Goal: Communication & Community: Participate in discussion

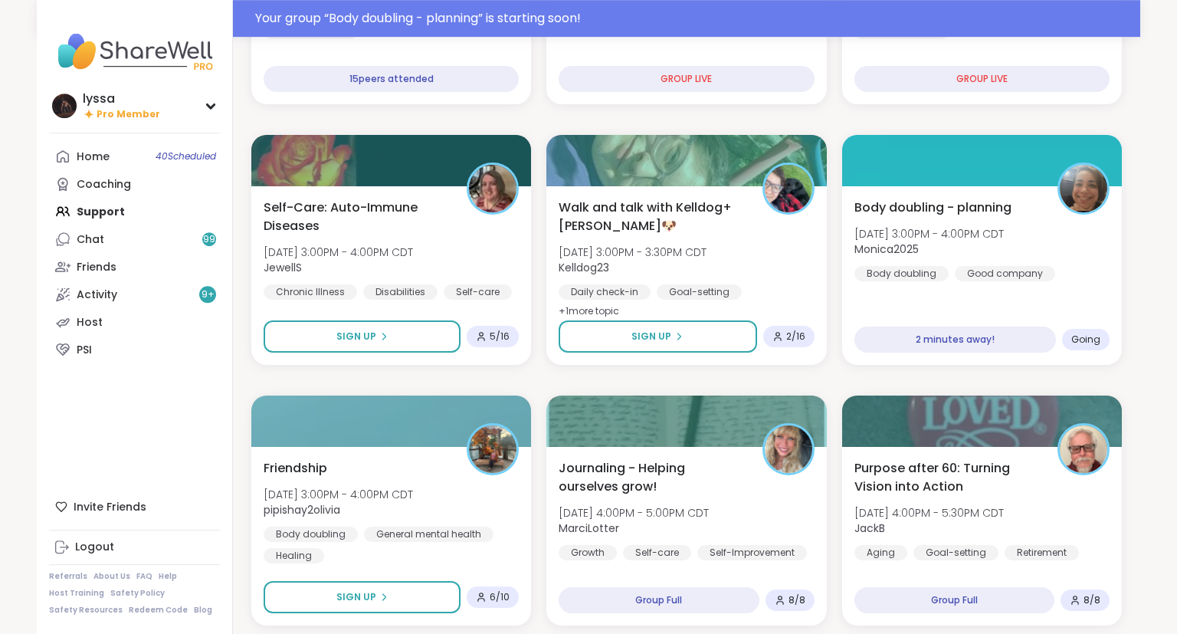
scroll to position [396, 0]
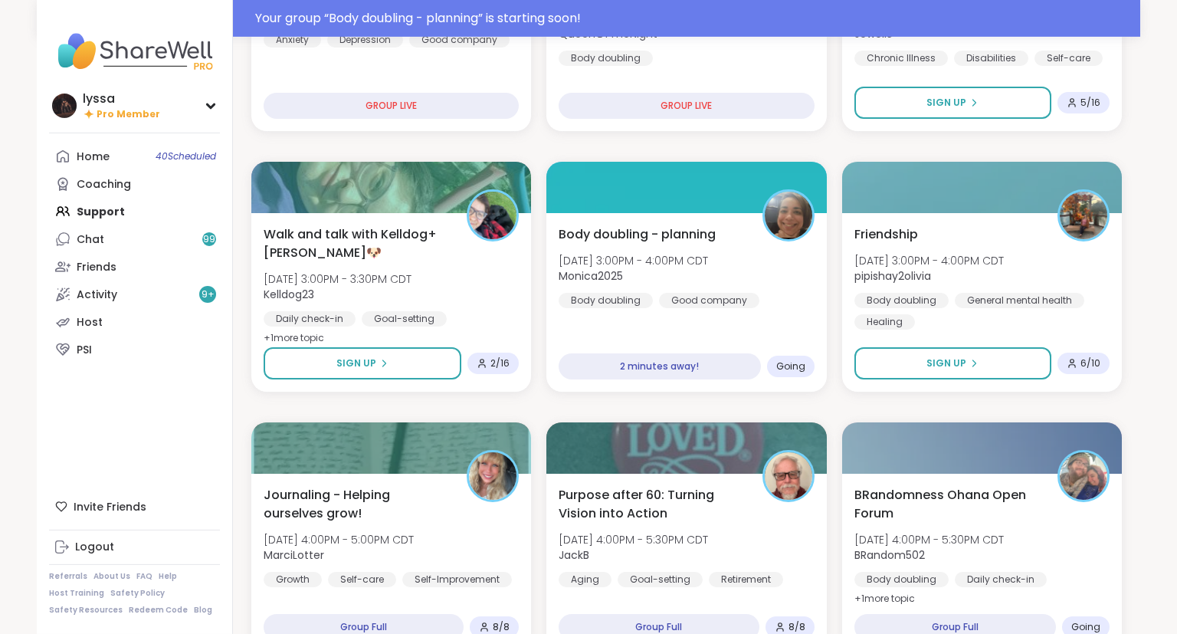
scroll to position [333, 0]
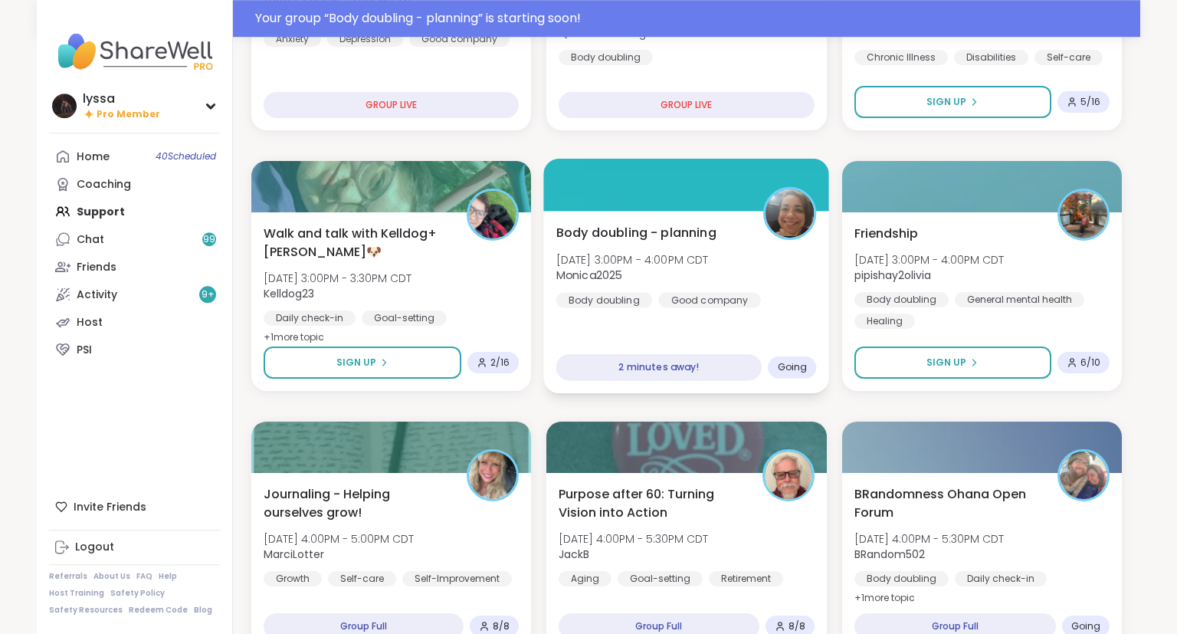
click at [780, 292] on div "Body doubling - planning [DATE] 3:00PM - 4:00PM CDT Monica2025 Body doubling Go…" at bounding box center [686, 265] width 261 height 84
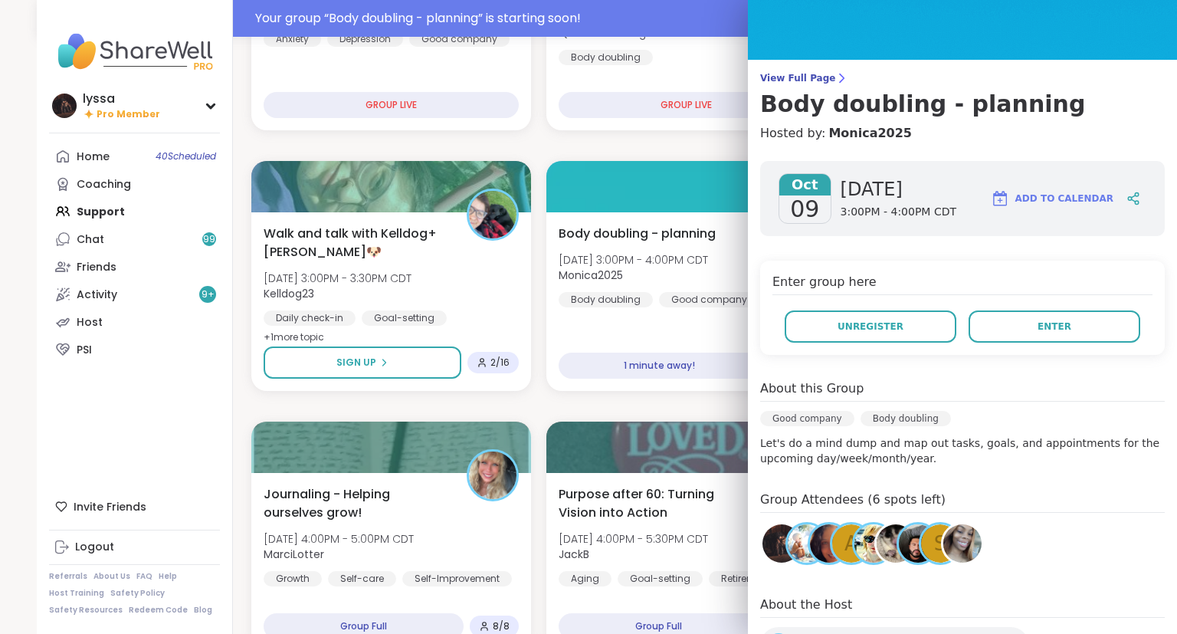
scroll to position [0, 0]
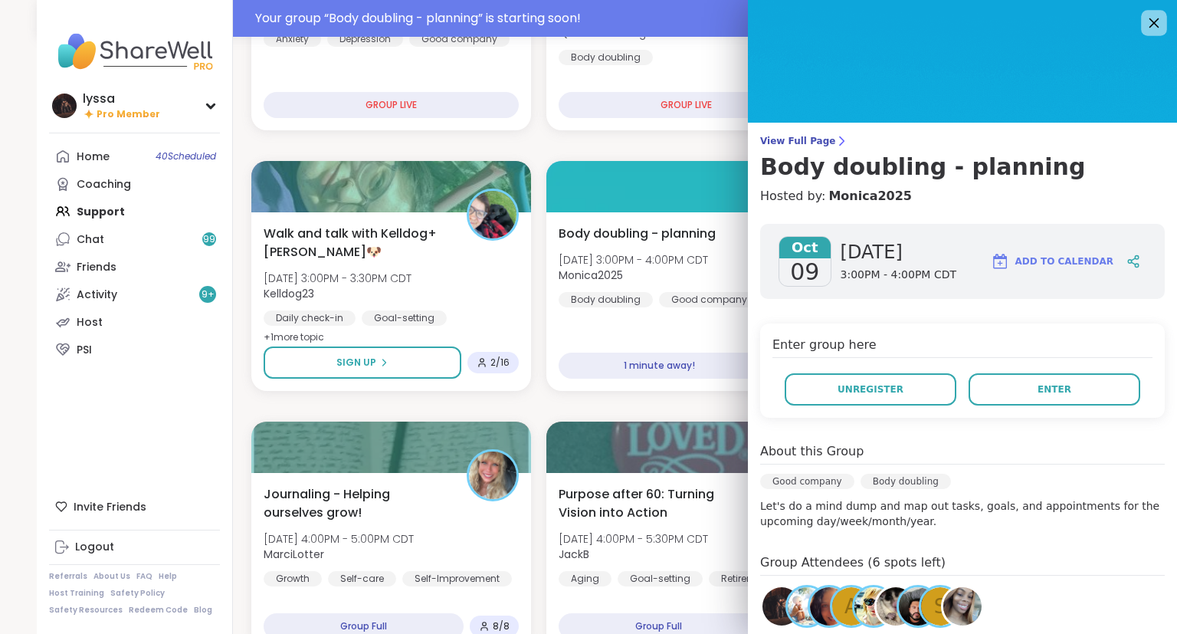
click at [1152, 23] on icon at bounding box center [1153, 22] width 19 height 19
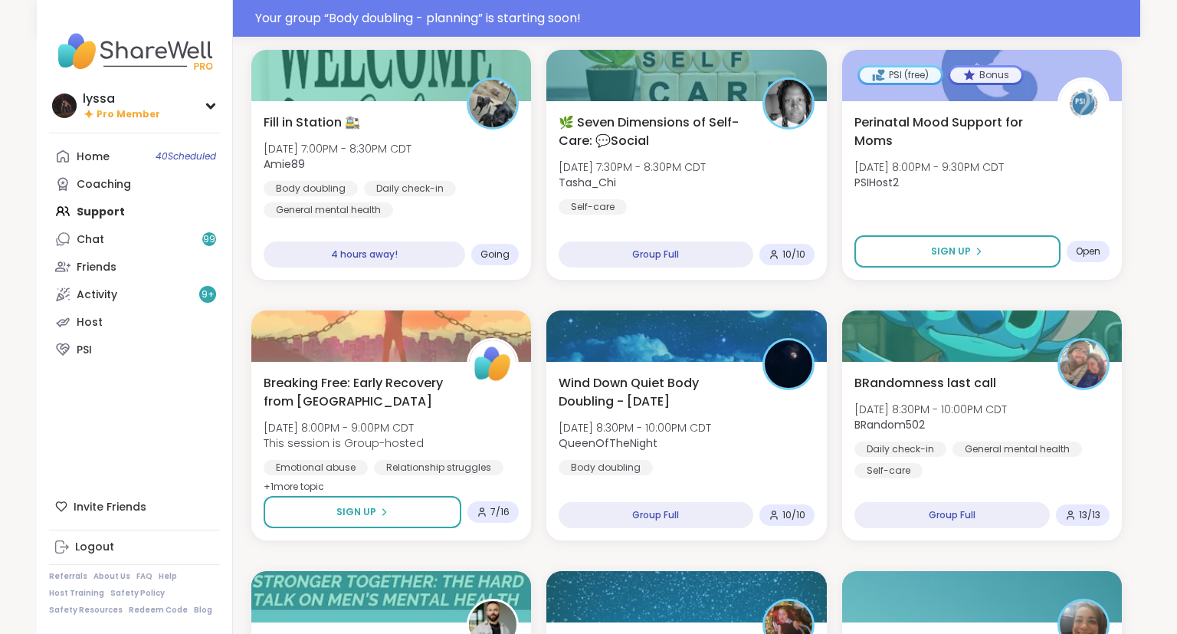
scroll to position [2011, 0]
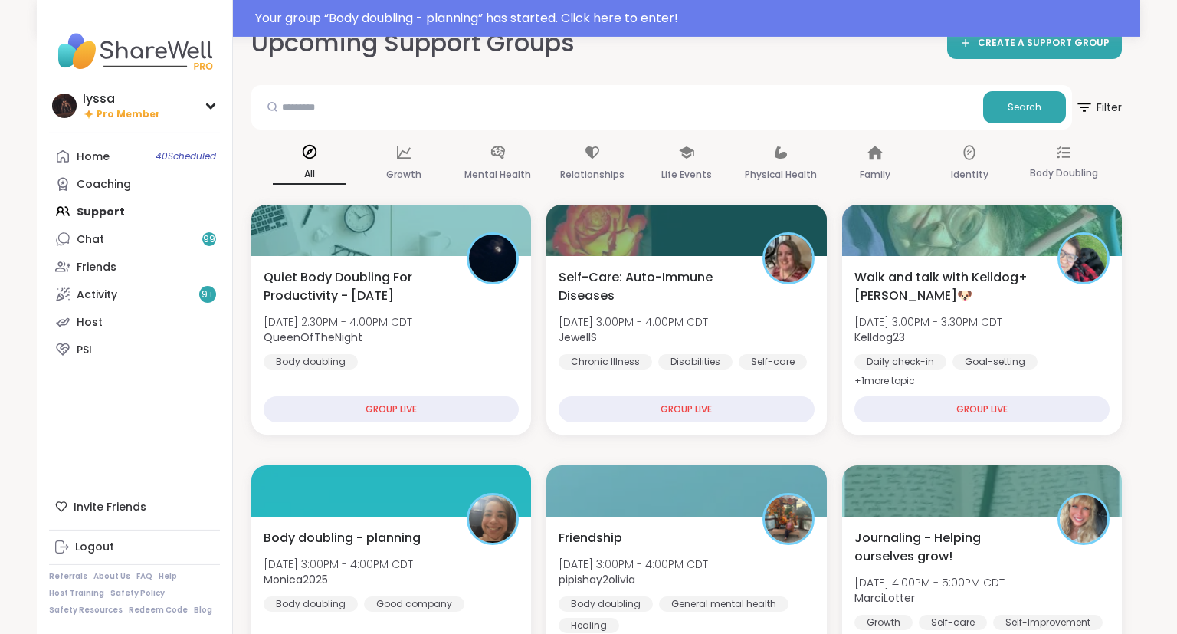
scroll to position [0, 0]
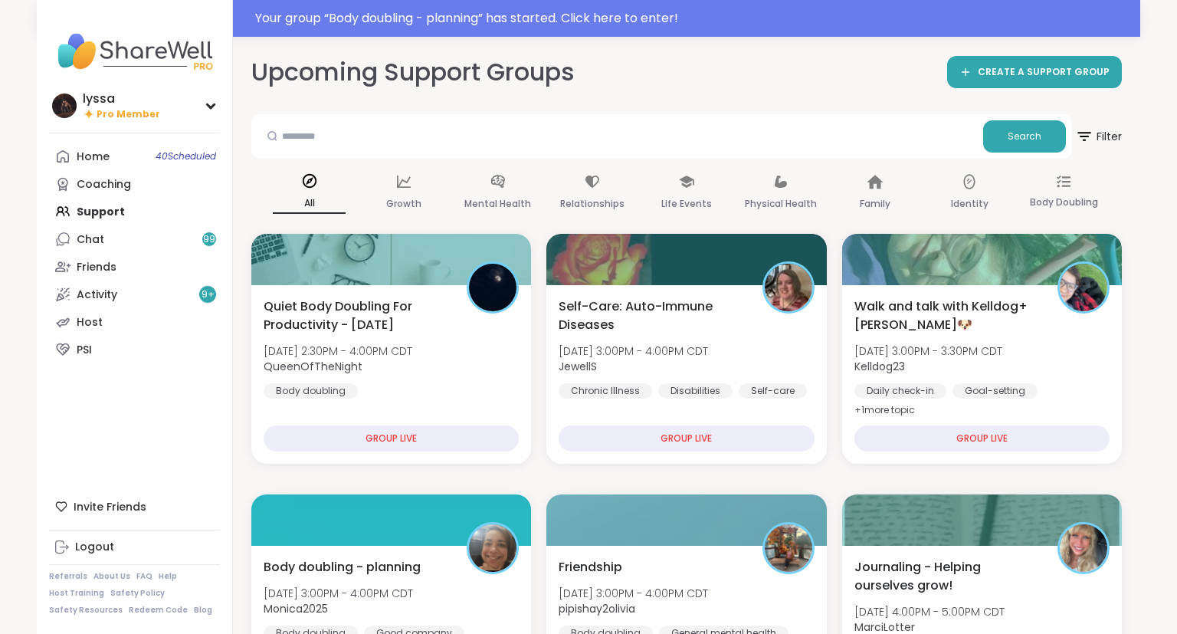
click at [342, 26] on div "Your group “ Body doubling - planning ” has started. Click here to enter!" at bounding box center [693, 18] width 876 height 18
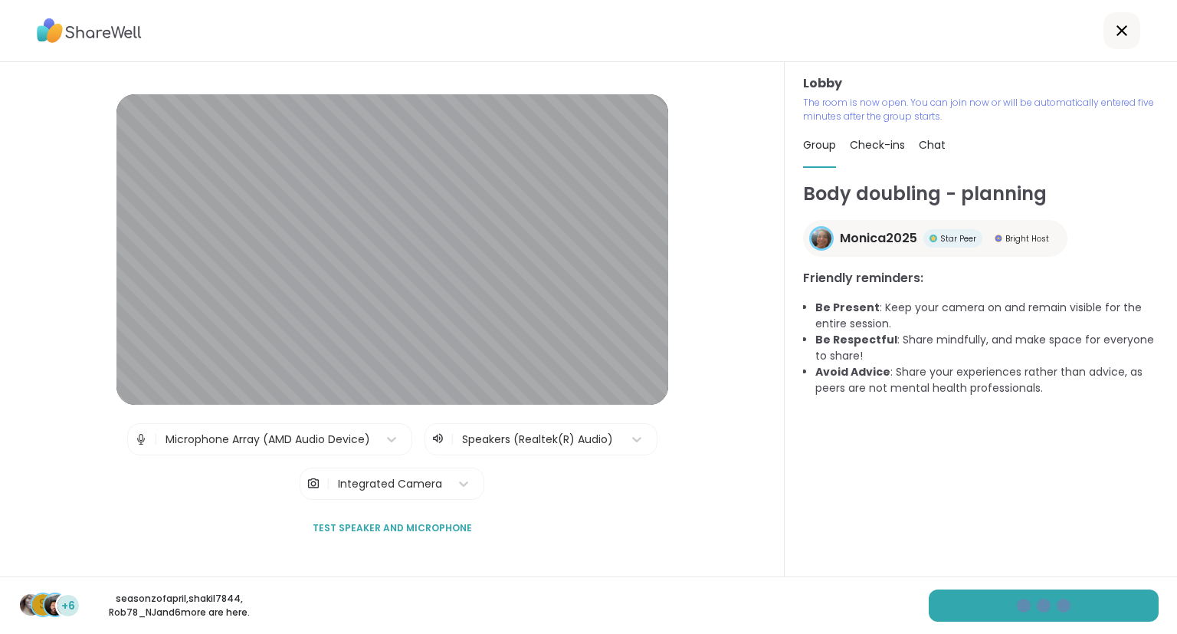
click at [1176, 424] on div "Lobby The room is now open. You can join now or will be automatically entered f…" at bounding box center [981, 319] width 392 height 514
click at [1176, 431] on div "Lobby The room is now open. You can join now or will be automatically entered f…" at bounding box center [981, 319] width 392 height 514
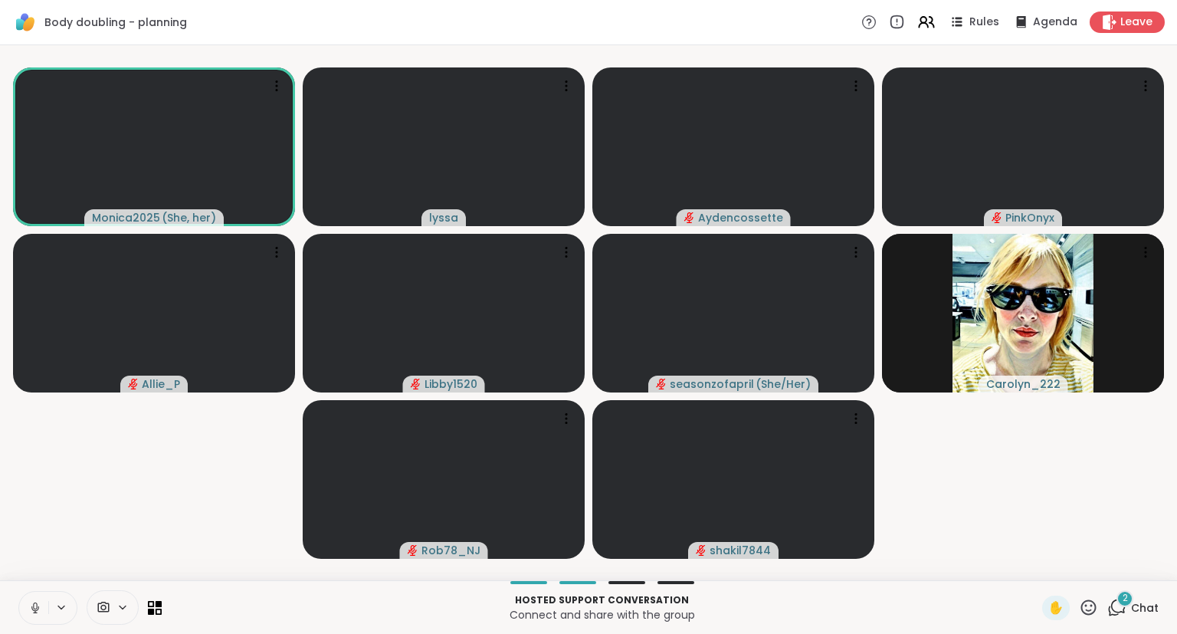
click at [40, 604] on icon at bounding box center [35, 608] width 14 height 14
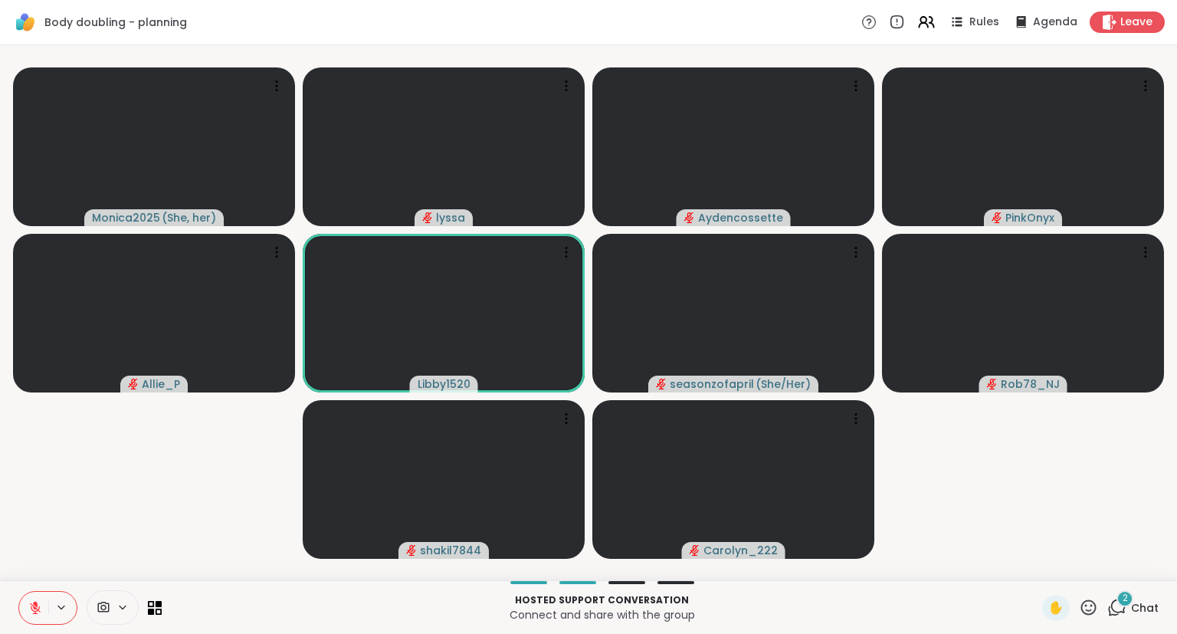
click at [1093, 603] on icon at bounding box center [1088, 607] width 19 height 19
click at [1145, 567] on span "🎉" at bounding box center [1144, 567] width 15 height 18
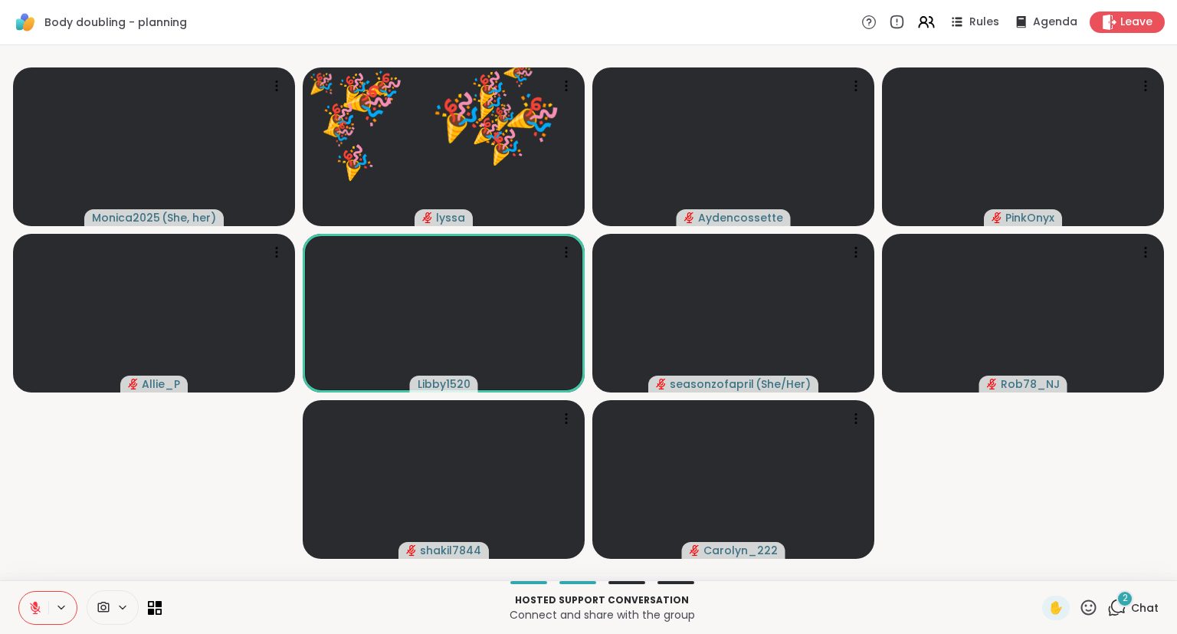
click at [1130, 612] on div "2 Chat" at bounding box center [1132, 607] width 51 height 25
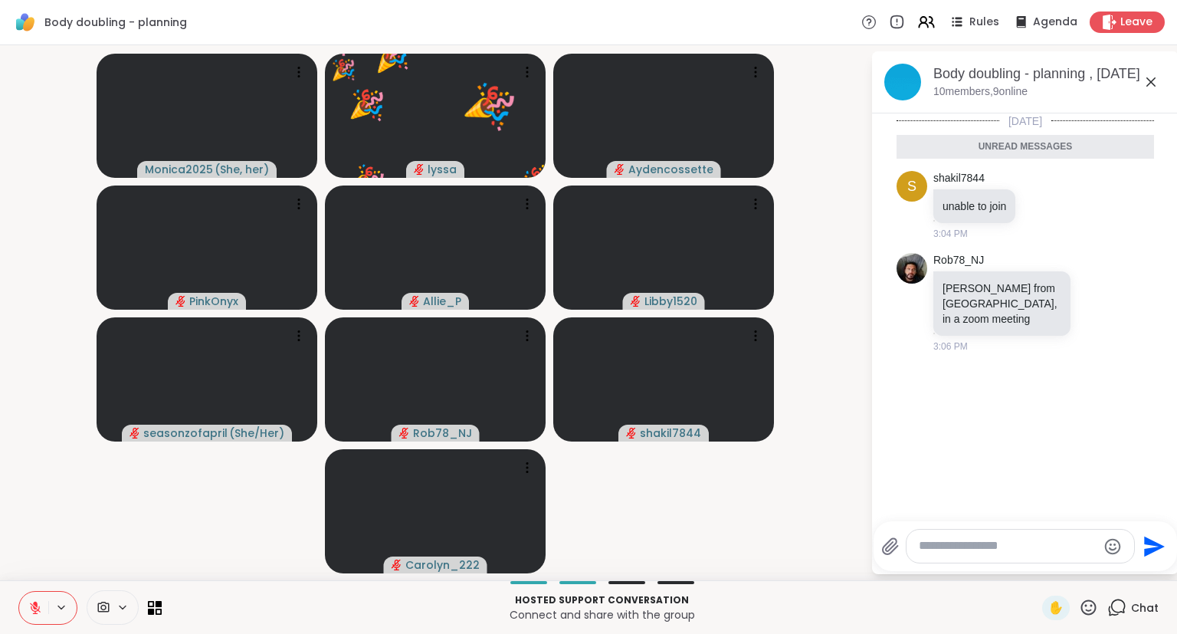
click at [1039, 537] on div at bounding box center [1020, 545] width 228 height 33
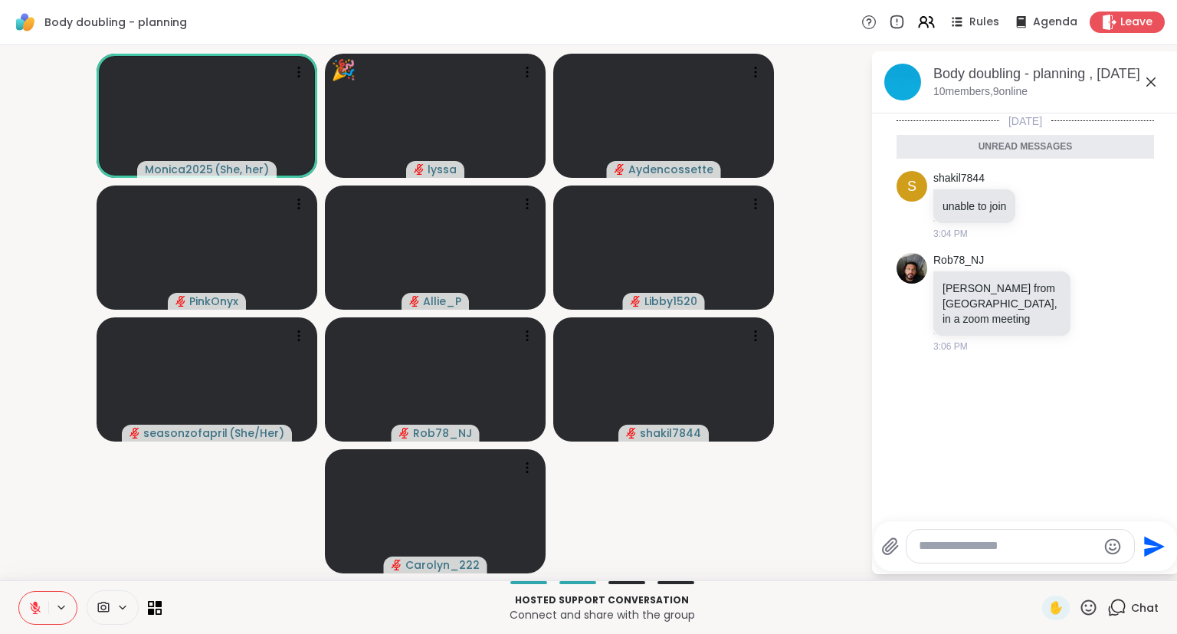
click at [1022, 547] on textarea "Type your message" at bounding box center [1008, 546] width 179 height 16
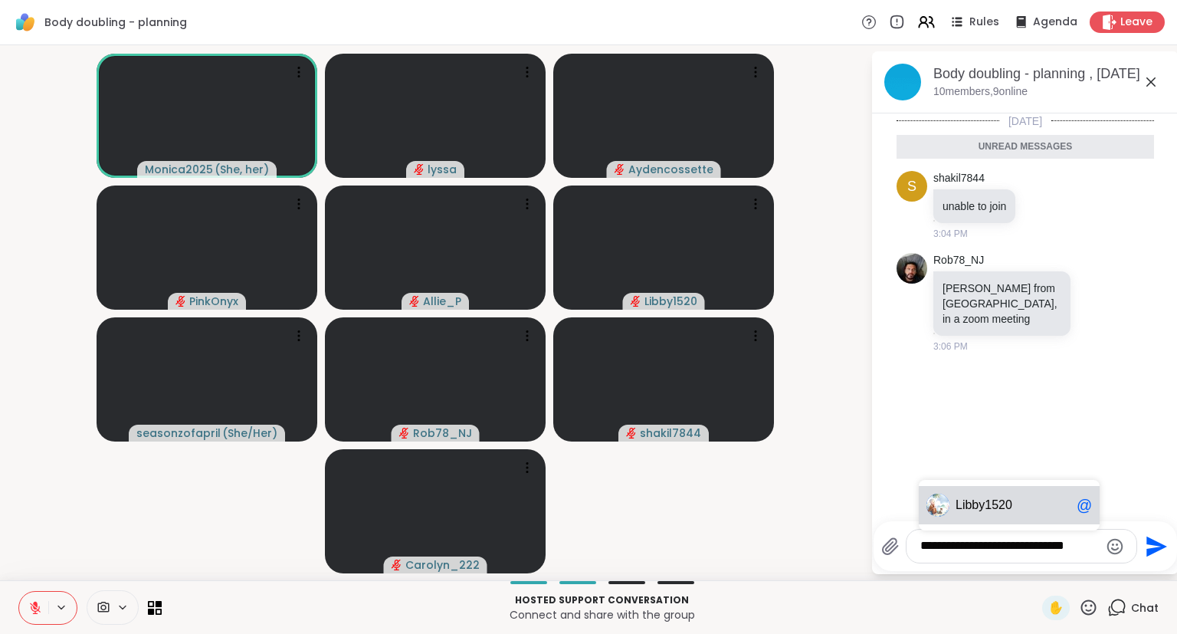
click at [1031, 501] on span "Lib by1520" at bounding box center [1012, 504] width 115 height 15
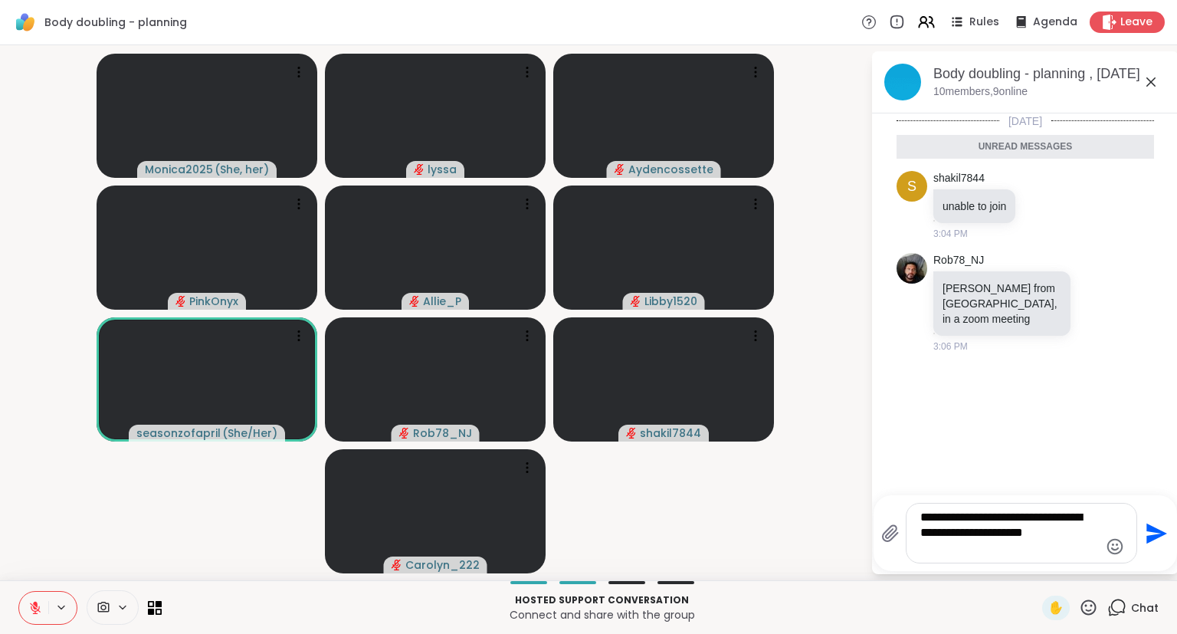
type textarea "**********"
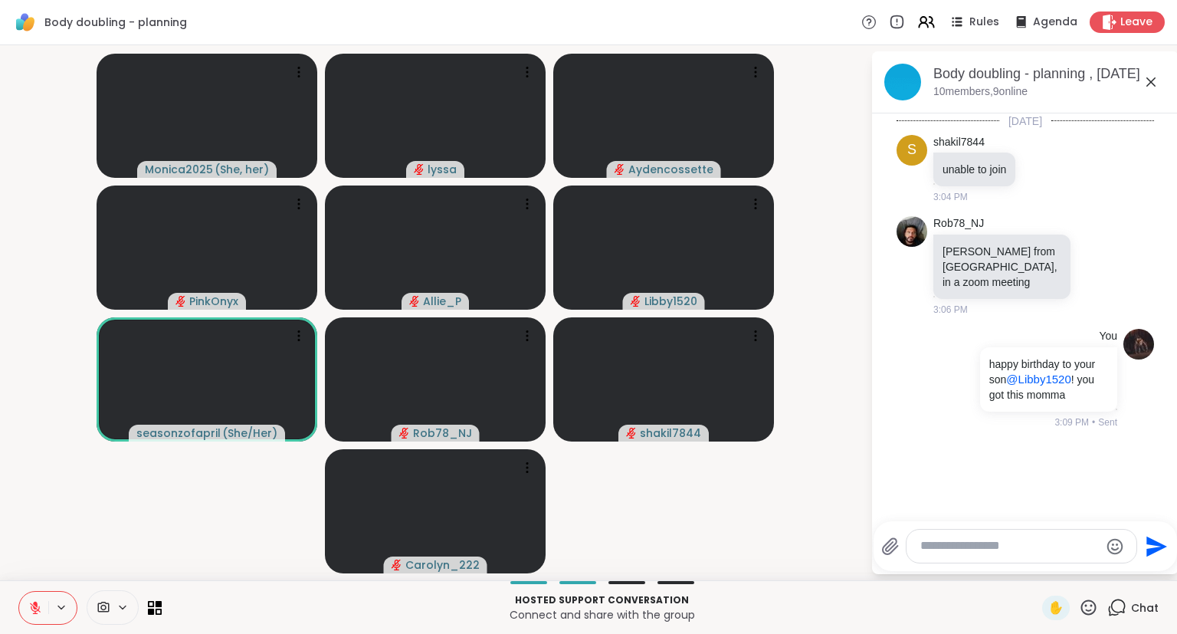
click at [1156, 83] on icon at bounding box center [1151, 82] width 18 height 18
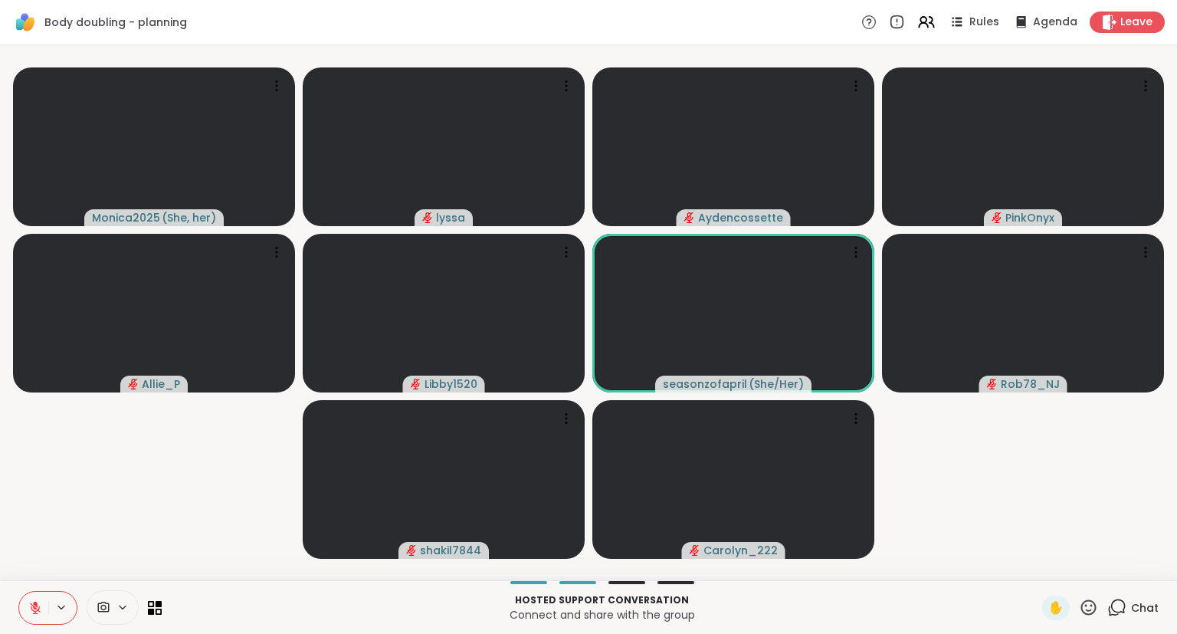
click at [1093, 600] on icon at bounding box center [1088, 607] width 19 height 19
click at [1103, 573] on span "🌟" at bounding box center [1110, 567] width 15 height 18
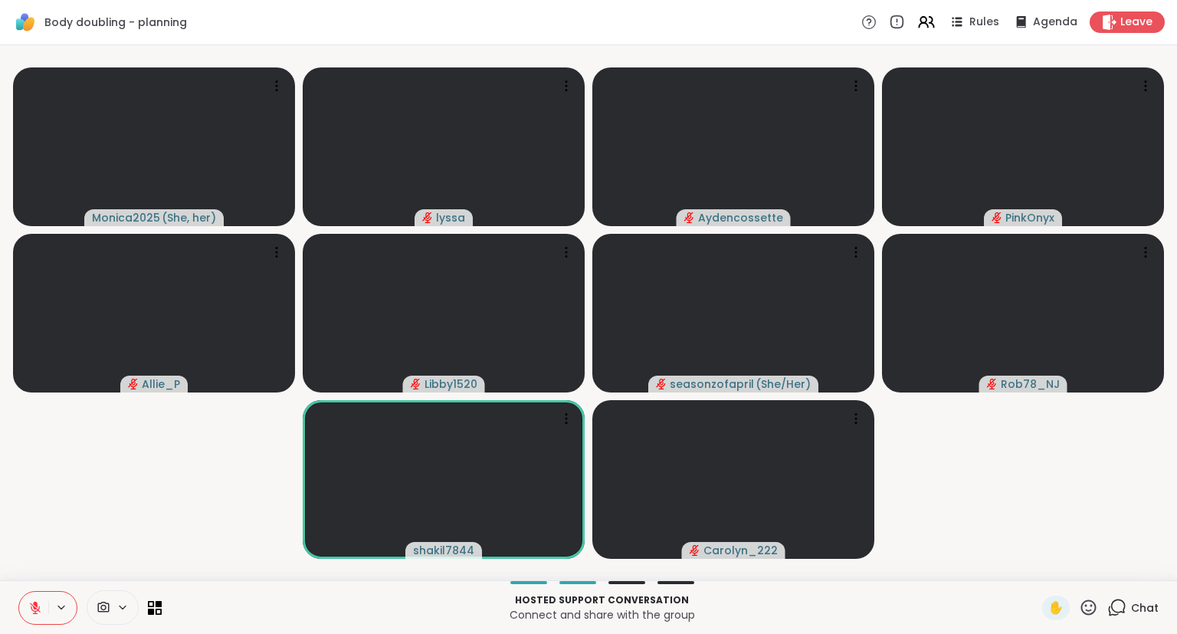
click at [1091, 608] on icon at bounding box center [1088, 607] width 19 height 19
click at [1045, 572] on span "❤️" at bounding box center [1043, 567] width 15 height 18
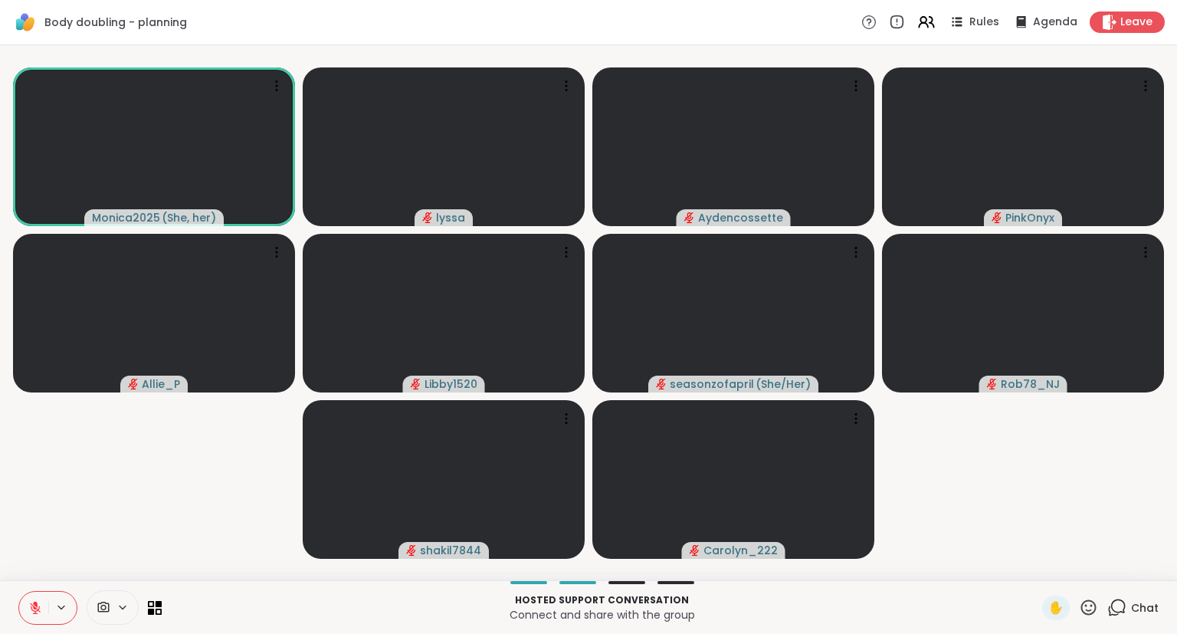
click at [29, 596] on button at bounding box center [33, 607] width 29 height 32
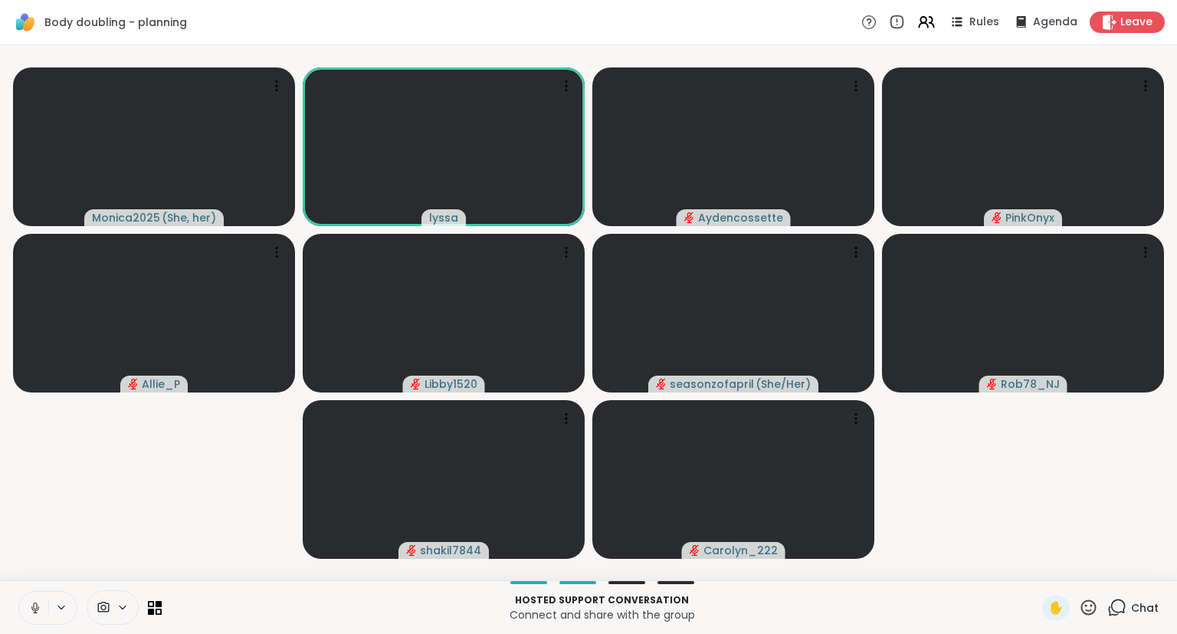
click at [54, 569] on video-player-container "Monica2025 ( She, her ) [PERSON_NAME] PinkOnyx Allie_P Libby1520 seasonzofapril…" at bounding box center [588, 312] width 1158 height 523
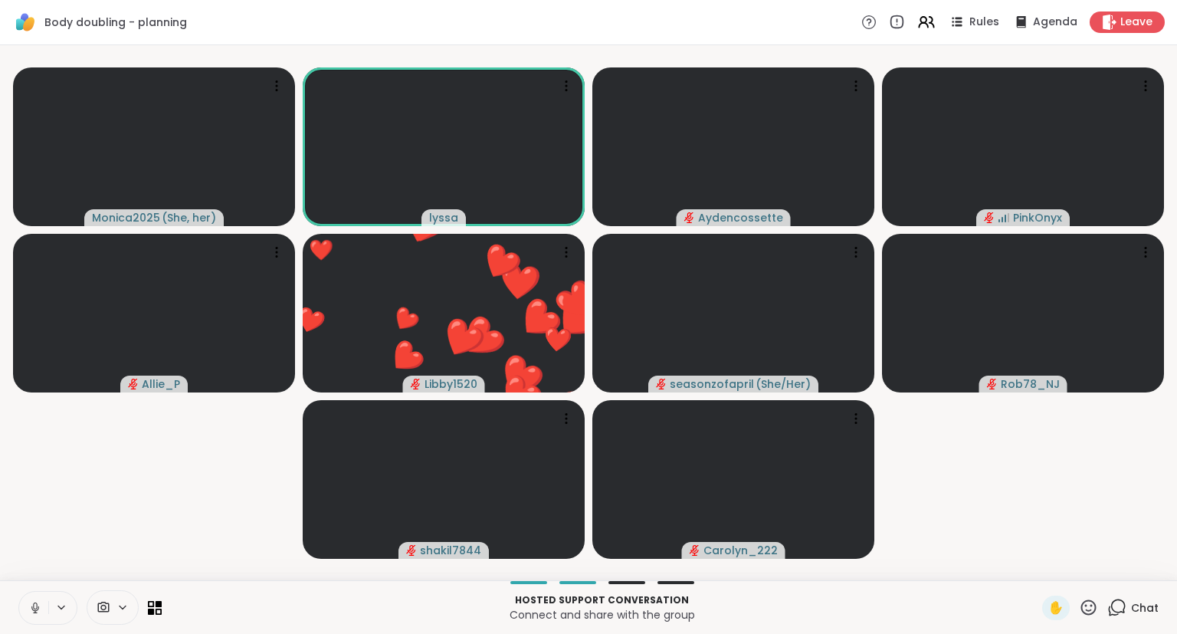
click at [34, 599] on button at bounding box center [33, 607] width 29 height 32
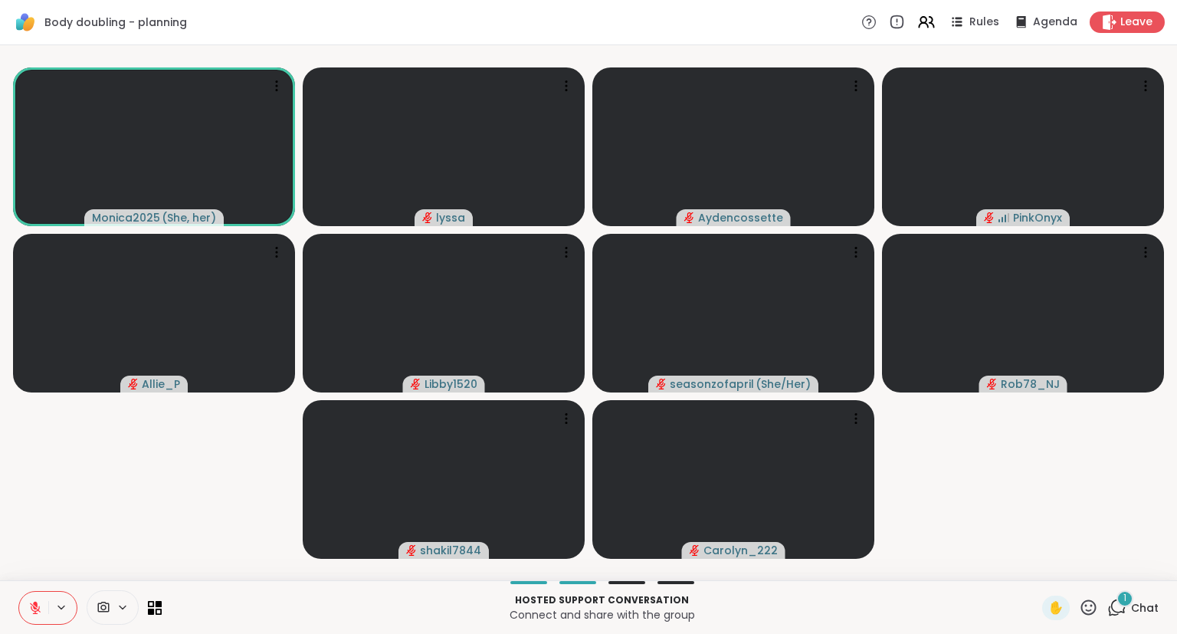
click at [28, 595] on button at bounding box center [33, 607] width 29 height 32
click at [38, 599] on button at bounding box center [33, 607] width 29 height 32
click at [1091, 603] on icon at bounding box center [1088, 607] width 19 height 19
click at [1038, 567] on span "❤️" at bounding box center [1043, 567] width 15 height 18
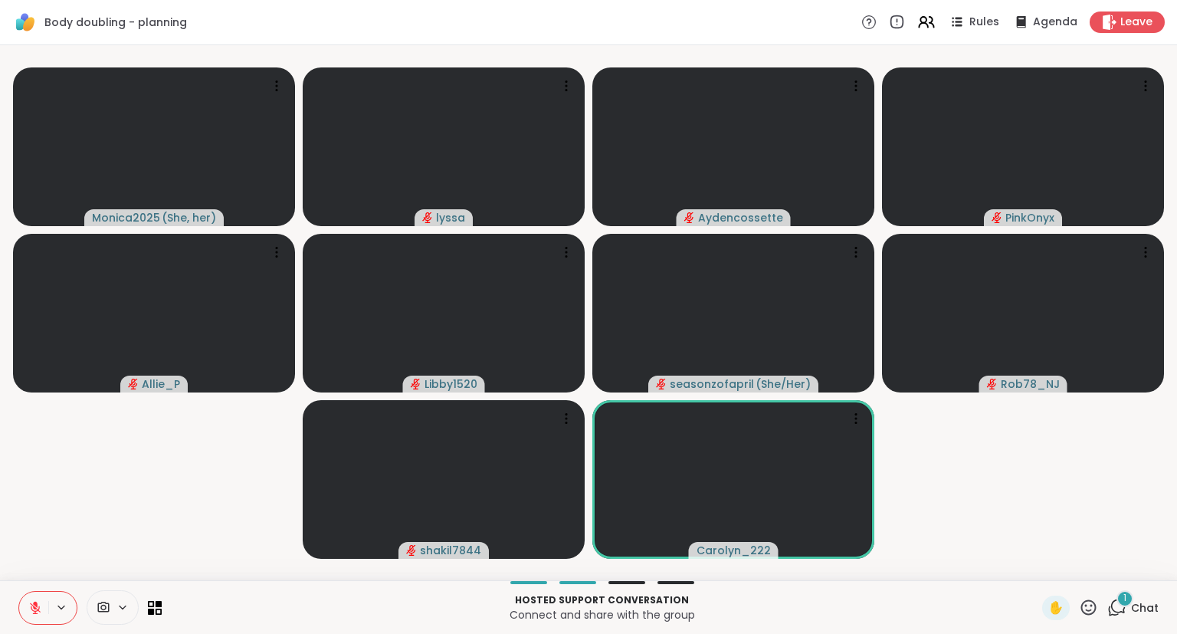
click at [1096, 617] on icon at bounding box center [1088, 607] width 19 height 19
click at [1045, 565] on span "❤️" at bounding box center [1043, 567] width 15 height 18
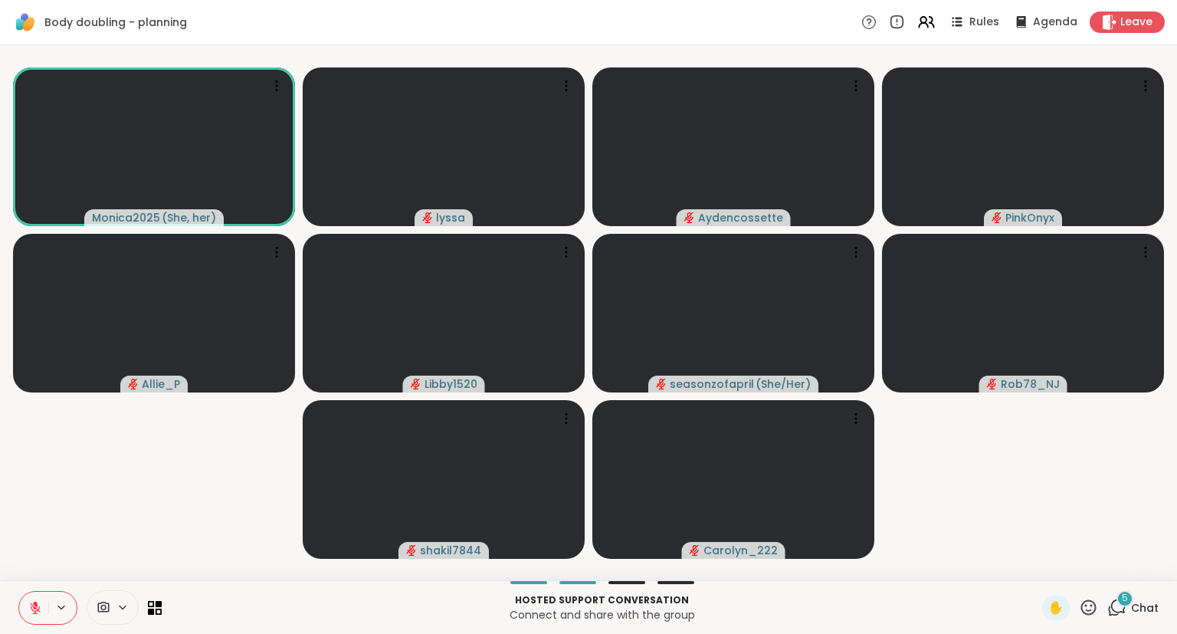
click at [31, 606] on icon at bounding box center [35, 608] width 14 height 14
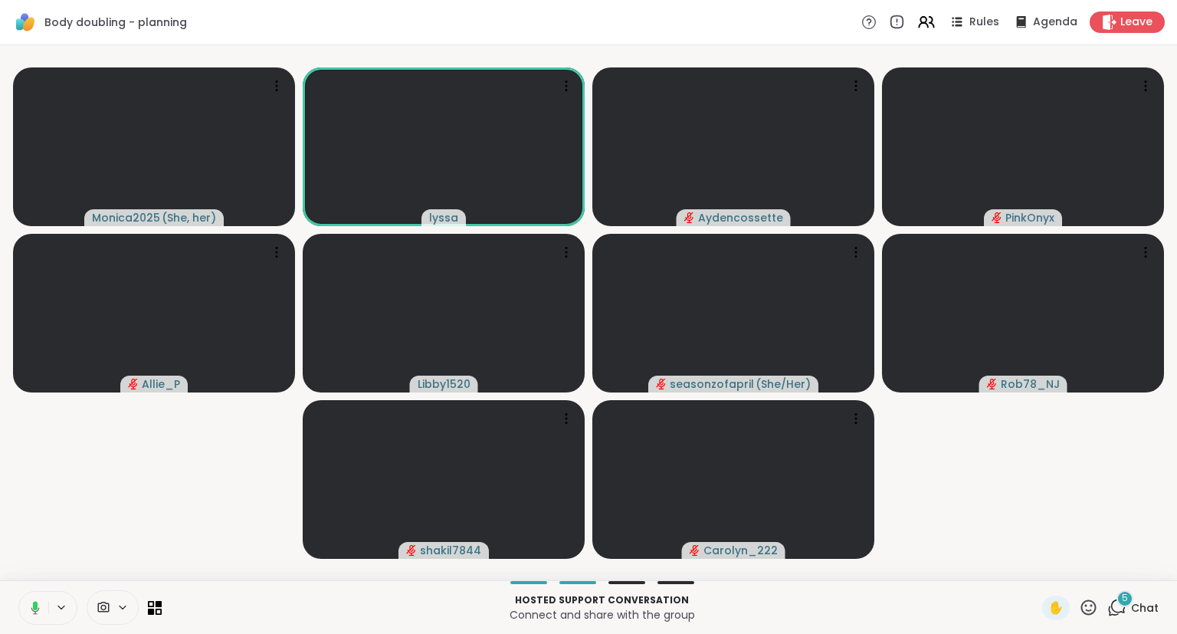
click at [32, 596] on button at bounding box center [32, 607] width 31 height 32
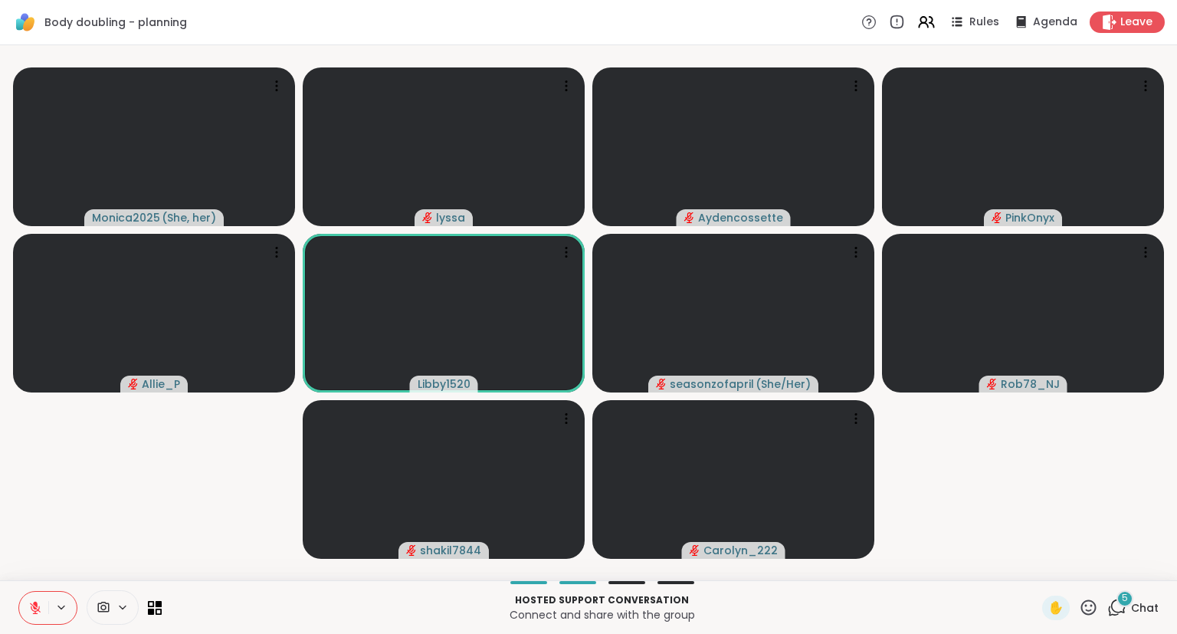
click at [36, 596] on button at bounding box center [33, 607] width 29 height 32
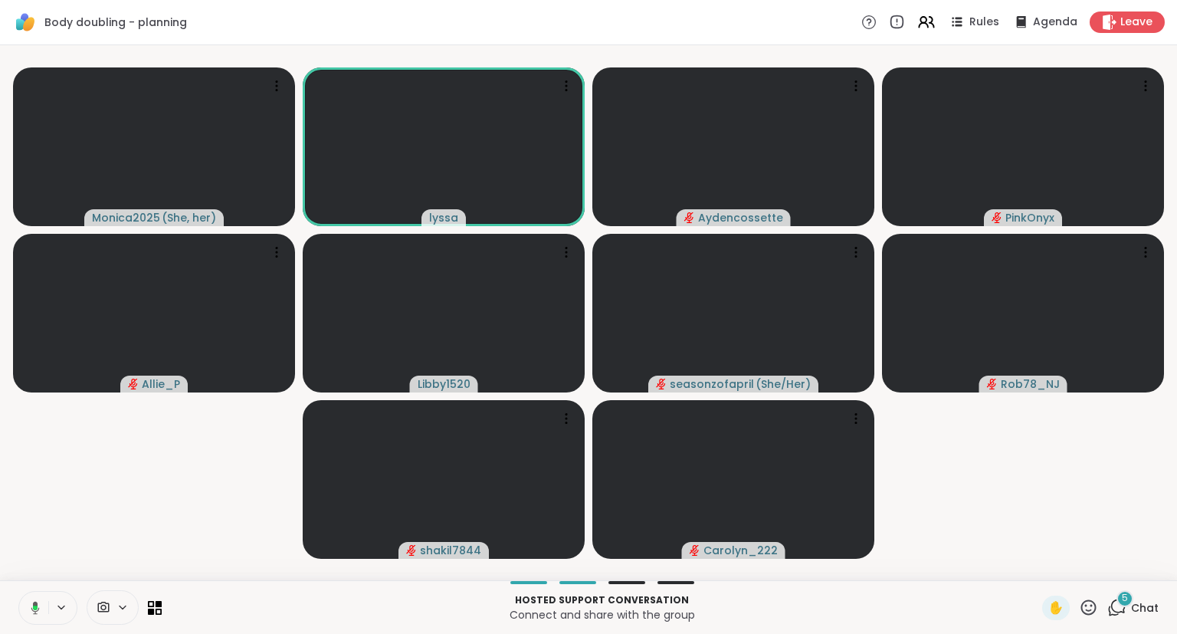
click at [38, 596] on button at bounding box center [32, 607] width 31 height 32
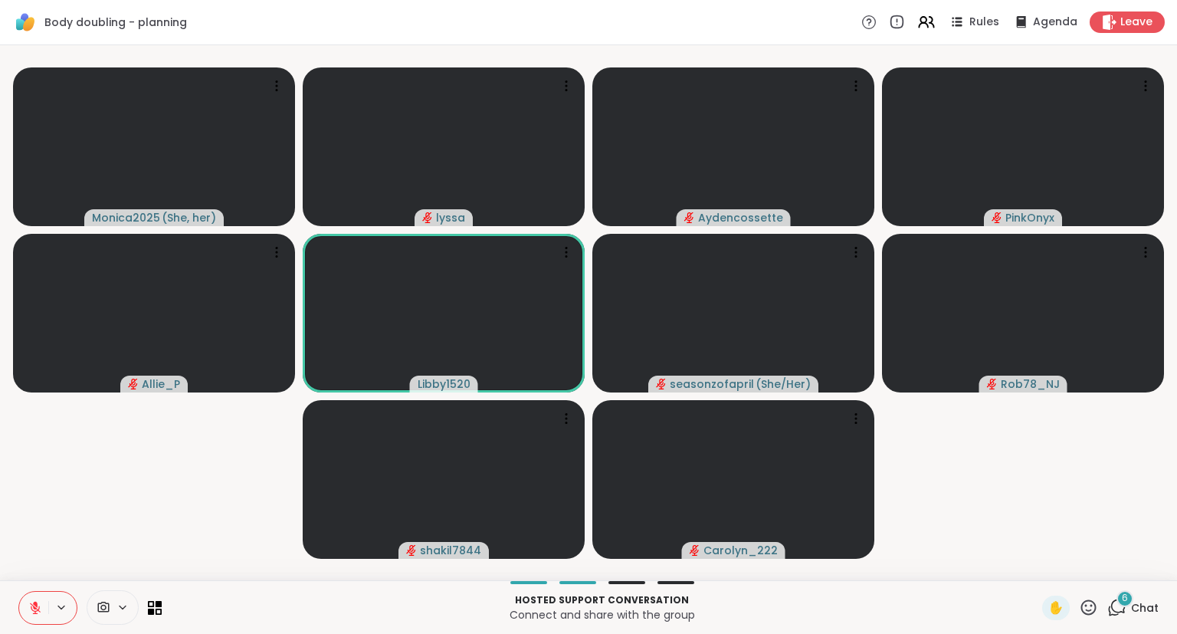
click at [6, 593] on div "Hosted support conversation Connect and share with the group ✋ 6 Chat" at bounding box center [588, 607] width 1177 height 54
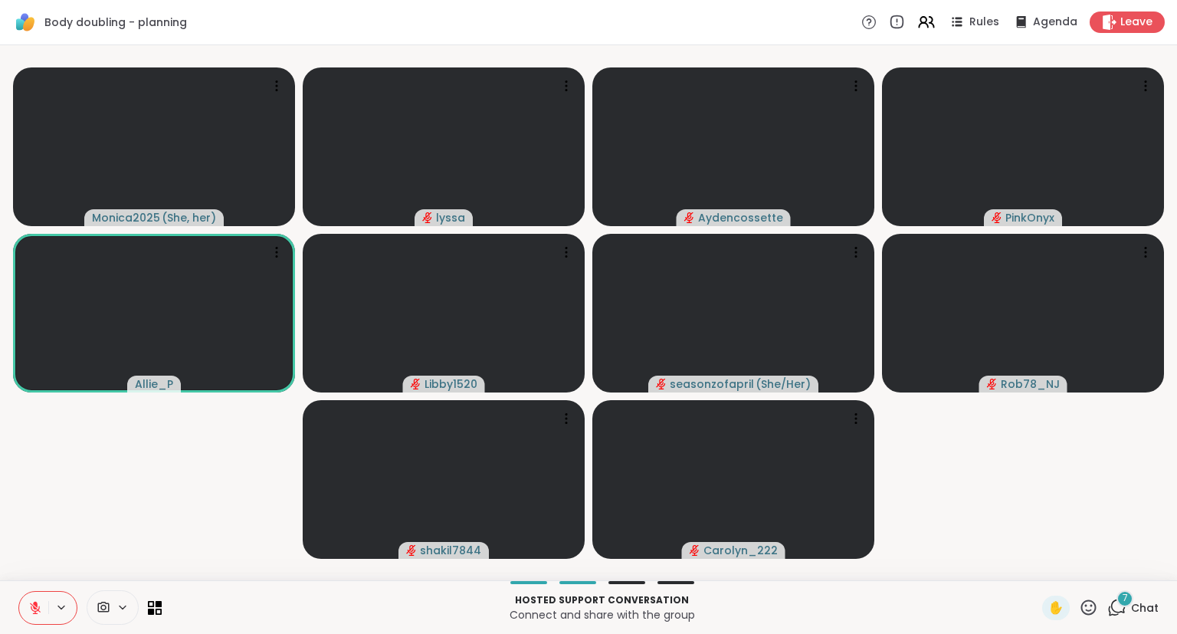
click at [36, 609] on icon at bounding box center [35, 608] width 14 height 14
click at [38, 613] on icon at bounding box center [35, 608] width 14 height 14
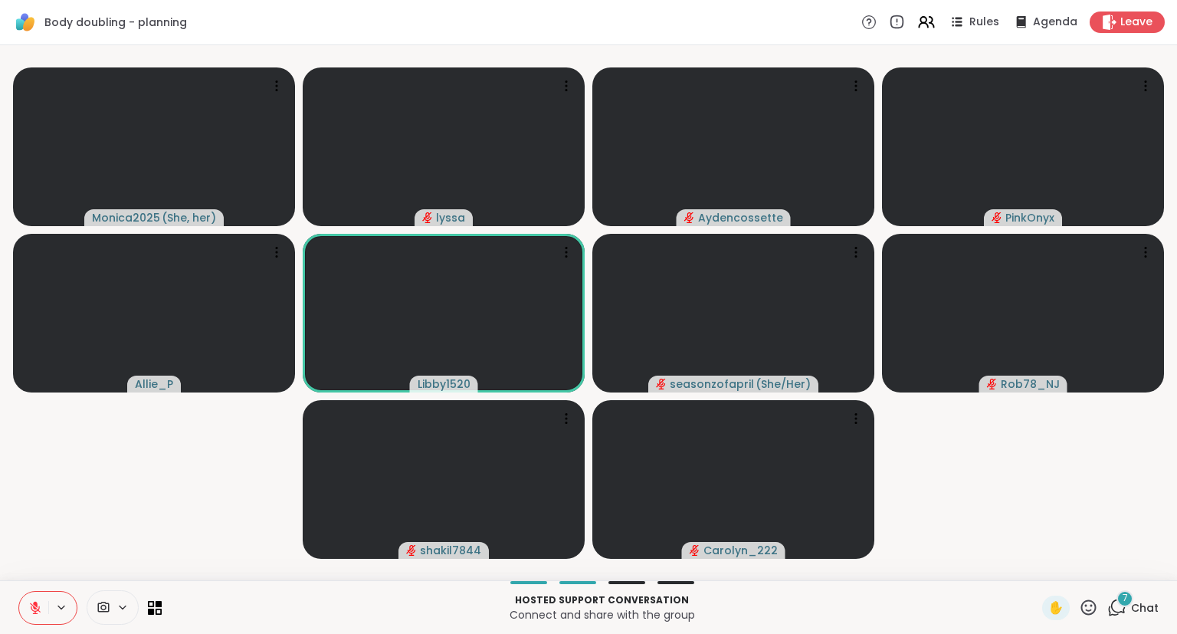
click at [35, 605] on icon at bounding box center [35, 604] width 5 height 6
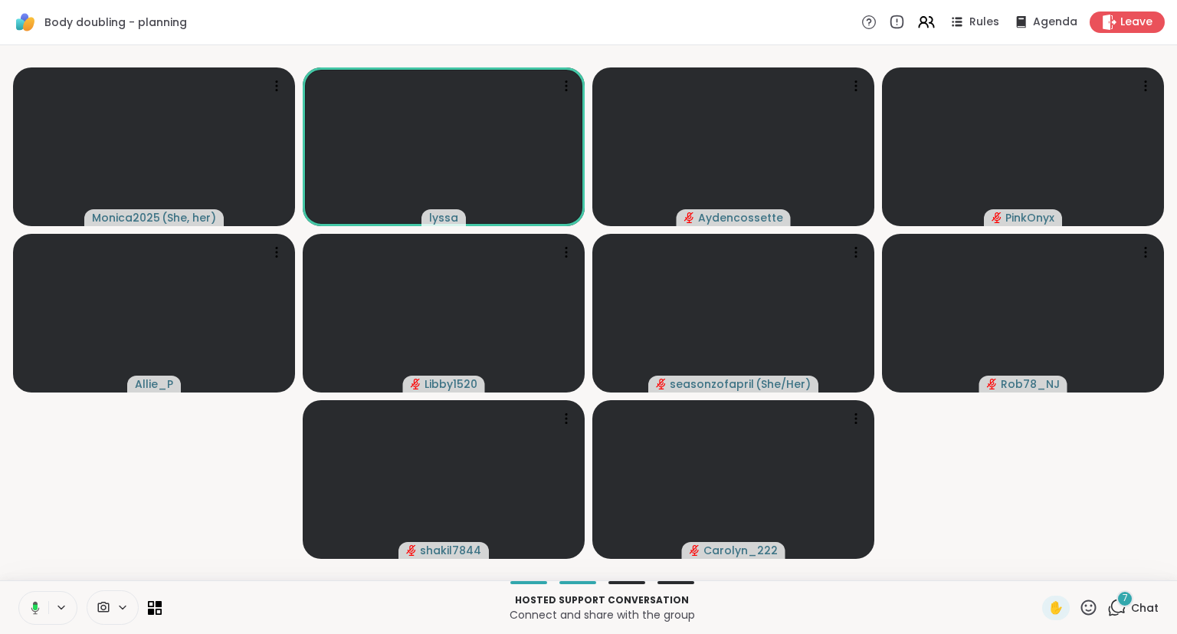
click at [1176, 516] on div "Monica2025 ( She, her ) [PERSON_NAME] PinkOnyx Allie_P Libby1520 seasonzofapril…" at bounding box center [588, 312] width 1177 height 535
click at [1176, 421] on div "Monica2025 ( She, her ) [PERSON_NAME] PinkOnyx Allie_P Libby1520 seasonzofapril…" at bounding box center [588, 312] width 1177 height 535
click at [42, 598] on button at bounding box center [33, 607] width 29 height 32
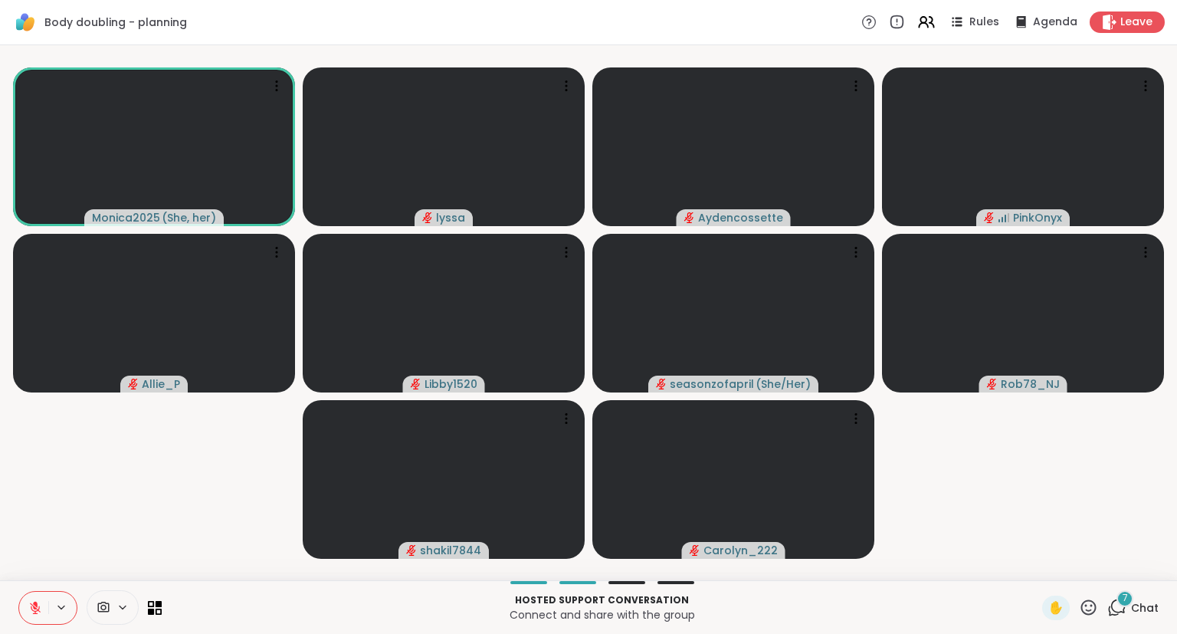
click at [1141, 613] on span "Chat" at bounding box center [1145, 607] width 28 height 15
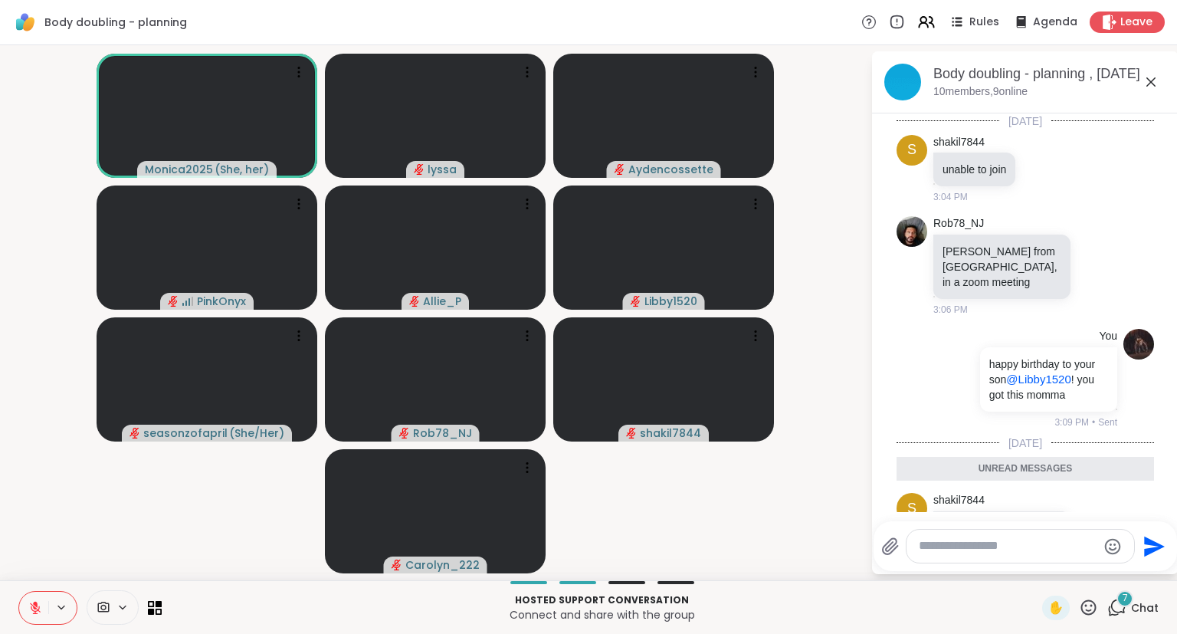
scroll to position [604, 0]
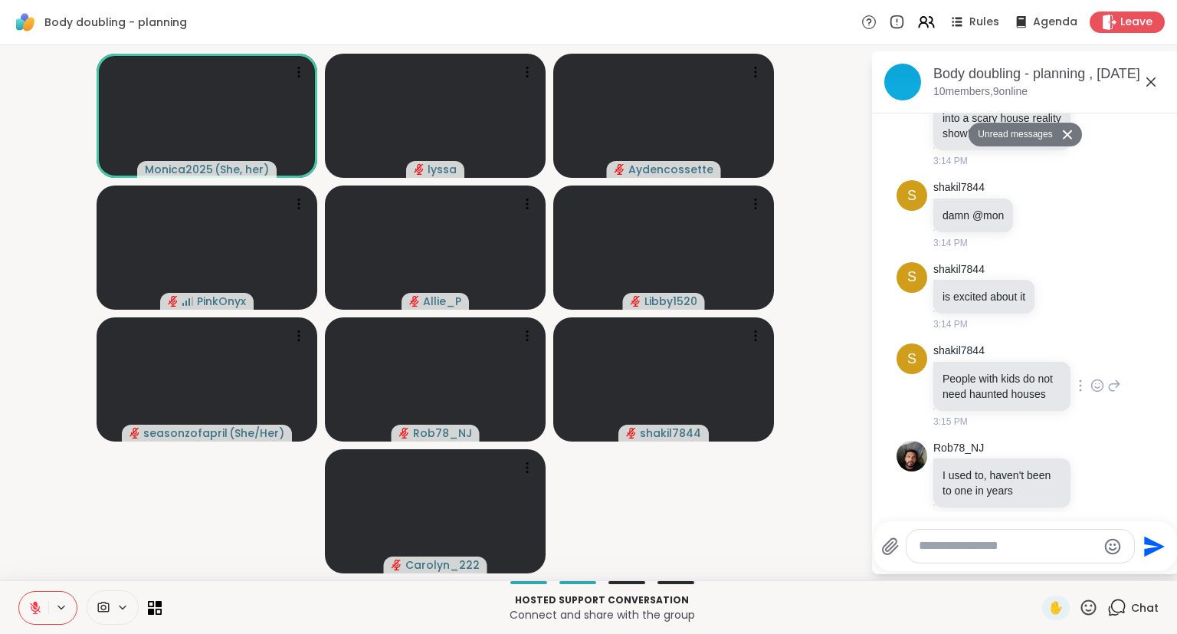
click at [1108, 376] on div at bounding box center [1097, 385] width 48 height 18
click at [1089, 376] on div at bounding box center [1097, 385] width 48 height 18
click at [1095, 378] on icon at bounding box center [1097, 385] width 14 height 15
click at [909, 354] on div "Select Reaction: Joy" at bounding box center [908, 361] width 14 height 14
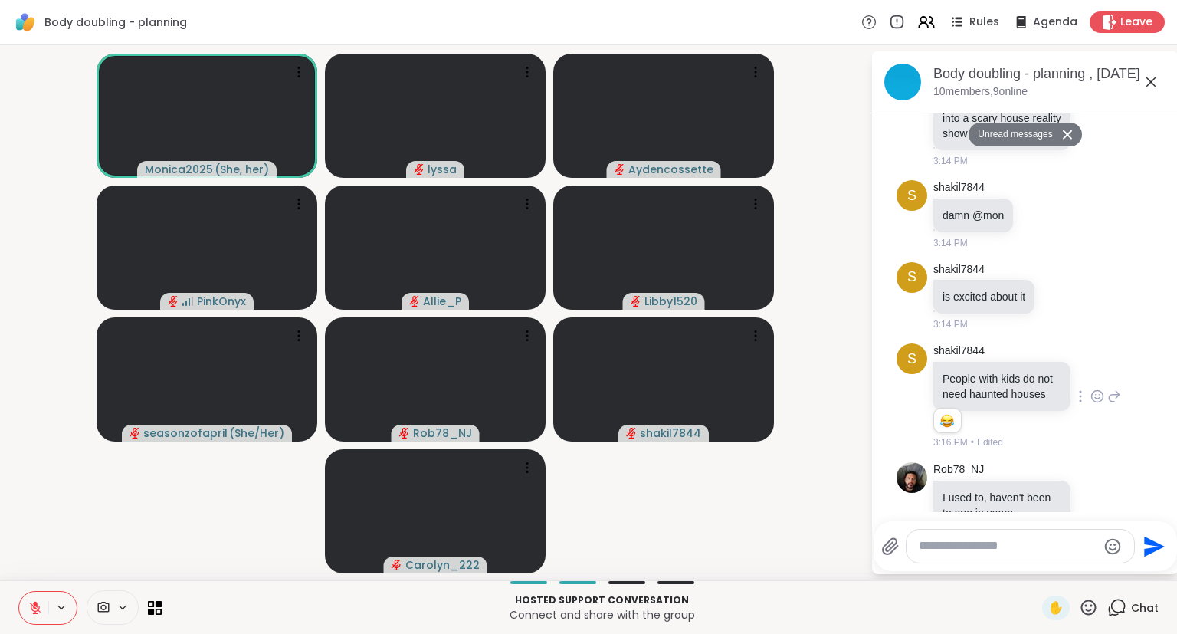
click at [34, 602] on icon at bounding box center [35, 604] width 5 height 6
click at [37, 597] on button at bounding box center [33, 607] width 29 height 32
click at [1129, 461] on div "Rob78_NJ I used to, haven't been to one in years 3:15 PM" at bounding box center [1024, 504] width 257 height 97
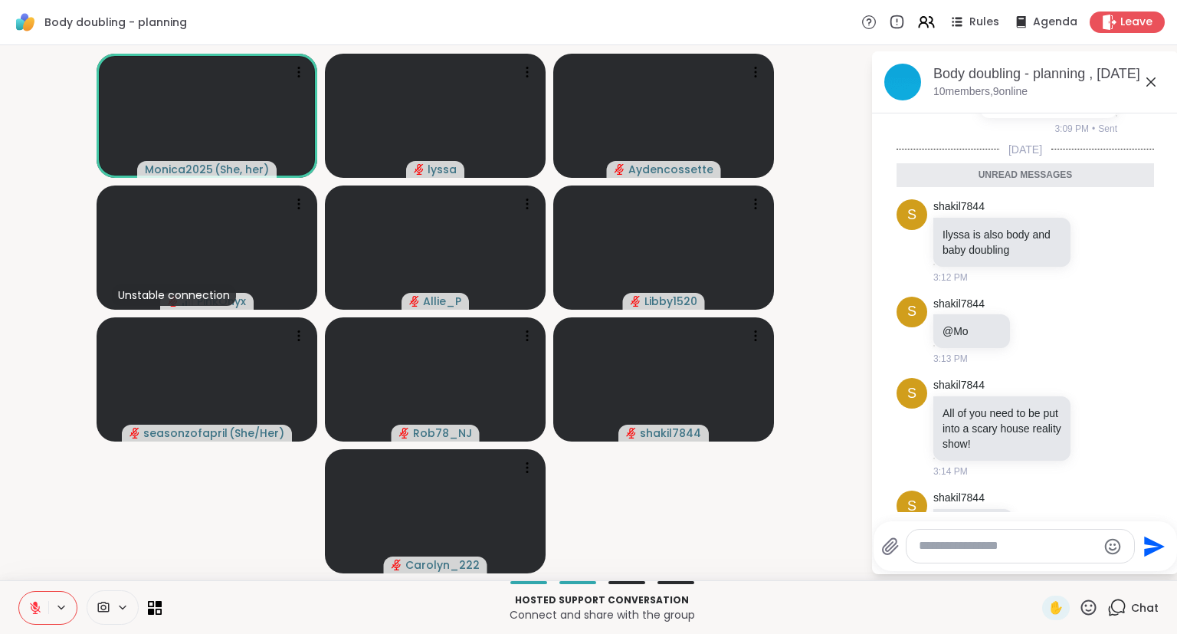
scroll to position [294, 0]
click at [1096, 234] on div "shakil7844 [PERSON_NAME] is also body and baby doubling 3:12 PM" at bounding box center [1027, 240] width 188 height 85
click at [1093, 234] on icon at bounding box center [1097, 239] width 11 height 11
click at [903, 209] on div "Select Reaction: Joy" at bounding box center [908, 216] width 14 height 14
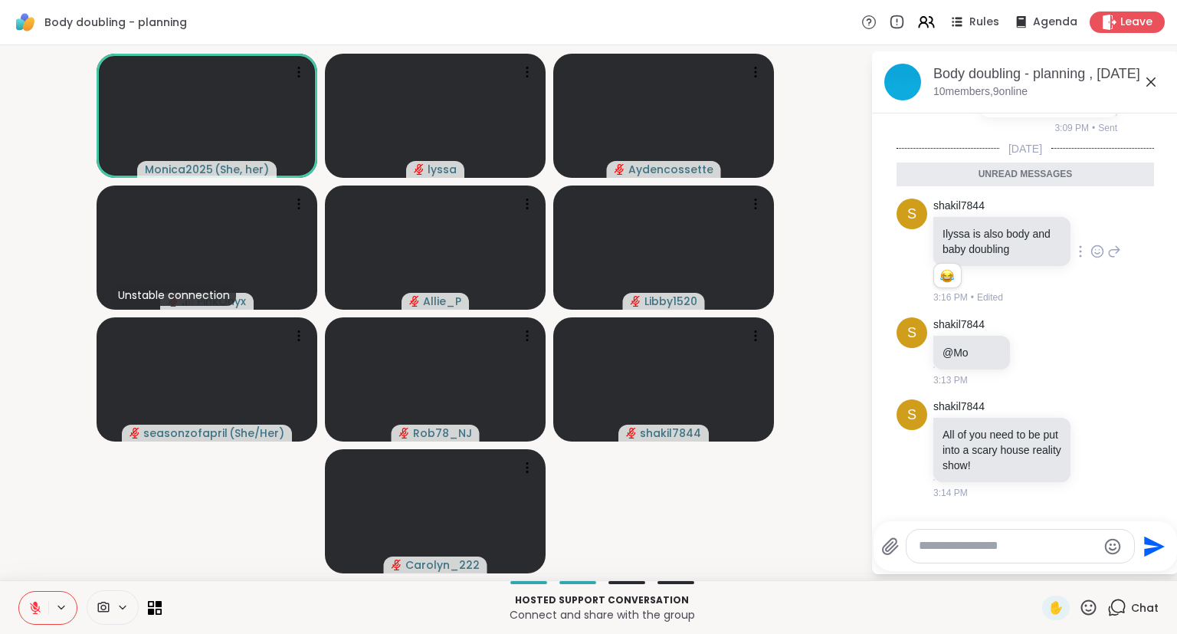
click at [1113, 246] on icon at bounding box center [1114, 251] width 11 height 11
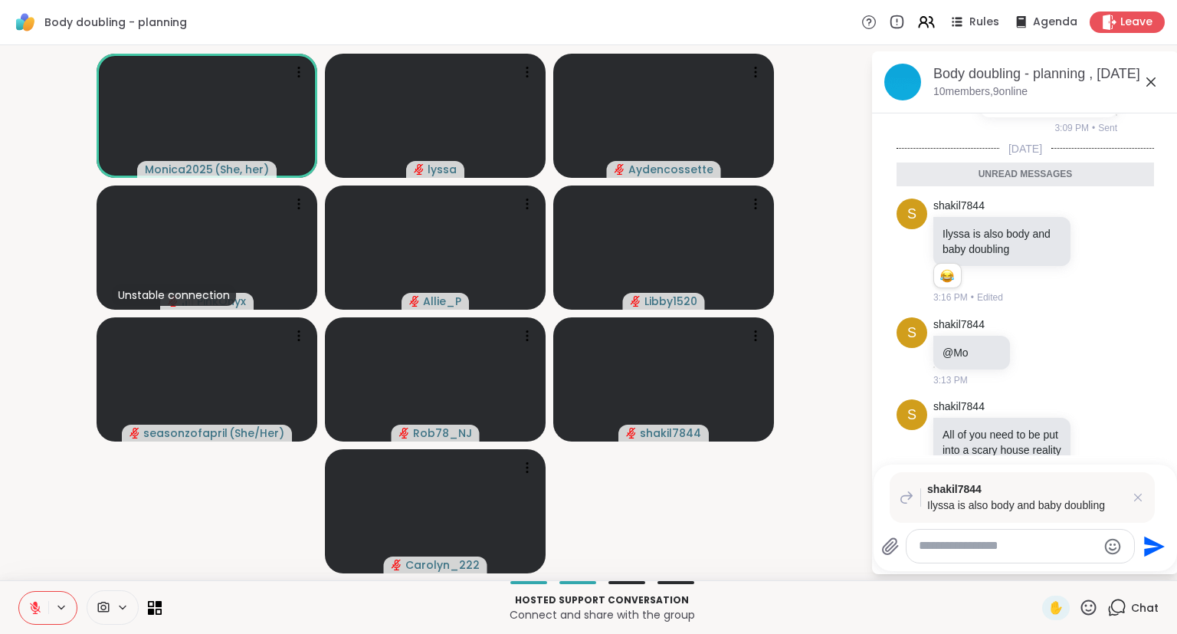
click at [38, 592] on button at bounding box center [33, 607] width 29 height 32
click at [37, 598] on button at bounding box center [32, 607] width 31 height 32
click at [25, 621] on button at bounding box center [33, 607] width 29 height 32
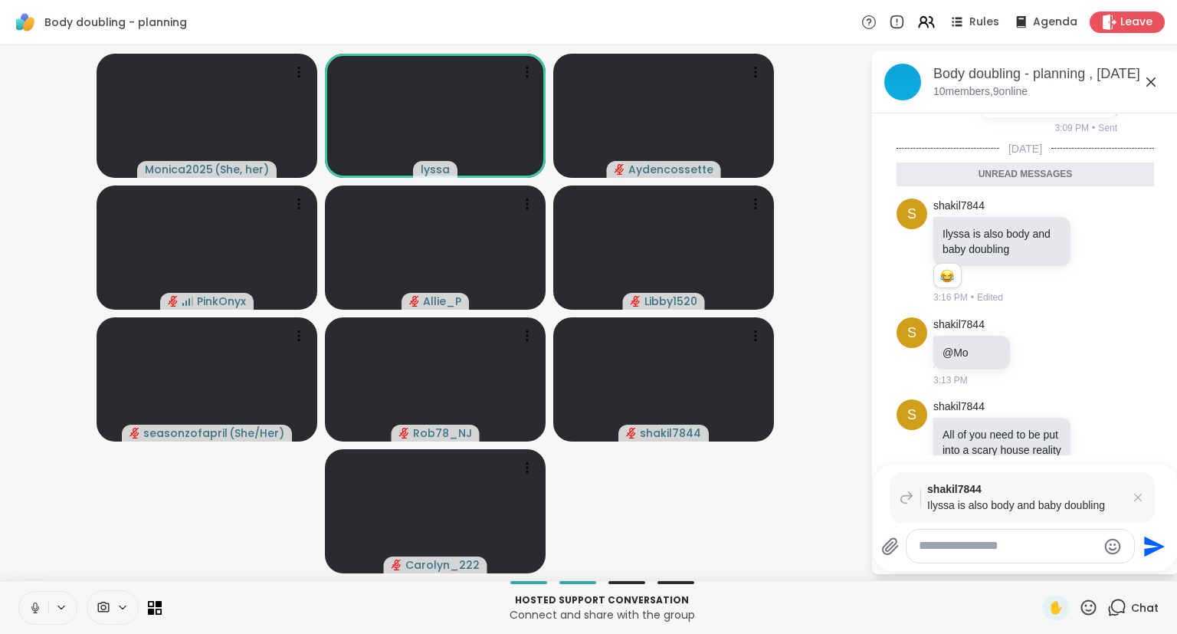
click at [40, 599] on button at bounding box center [33, 607] width 29 height 32
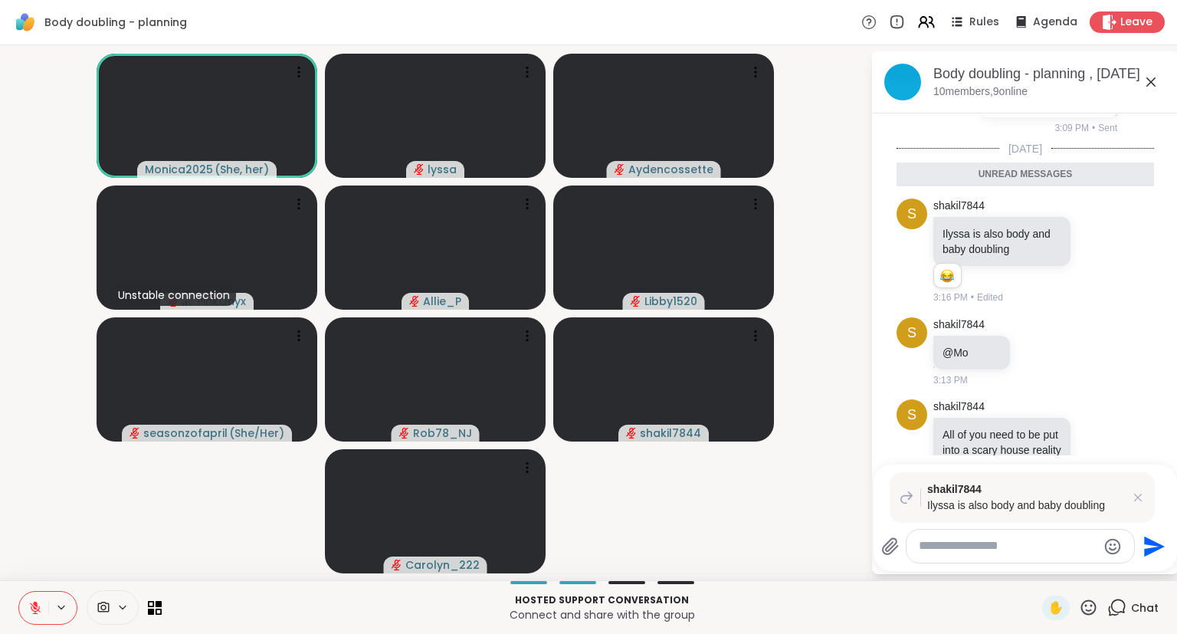
click at [26, 601] on button at bounding box center [33, 607] width 29 height 32
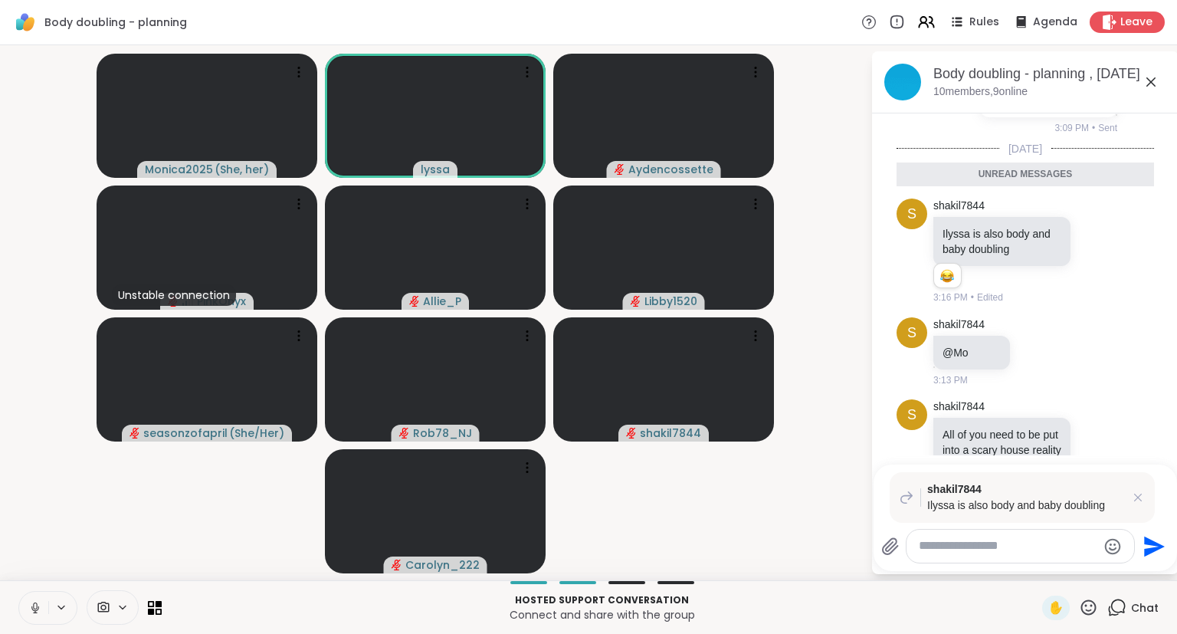
click at [39, 603] on icon at bounding box center [35, 608] width 14 height 14
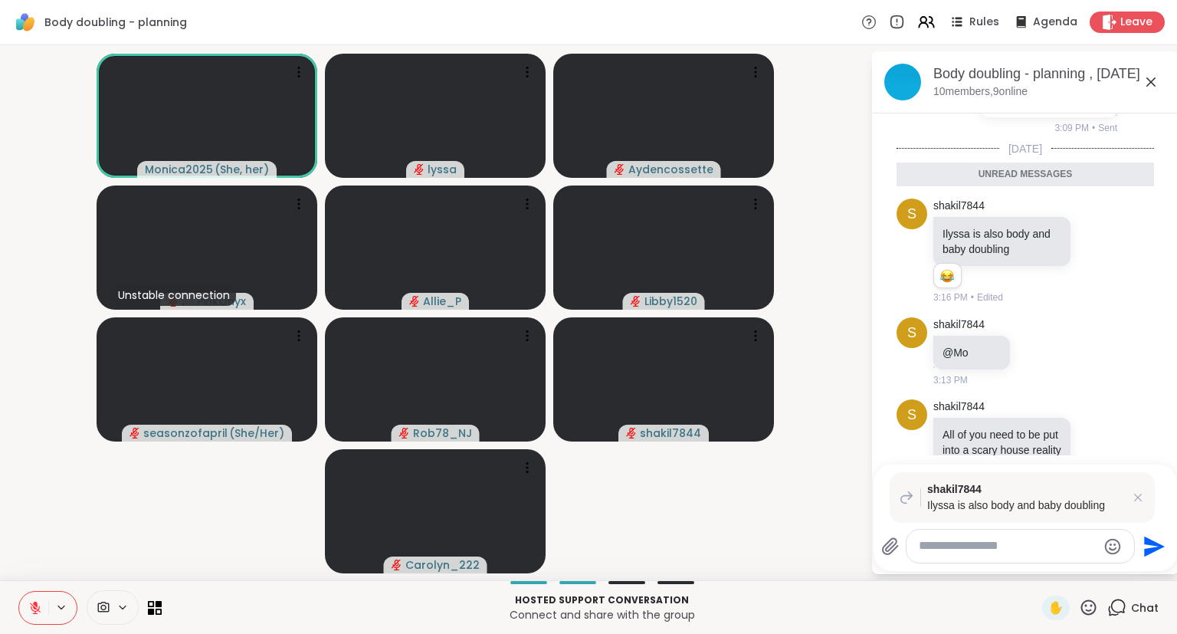
click at [979, 549] on textarea "Type your message" at bounding box center [1008, 546] width 179 height 16
click at [985, 547] on textarea "Type your message" at bounding box center [1008, 546] width 179 height 16
type textarea "**********"
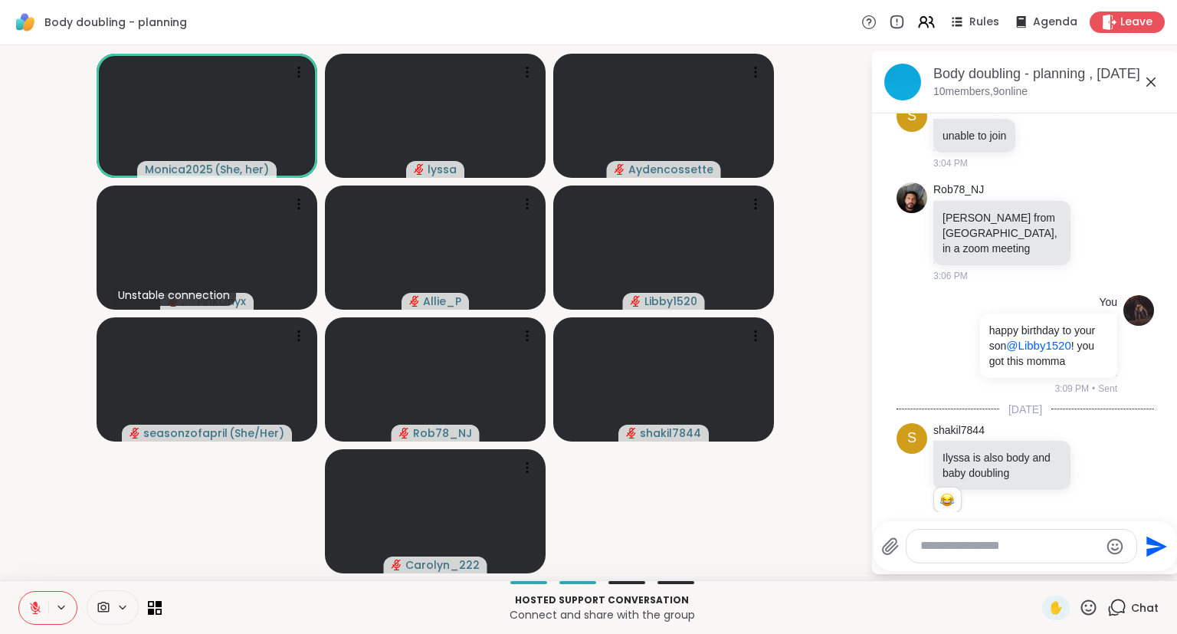
scroll to position [763, 0]
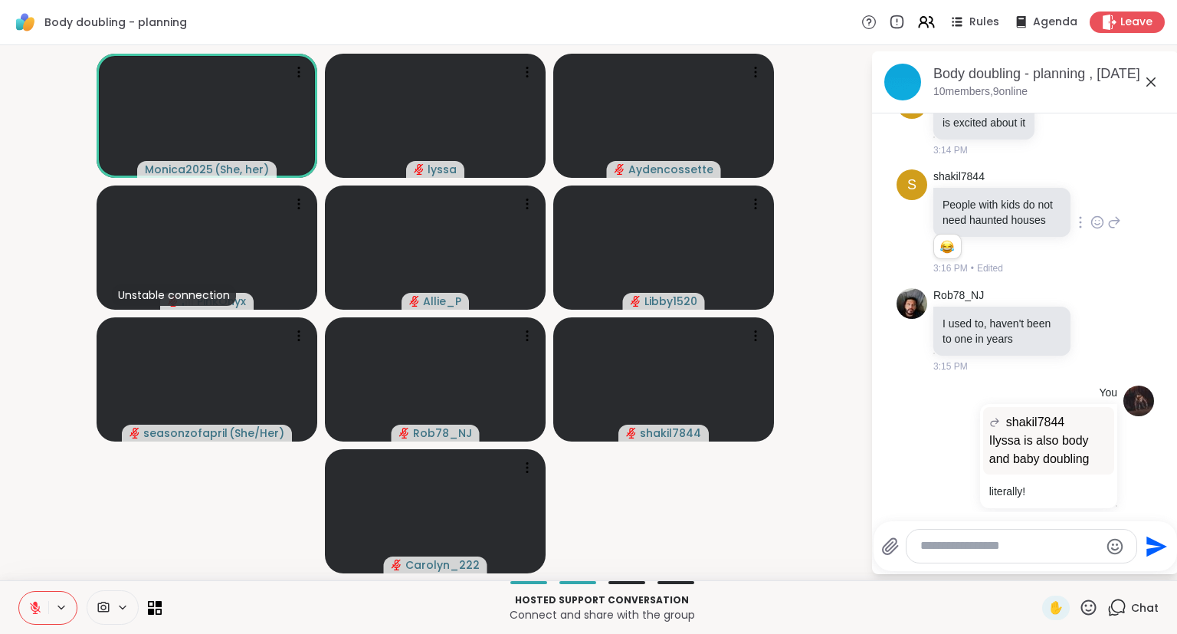
click at [1152, 83] on icon at bounding box center [1150, 81] width 9 height 9
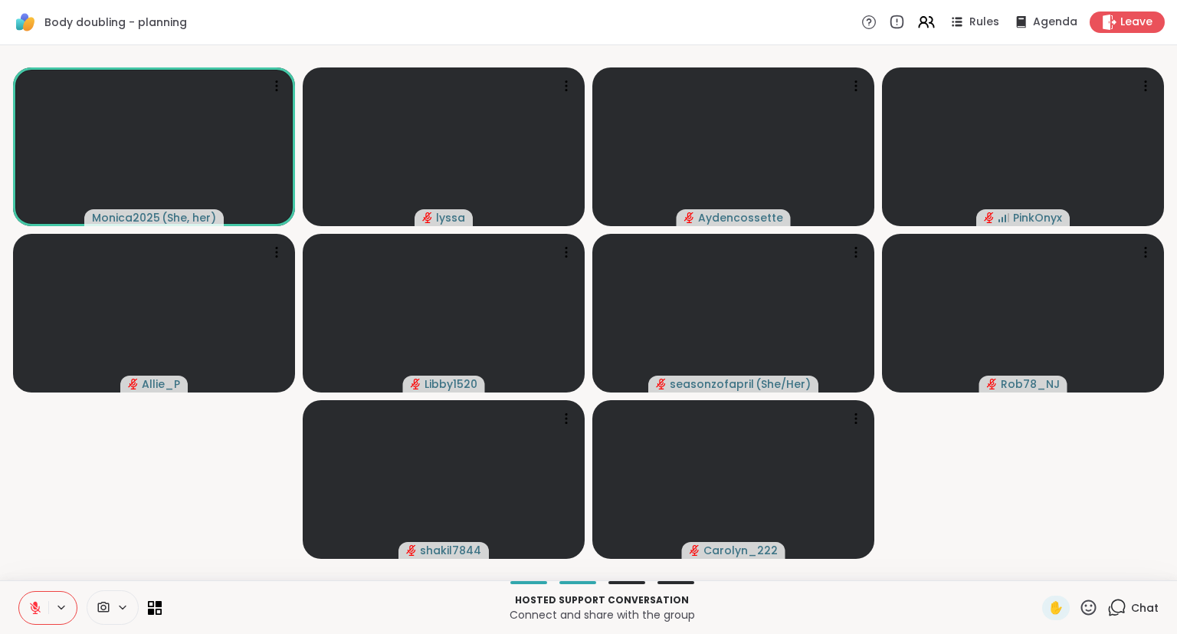
click at [31, 601] on icon at bounding box center [35, 608] width 14 height 14
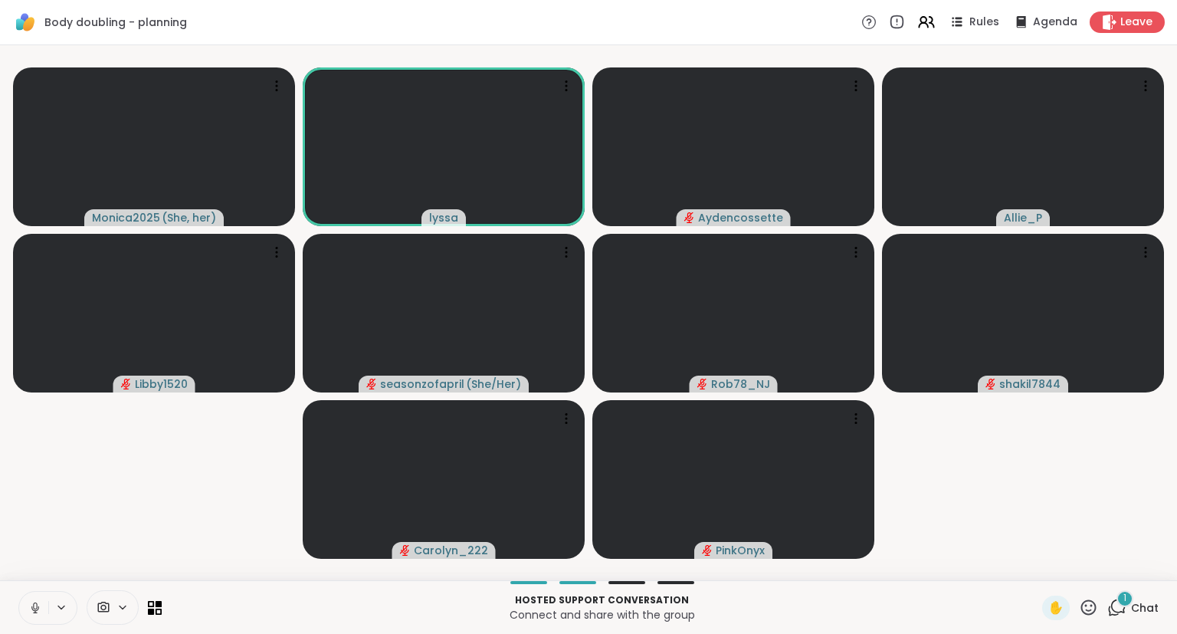
click at [34, 614] on button at bounding box center [33, 607] width 29 height 32
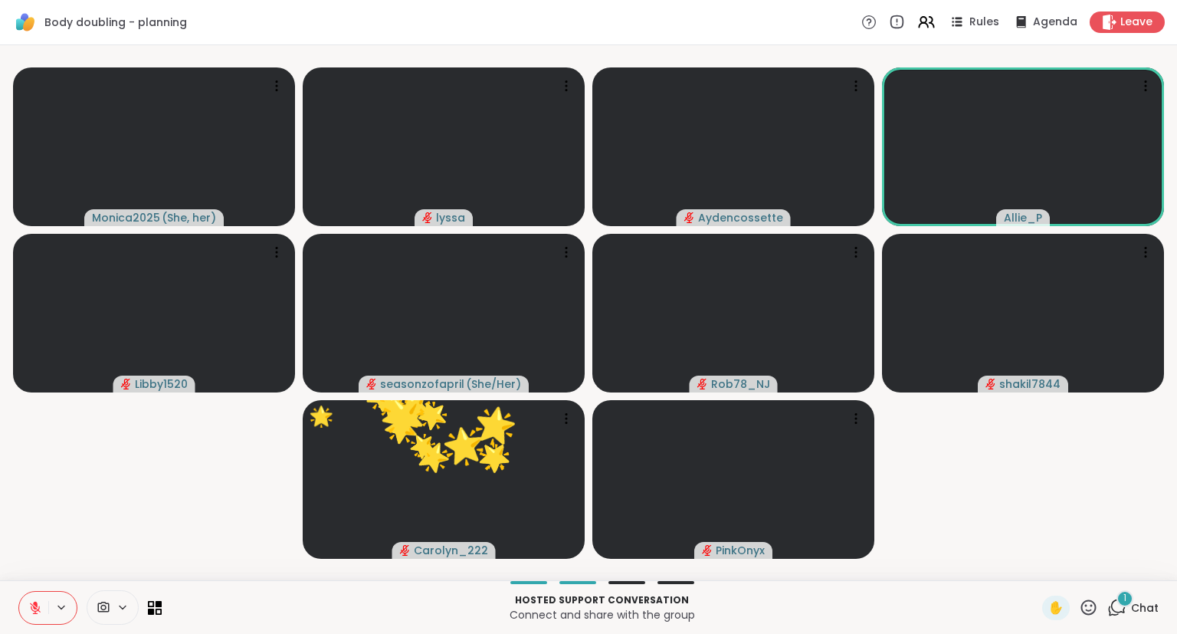
click at [37, 601] on icon at bounding box center [35, 608] width 14 height 14
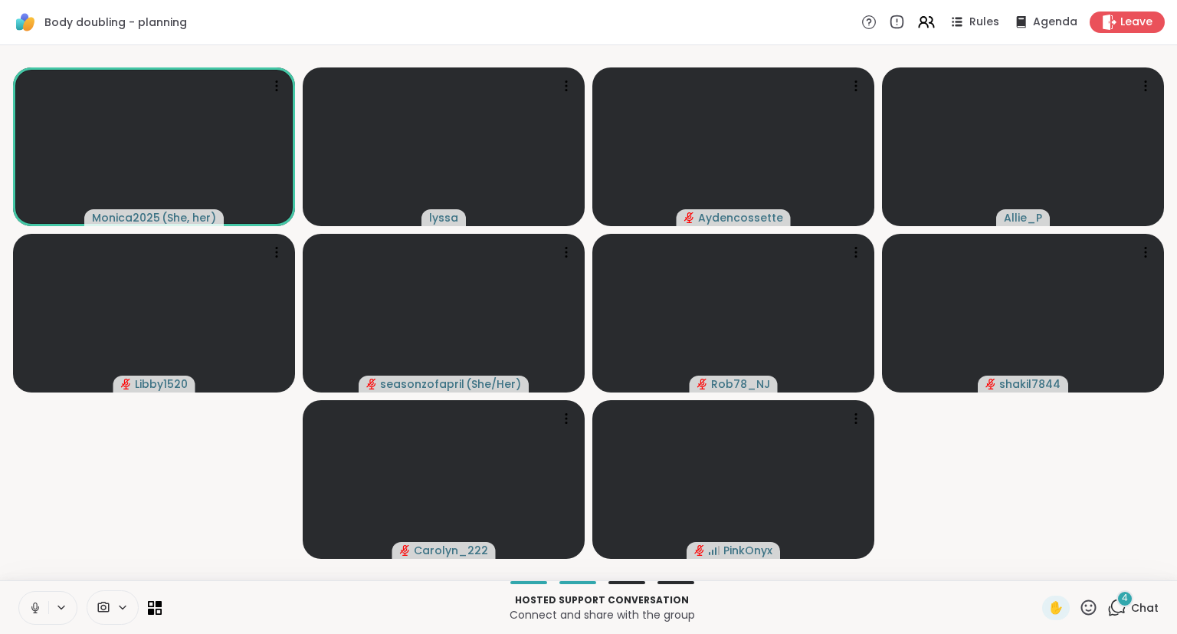
click at [40, 601] on icon at bounding box center [35, 608] width 14 height 14
click at [38, 611] on icon at bounding box center [35, 608] width 14 height 14
click at [30, 608] on icon at bounding box center [33, 608] width 14 height 14
click at [32, 605] on icon at bounding box center [35, 607] width 11 height 11
click at [30, 618] on button at bounding box center [33, 607] width 29 height 32
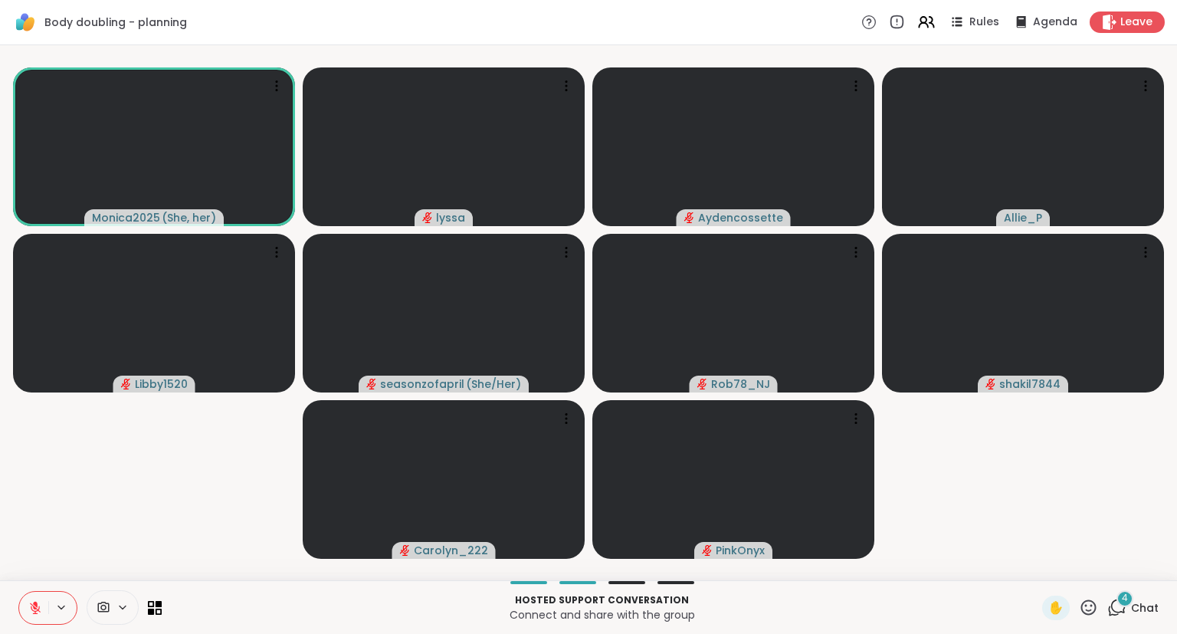
click at [26, 621] on button at bounding box center [33, 607] width 29 height 32
click at [34, 605] on icon at bounding box center [35, 604] width 5 height 6
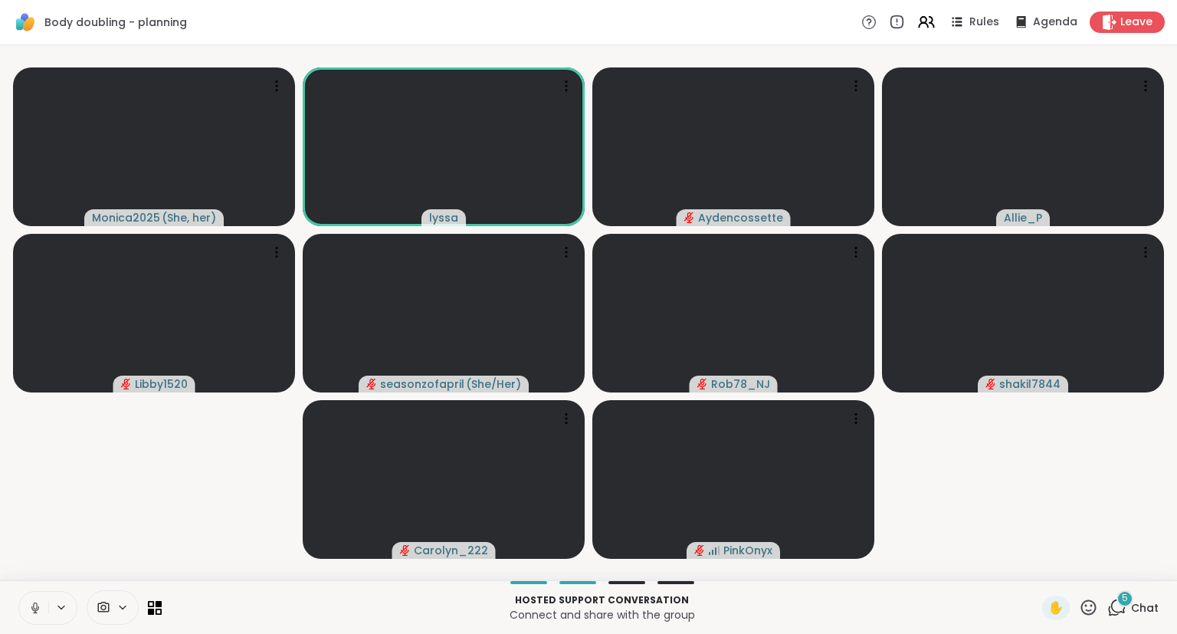
click at [44, 608] on button at bounding box center [33, 607] width 29 height 32
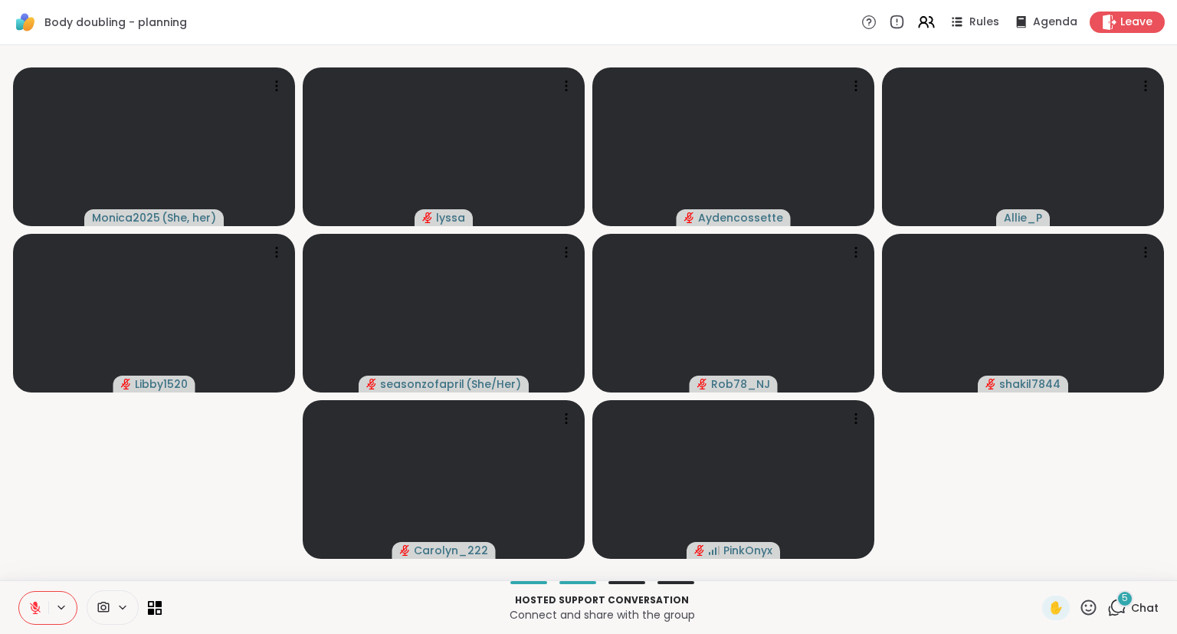
click at [1141, 616] on div "5 Chat" at bounding box center [1132, 607] width 51 height 25
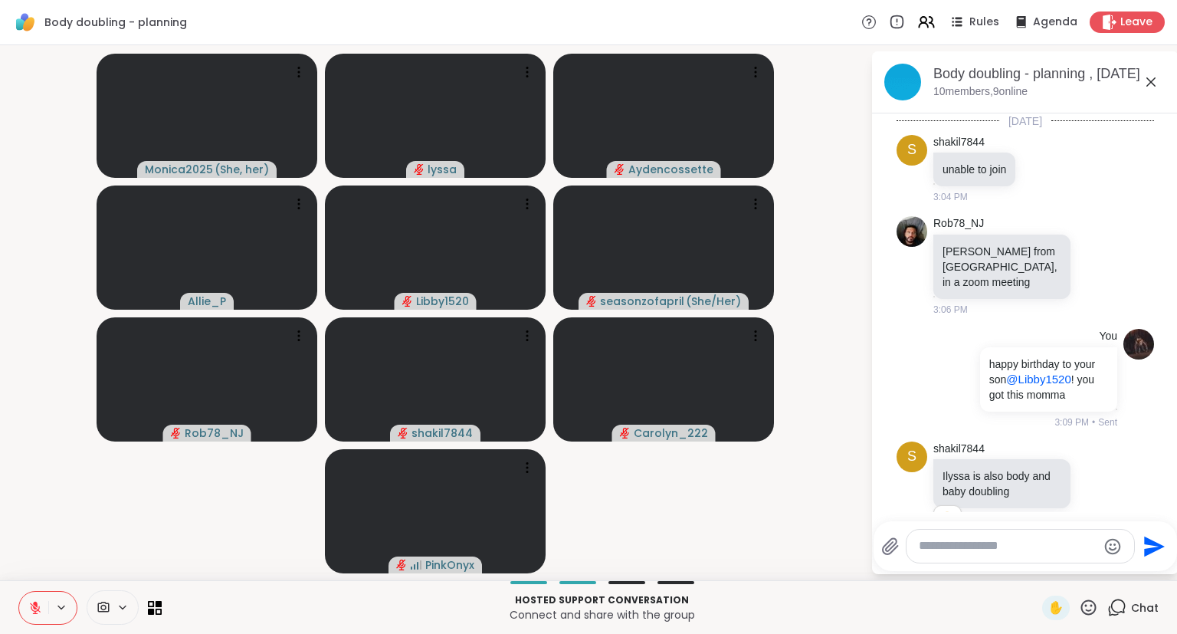
scroll to position [1267, 0]
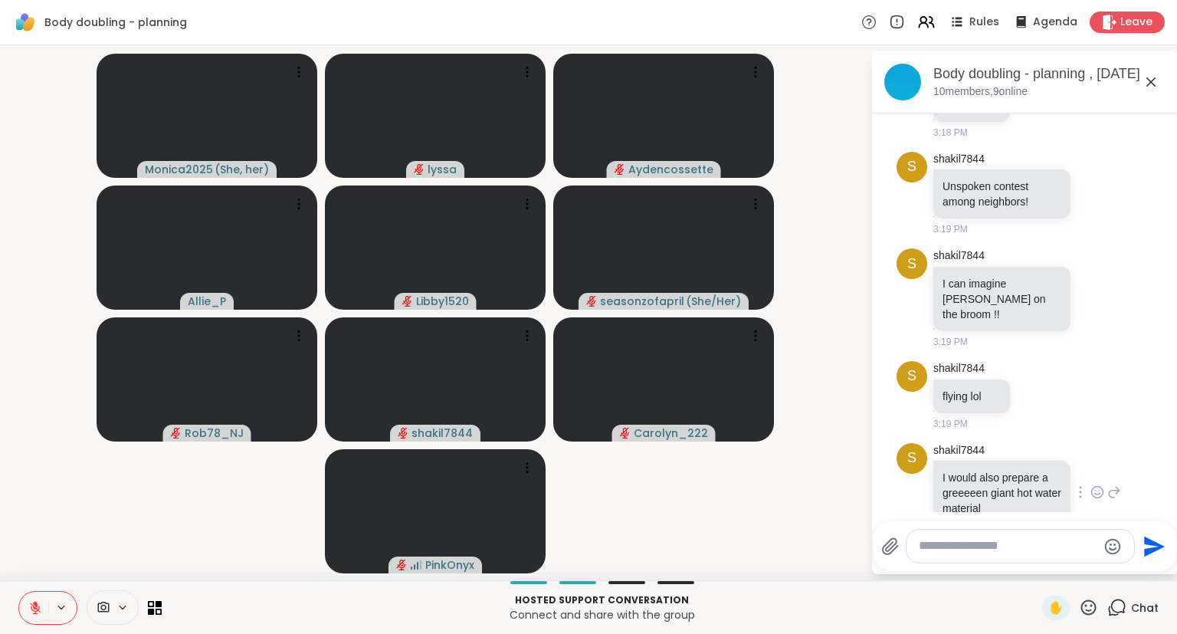
click at [1095, 484] on icon at bounding box center [1097, 491] width 14 height 15
click at [908, 460] on div "Select Reaction: Joy" at bounding box center [908, 467] width 14 height 14
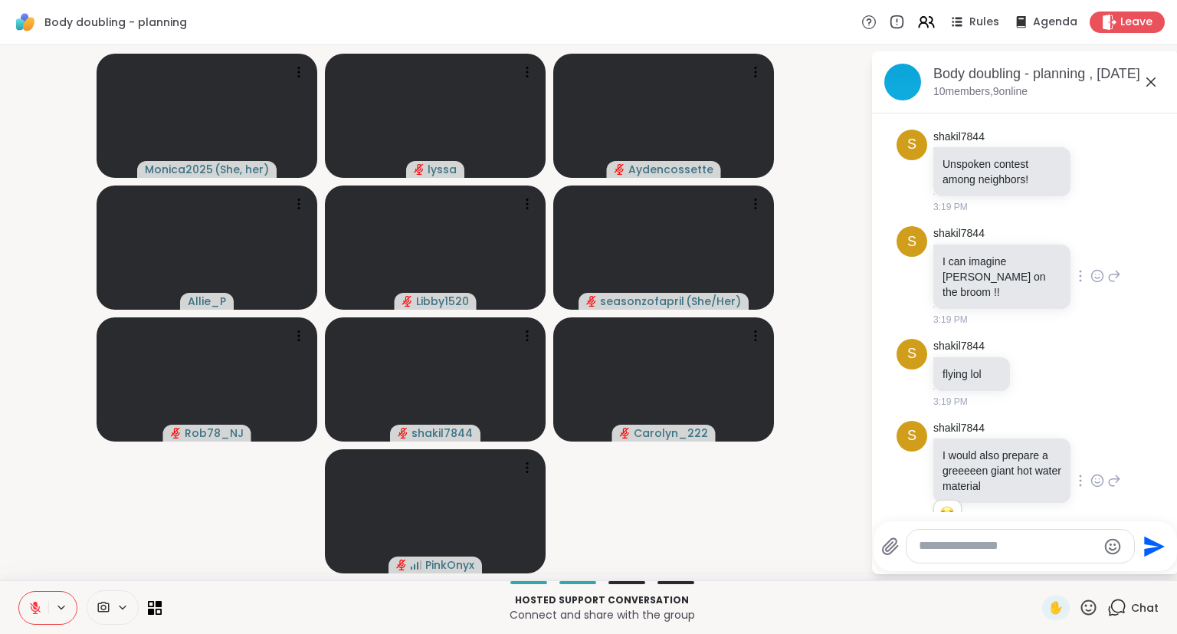
click at [1105, 267] on div at bounding box center [1097, 276] width 48 height 18
click at [1097, 268] on icon at bounding box center [1097, 275] width 14 height 15
click at [903, 236] on button "Select Reaction: Joy" at bounding box center [908, 251] width 31 height 31
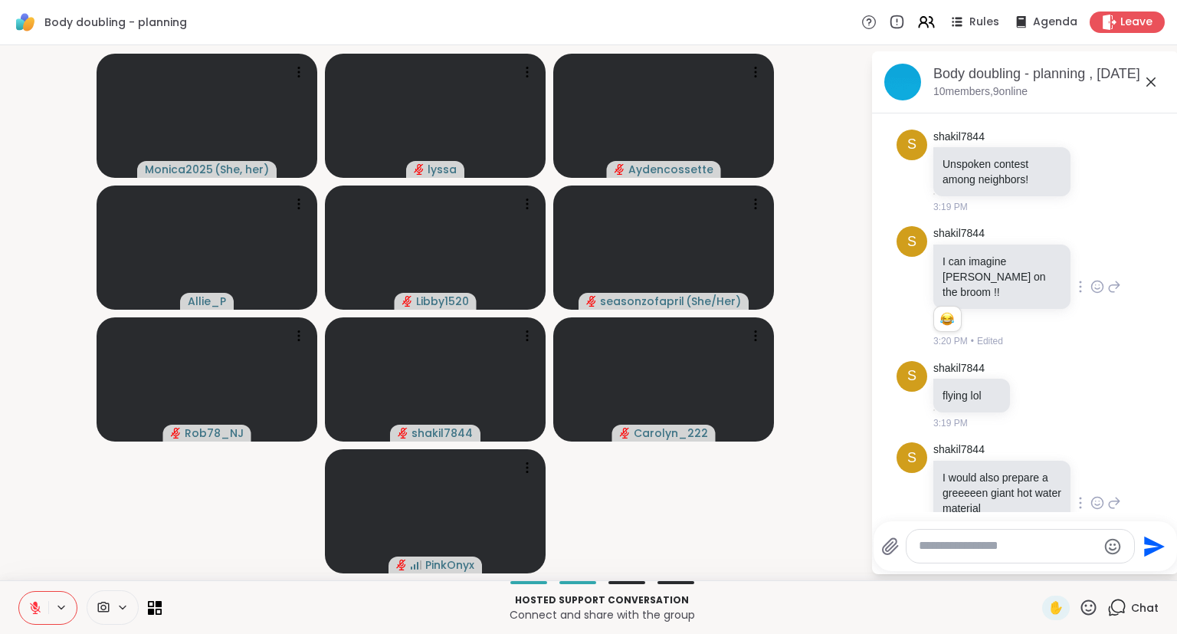
click at [1114, 277] on icon at bounding box center [1114, 286] width 14 height 18
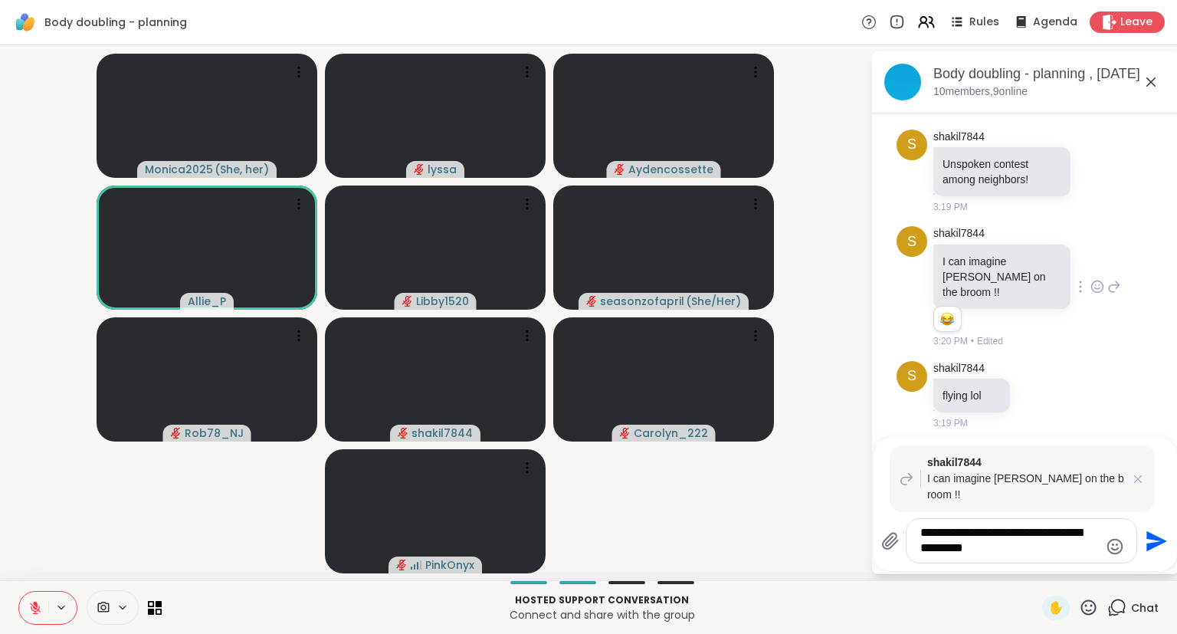
type textarea "**********"
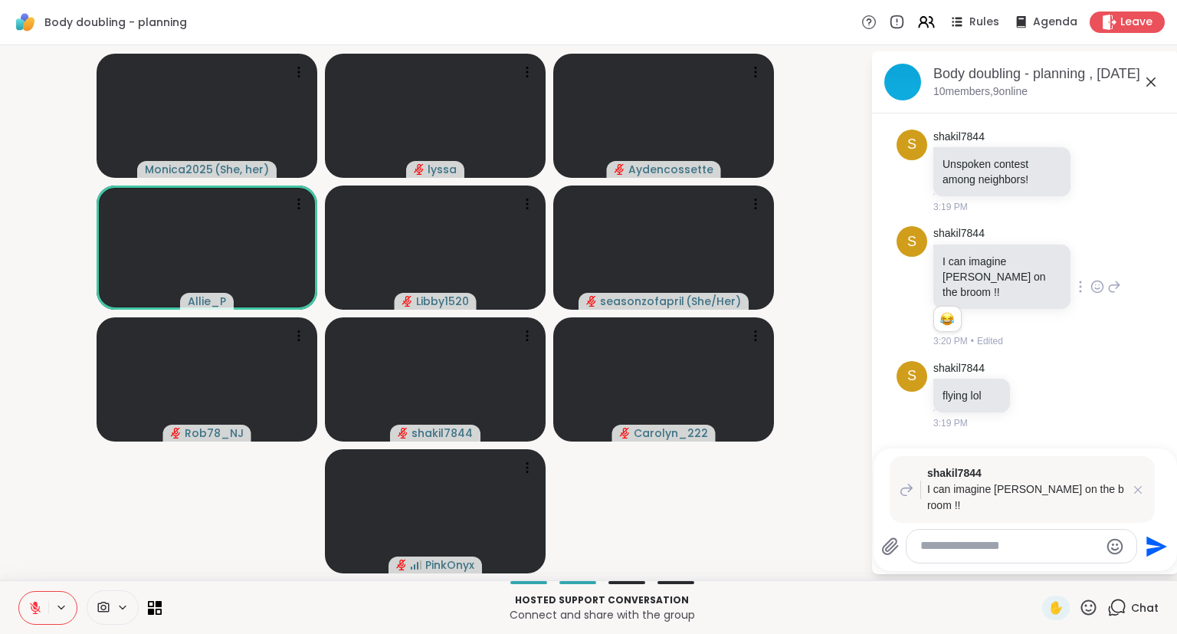
scroll to position [1442, 0]
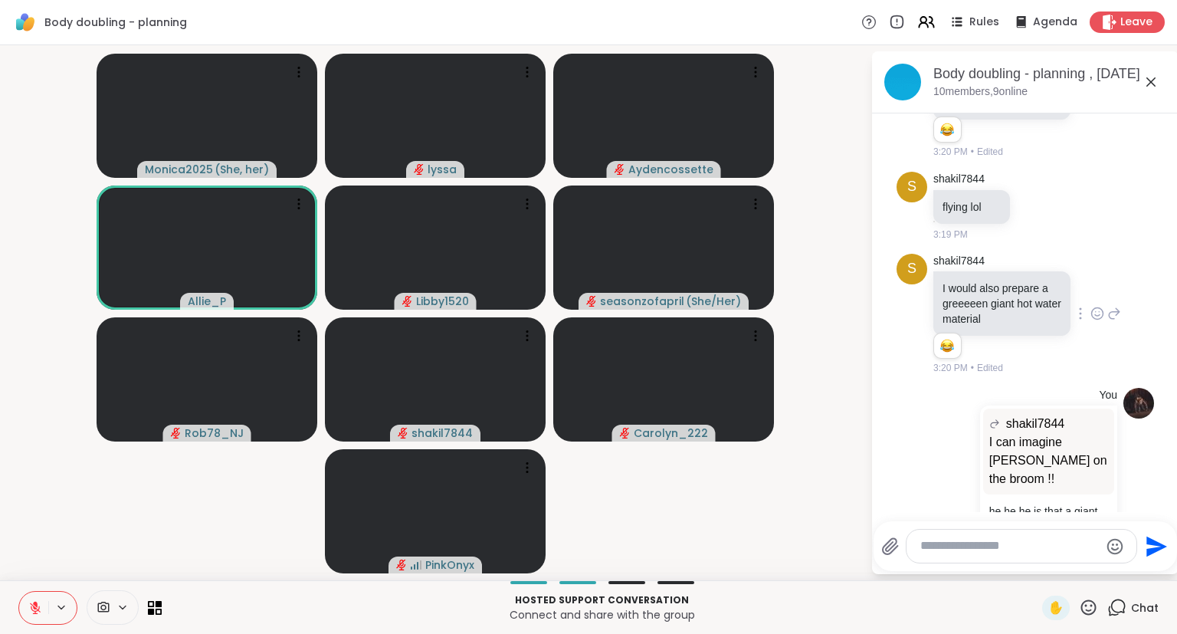
click at [1157, 82] on icon at bounding box center [1151, 82] width 18 height 18
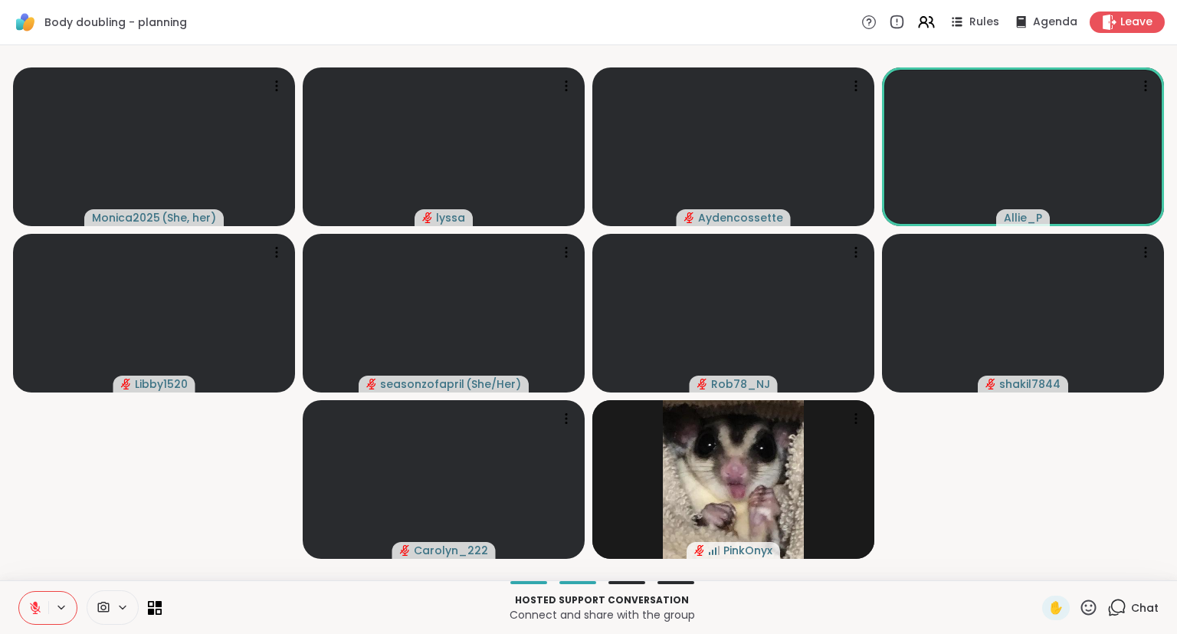
click at [28, 602] on icon at bounding box center [35, 608] width 14 height 14
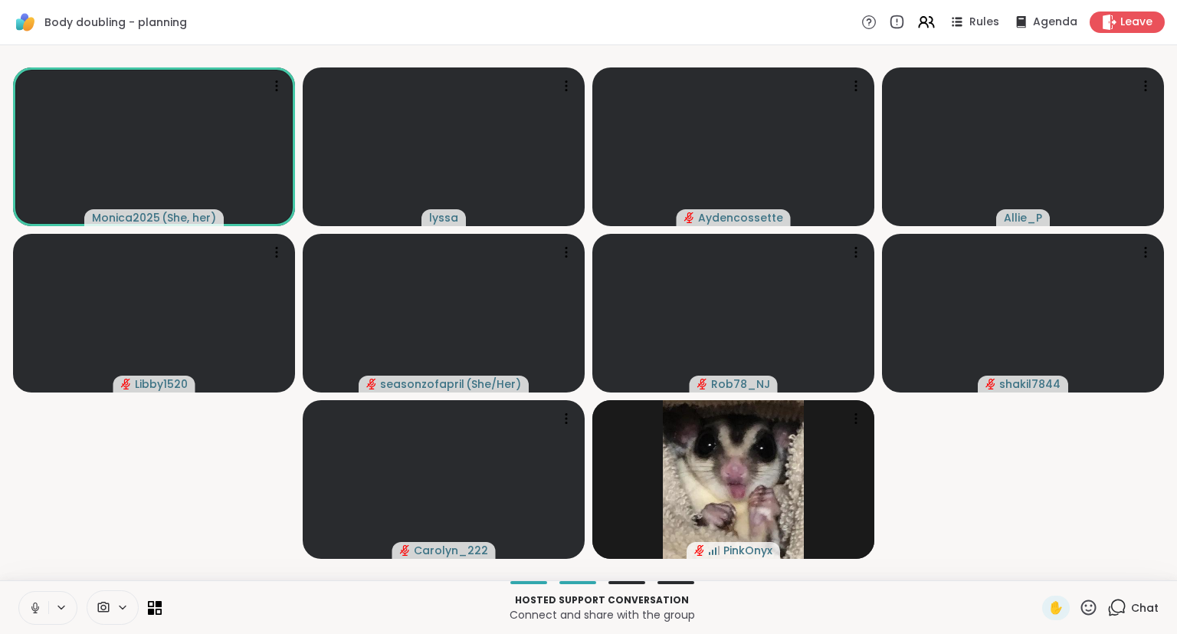
click at [18, 608] on div "Hosted support conversation Connect and share with the group ✋ Chat" at bounding box center [588, 607] width 1177 height 54
click at [36, 609] on icon at bounding box center [35, 608] width 14 height 14
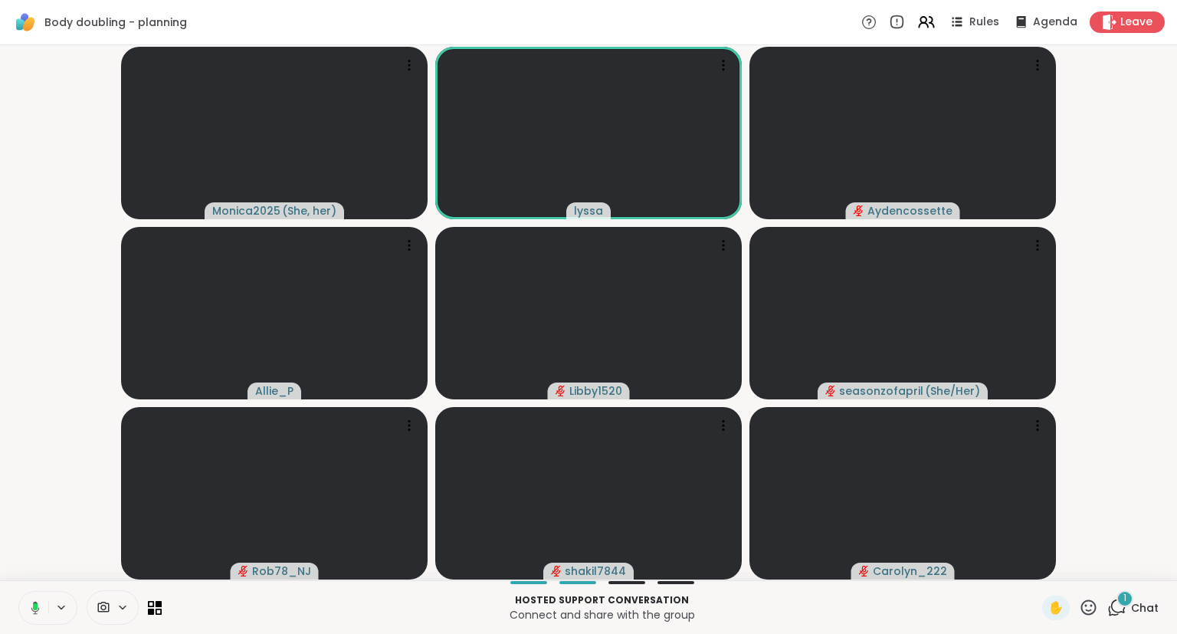
click at [19, 599] on button at bounding box center [32, 607] width 31 height 32
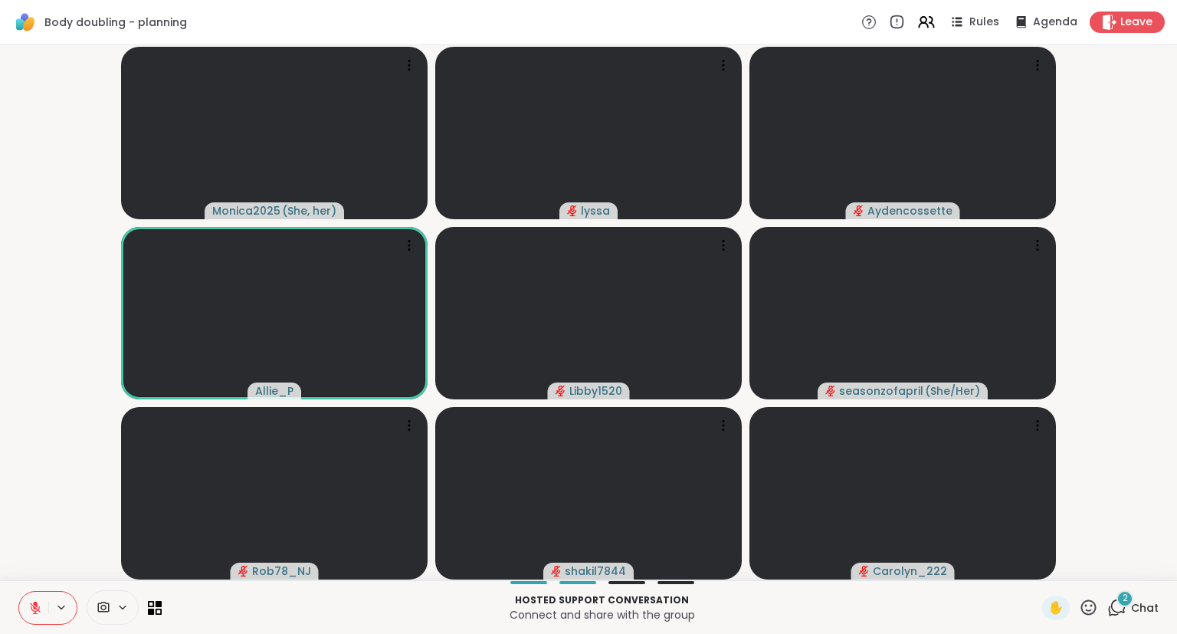
click at [37, 602] on icon at bounding box center [35, 604] width 5 height 6
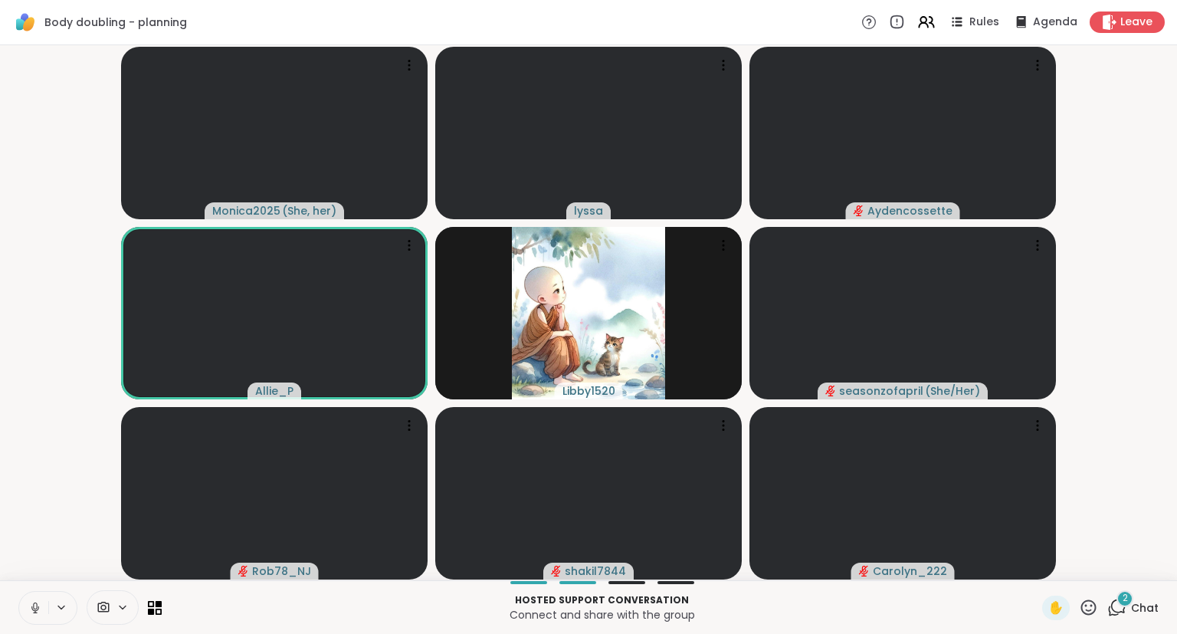
click at [41, 605] on icon at bounding box center [35, 608] width 14 height 14
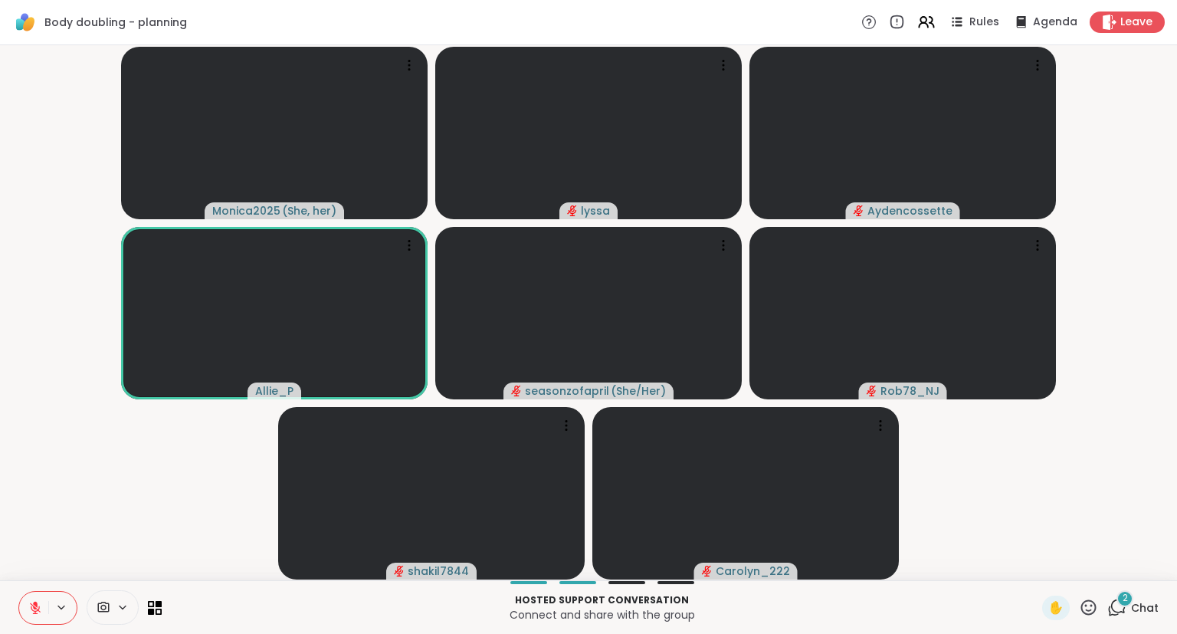
click at [34, 611] on icon at bounding box center [35, 607] width 11 height 11
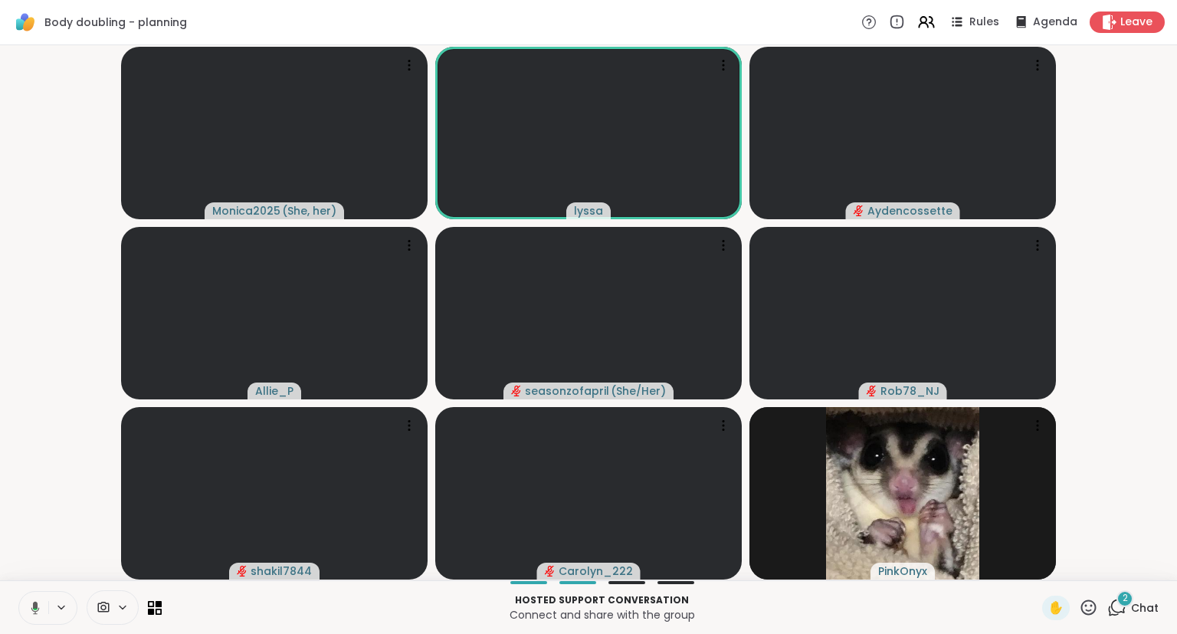
click at [44, 605] on button at bounding box center [32, 607] width 31 height 32
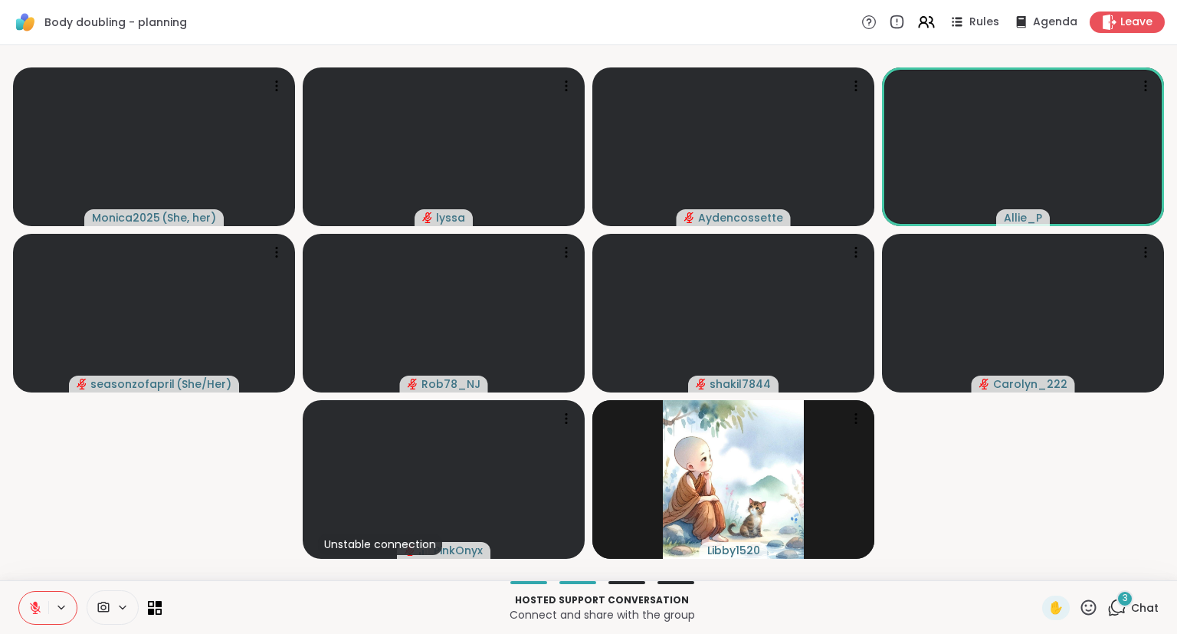
click at [1090, 604] on icon at bounding box center [1088, 607] width 19 height 19
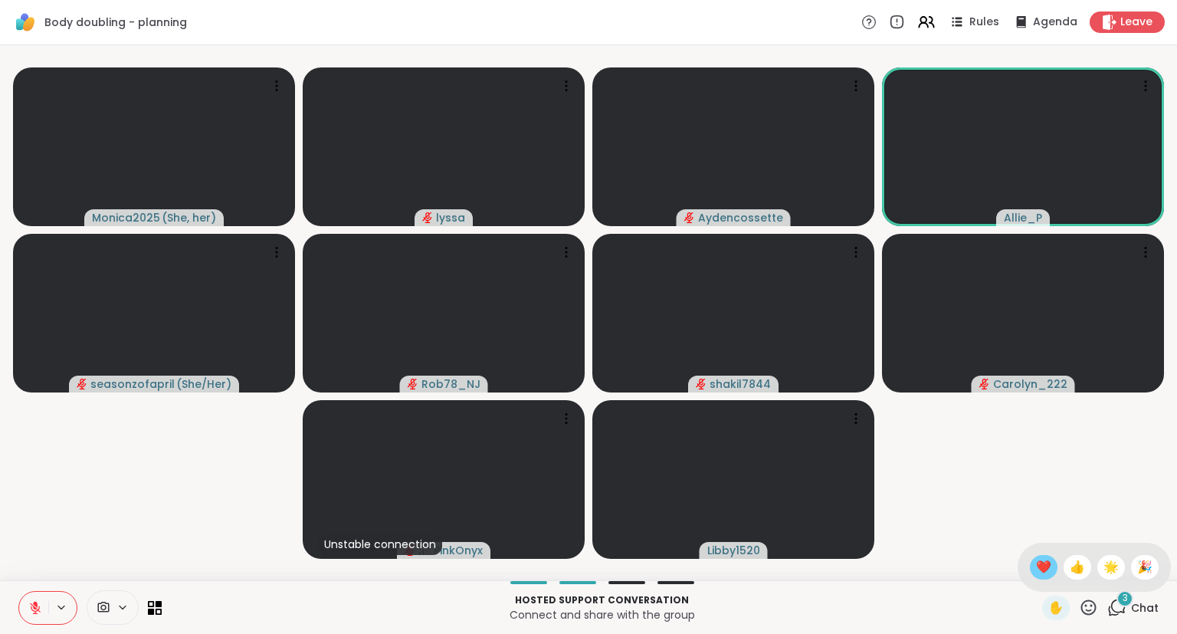
click at [1044, 569] on span "❤️" at bounding box center [1043, 567] width 15 height 18
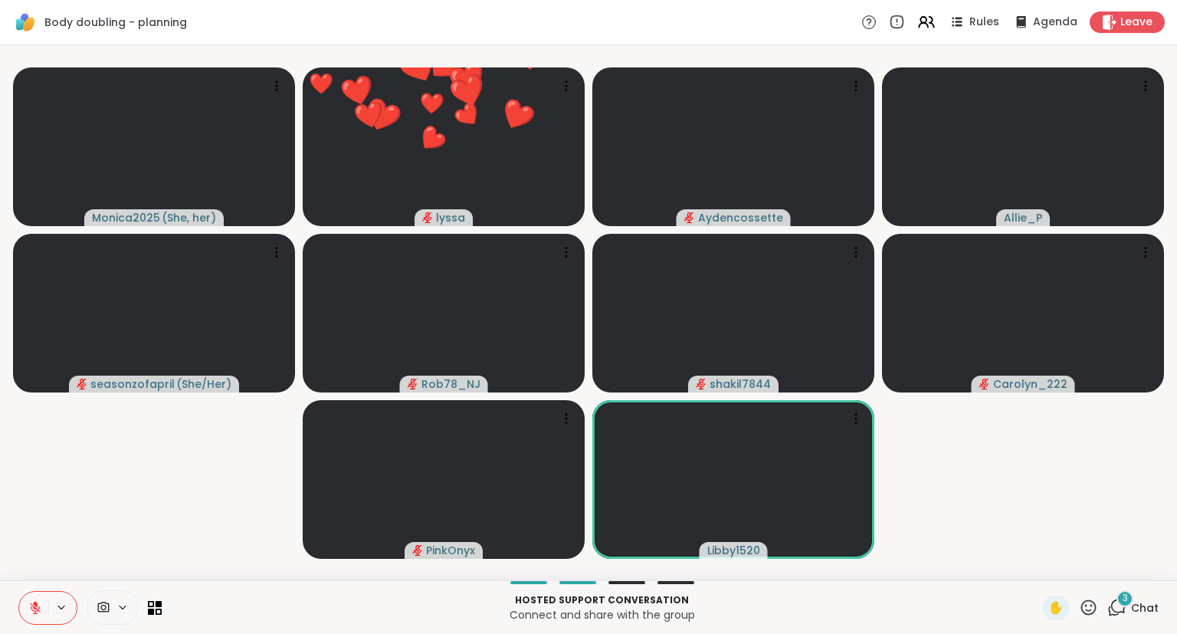
click at [1091, 615] on icon at bounding box center [1088, 607] width 19 height 19
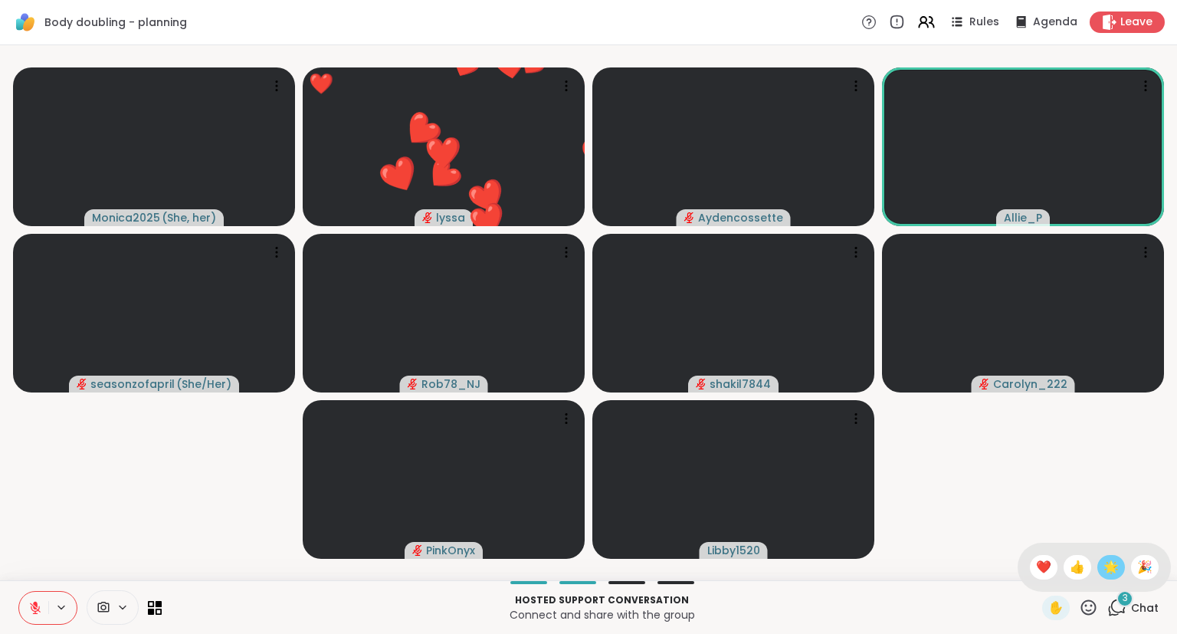
click at [1110, 575] on span "🌟" at bounding box center [1110, 567] width 15 height 18
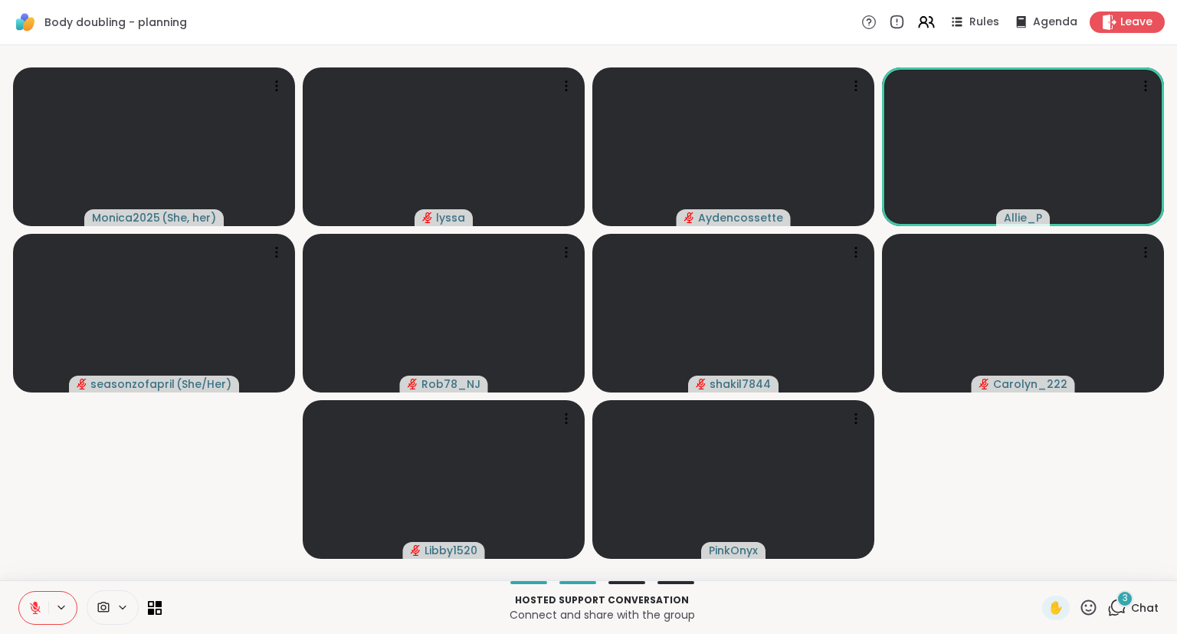
click at [28, 611] on icon at bounding box center [35, 608] width 14 height 14
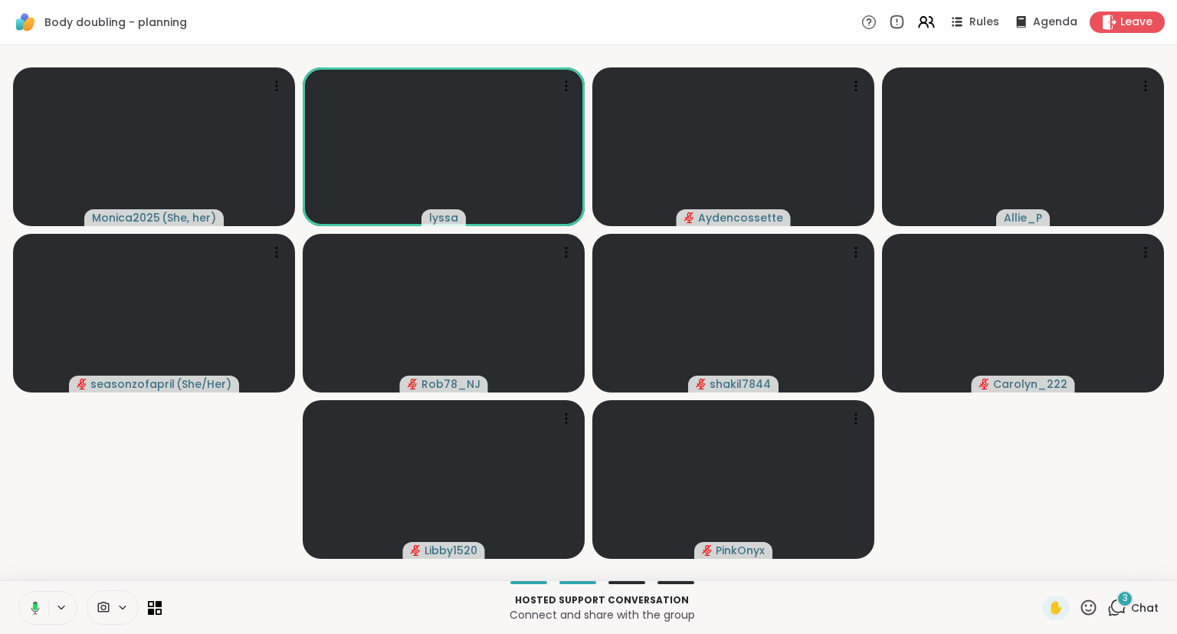
click at [34, 615] on button at bounding box center [32, 607] width 31 height 32
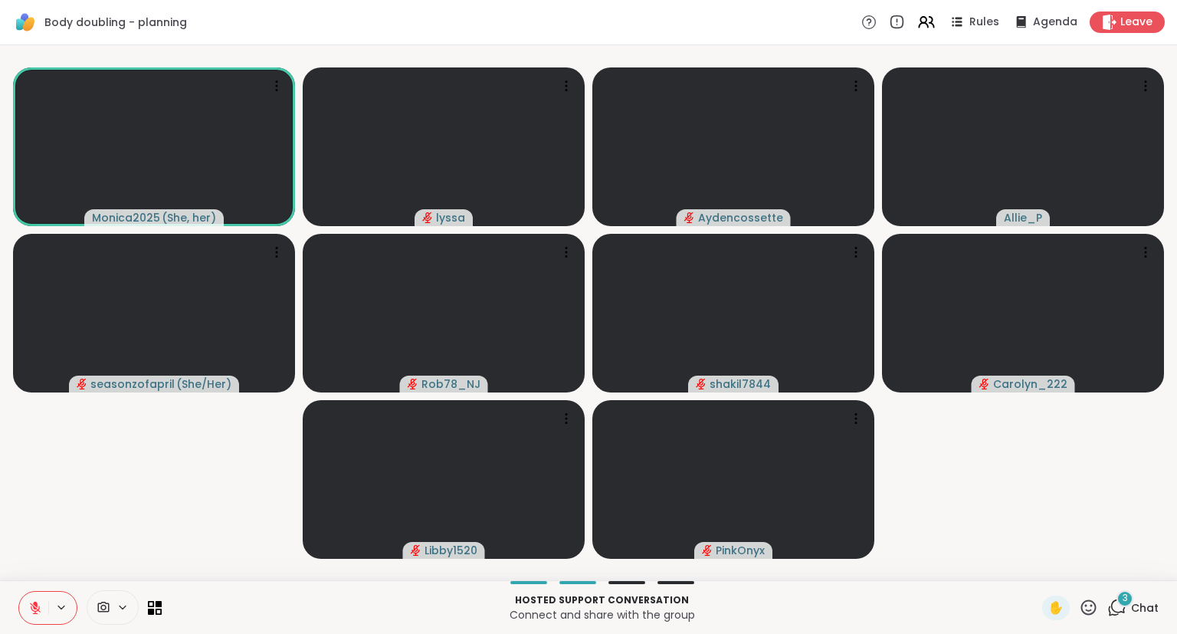
click at [2, 340] on div "Monica2025 ( She, her ) [PERSON_NAME] Allie_P seasonzofapril ( She/Her ) Rob78_…" at bounding box center [588, 312] width 1177 height 535
click at [0, 100] on div "Monica2025 ( She, her ) [PERSON_NAME] Allie_P seasonzofapril ( She/Her ) Rob78_…" at bounding box center [588, 312] width 1177 height 535
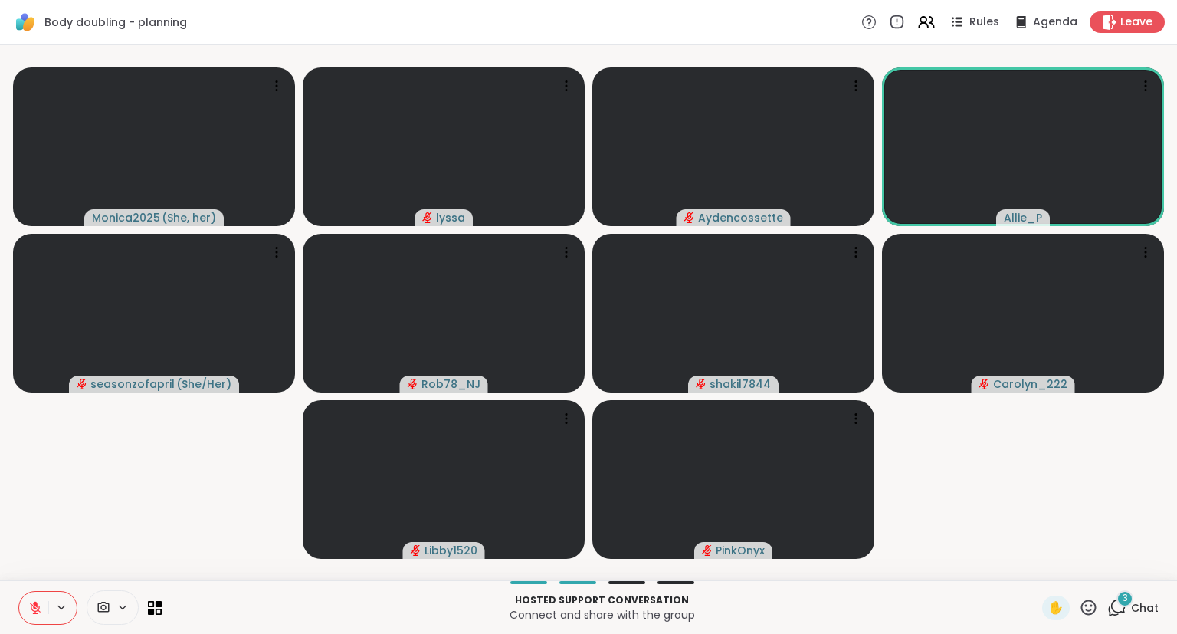
click at [32, 607] on icon at bounding box center [35, 608] width 14 height 14
click at [0, 447] on div "Monica2025 ( She, her ) [PERSON_NAME] Allie_P seasonzofapril ( She/Her ) Rob78_…" at bounding box center [588, 312] width 1177 height 535
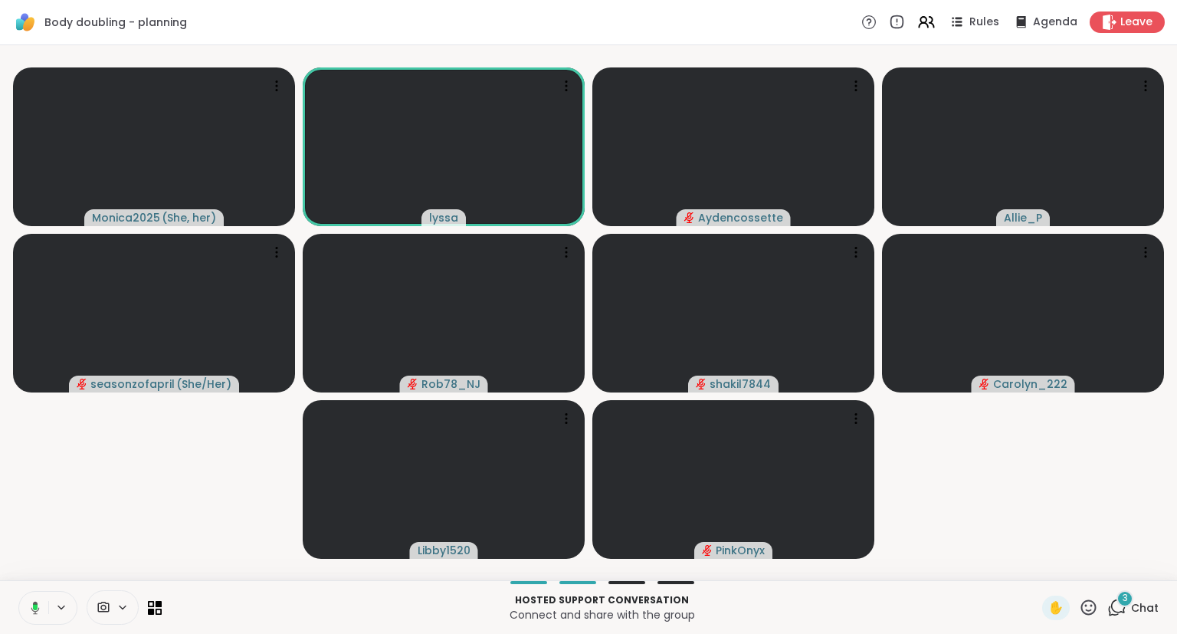
click at [0, 518] on div "Monica2025 ( She, her ) [PERSON_NAME] Allie_P seasonzofapril ( She/Her ) Rob78_…" at bounding box center [588, 312] width 1177 height 535
click at [37, 605] on icon at bounding box center [35, 607] width 5 height 6
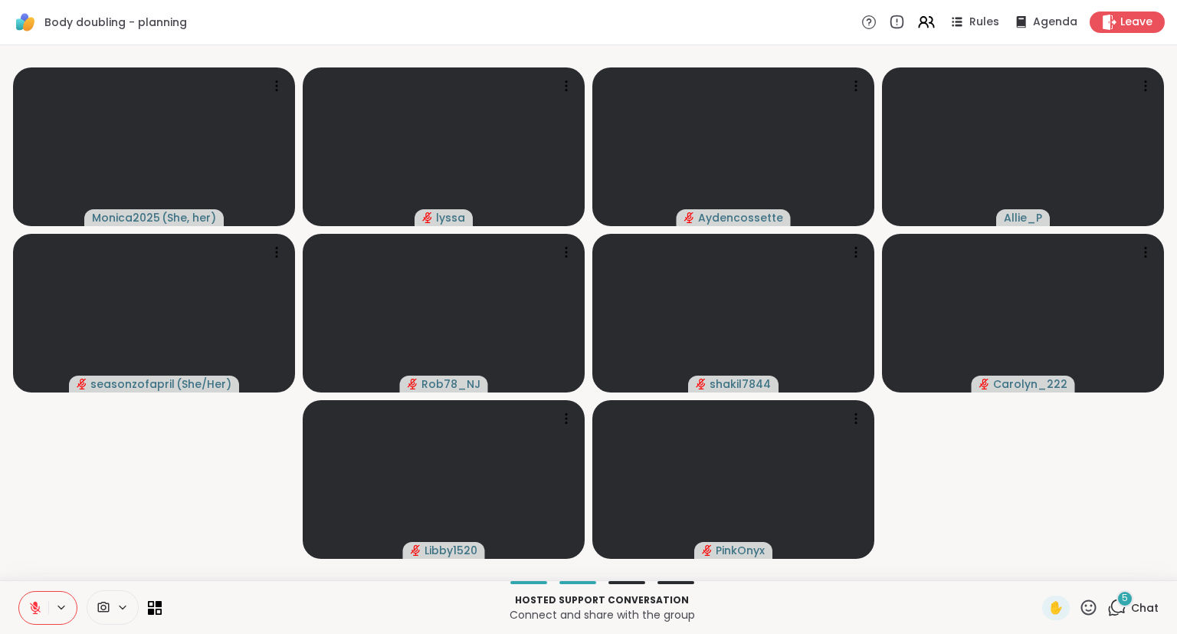
click at [19, 591] on button at bounding box center [33, 607] width 29 height 32
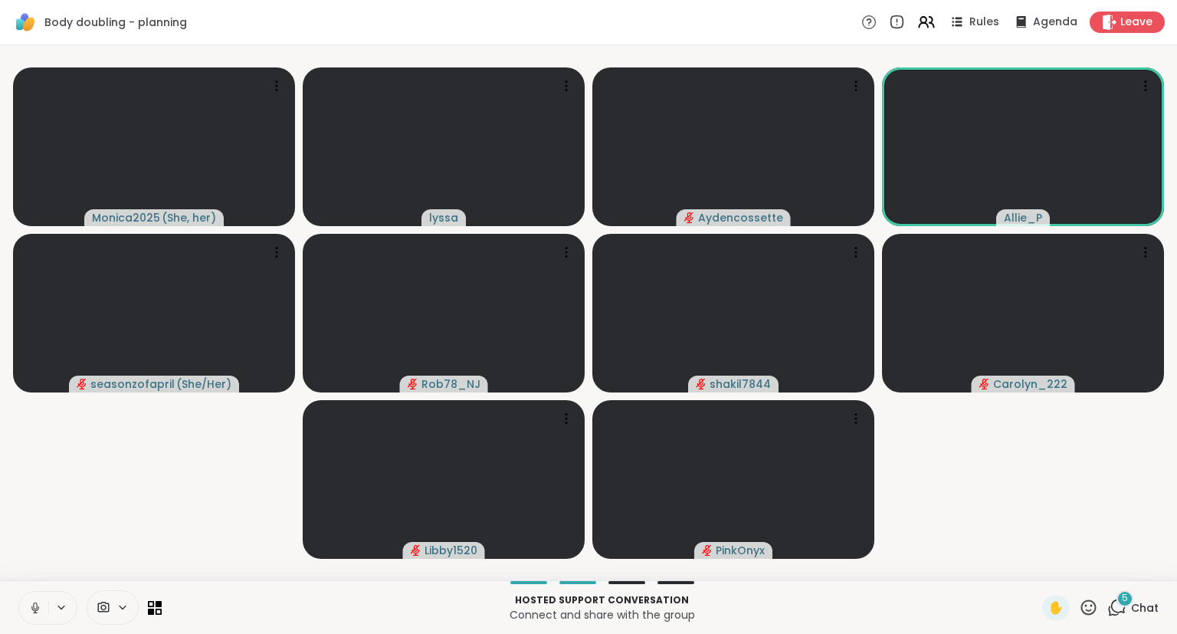
click at [17, 582] on div "Hosted support conversation Connect and share with the group ✋ 5 Chat" at bounding box center [588, 607] width 1177 height 54
click at [42, 601] on button at bounding box center [33, 607] width 29 height 32
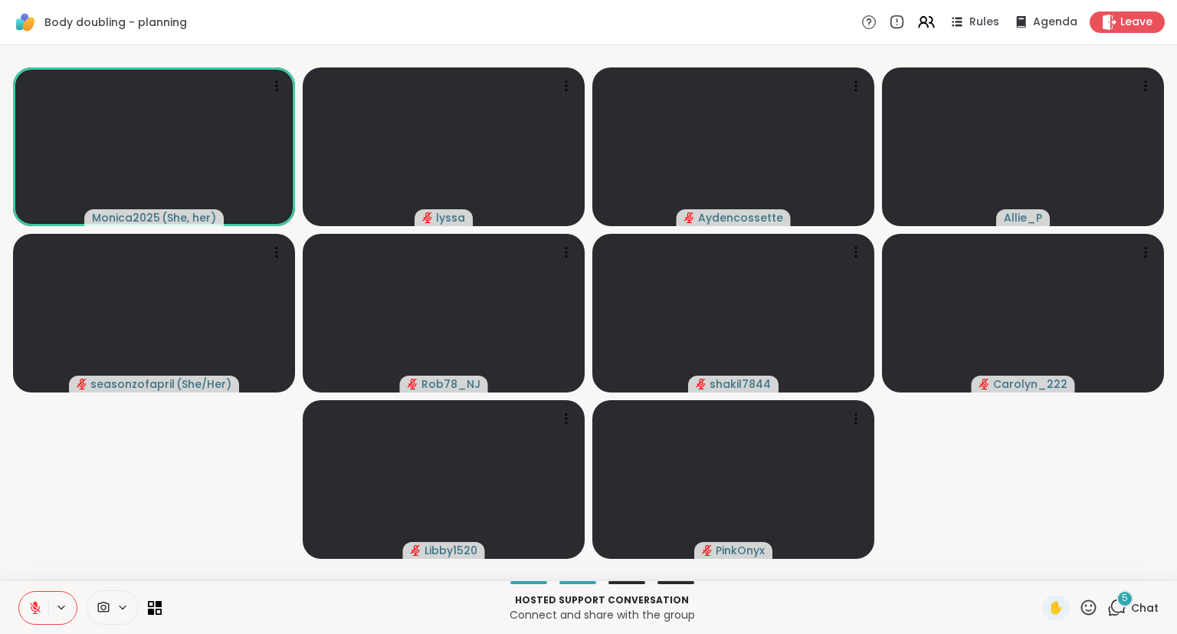
click at [1135, 597] on div "5 Chat" at bounding box center [1132, 607] width 51 height 25
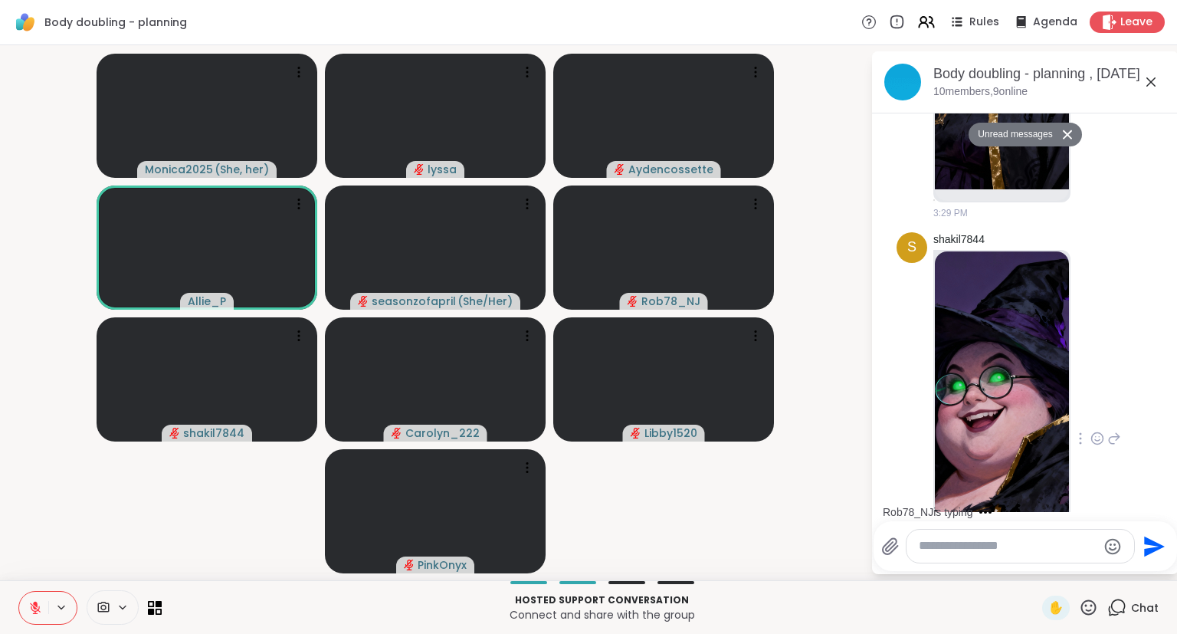
scroll to position [2728, 0]
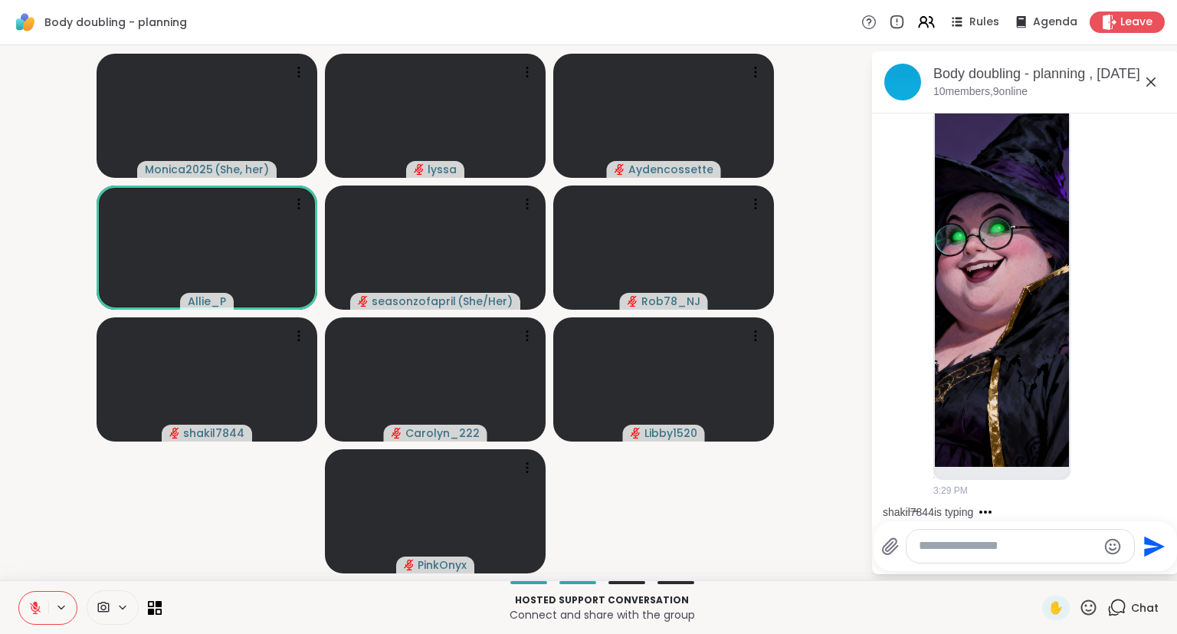
click at [31, 608] on icon at bounding box center [35, 607] width 11 height 11
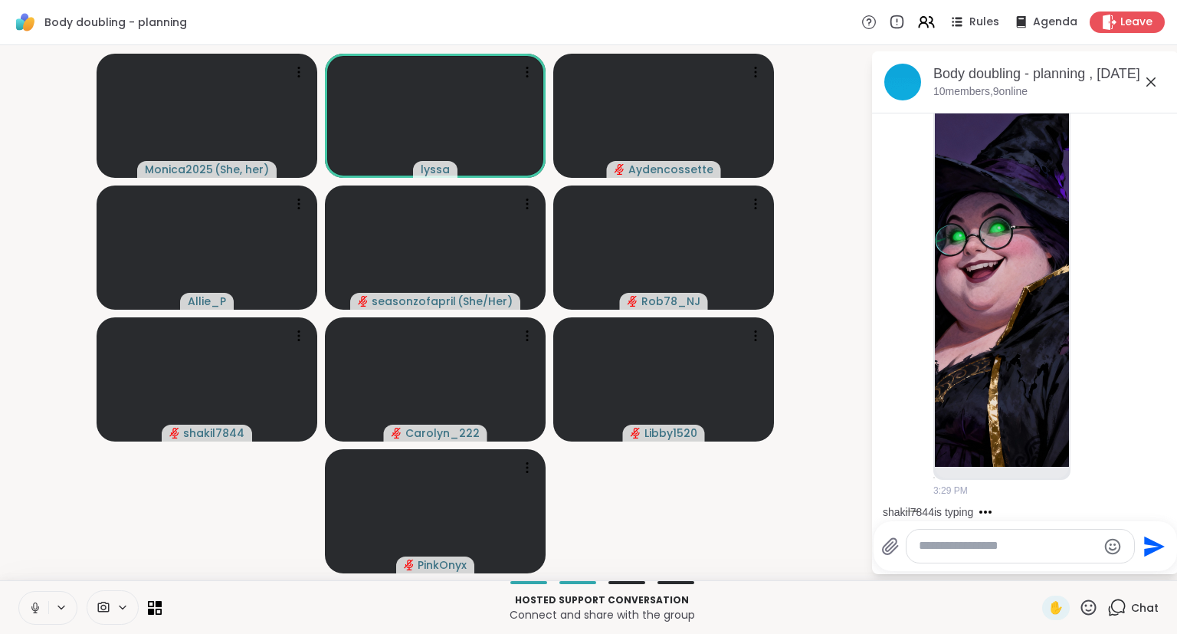
scroll to position [2825, 0]
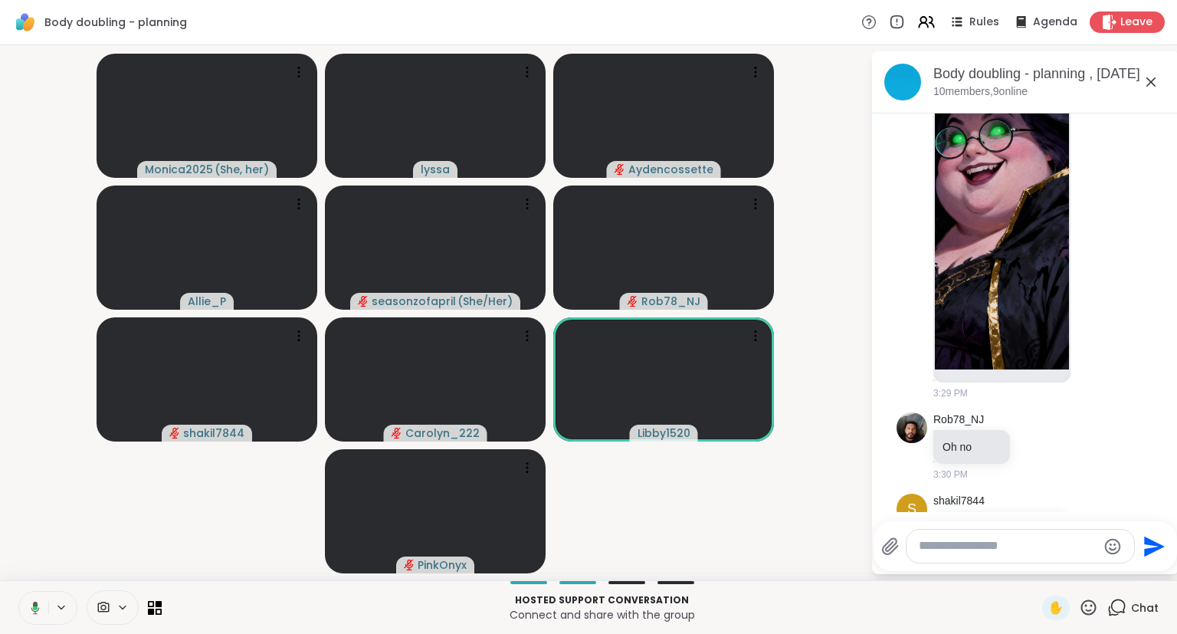
click at [27, 605] on icon at bounding box center [33, 608] width 14 height 14
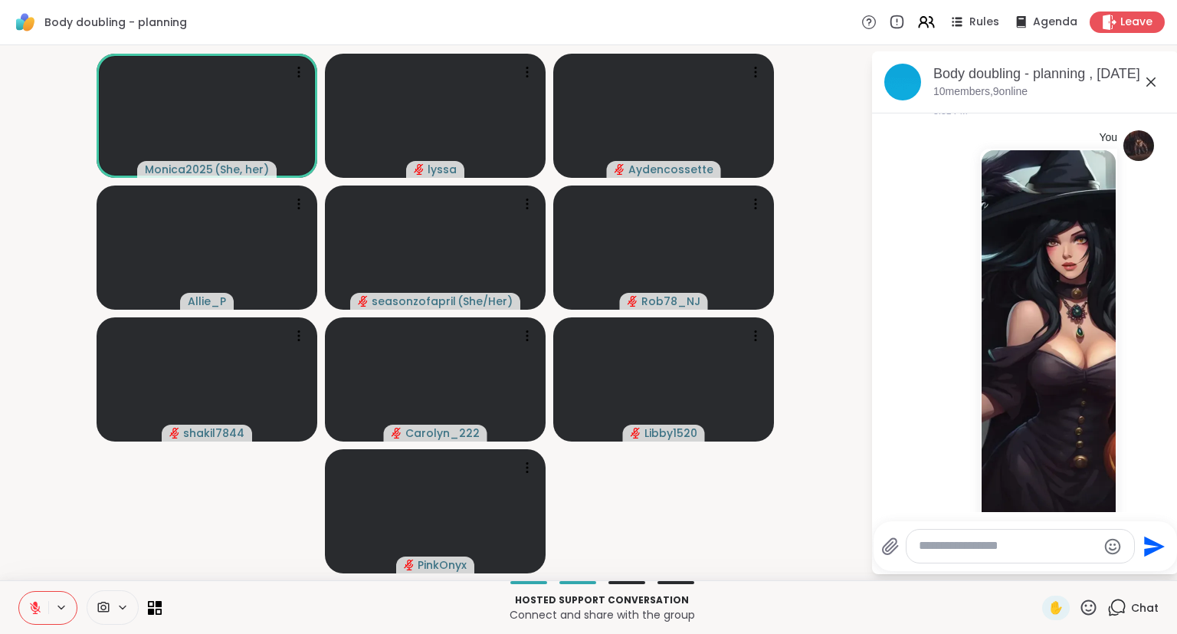
scroll to position [3583, 0]
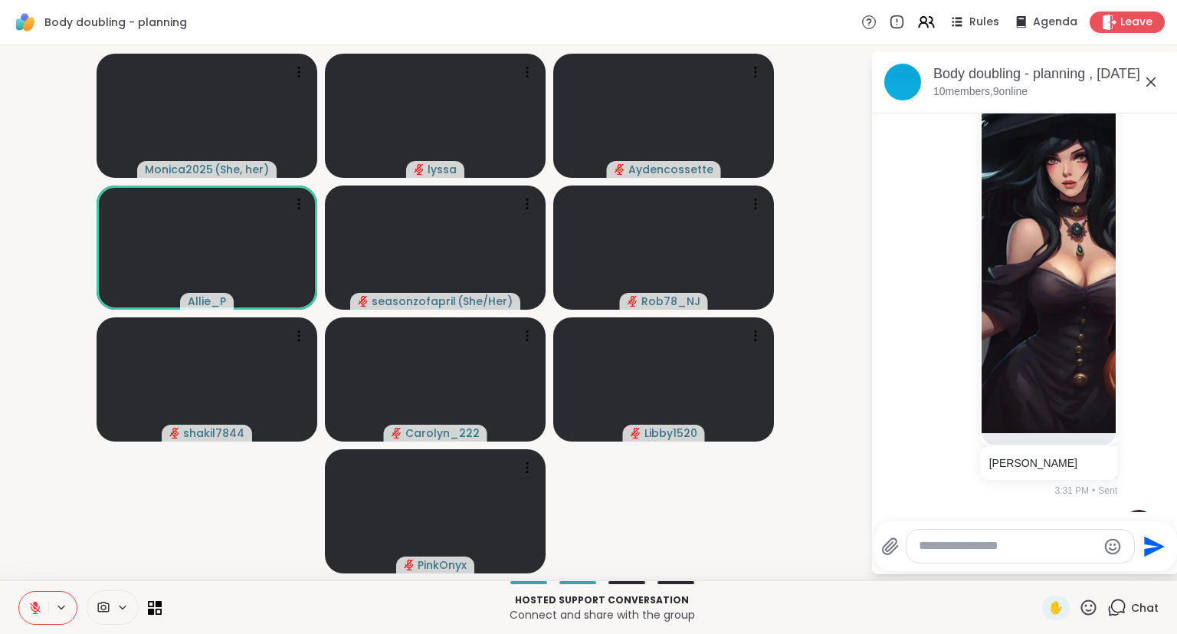
click at [28, 609] on icon at bounding box center [35, 608] width 14 height 14
click at [44, 605] on button at bounding box center [33, 607] width 29 height 32
click at [0, 507] on div "Monica2025 ( She, her ) [PERSON_NAME] Allie_P seasonzofapril ( She/Her ) Rob78_…" at bounding box center [588, 312] width 1177 height 535
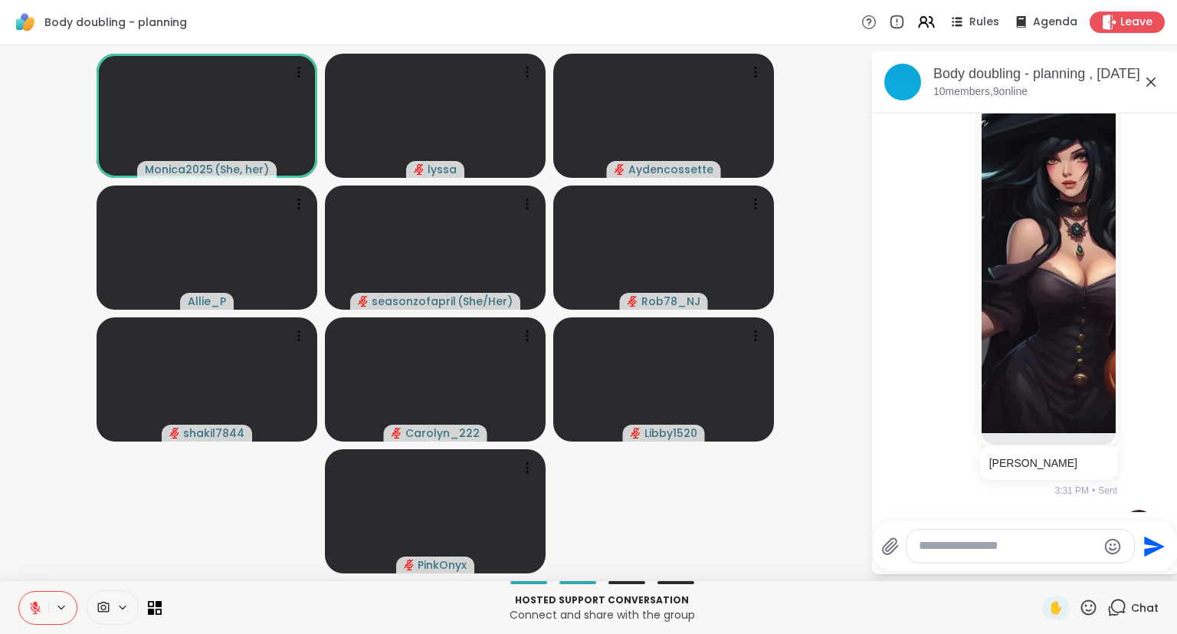
click at [41, 611] on icon at bounding box center [35, 608] width 14 height 14
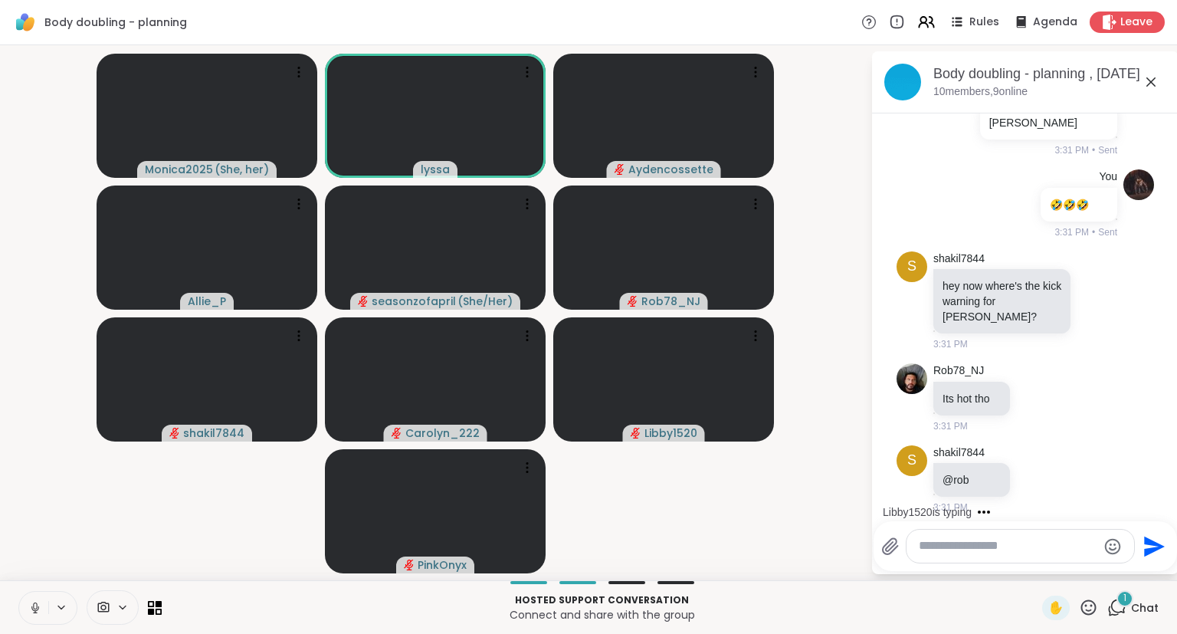
scroll to position [4004, 0]
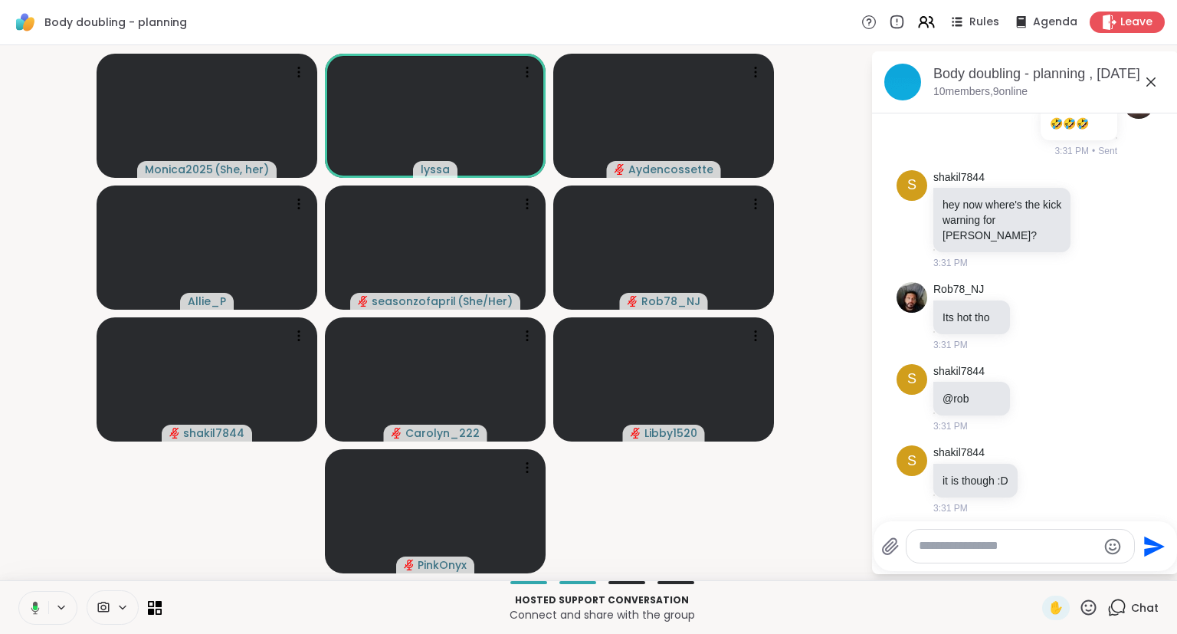
click at [43, 608] on button at bounding box center [32, 607] width 31 height 32
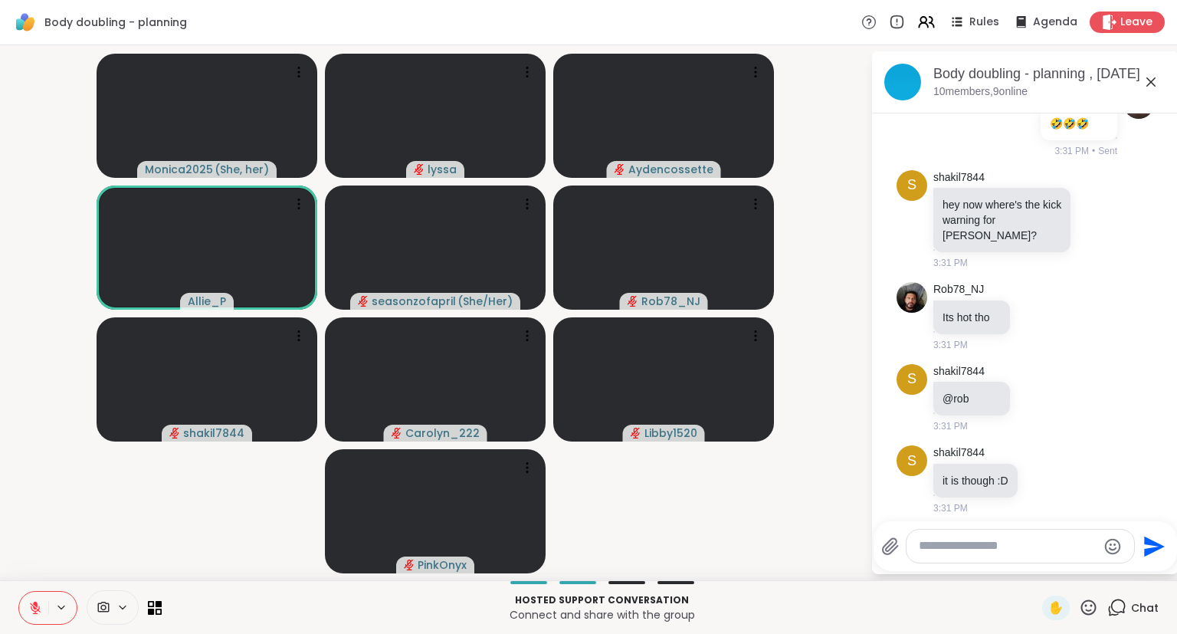
click at [26, 614] on button at bounding box center [33, 607] width 29 height 32
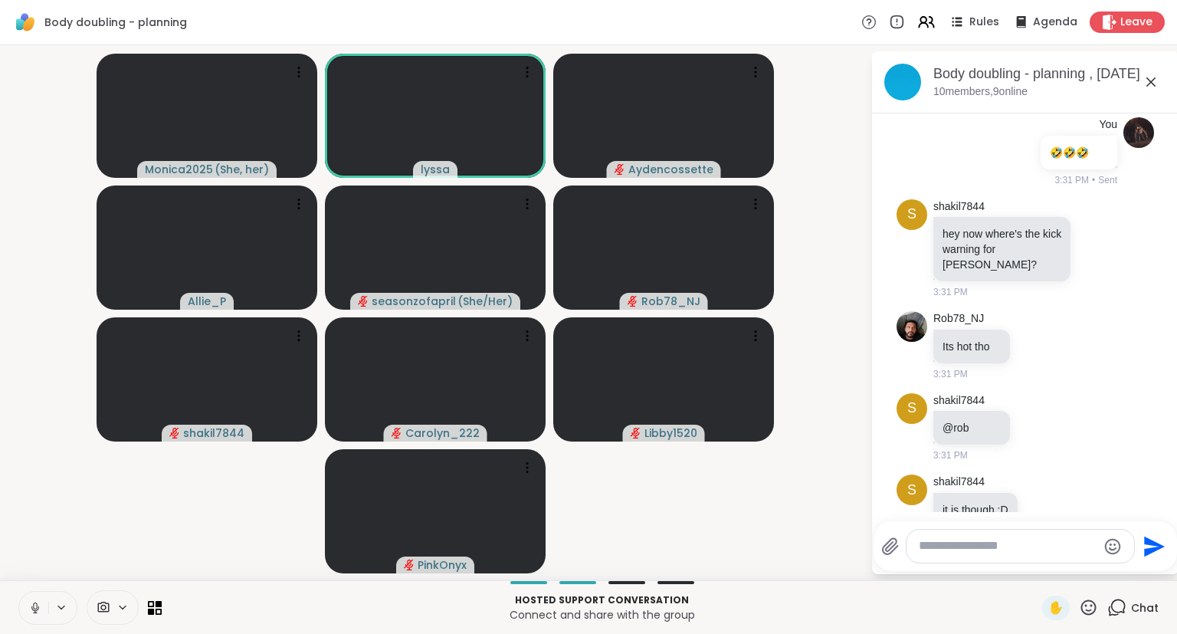
scroll to position [3976, 0]
click at [38, 609] on icon at bounding box center [35, 607] width 8 height 5
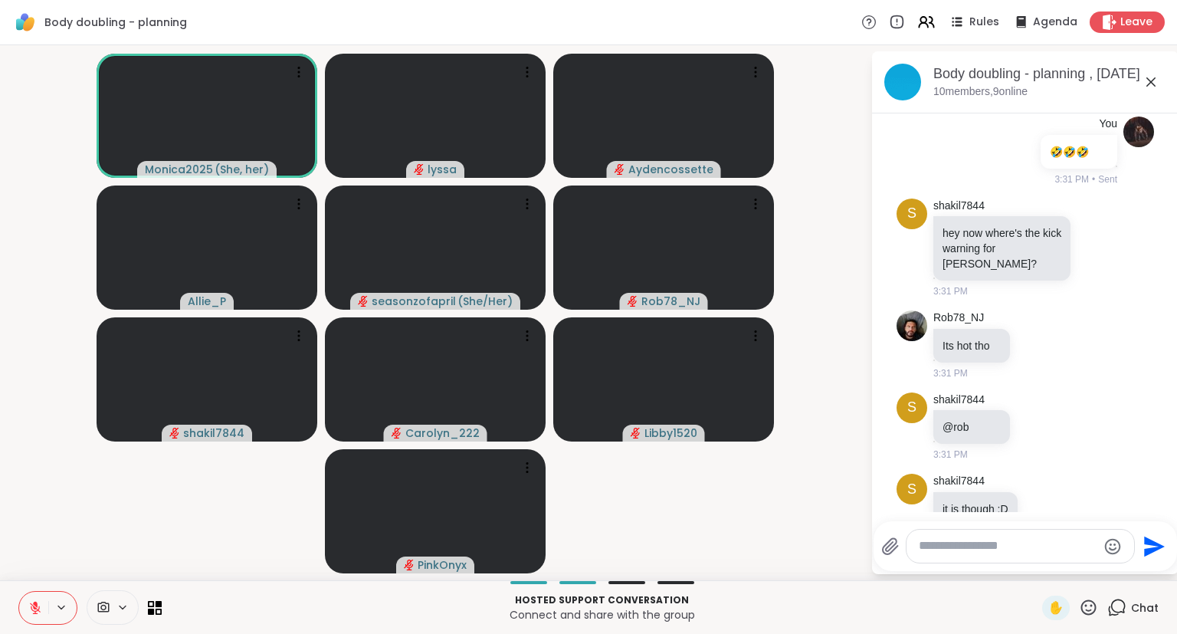
click at [1155, 81] on icon at bounding box center [1151, 82] width 18 height 18
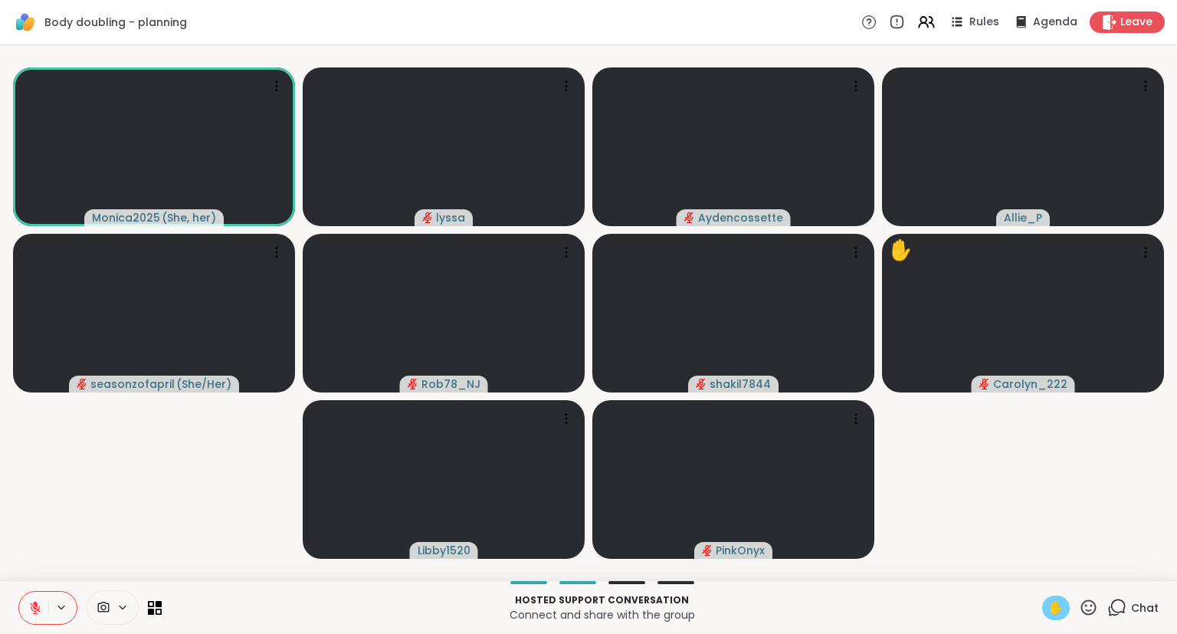
click at [1060, 608] on span "✋" at bounding box center [1055, 607] width 15 height 18
click at [45, 595] on button at bounding box center [33, 607] width 29 height 32
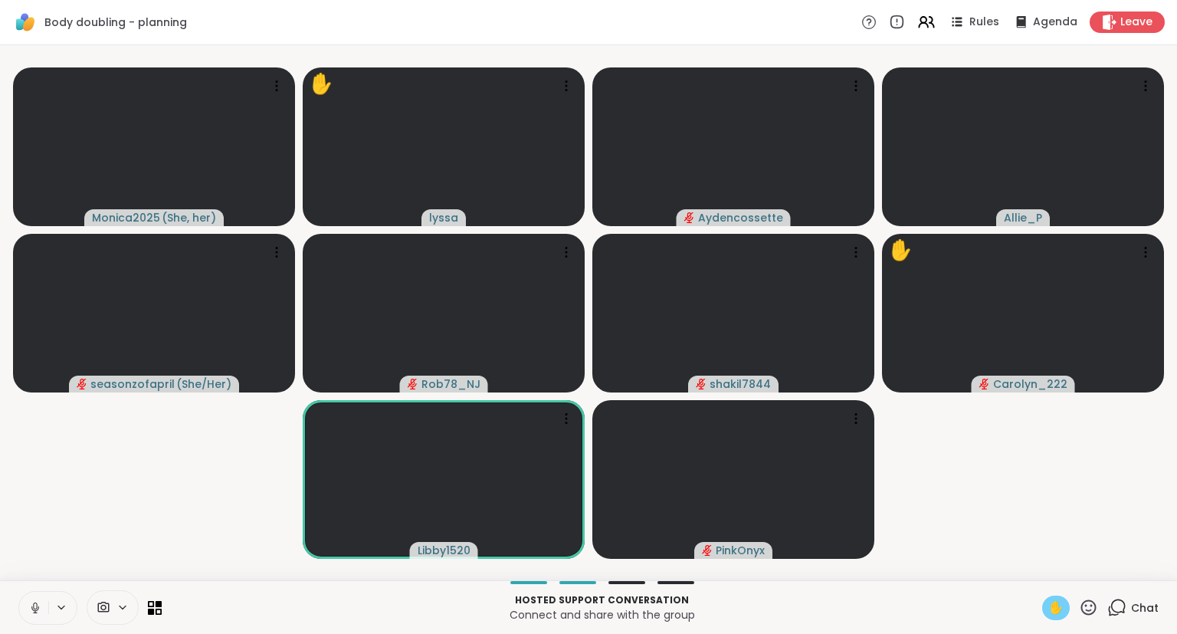
click at [30, 625] on div "Hosted support conversation Connect and share with the group ✋ Chat" at bounding box center [588, 607] width 1177 height 54
click at [32, 601] on icon at bounding box center [35, 608] width 14 height 14
click at [1138, 613] on span "Chat" at bounding box center [1145, 607] width 28 height 15
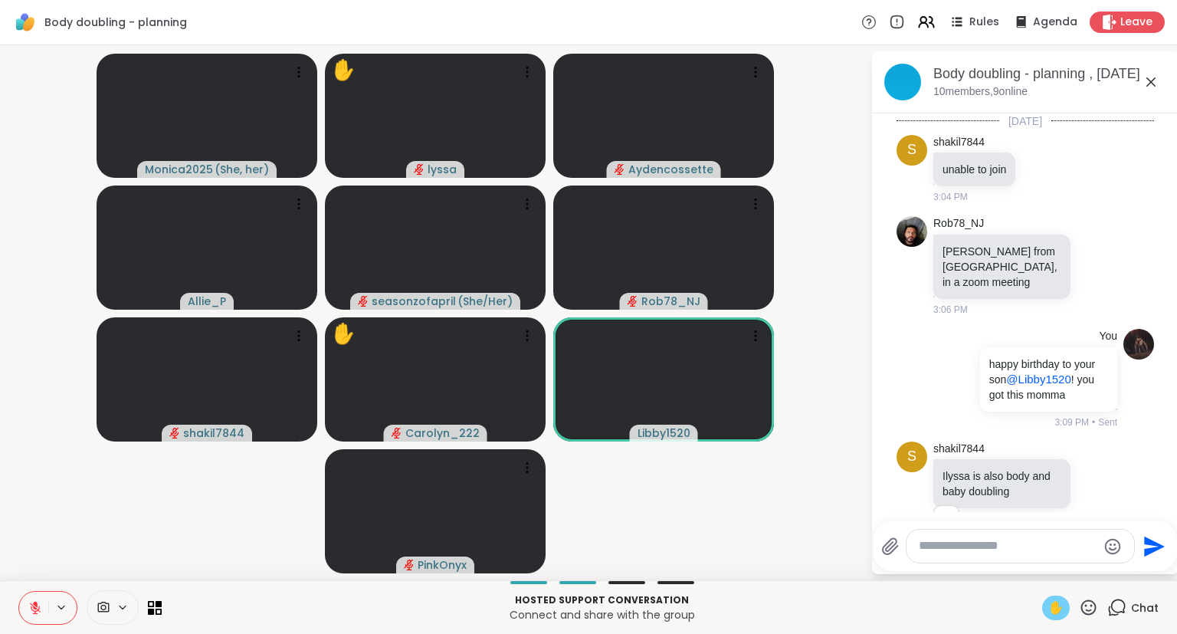
scroll to position [5662, 0]
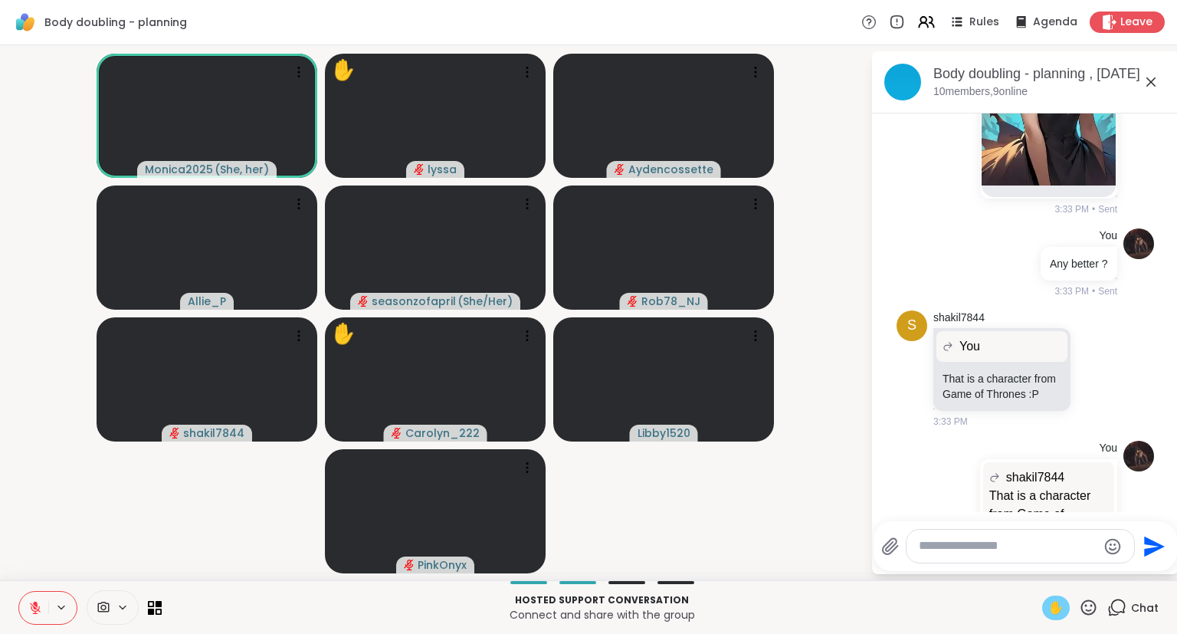
click at [1149, 89] on icon at bounding box center [1151, 82] width 18 height 18
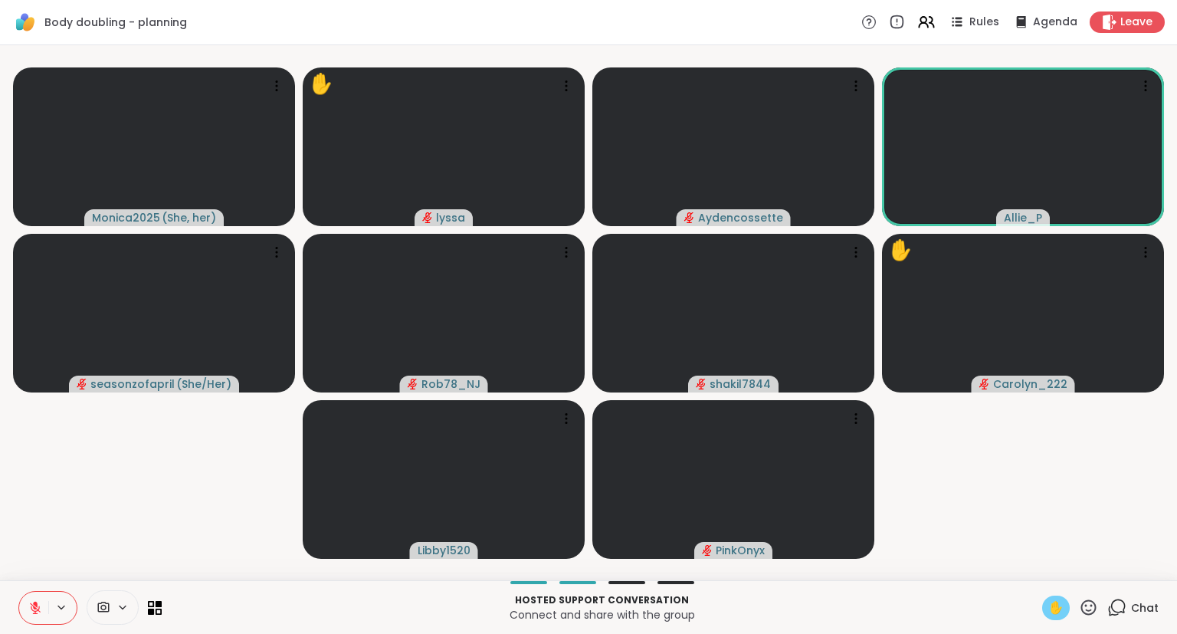
click at [27, 606] on button at bounding box center [33, 607] width 29 height 32
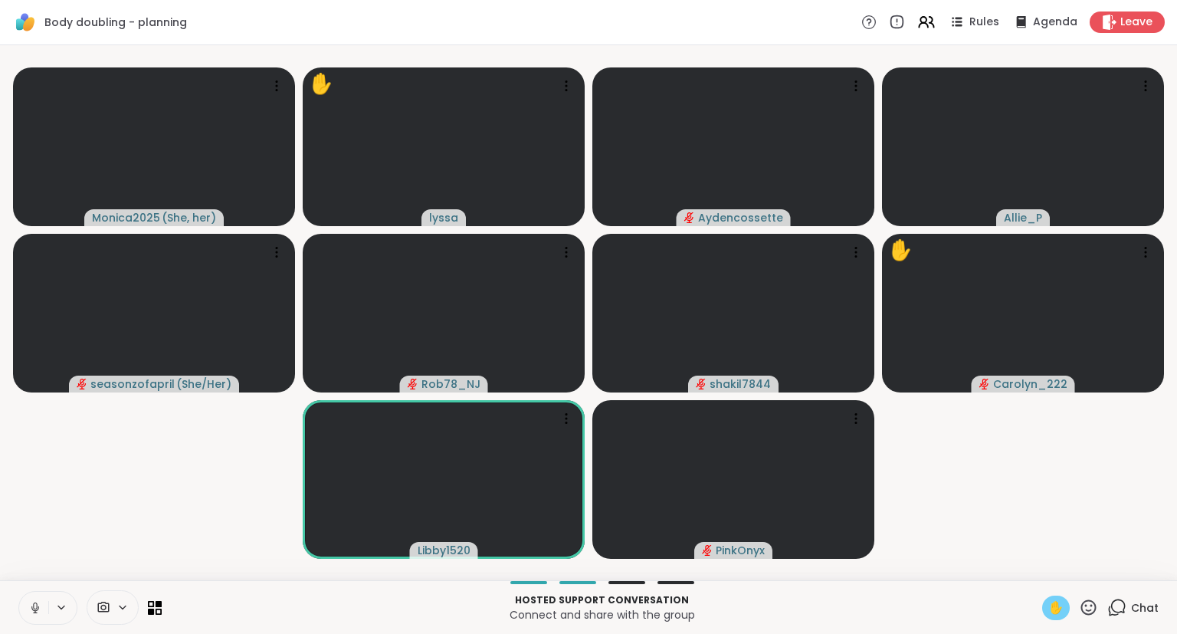
click at [38, 603] on icon at bounding box center [35, 608] width 14 height 14
click at [28, 598] on button at bounding box center [33, 607] width 29 height 32
click at [38, 602] on icon at bounding box center [35, 608] width 14 height 14
click at [33, 604] on icon at bounding box center [35, 604] width 5 height 6
click at [34, 598] on button at bounding box center [32, 607] width 31 height 32
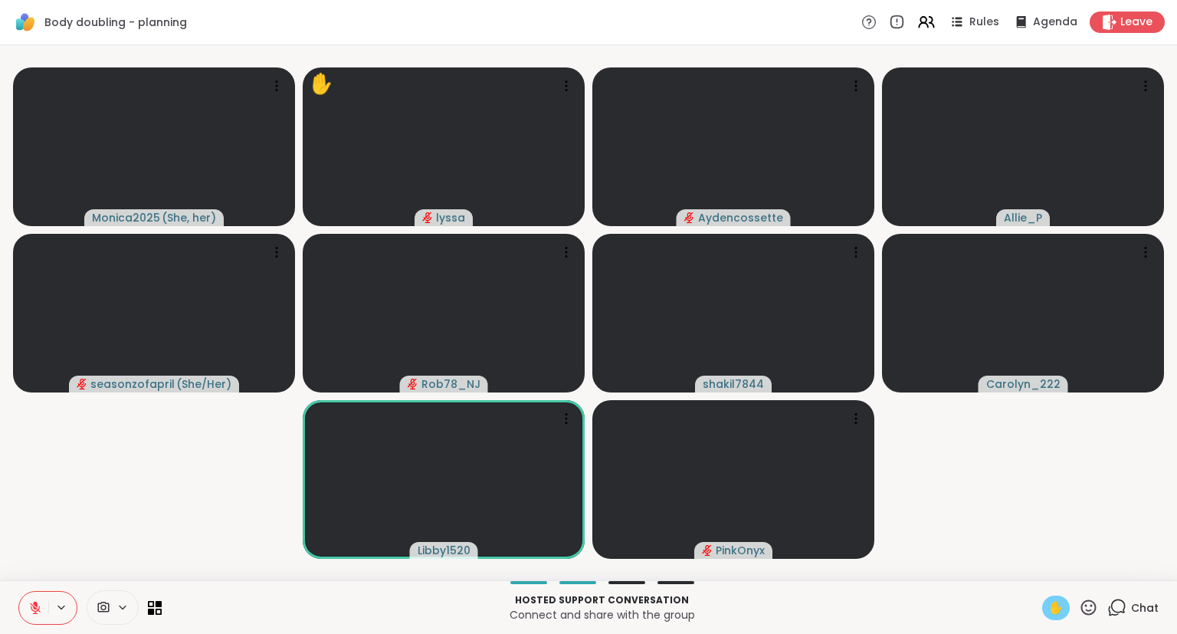
click at [36, 613] on icon at bounding box center [35, 607] width 11 height 11
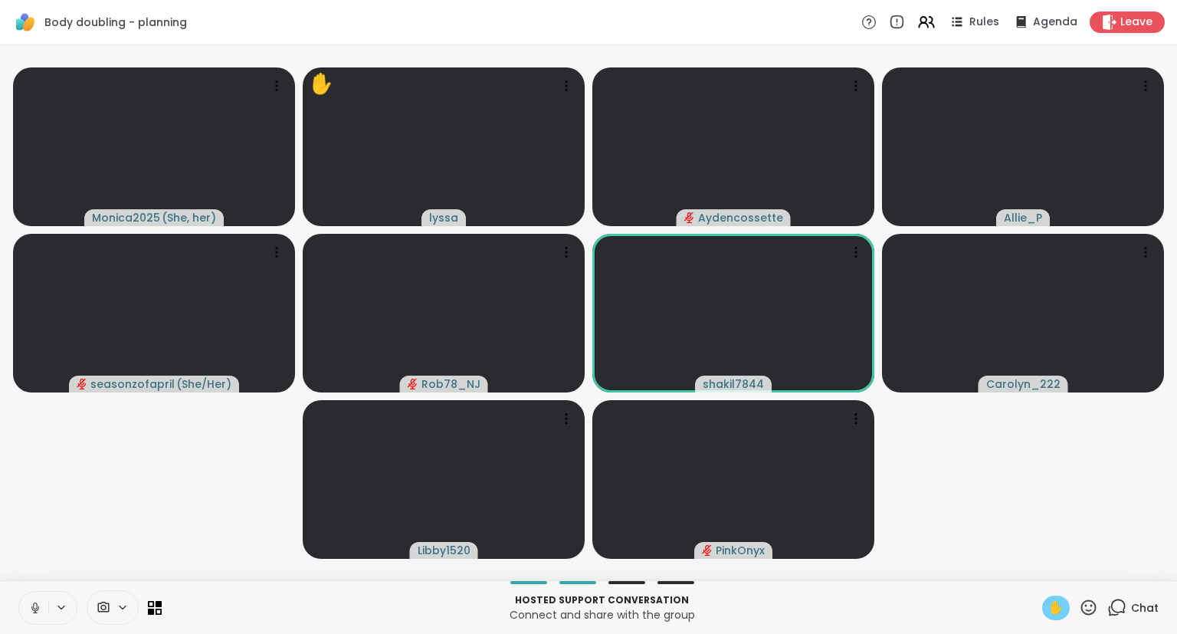
click at [32, 597] on button at bounding box center [33, 607] width 29 height 32
click at [40, 603] on icon at bounding box center [35, 608] width 14 height 14
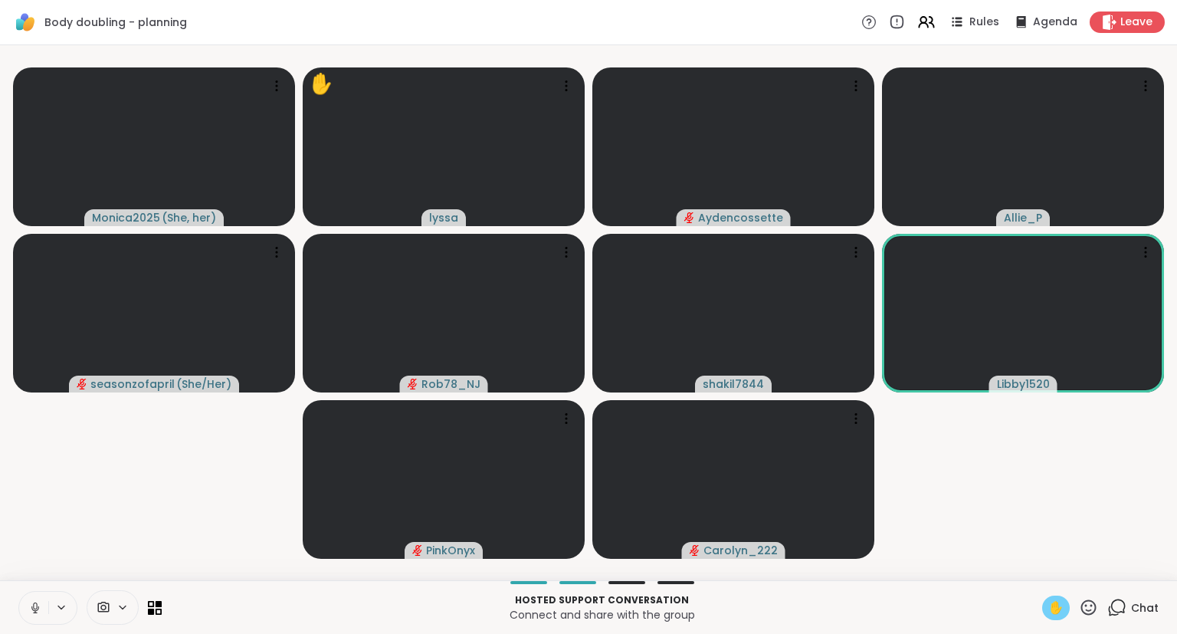
click at [34, 607] on icon at bounding box center [35, 605] width 4 height 7
click at [1053, 611] on span "✋" at bounding box center [1055, 607] width 15 height 18
click at [26, 608] on button at bounding box center [33, 607] width 29 height 32
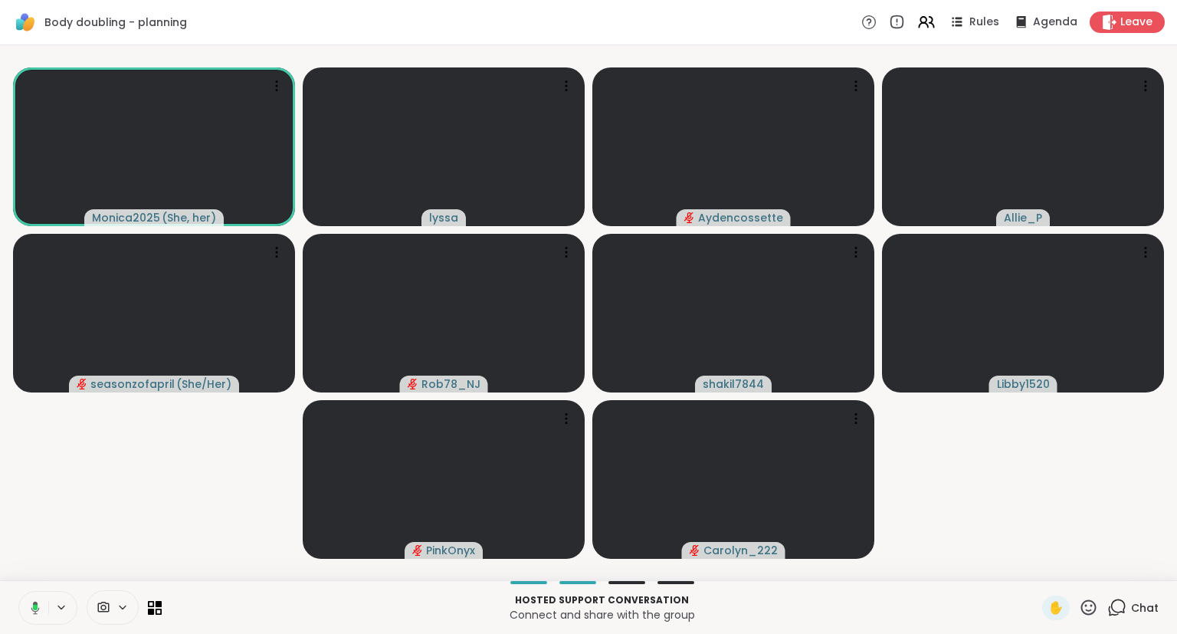
click at [30, 607] on icon at bounding box center [33, 608] width 14 height 14
click at [32, 614] on button at bounding box center [33, 607] width 29 height 32
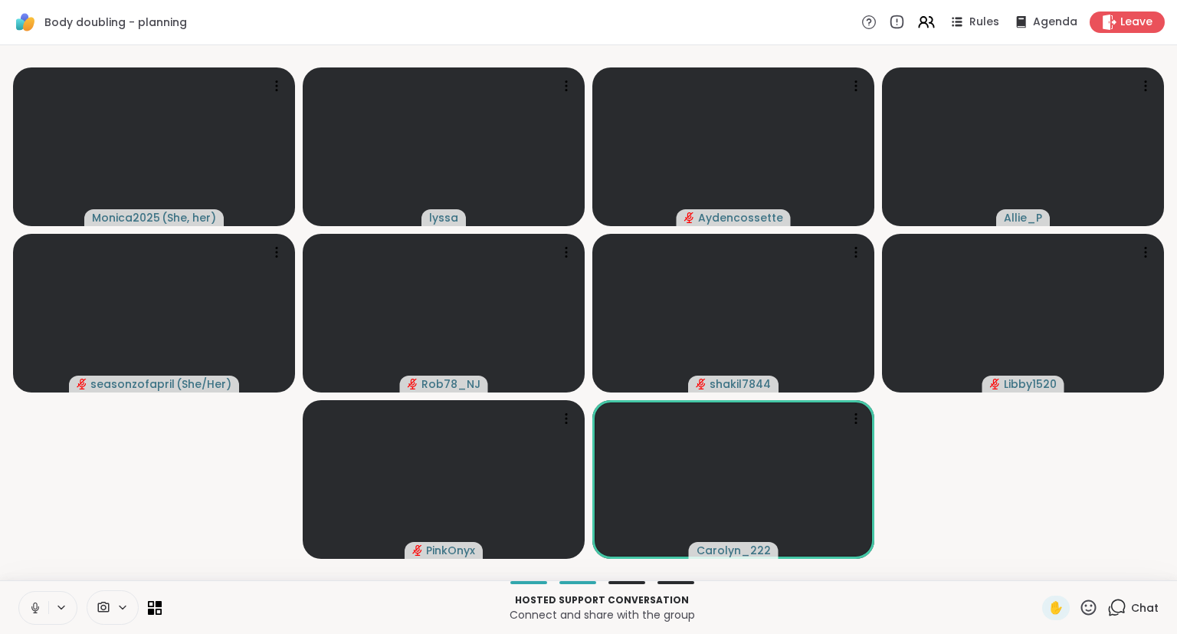
click at [34, 614] on icon at bounding box center [35, 608] width 14 height 14
click at [1176, 618] on div "Hosted support conversation Connect and share with the group ✋ Chat" at bounding box center [588, 607] width 1177 height 54
click at [1091, 609] on icon at bounding box center [1088, 607] width 19 height 19
click at [1037, 575] on span "❤️" at bounding box center [1043, 567] width 15 height 18
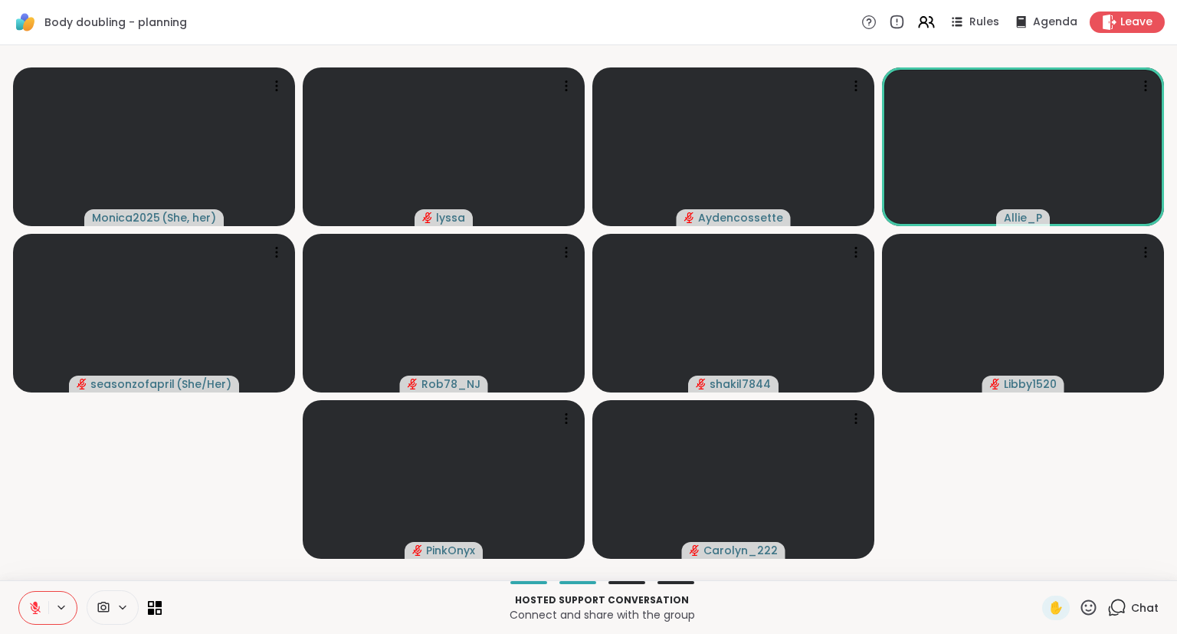
click at [34, 615] on button at bounding box center [33, 607] width 29 height 32
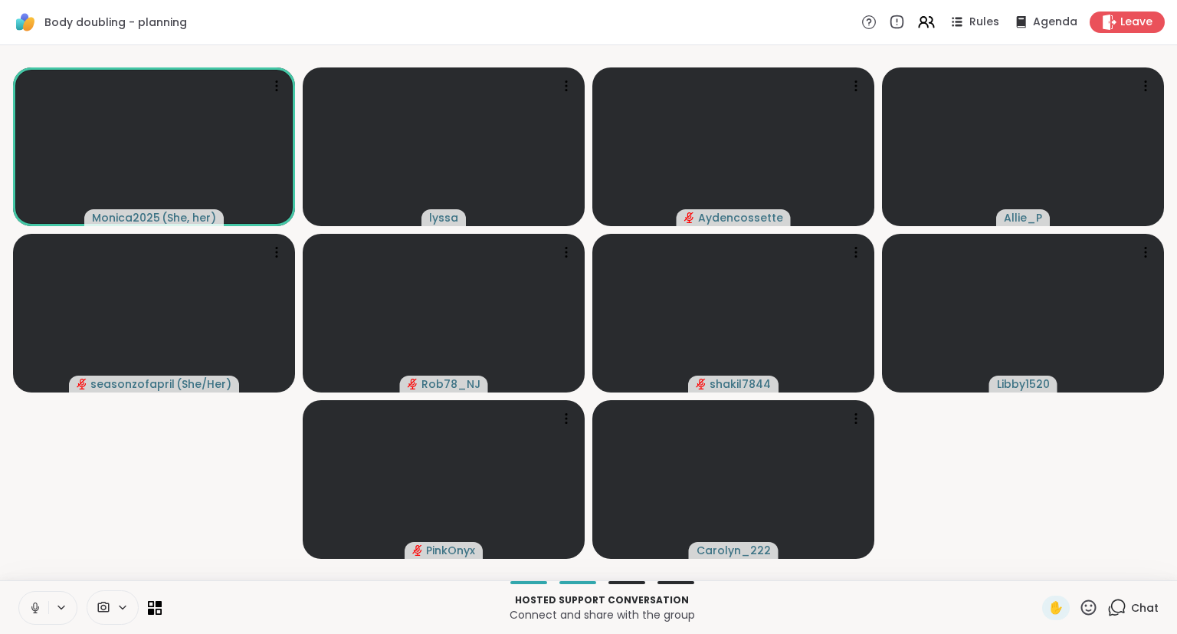
click at [31, 616] on button at bounding box center [33, 607] width 29 height 32
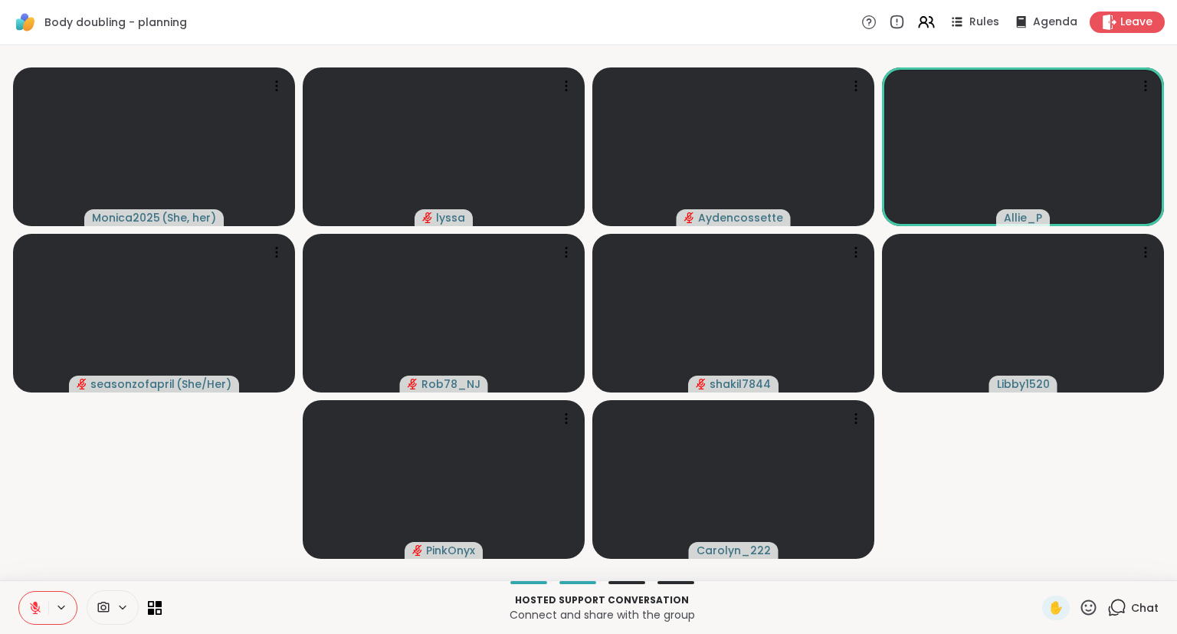
click at [38, 620] on button at bounding box center [33, 607] width 29 height 32
click at [25, 603] on button at bounding box center [33, 607] width 29 height 32
click at [36, 610] on icon at bounding box center [35, 608] width 14 height 14
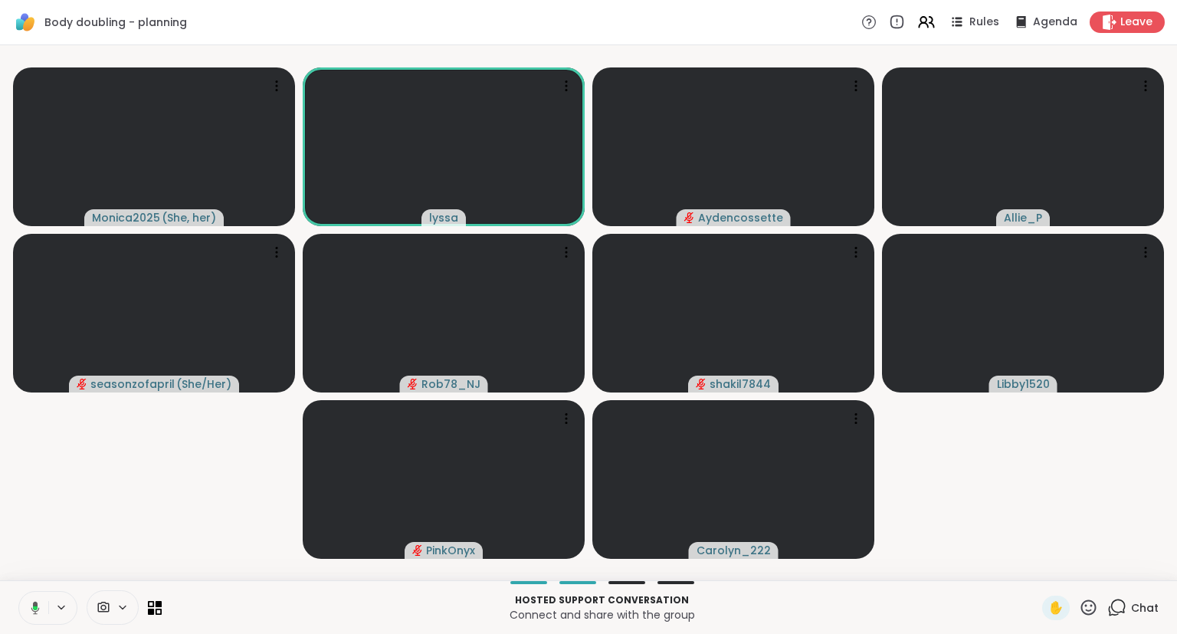
click at [36, 616] on button at bounding box center [32, 607] width 31 height 32
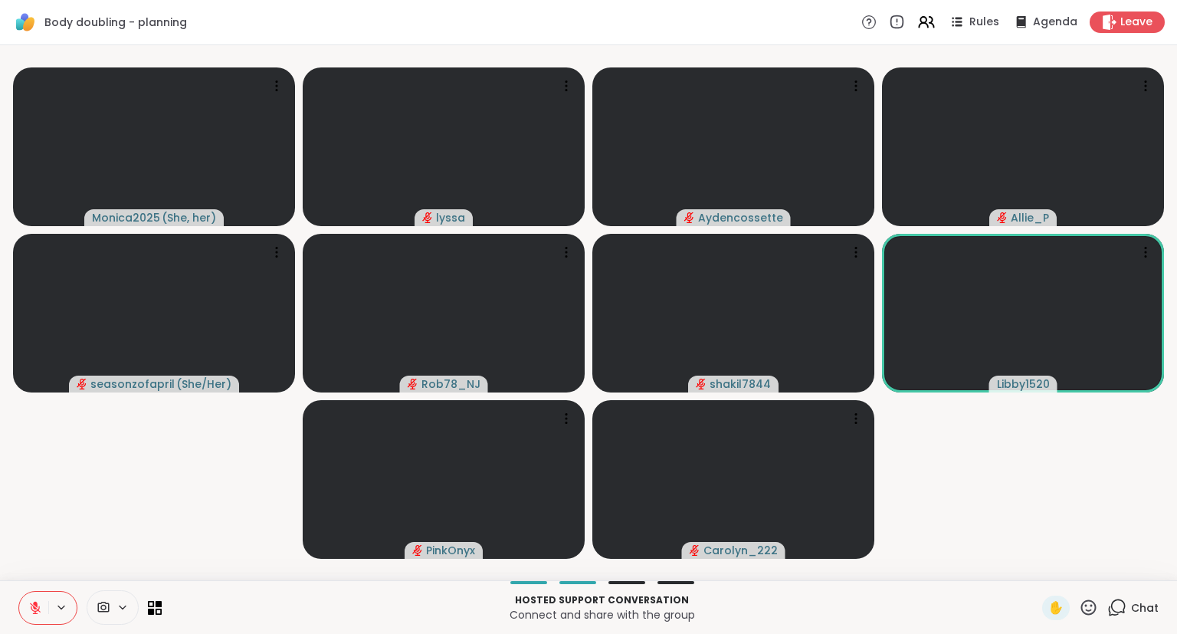
click at [1176, 626] on div "Hosted support conversation Connect and share with the group ✋ Chat" at bounding box center [588, 607] width 1177 height 54
click at [1080, 614] on icon at bounding box center [1088, 607] width 19 height 19
click at [1040, 575] on span "❤️" at bounding box center [1043, 567] width 15 height 18
click at [1090, 611] on icon at bounding box center [1088, 606] width 15 height 15
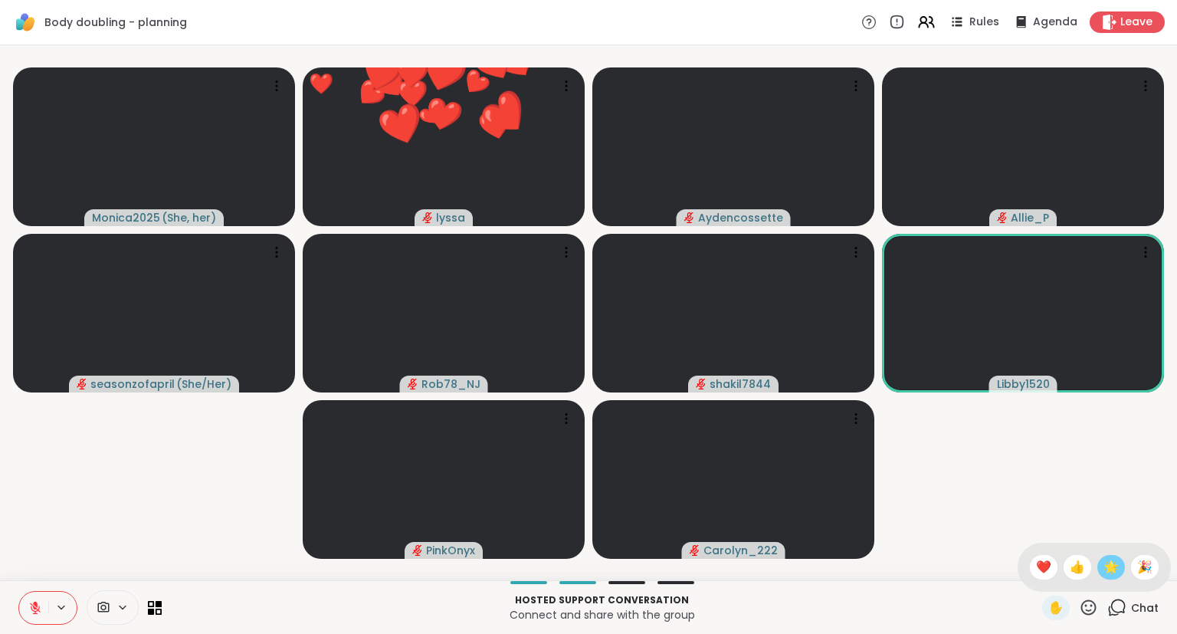
click at [1111, 575] on span "🌟" at bounding box center [1110, 567] width 15 height 18
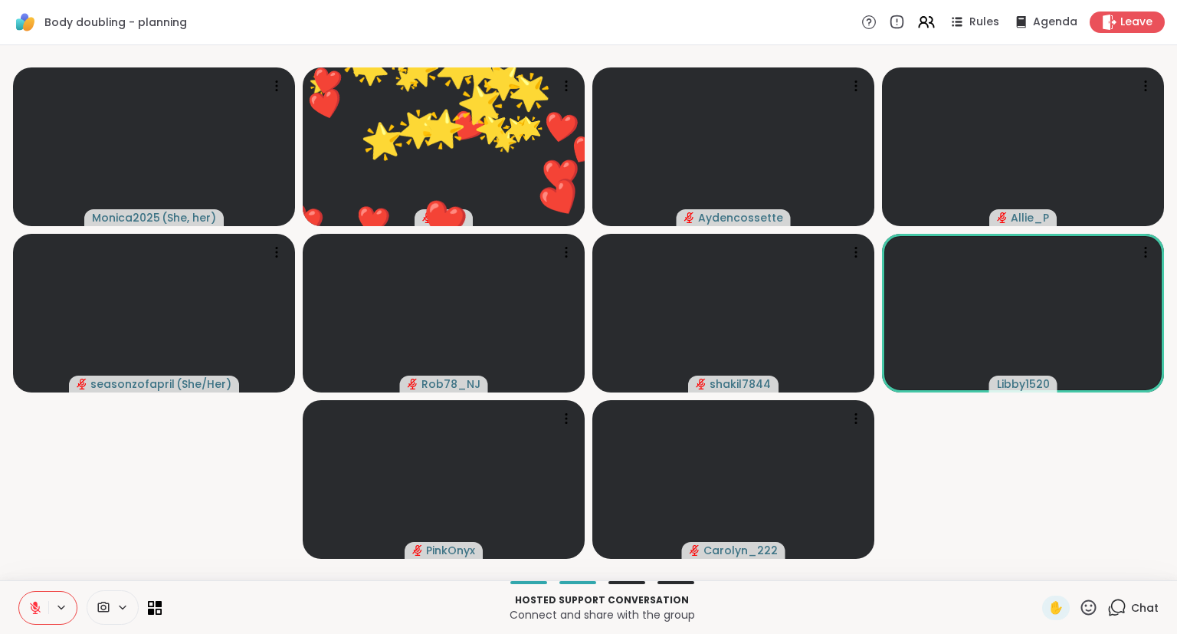
click at [1176, 500] on div "Monica2025 ( She, her ) 🌟 lyssa ❤️ ❤️ ❤️ ❤️ ❤️ ❤️ ❤️ ❤️ ❤️ ❤️ ❤️ ❤️ ❤️ ❤️ ❤️ ❤️…" at bounding box center [588, 312] width 1177 height 535
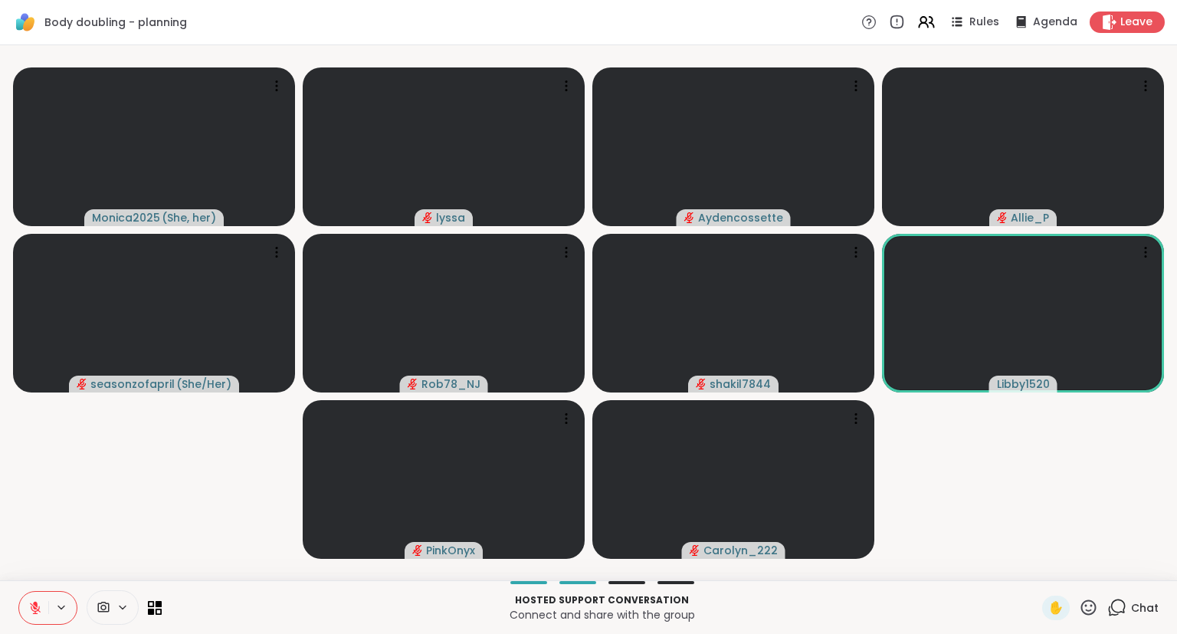
click at [31, 606] on icon at bounding box center [35, 607] width 11 height 11
click at [1094, 613] on icon at bounding box center [1088, 606] width 15 height 15
click at [1040, 565] on span "❤️" at bounding box center [1043, 567] width 15 height 18
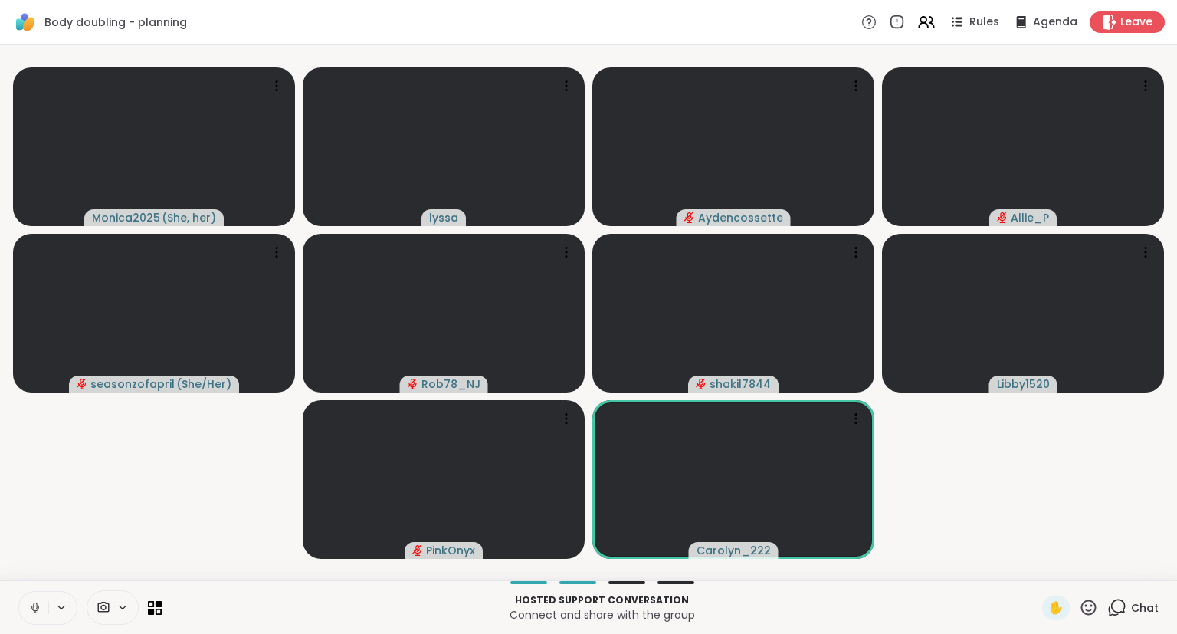
click at [35, 601] on icon at bounding box center [35, 608] width 14 height 14
click at [14, 618] on div "Hosted support conversation Connect and share with the group ✋ Chat" at bounding box center [588, 607] width 1177 height 54
click at [1099, 614] on div "✋ Chat" at bounding box center [1100, 607] width 116 height 25
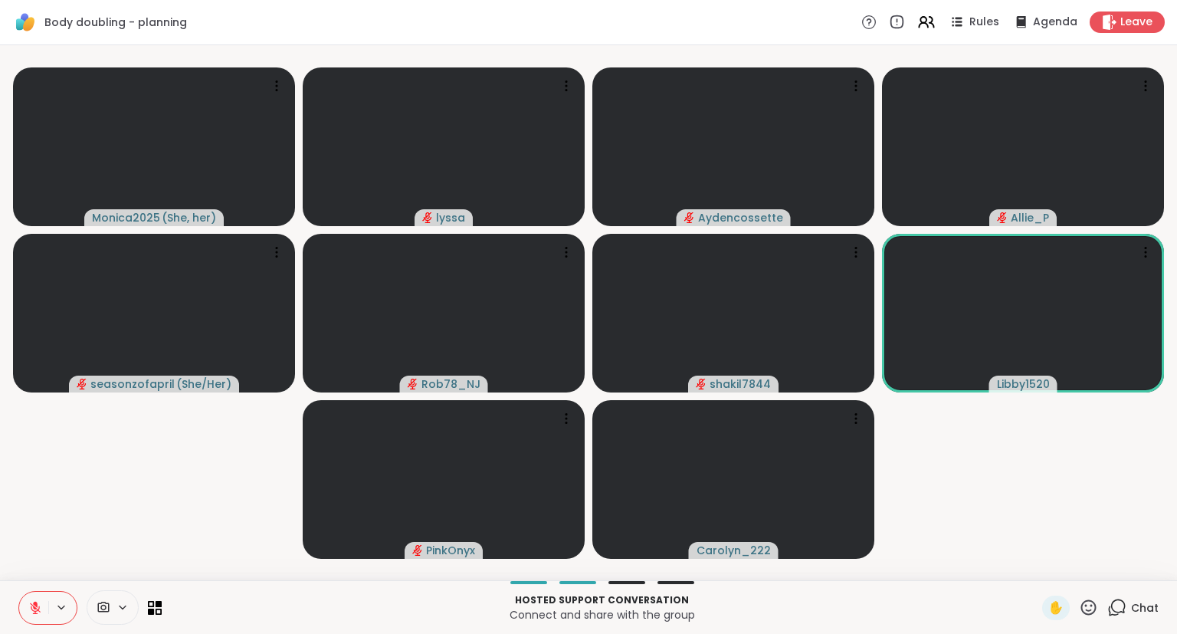
click at [1093, 609] on icon at bounding box center [1088, 607] width 19 height 19
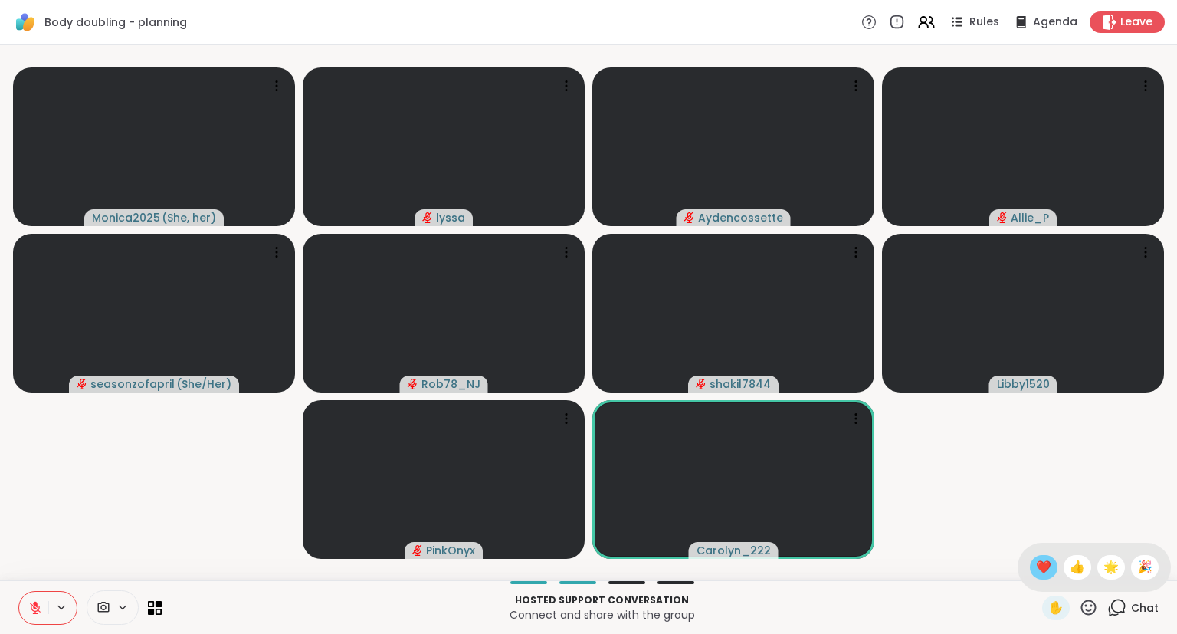
click at [1046, 567] on span "❤️" at bounding box center [1043, 567] width 15 height 18
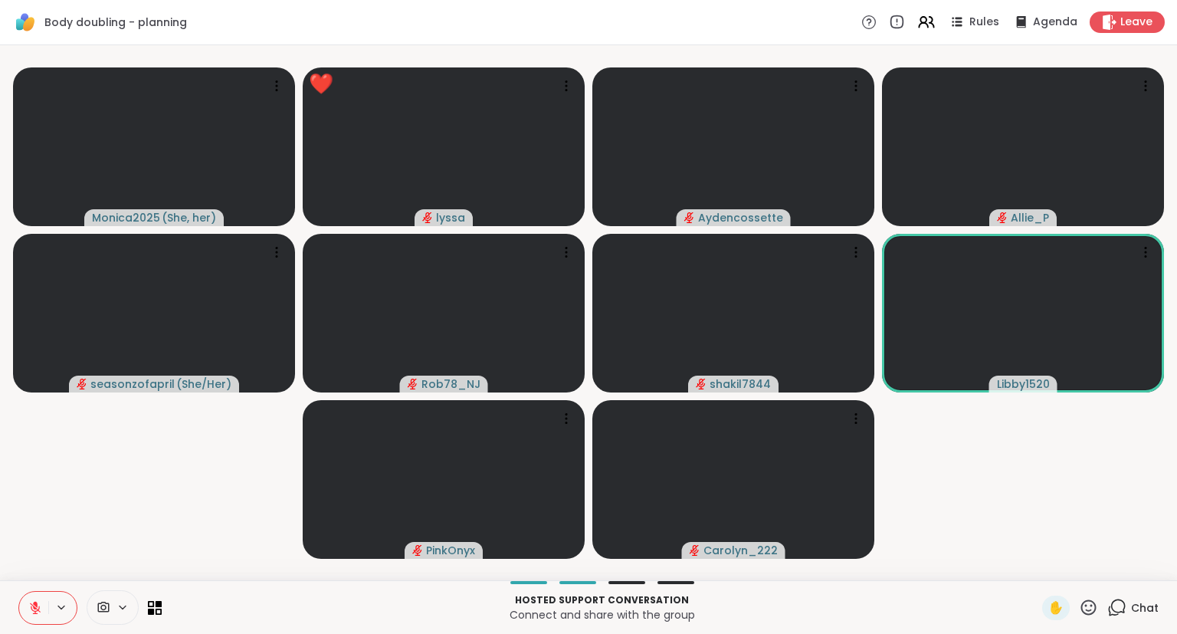
click at [31, 606] on icon at bounding box center [35, 608] width 14 height 14
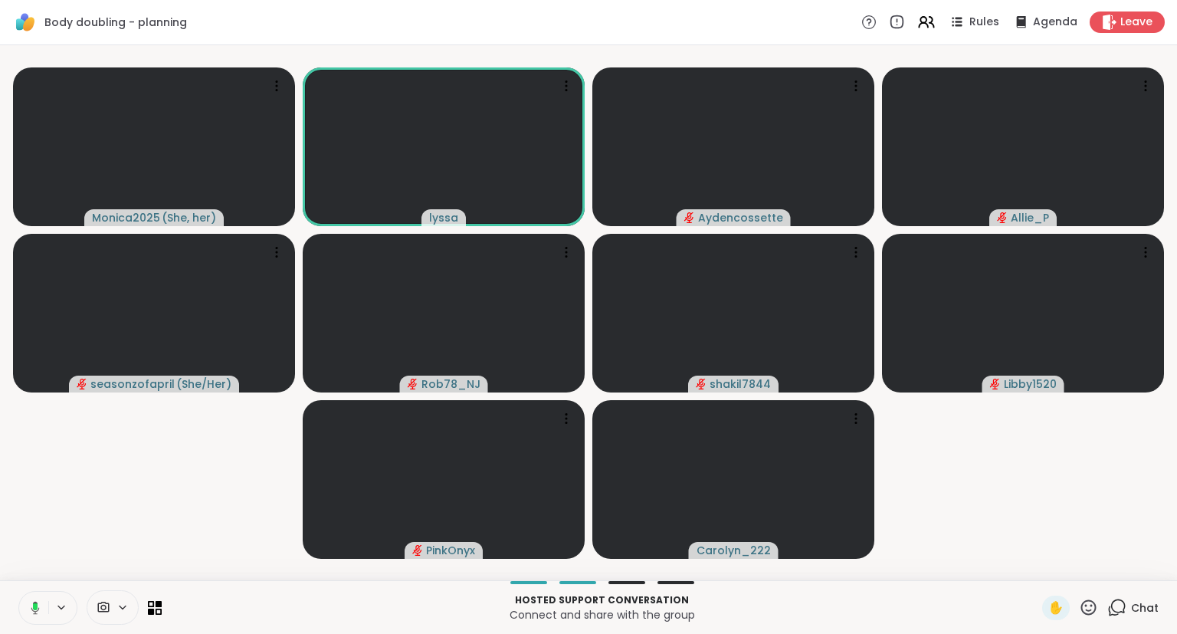
click at [29, 612] on icon at bounding box center [33, 608] width 14 height 14
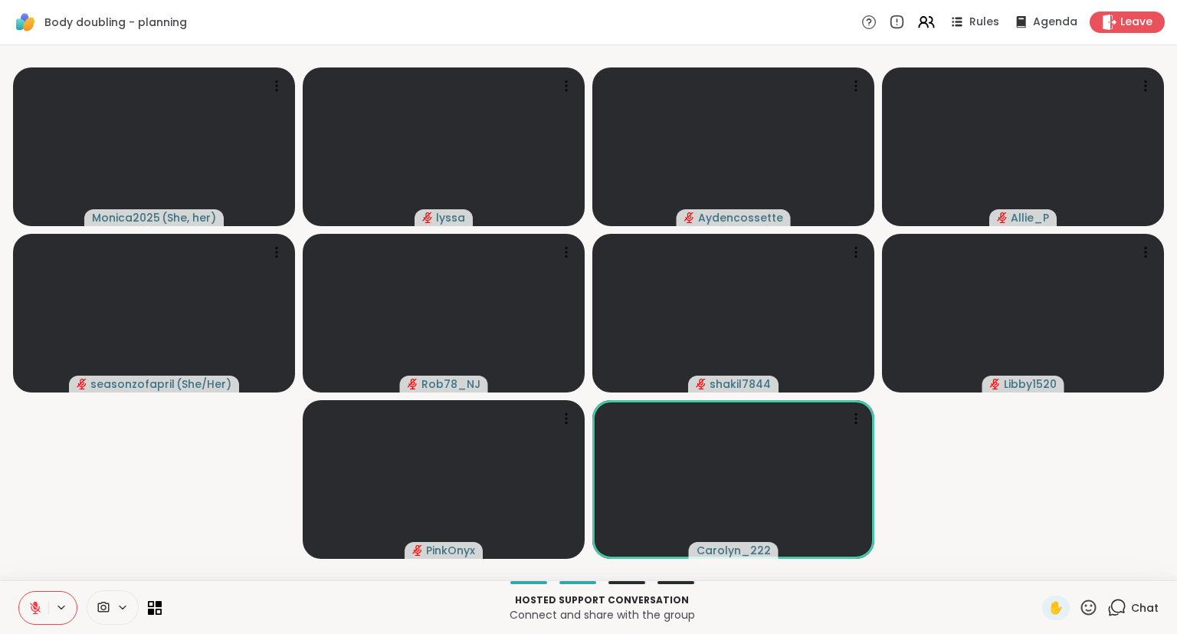
click at [29, 612] on icon at bounding box center [35, 608] width 14 height 14
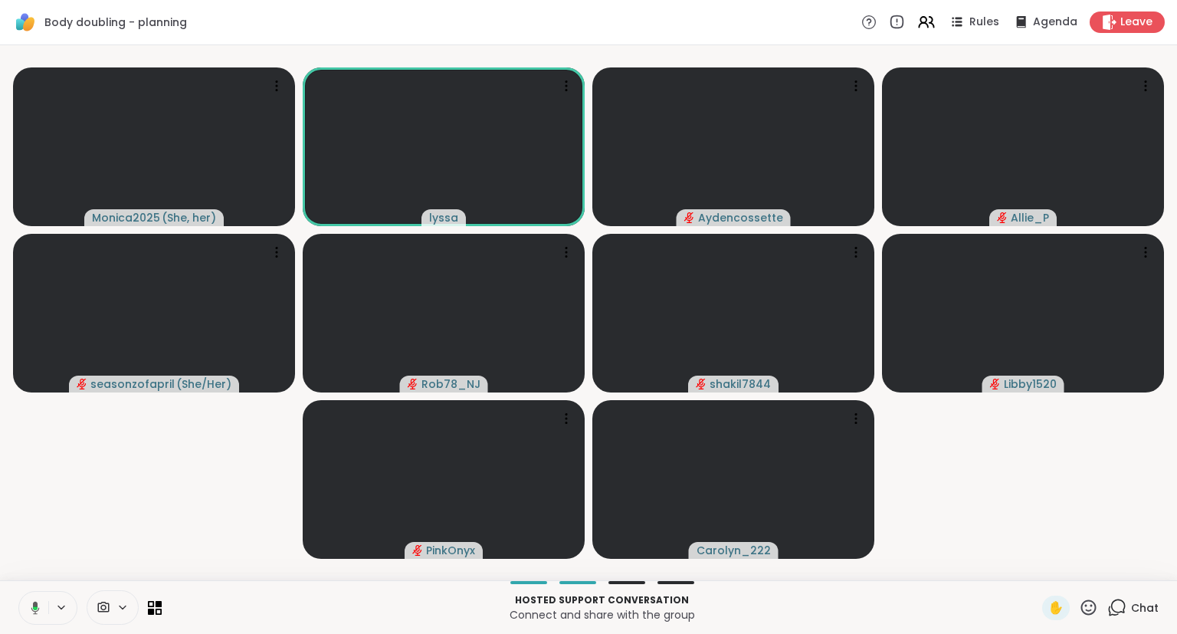
drag, startPoint x: 29, startPoint y: 612, endPoint x: 38, endPoint y: 596, distance: 18.2
click at [35, 604] on icon at bounding box center [35, 608] width 14 height 14
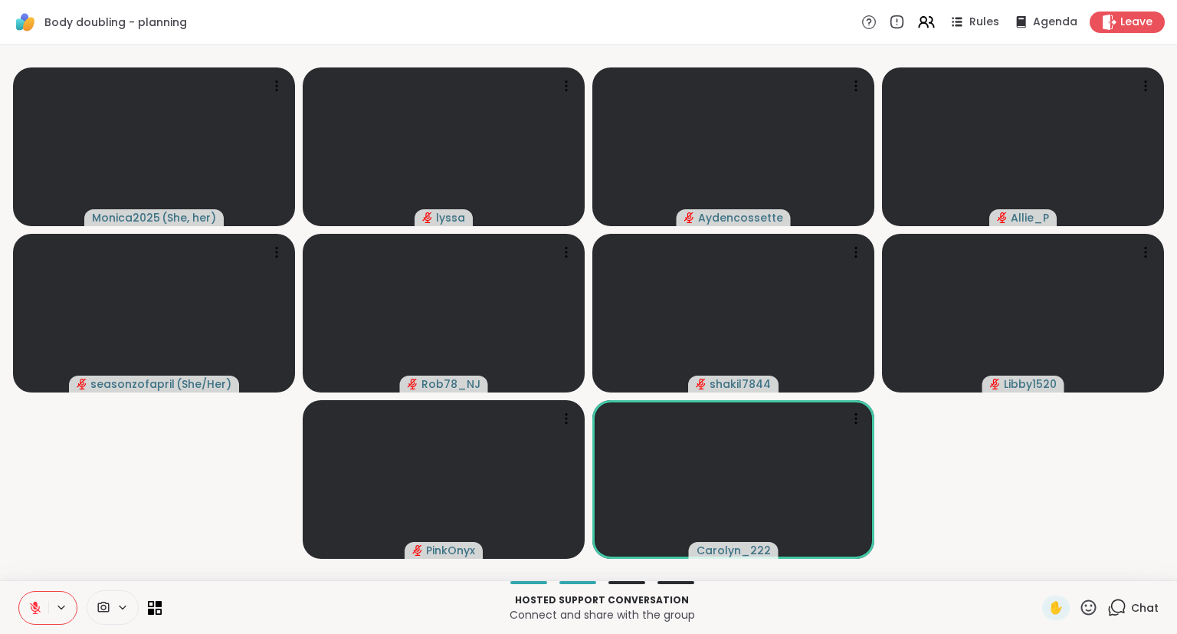
click at [1176, 435] on div "Monica2025 ( She, her ) [PERSON_NAME] Allie_P seasonzofapril ( She/Her ) Rob78_…" at bounding box center [588, 312] width 1177 height 535
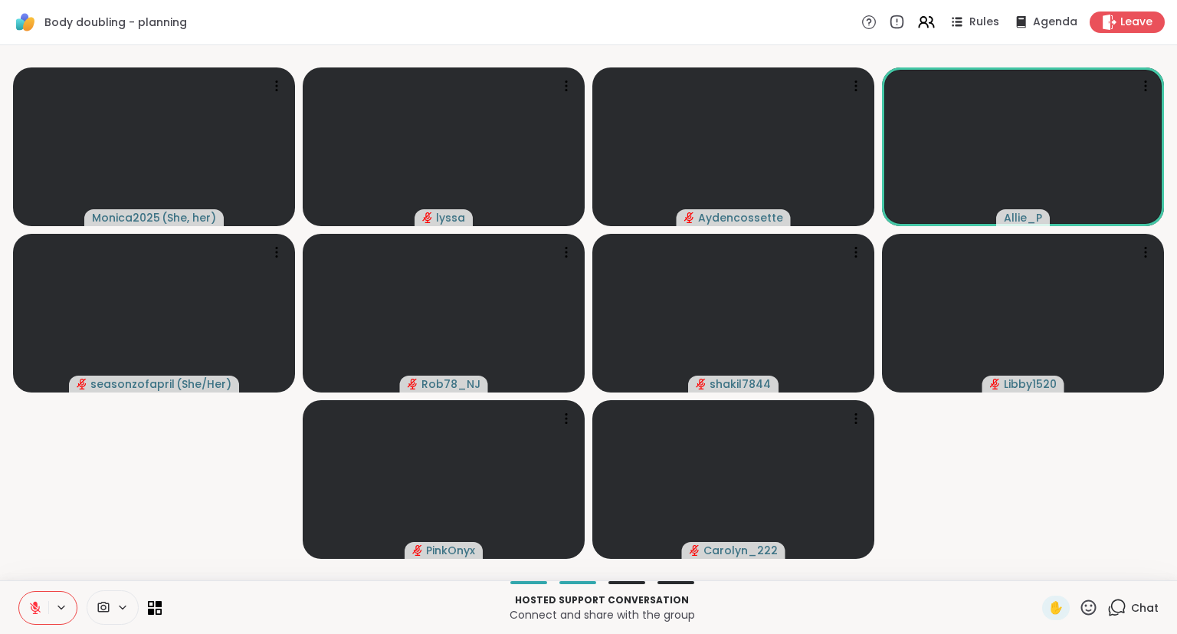
click at [30, 604] on icon at bounding box center [35, 608] width 14 height 14
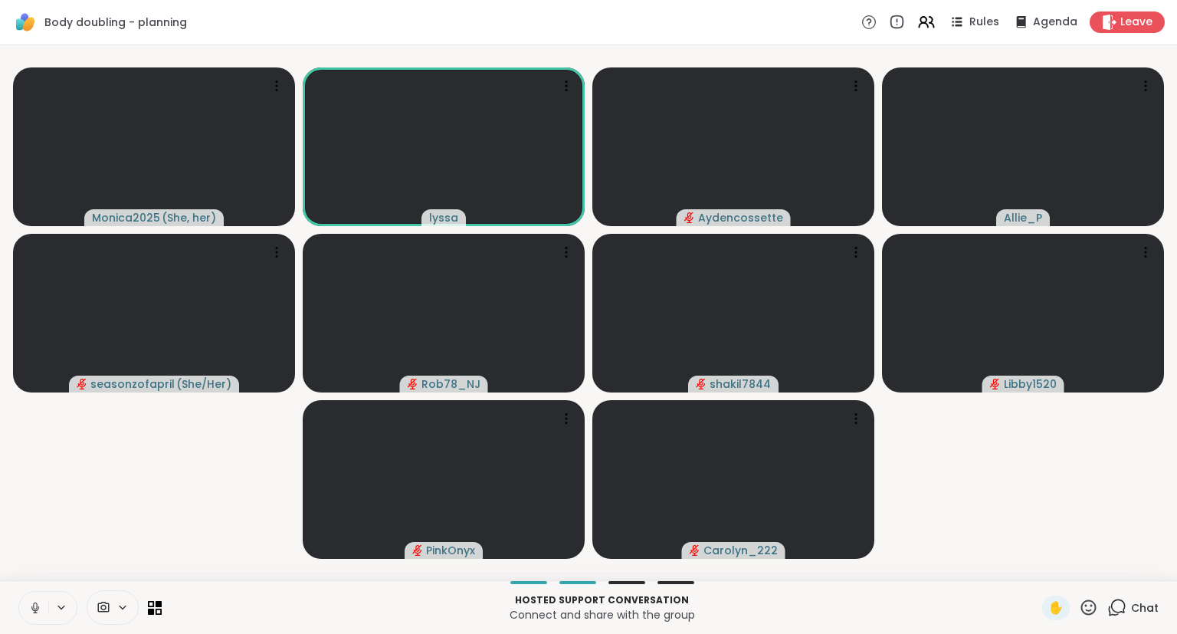
click at [28, 595] on button at bounding box center [33, 607] width 29 height 32
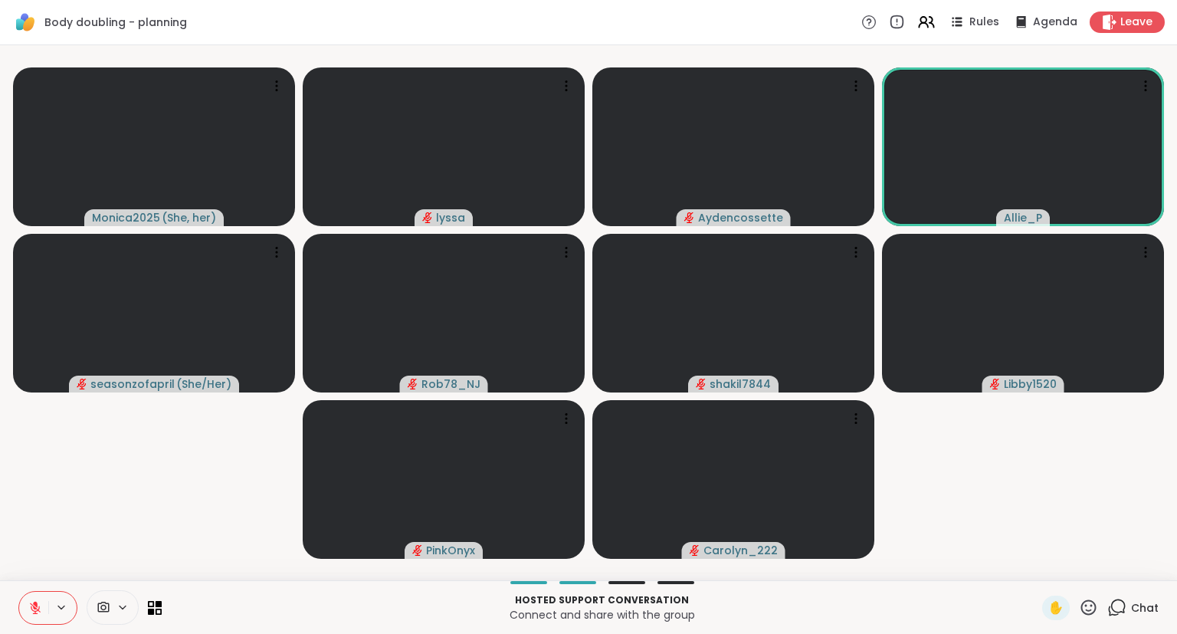
click at [38, 598] on button at bounding box center [33, 607] width 29 height 32
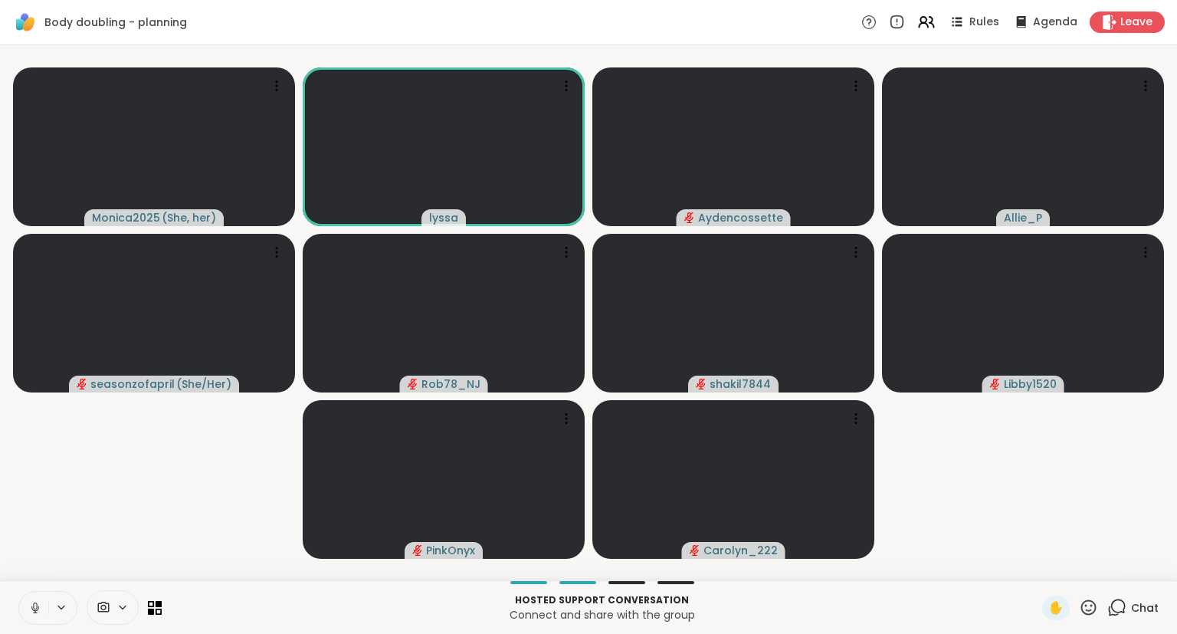
click at [36, 603] on icon at bounding box center [35, 605] width 4 height 7
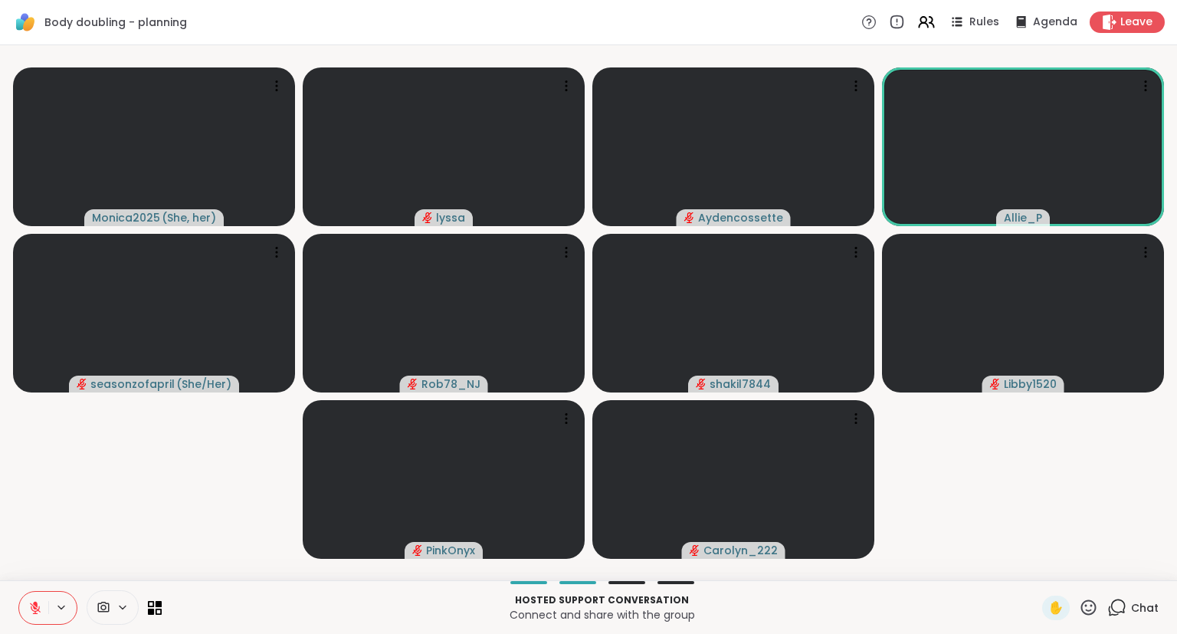
click at [1098, 611] on icon at bounding box center [1088, 607] width 19 height 19
click at [1045, 569] on span "❤️" at bounding box center [1043, 567] width 15 height 18
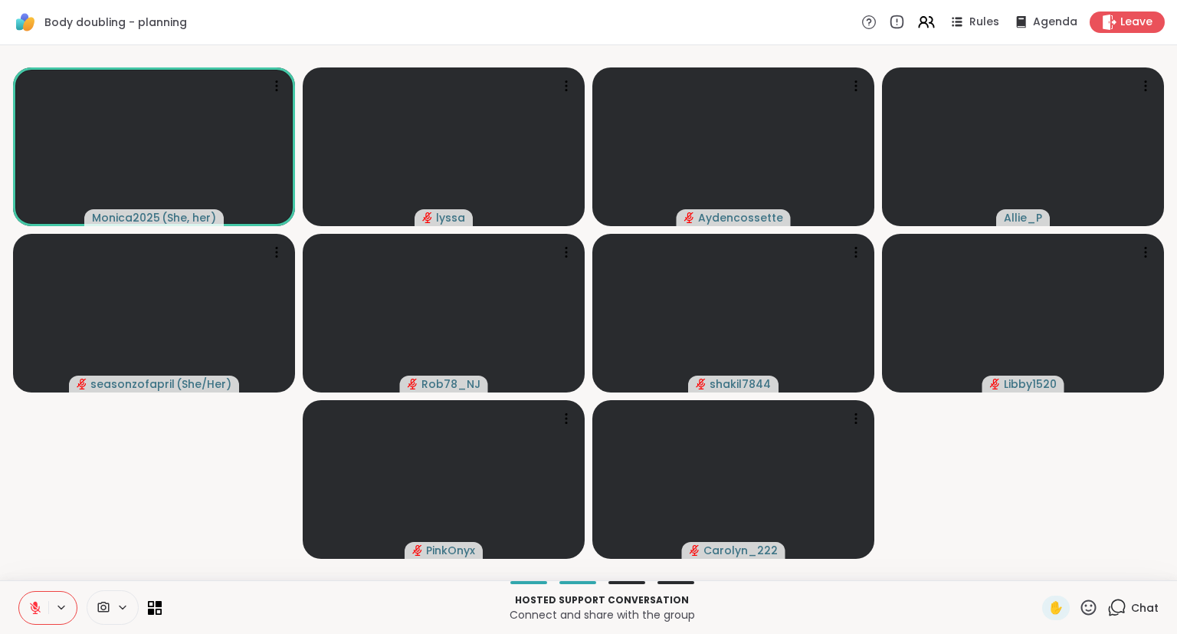
click at [1086, 602] on icon at bounding box center [1088, 606] width 15 height 15
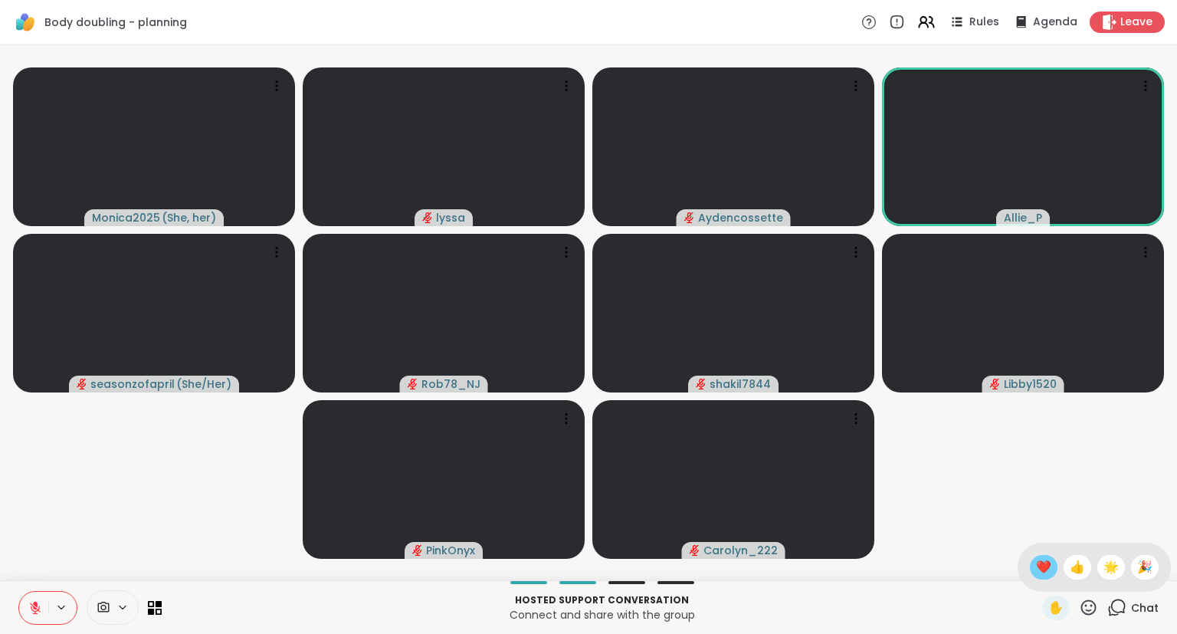
click at [1037, 570] on span "❤️" at bounding box center [1043, 567] width 15 height 18
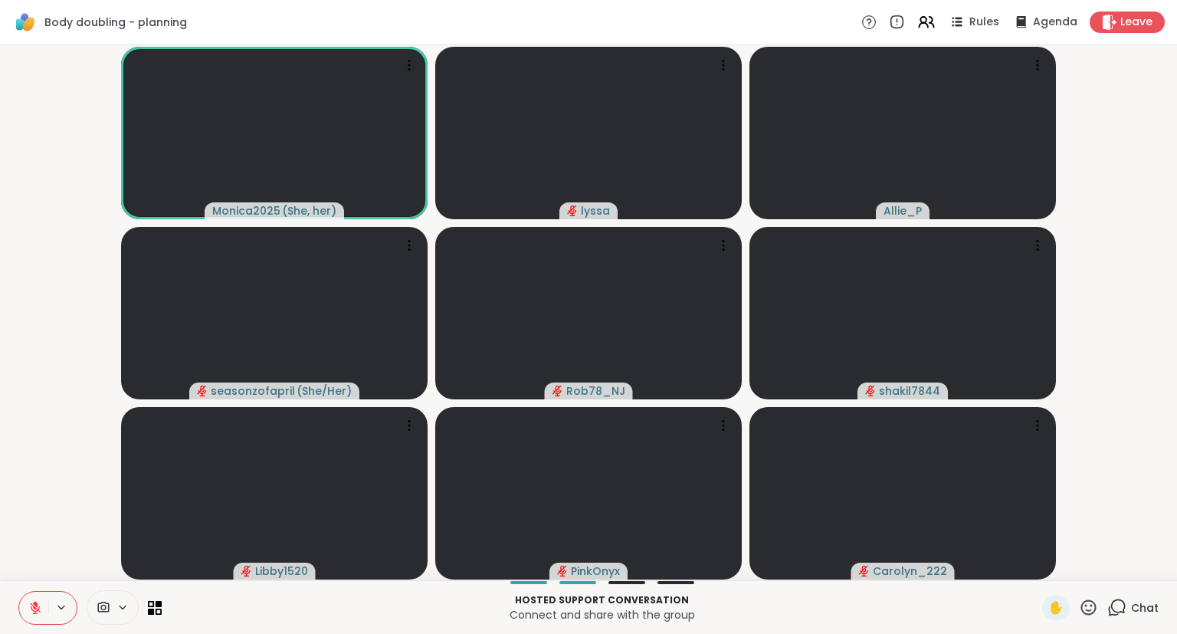
click at [31, 605] on icon at bounding box center [35, 608] width 14 height 14
click at [23, 604] on button at bounding box center [33, 607] width 29 height 32
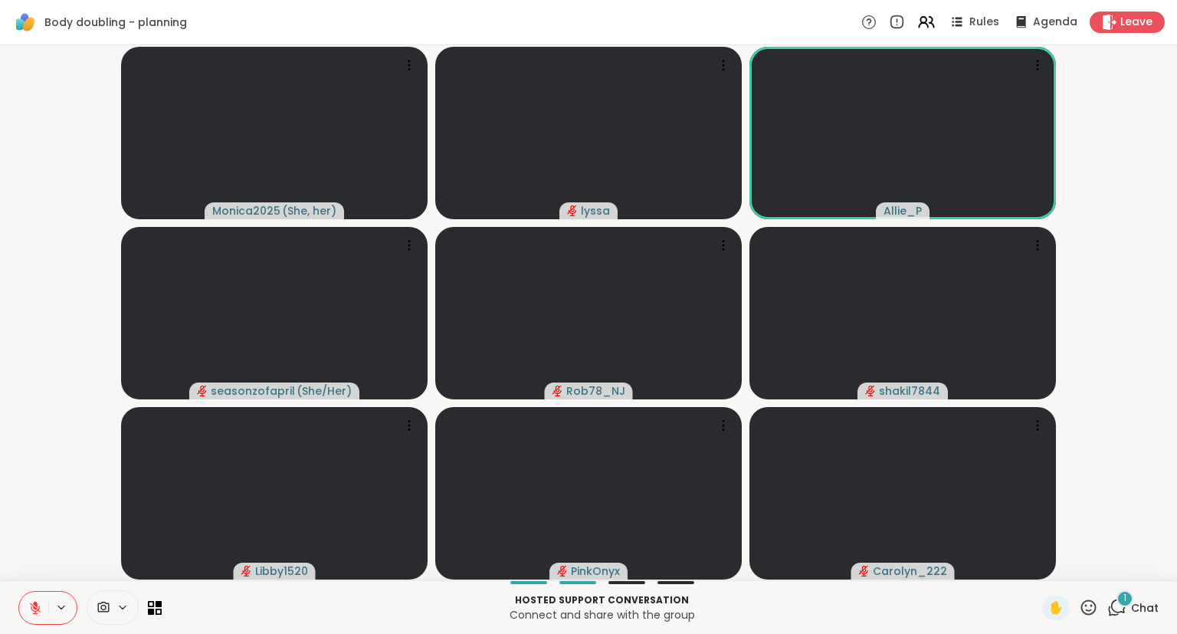
click at [12, 620] on div "Hosted support conversation Connect and share with the group ✋ 1 Chat" at bounding box center [588, 607] width 1177 height 54
click at [35, 608] on icon at bounding box center [35, 607] width 11 height 11
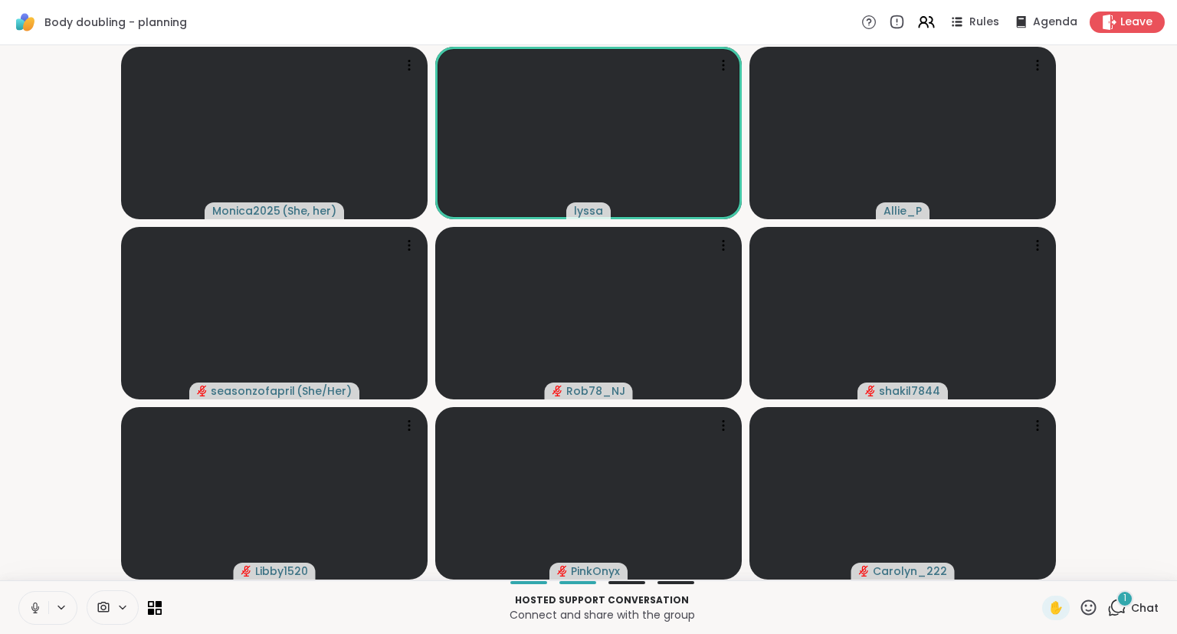
click at [35, 605] on icon at bounding box center [35, 608] width 14 height 14
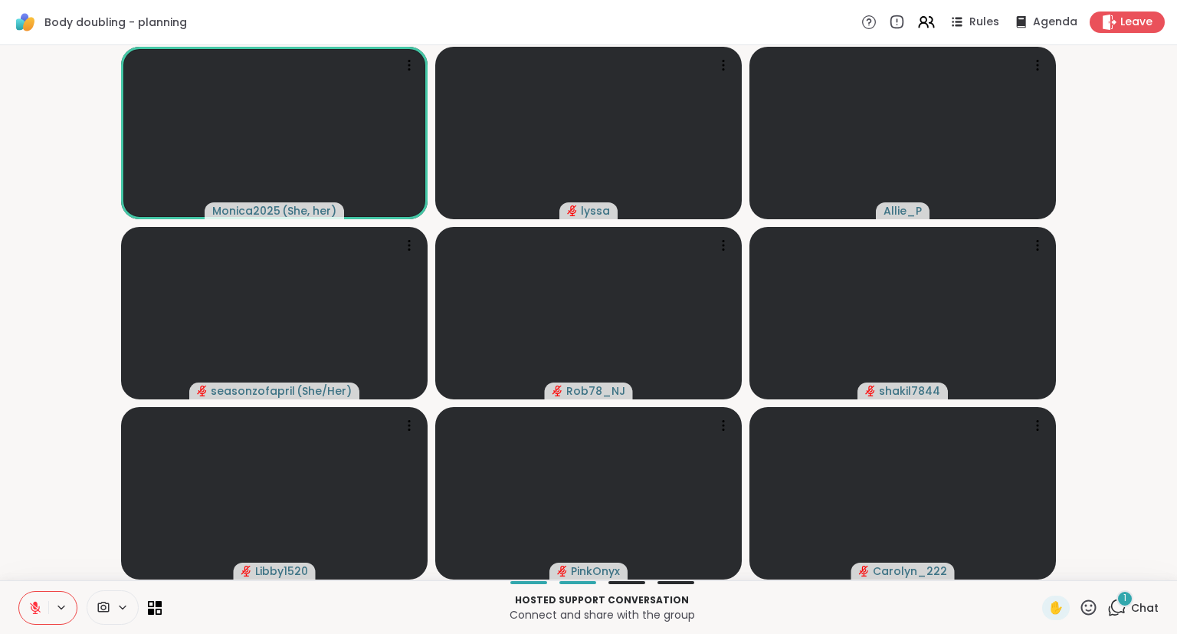
click at [34, 597] on button at bounding box center [33, 607] width 29 height 32
click at [34, 605] on icon at bounding box center [35, 608] width 14 height 14
click at [1176, 624] on div "Hosted support conversation Connect and share with the group ✋ 2 Chat" at bounding box center [588, 607] width 1177 height 54
click at [1102, 612] on div "✋ 2 Chat" at bounding box center [1100, 607] width 116 height 25
click at [1091, 611] on icon at bounding box center [1088, 606] width 15 height 15
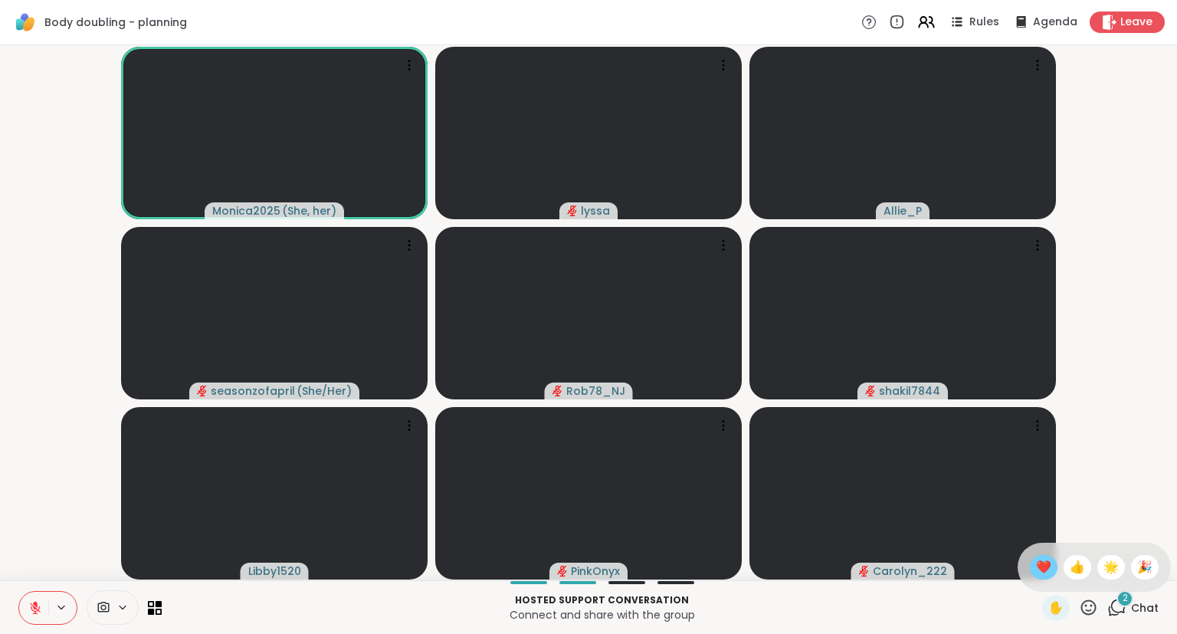
click at [1041, 572] on span "❤️" at bounding box center [1043, 567] width 15 height 18
click at [26, 602] on button at bounding box center [33, 607] width 29 height 32
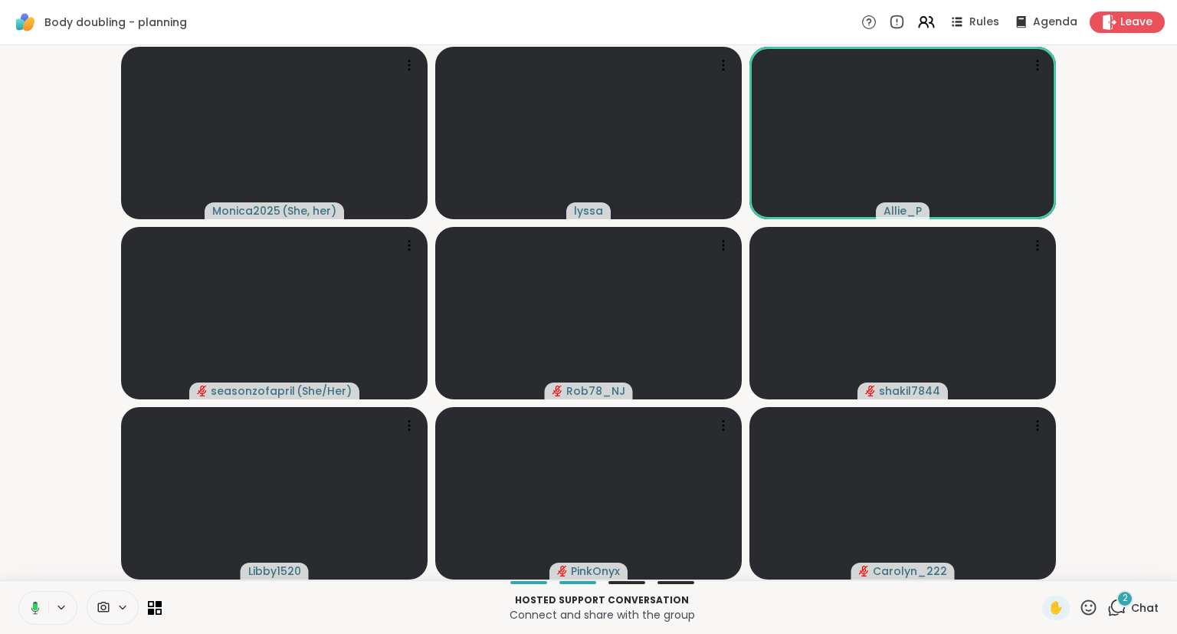
click at [25, 605] on button at bounding box center [32, 607] width 31 height 32
click at [34, 602] on icon at bounding box center [35, 604] width 5 height 6
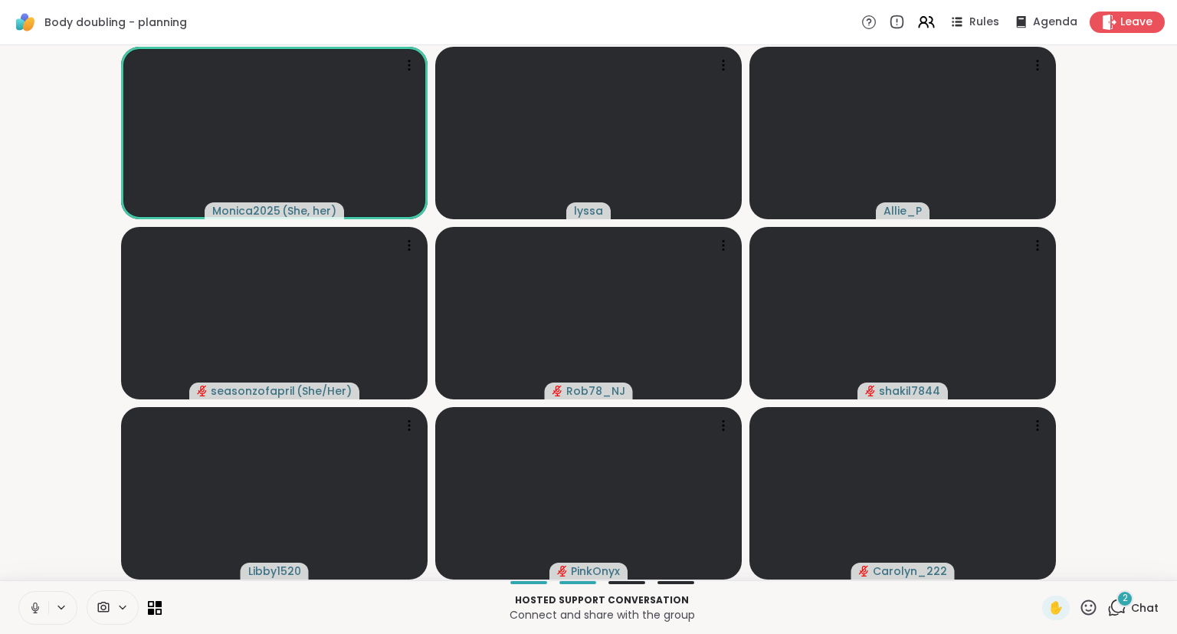
click at [39, 590] on div "Hosted support conversation Connect and share with the group ✋ 2 Chat" at bounding box center [588, 607] width 1177 height 54
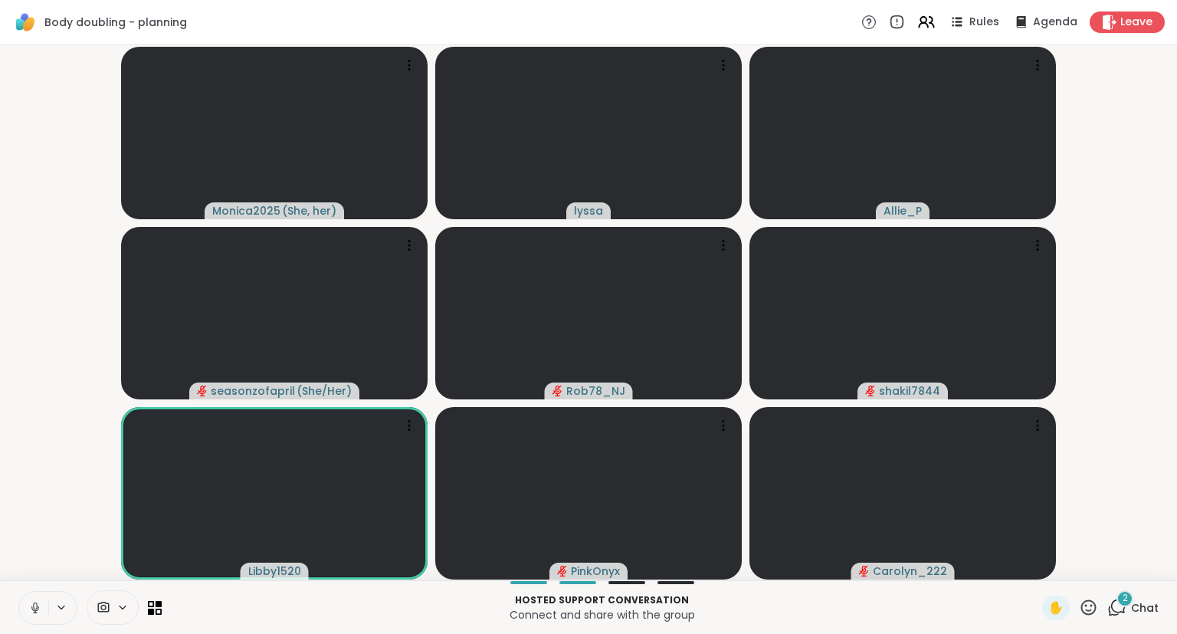
click at [35, 602] on icon at bounding box center [35, 605] width 4 height 7
click at [1081, 605] on icon at bounding box center [1088, 607] width 19 height 19
click at [1040, 569] on span "❤️" at bounding box center [1043, 567] width 15 height 18
click at [31, 601] on icon at bounding box center [35, 608] width 14 height 14
click at [838, 618] on p "Connect and share with the group" at bounding box center [602, 614] width 862 height 15
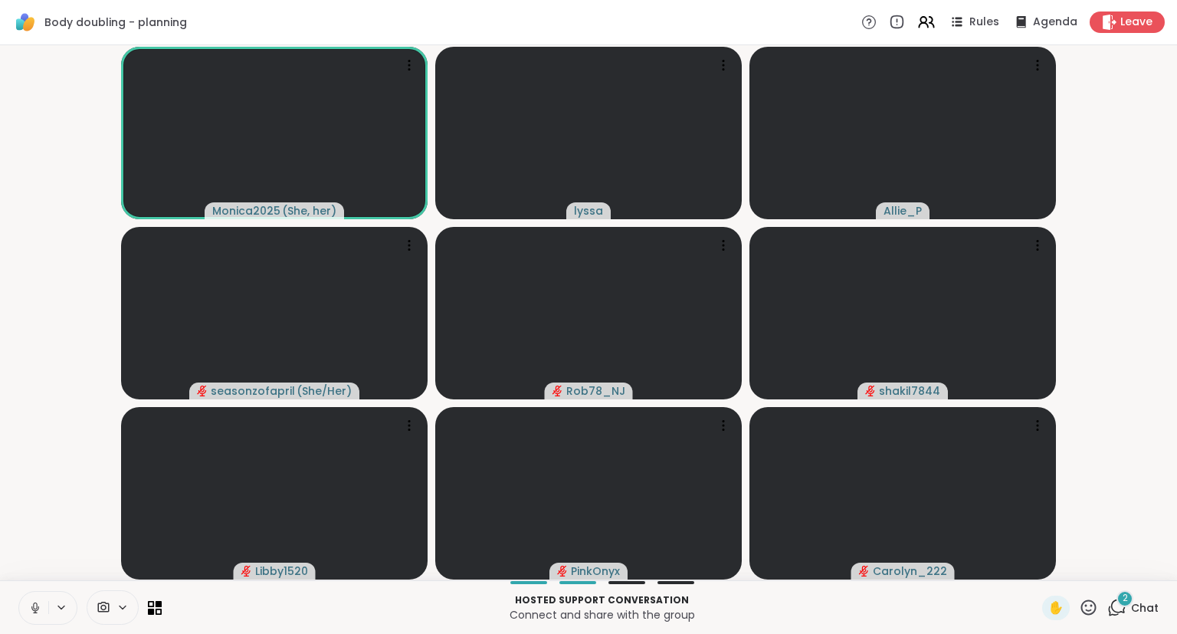
click at [32, 605] on icon at bounding box center [35, 608] width 14 height 14
click at [33, 601] on icon at bounding box center [35, 608] width 14 height 14
click at [38, 608] on icon at bounding box center [35, 607] width 8 height 5
click at [34, 602] on icon at bounding box center [35, 604] width 5 height 6
click at [36, 589] on div "Hosted support conversation Connect and share with the group ✋ 5 Chat" at bounding box center [588, 607] width 1177 height 54
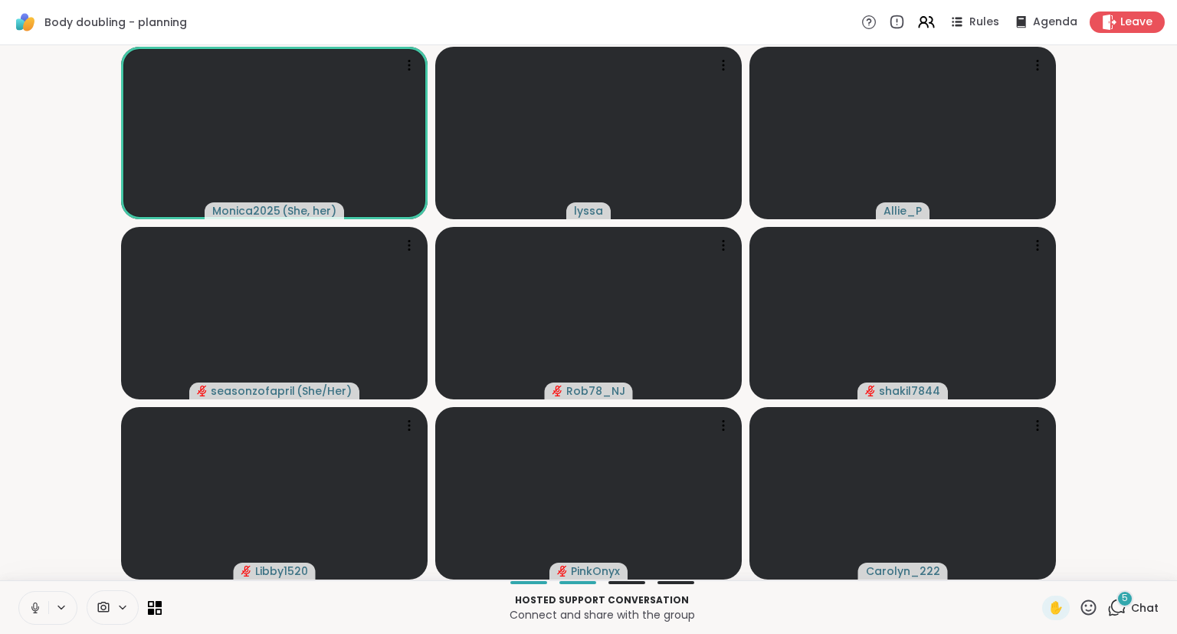
click at [31, 614] on icon at bounding box center [35, 608] width 14 height 14
click at [33, 600] on button at bounding box center [33, 607] width 29 height 32
click at [34, 603] on icon at bounding box center [35, 605] width 4 height 7
click at [13, 571] on video-player-container "Monica2025 ( She, her ) [PERSON_NAME] seasonzofapril ( She/Her ) Rob78_NJ shaki…" at bounding box center [588, 312] width 1158 height 523
click at [1171, 470] on div "Monica2025 ( She, her ) [PERSON_NAME] seasonzofapril ( She/Her ) Rob78_NJ shaki…" at bounding box center [588, 312] width 1177 height 535
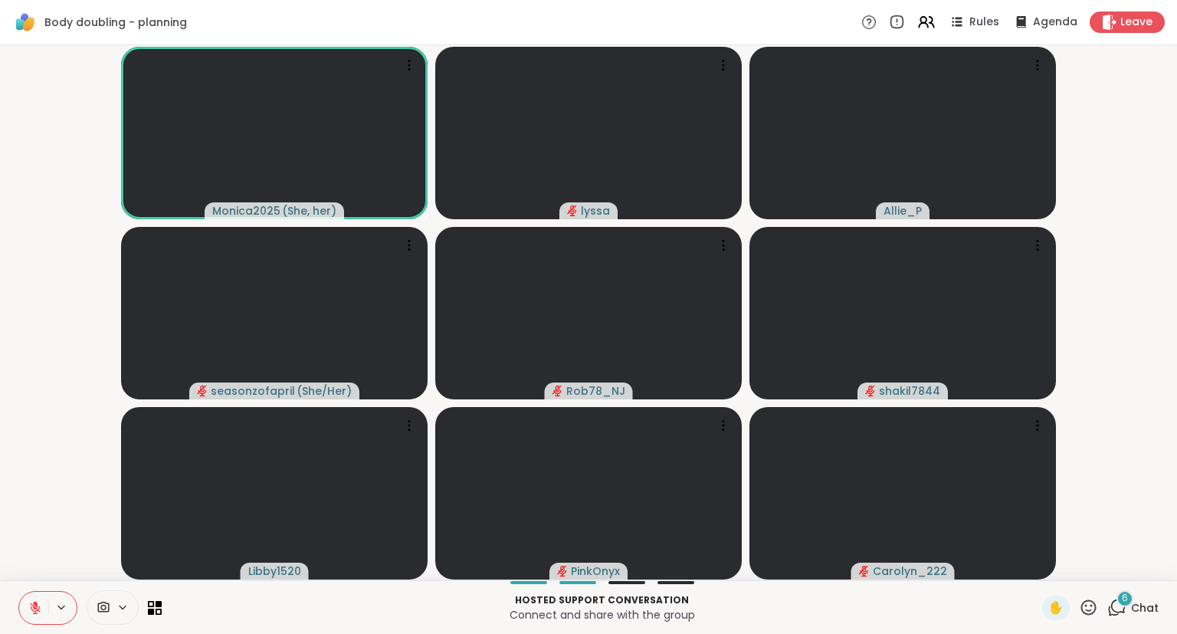
click at [1086, 612] on icon at bounding box center [1088, 607] width 19 height 19
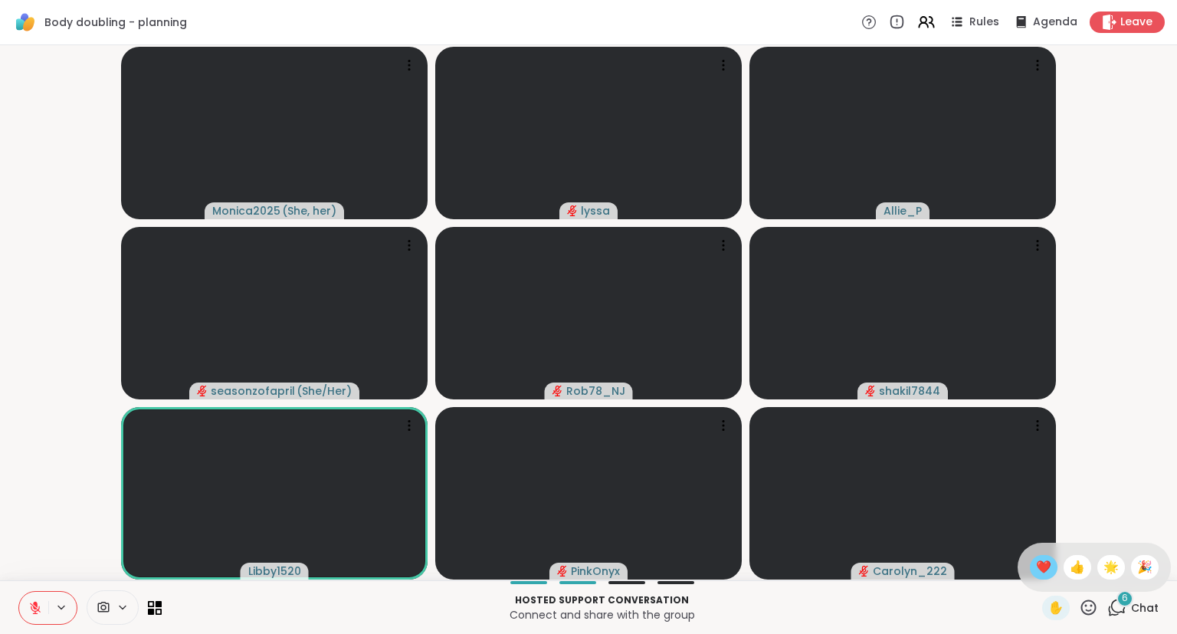
click at [1047, 574] on div "❤️" at bounding box center [1044, 567] width 28 height 25
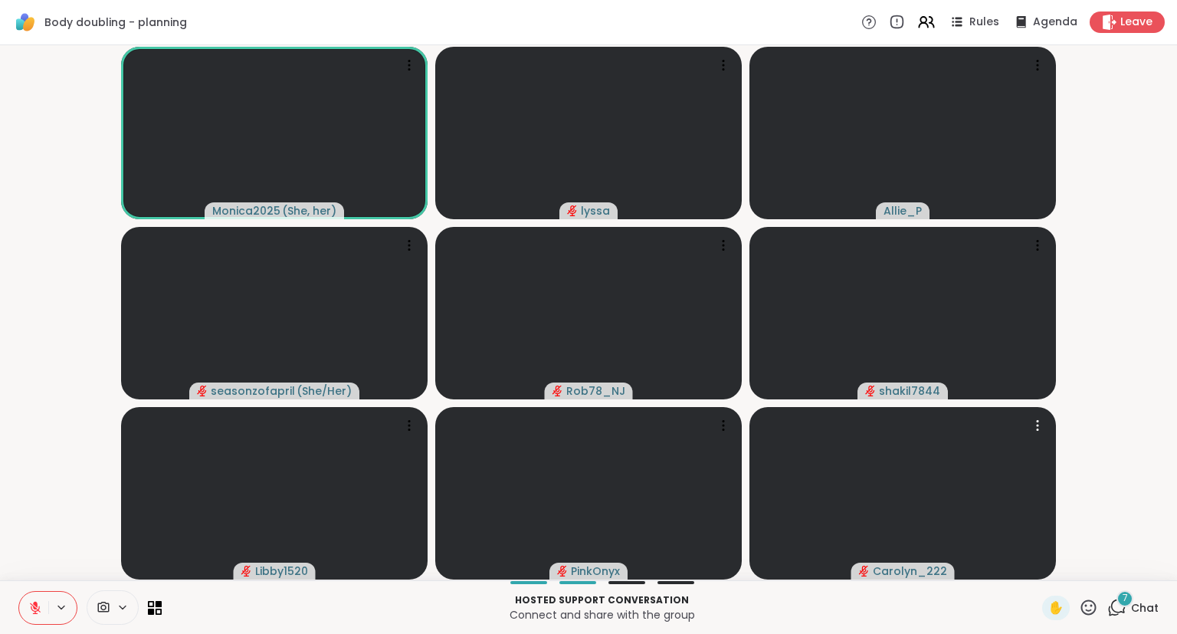
click at [34, 608] on icon at bounding box center [35, 607] width 11 height 11
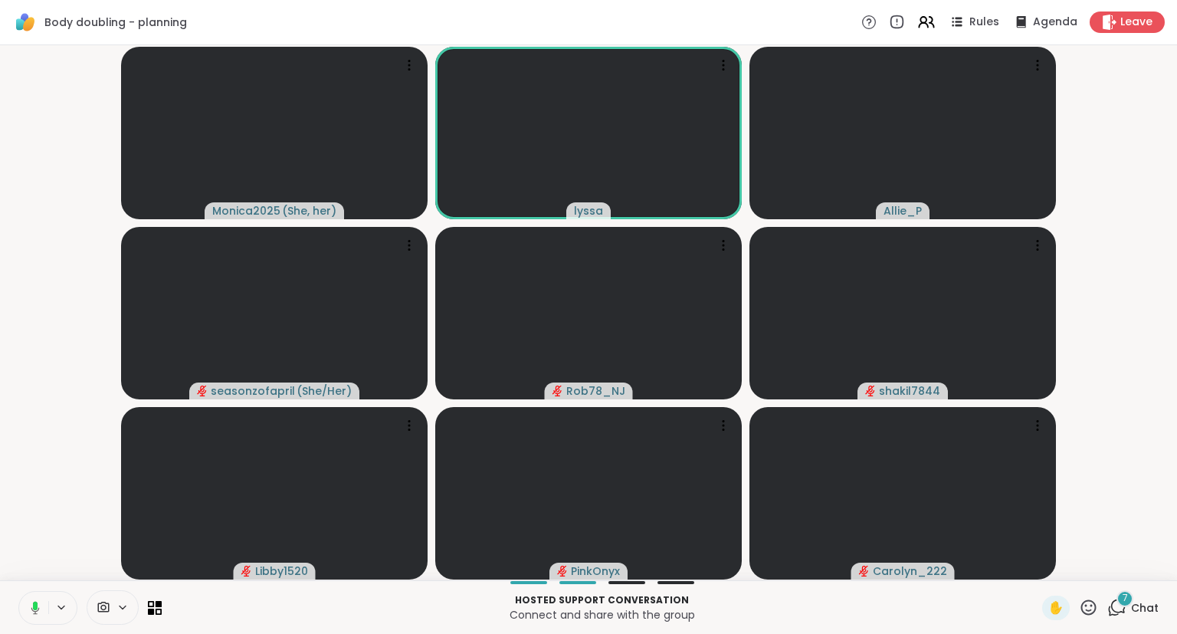
click at [39, 612] on icon at bounding box center [33, 608] width 14 height 14
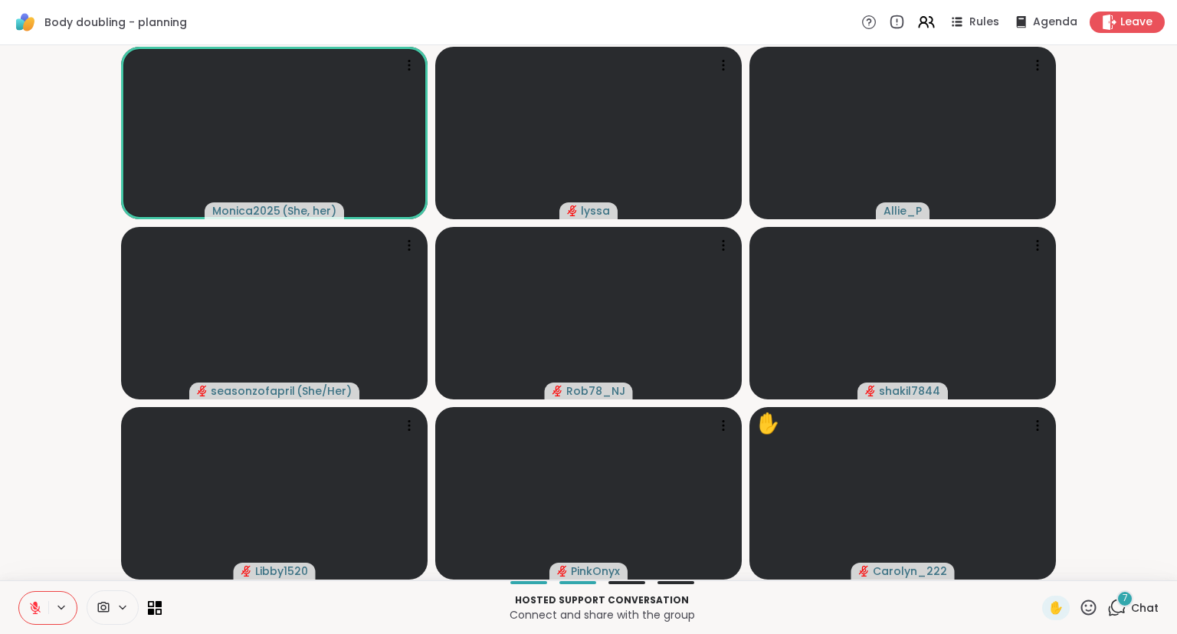
click at [1085, 610] on icon at bounding box center [1088, 607] width 19 height 19
click at [1039, 569] on span "❤️" at bounding box center [1043, 567] width 15 height 18
click at [37, 599] on button at bounding box center [33, 607] width 29 height 32
click at [35, 599] on button at bounding box center [32, 607] width 31 height 32
click at [1086, 610] on icon at bounding box center [1088, 607] width 19 height 19
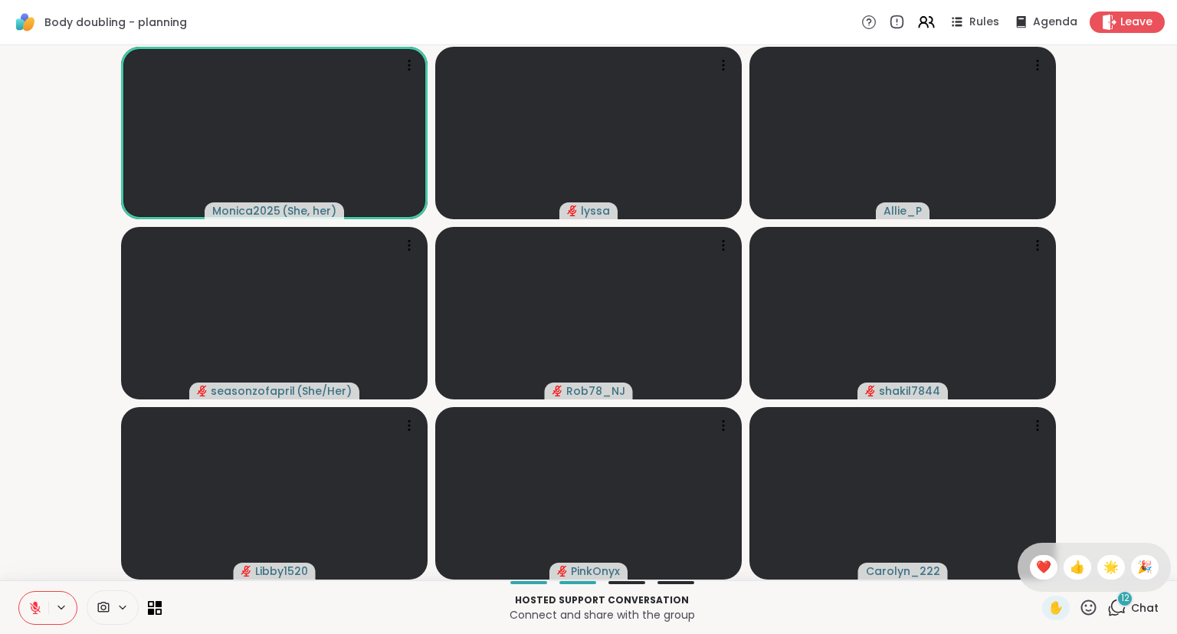
click at [1145, 501] on video-player-container "Monica2025 ( She, her ) [PERSON_NAME] seasonzofapril ( She/Her ) Rob78_NJ shaki…" at bounding box center [588, 312] width 1158 height 523
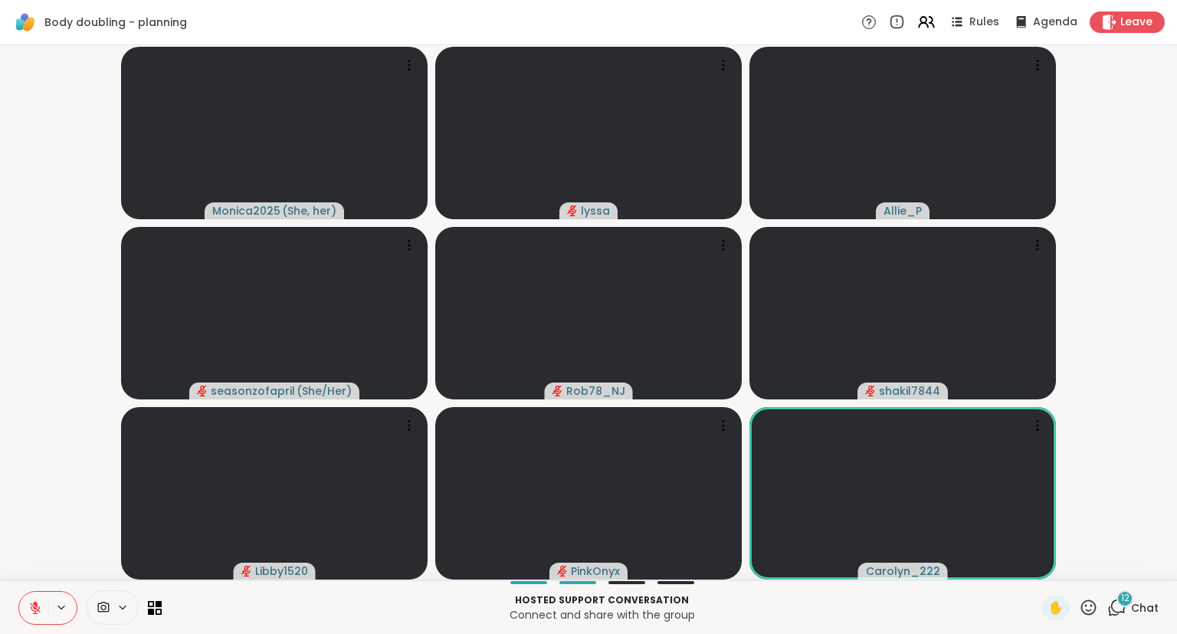
click at [1135, 621] on div "Hosted support conversation Connect and share with the group ✋ 12 Chat" at bounding box center [588, 607] width 1177 height 54
click at [1132, 612] on span "Chat" at bounding box center [1145, 607] width 28 height 15
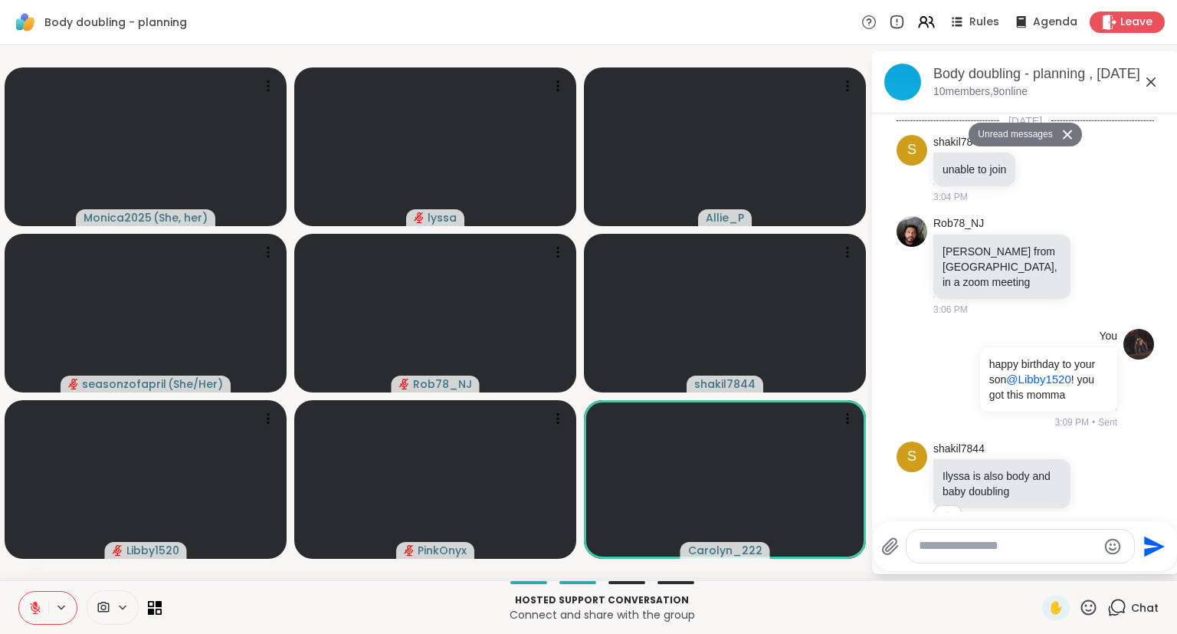
scroll to position [6804, 0]
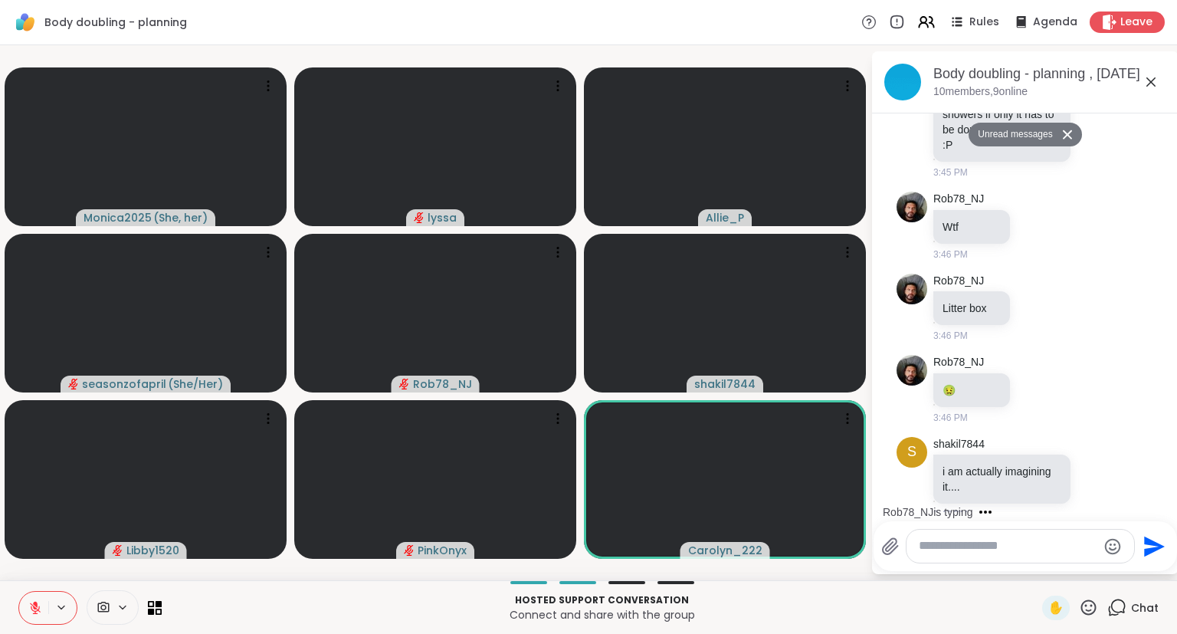
click at [1149, 81] on icon at bounding box center [1151, 82] width 18 height 18
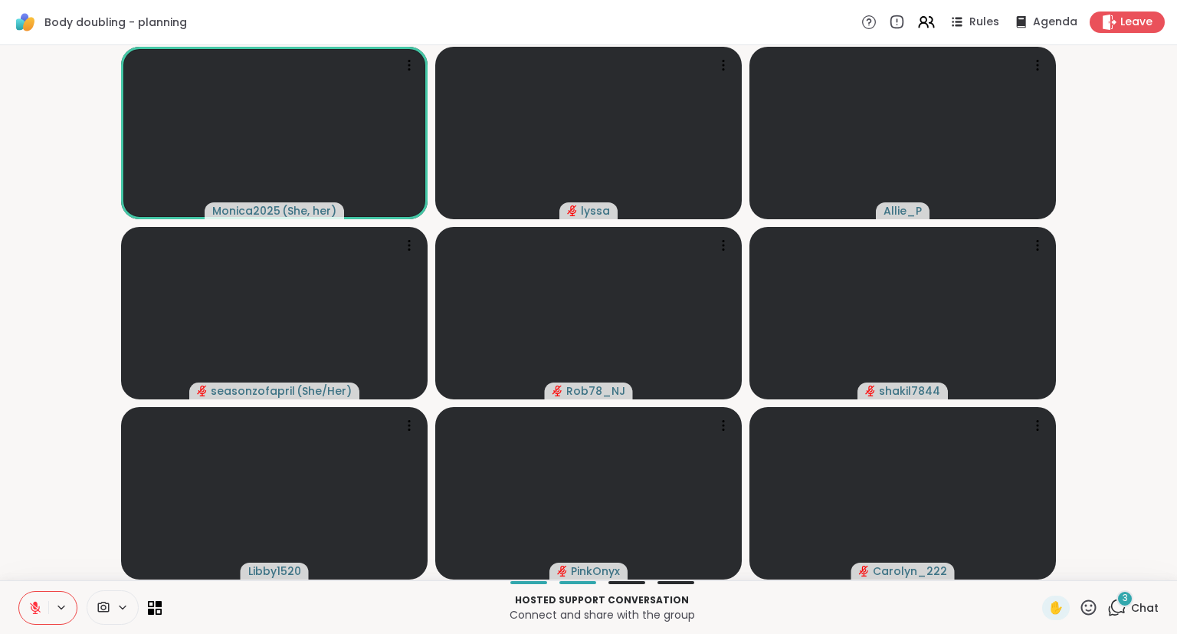
click at [38, 602] on icon at bounding box center [35, 608] width 14 height 14
click at [37, 605] on icon at bounding box center [35, 605] width 4 height 7
click at [40, 595] on button at bounding box center [33, 607] width 29 height 32
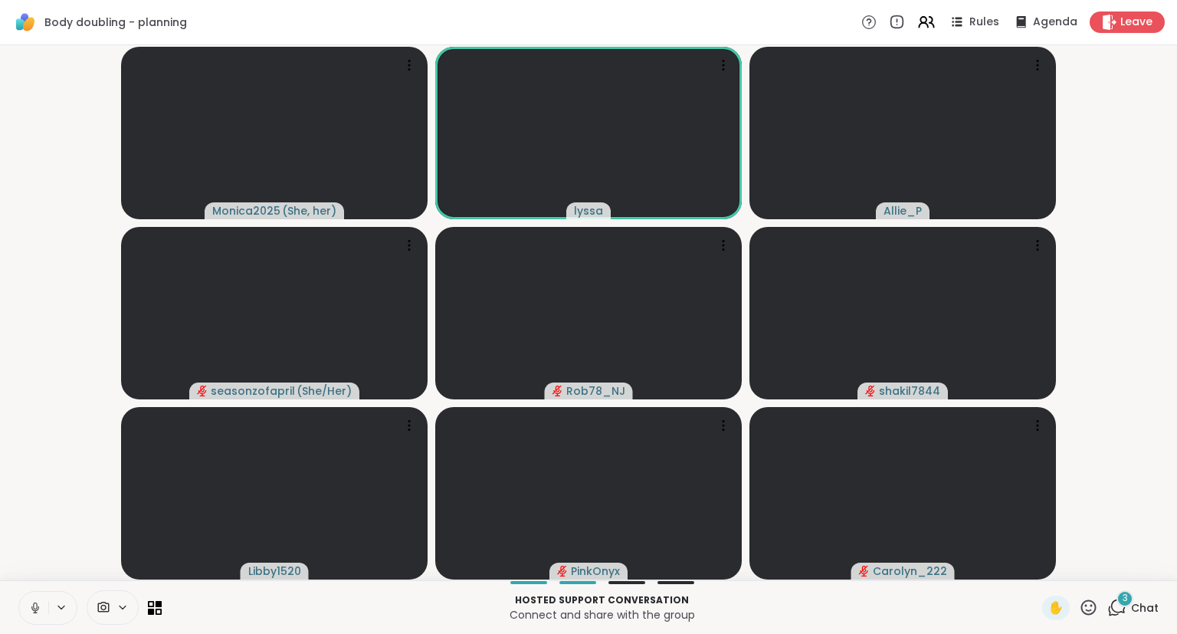
click at [41, 599] on button at bounding box center [33, 607] width 29 height 32
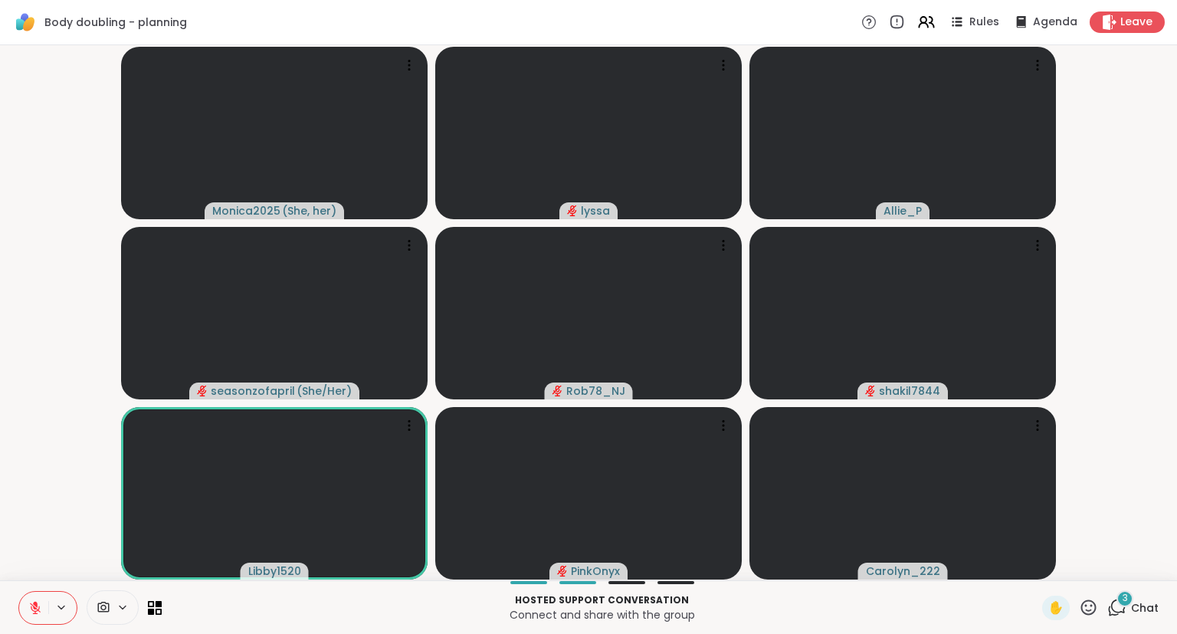
click at [35, 613] on icon at bounding box center [35, 607] width 11 height 11
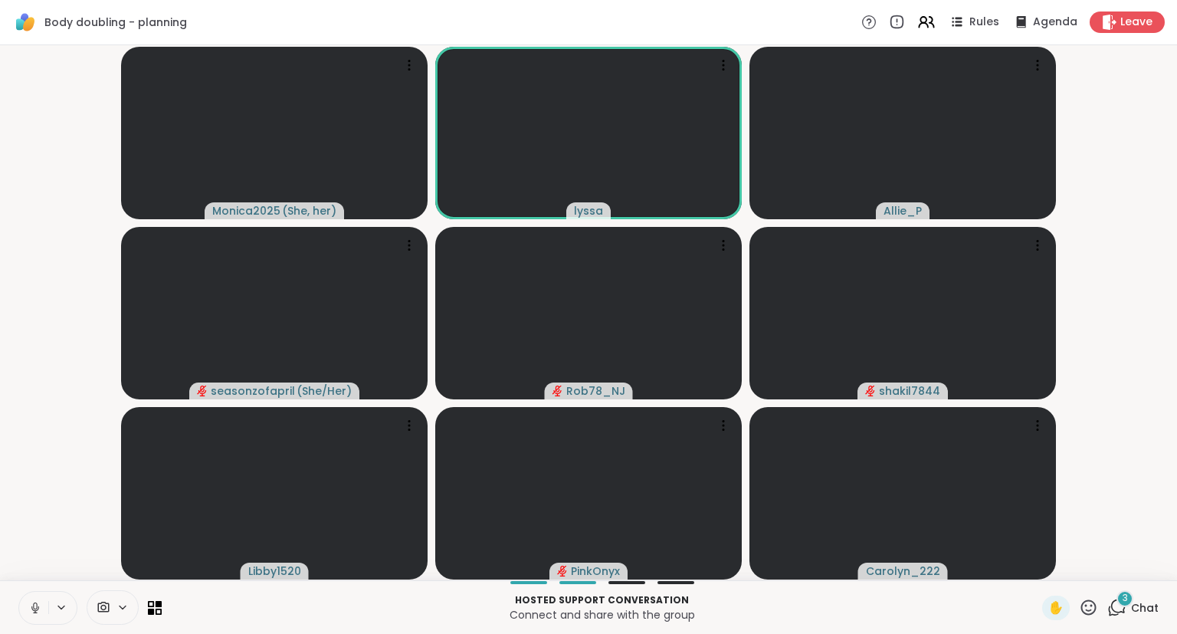
click at [41, 602] on icon at bounding box center [35, 608] width 14 height 14
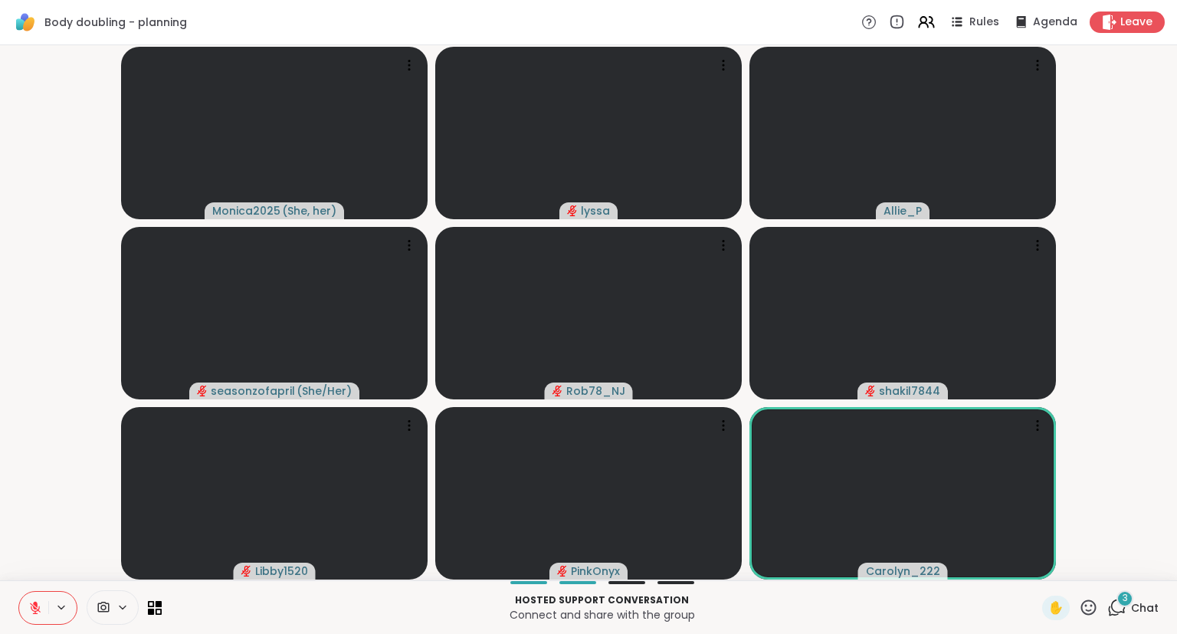
click at [1139, 608] on span "Chat" at bounding box center [1145, 607] width 28 height 15
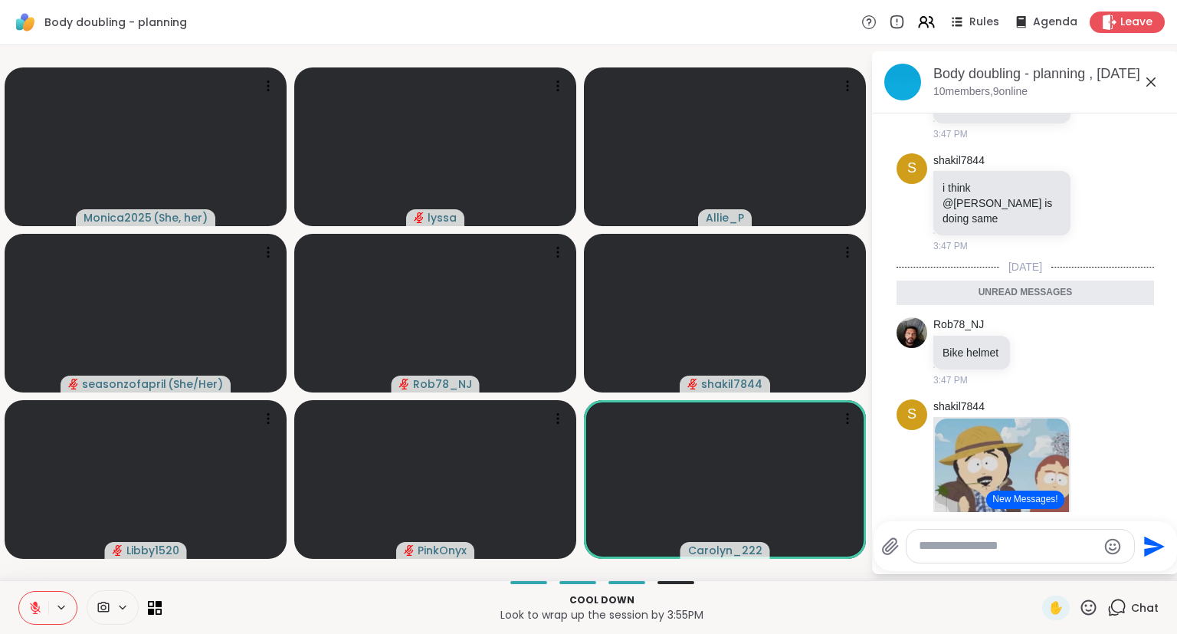
scroll to position [7790, 0]
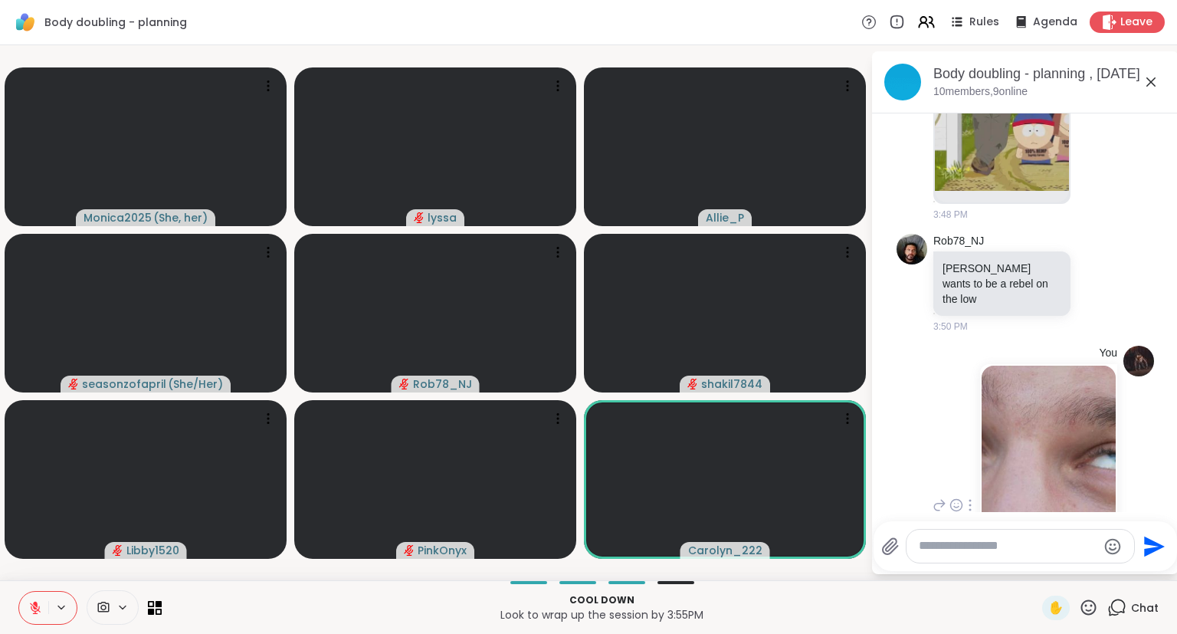
click at [1070, 365] on img at bounding box center [1048, 467] width 134 height 205
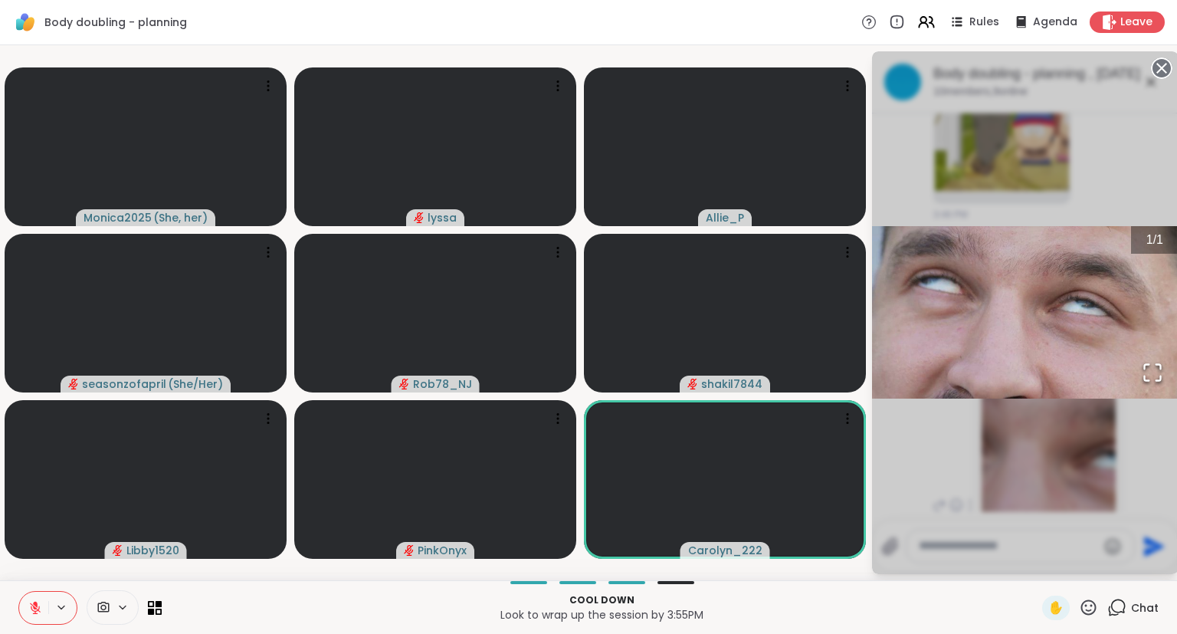
click at [1162, 63] on circle at bounding box center [1161, 68] width 18 height 18
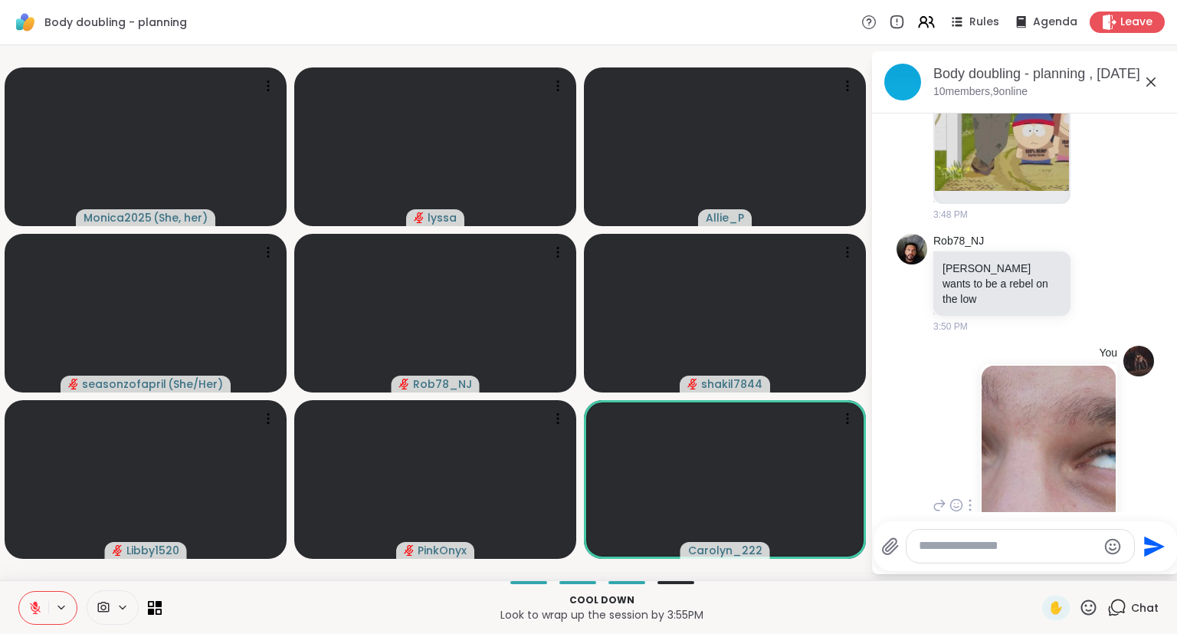
click at [1154, 81] on icon at bounding box center [1151, 82] width 18 height 18
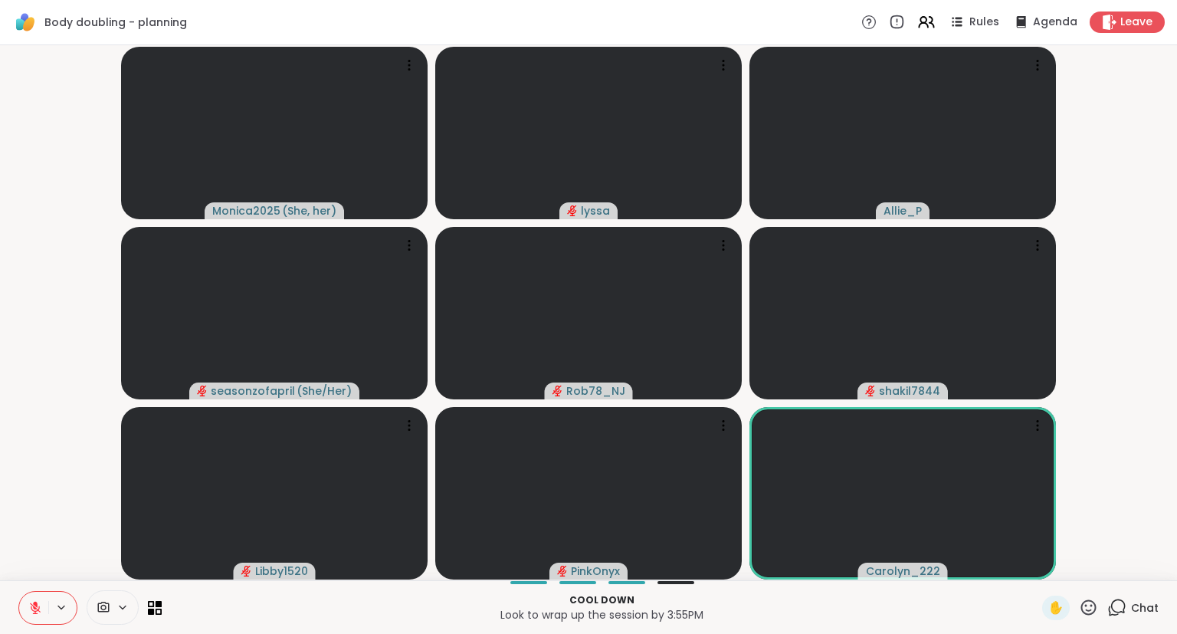
click at [1122, 605] on icon at bounding box center [1116, 607] width 19 height 19
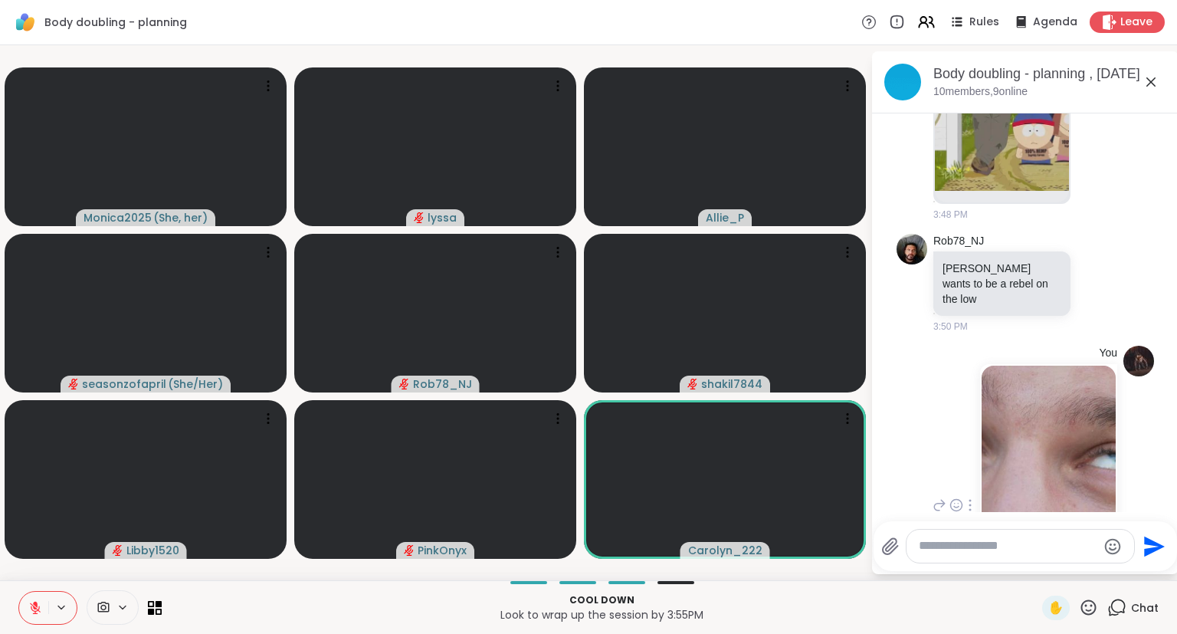
scroll to position [7638, 0]
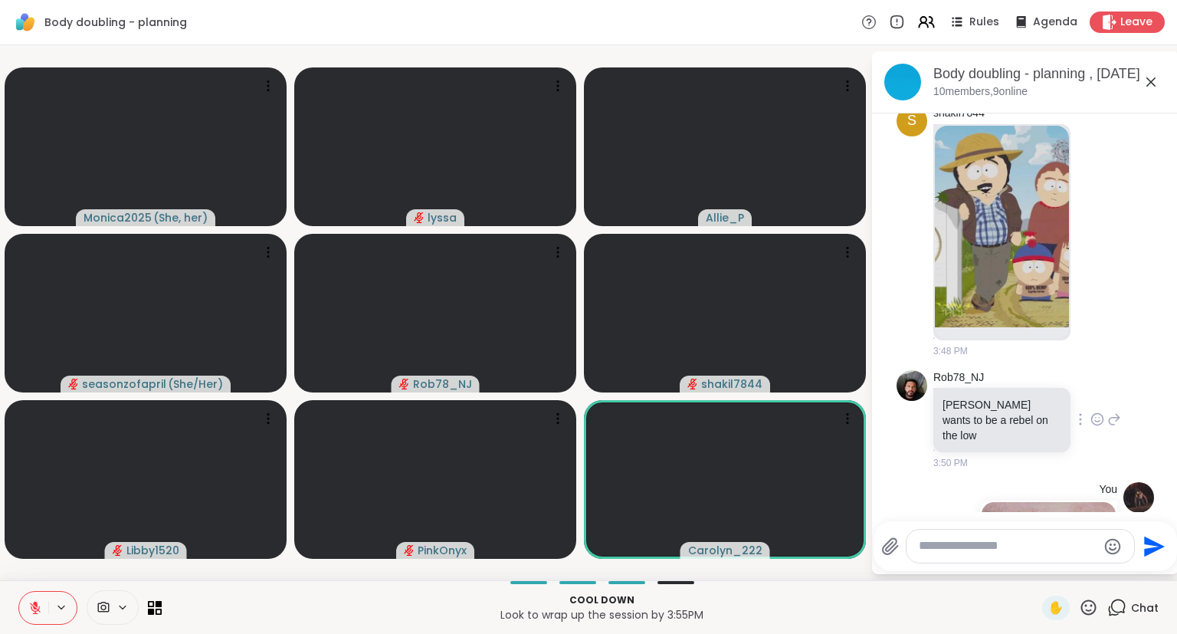
click at [1105, 410] on div at bounding box center [1097, 419] width 48 height 18
click at [1099, 411] on icon at bounding box center [1097, 418] width 14 height 15
click at [906, 388] on div "Select Reaction: Joy" at bounding box center [908, 395] width 14 height 14
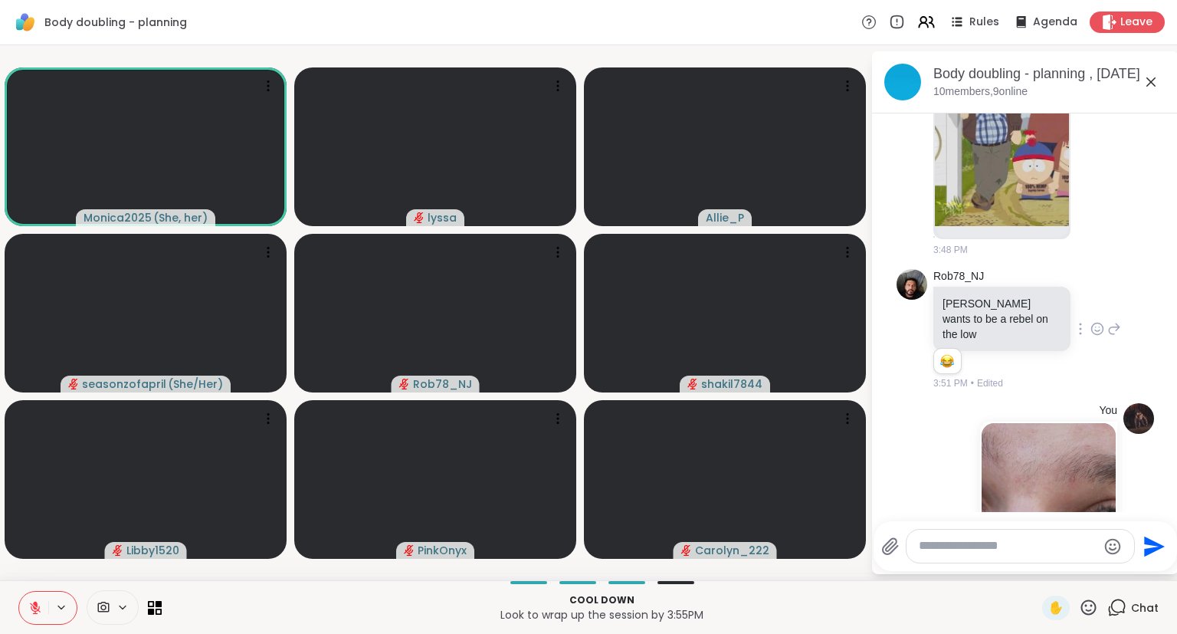
scroll to position [7797, 0]
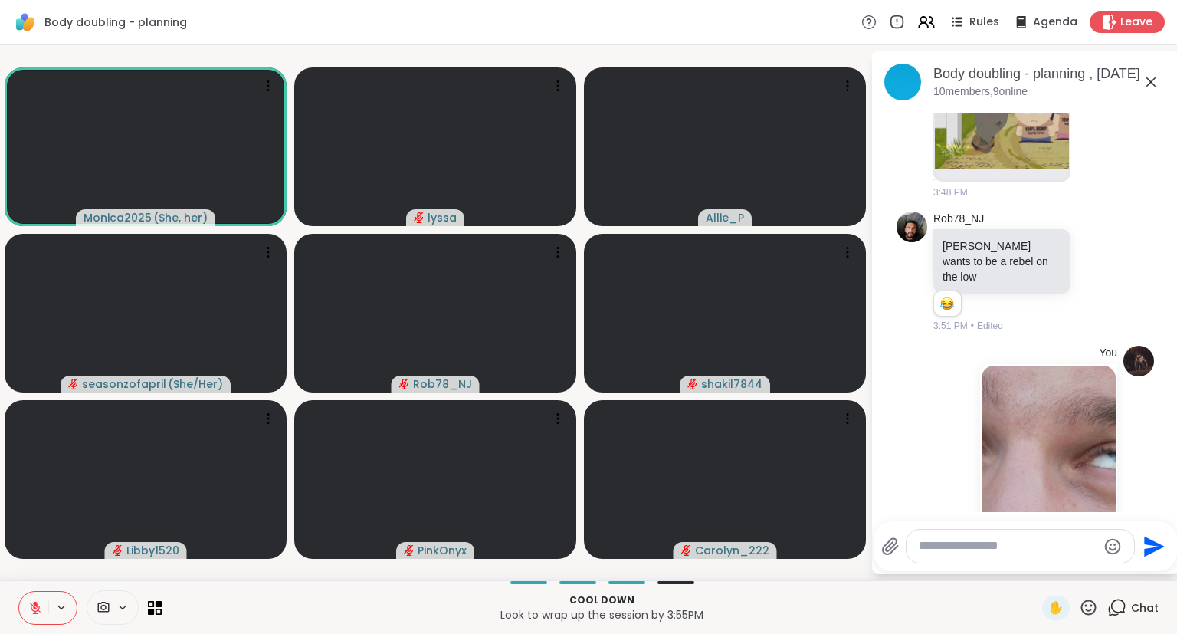
click at [1151, 80] on icon at bounding box center [1151, 82] width 18 height 18
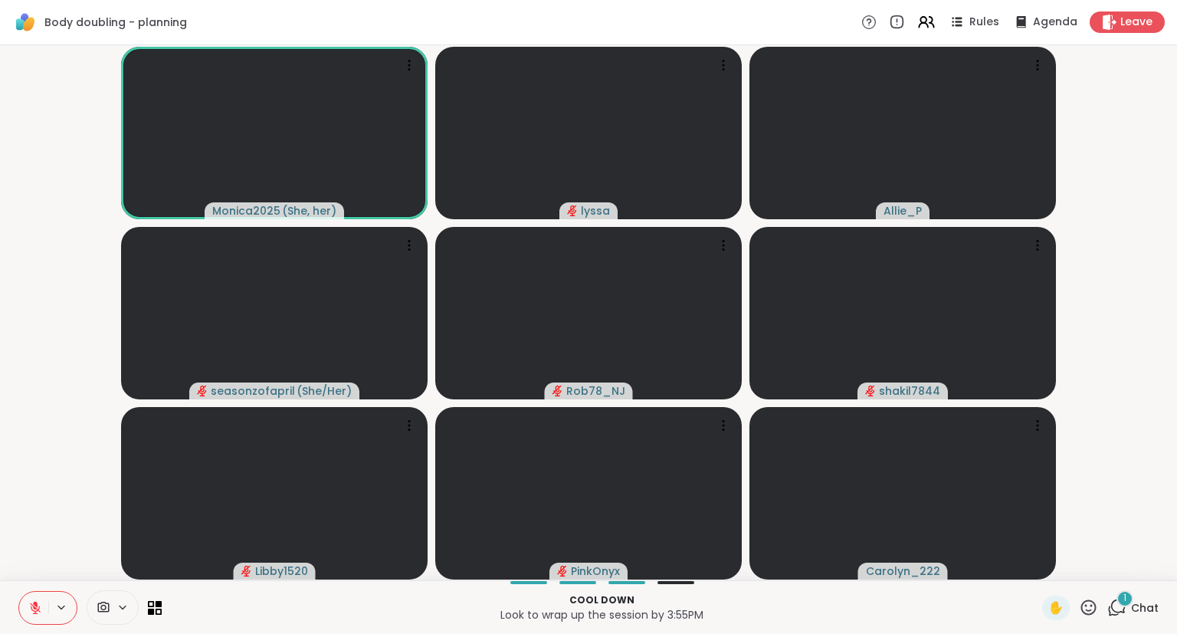
click at [1139, 593] on div "Cool down Look to wrap up the session by 3:55PM ✋ 1 Chat" at bounding box center [588, 607] width 1177 height 54
click at [1122, 595] on div "1" at bounding box center [1124, 598] width 17 height 17
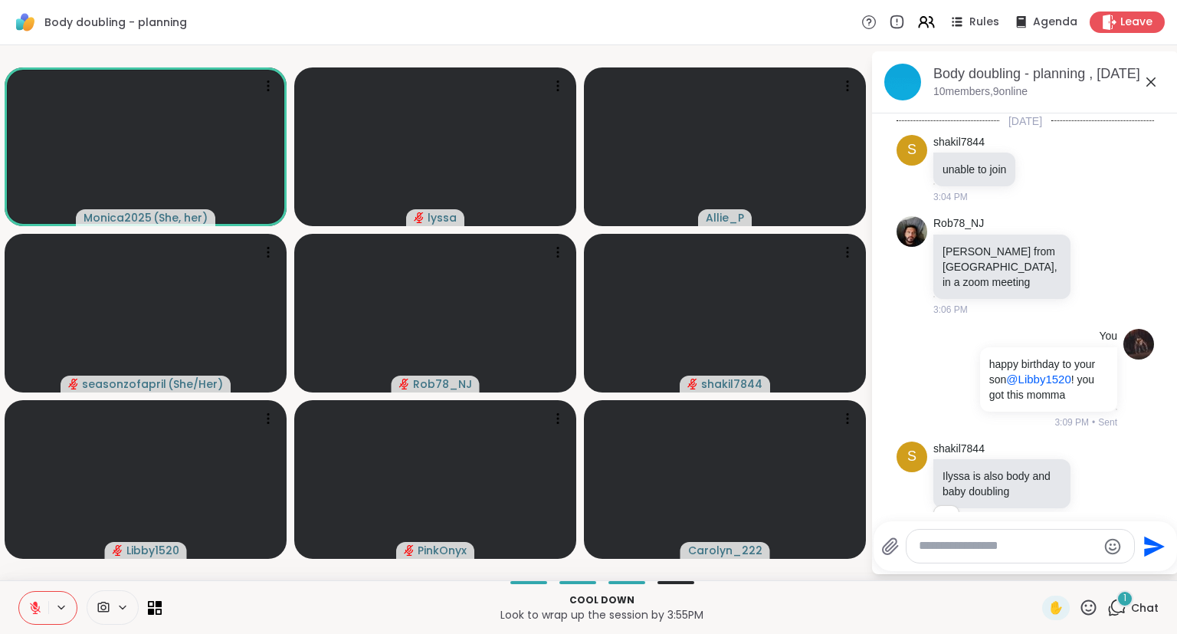
scroll to position [7929, 0]
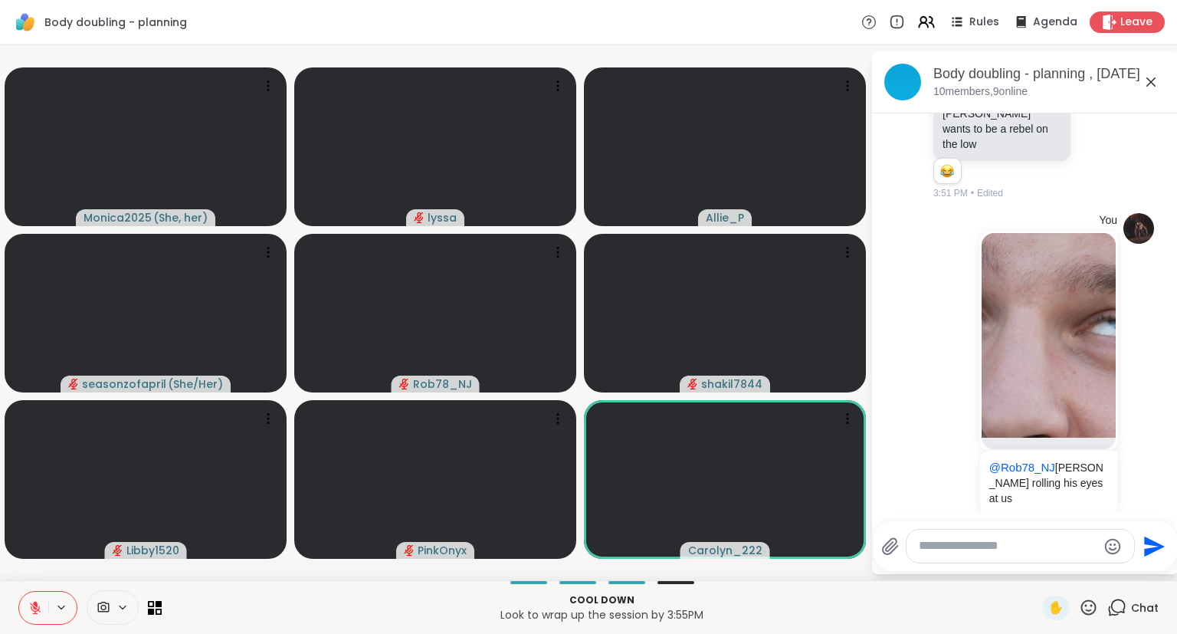
click at [1036, 623] on icon at bounding box center [1037, 630] width 14 height 15
click at [972, 598] on span "Select Reaction: Joy" at bounding box center [969, 605] width 14 height 15
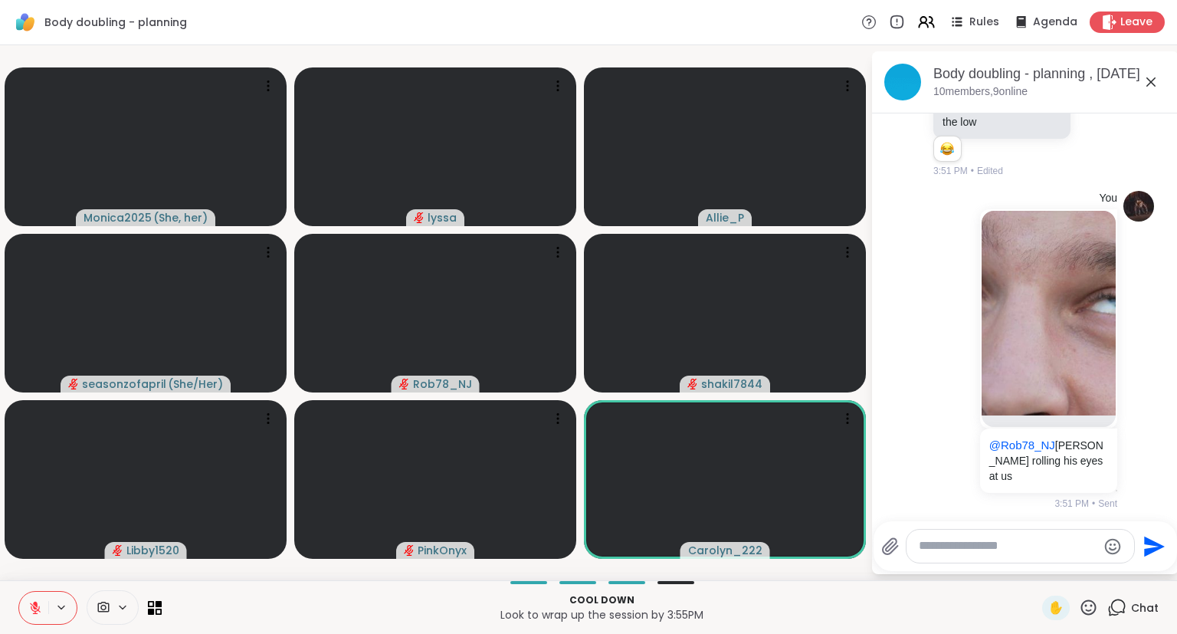
click at [1151, 76] on icon at bounding box center [1151, 82] width 18 height 18
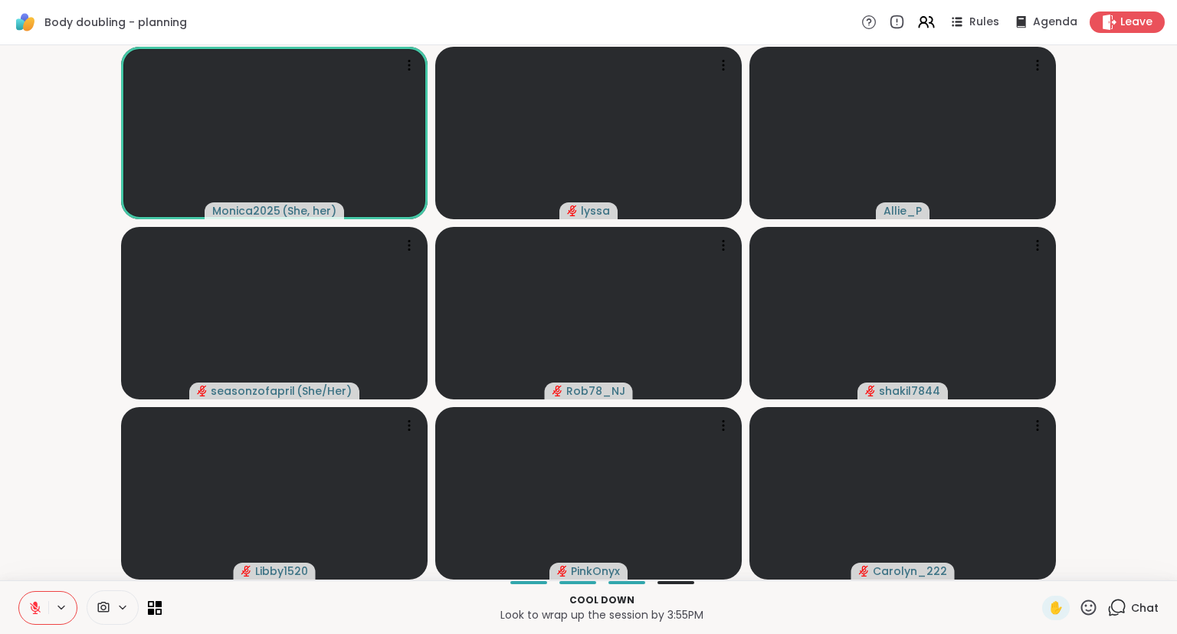
click at [28, 593] on button at bounding box center [33, 607] width 29 height 32
click at [34, 603] on icon at bounding box center [35, 605] width 4 height 7
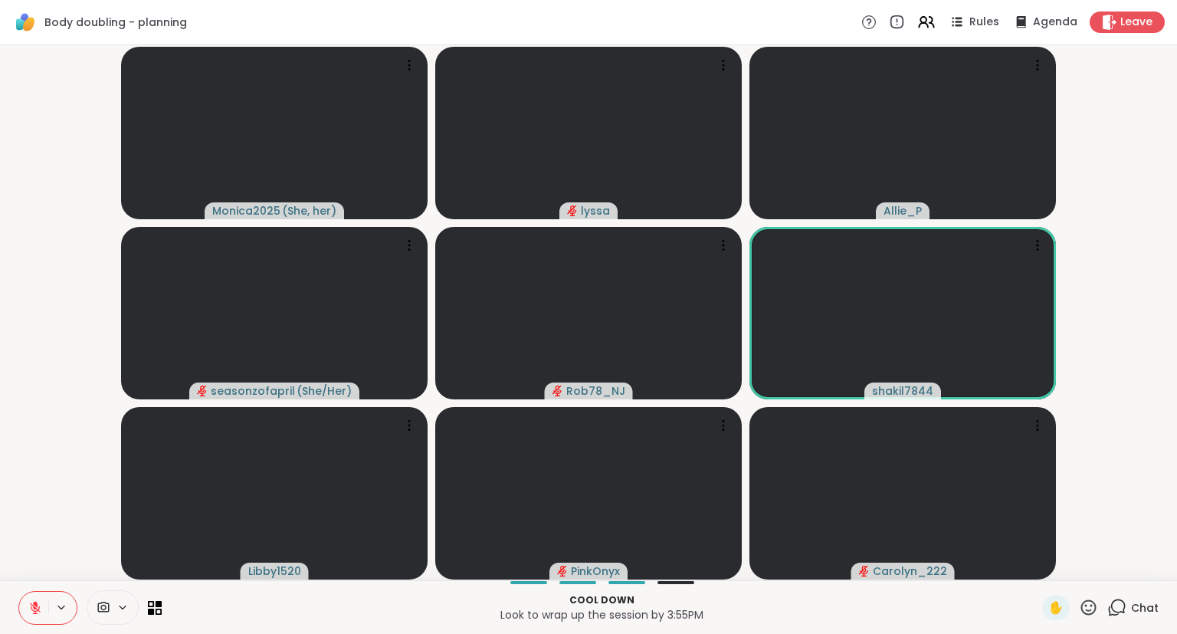
click at [31, 598] on button at bounding box center [33, 607] width 29 height 32
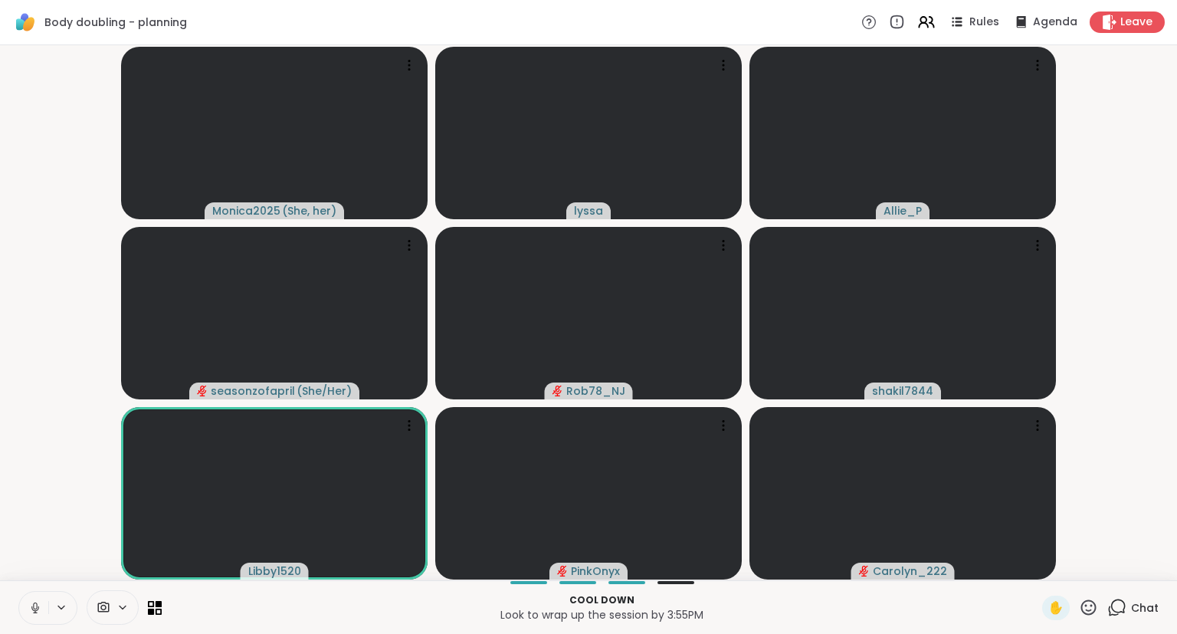
click at [33, 607] on icon at bounding box center [35, 605] width 4 height 7
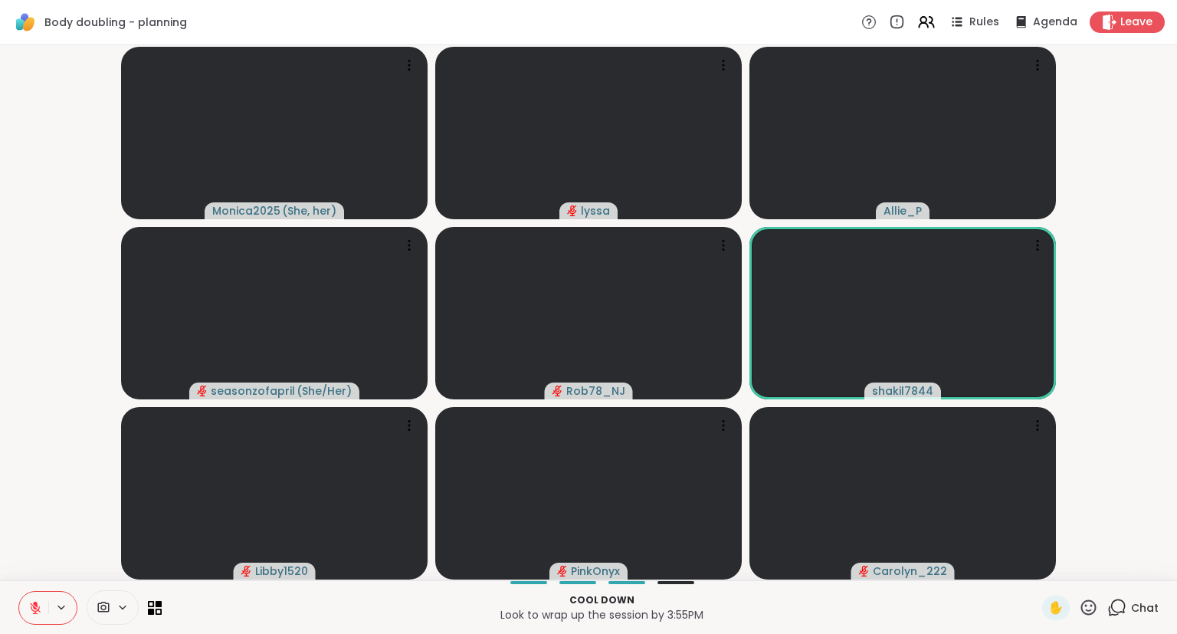
click at [26, 605] on button at bounding box center [33, 607] width 29 height 32
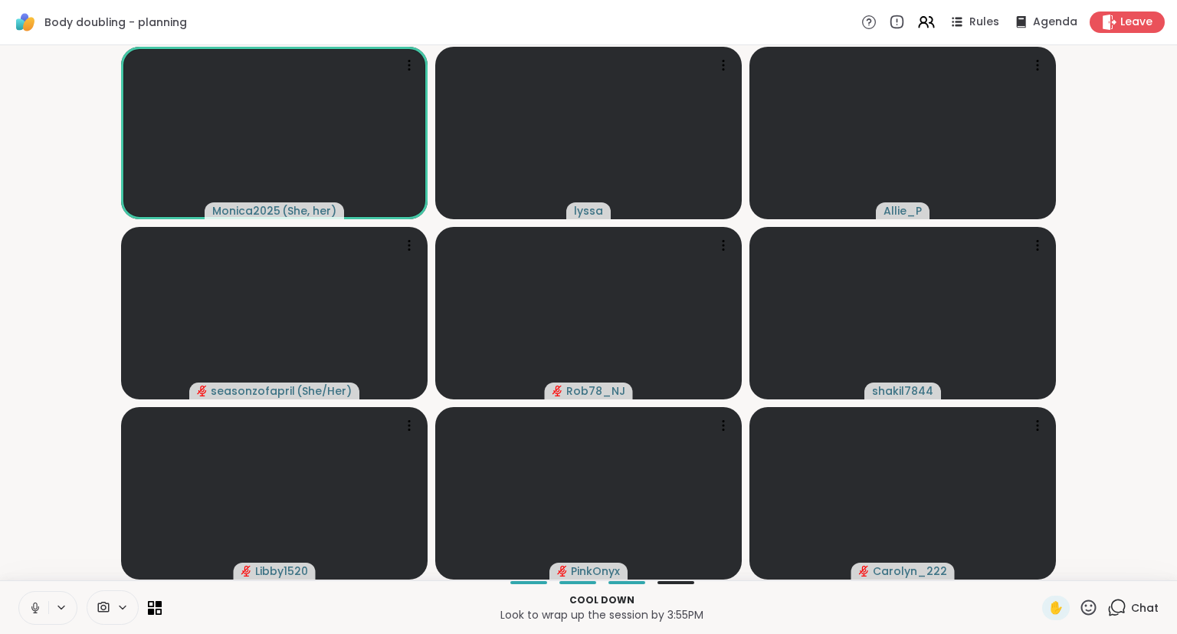
drag, startPoint x: 26, startPoint y: 605, endPoint x: 30, endPoint y: 591, distance: 14.3
click at [30, 591] on div at bounding box center [47, 608] width 59 height 34
click at [37, 595] on button at bounding box center [32, 607] width 31 height 32
click at [1176, 214] on div "Monica2025 ( She, her ) [PERSON_NAME] seasonzofapril ( She/Her ) Rob78_NJ shaki…" at bounding box center [588, 312] width 1177 height 535
click at [1103, 608] on div "✋ Chat" at bounding box center [1100, 607] width 116 height 25
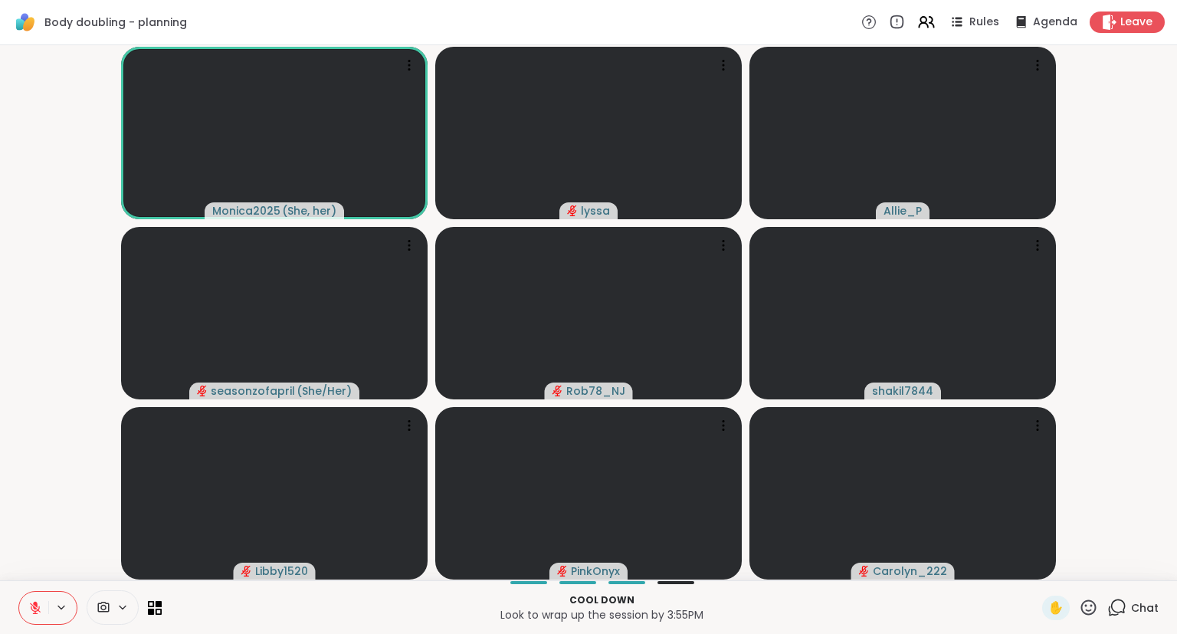
click at [1090, 608] on icon at bounding box center [1088, 607] width 19 height 19
click at [1044, 578] on div "❤️" at bounding box center [1044, 567] width 28 height 25
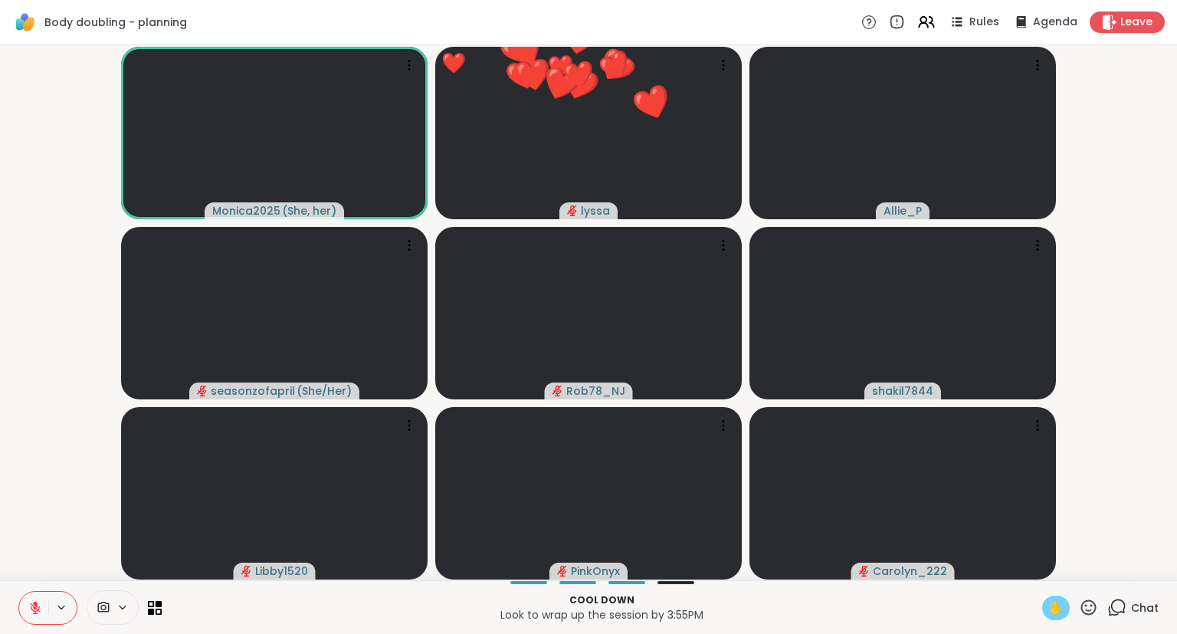
click at [1063, 608] on span "✋" at bounding box center [1055, 607] width 15 height 18
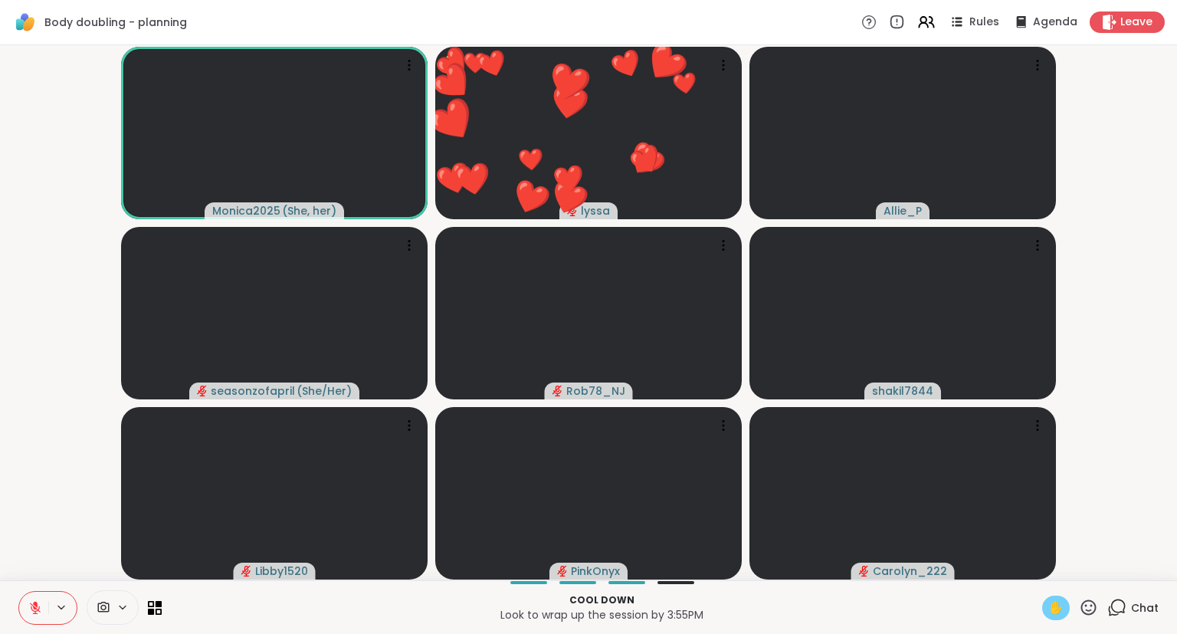
click at [1067, 601] on div "✋" at bounding box center [1056, 607] width 28 height 25
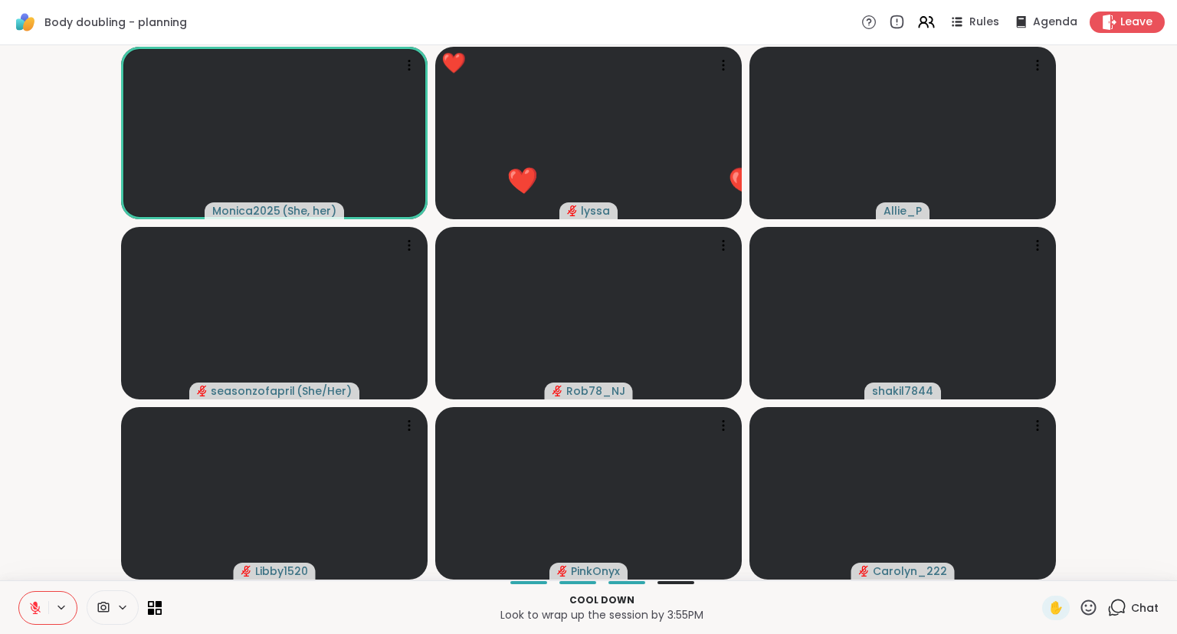
click at [1099, 601] on div "✋ Chat" at bounding box center [1100, 607] width 116 height 25
click at [1097, 604] on icon at bounding box center [1088, 607] width 19 height 19
click at [1113, 559] on span "🌟" at bounding box center [1110, 567] width 15 height 18
click at [34, 605] on icon at bounding box center [35, 604] width 5 height 6
click at [32, 605] on icon at bounding box center [35, 608] width 14 height 14
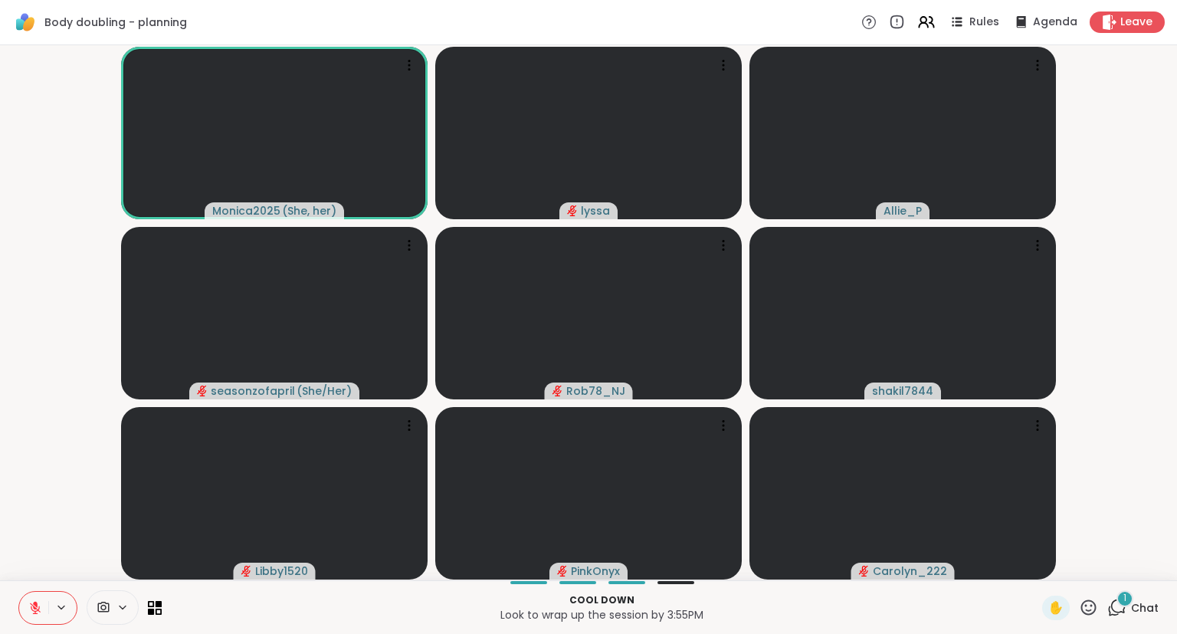
click at [32, 605] on icon at bounding box center [35, 607] width 11 height 11
click at [34, 603] on icon at bounding box center [35, 605] width 4 height 7
click at [28, 601] on button at bounding box center [33, 607] width 29 height 32
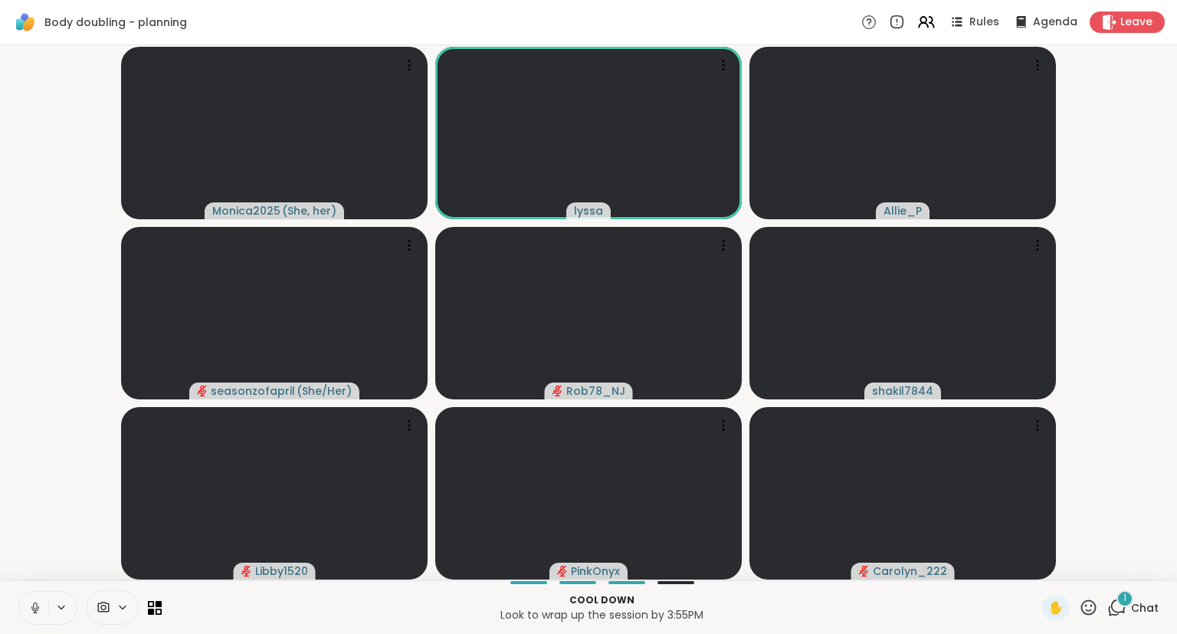
drag, startPoint x: 28, startPoint y: 601, endPoint x: 35, endPoint y: 610, distance: 12.0
click at [35, 610] on button at bounding box center [33, 607] width 29 height 32
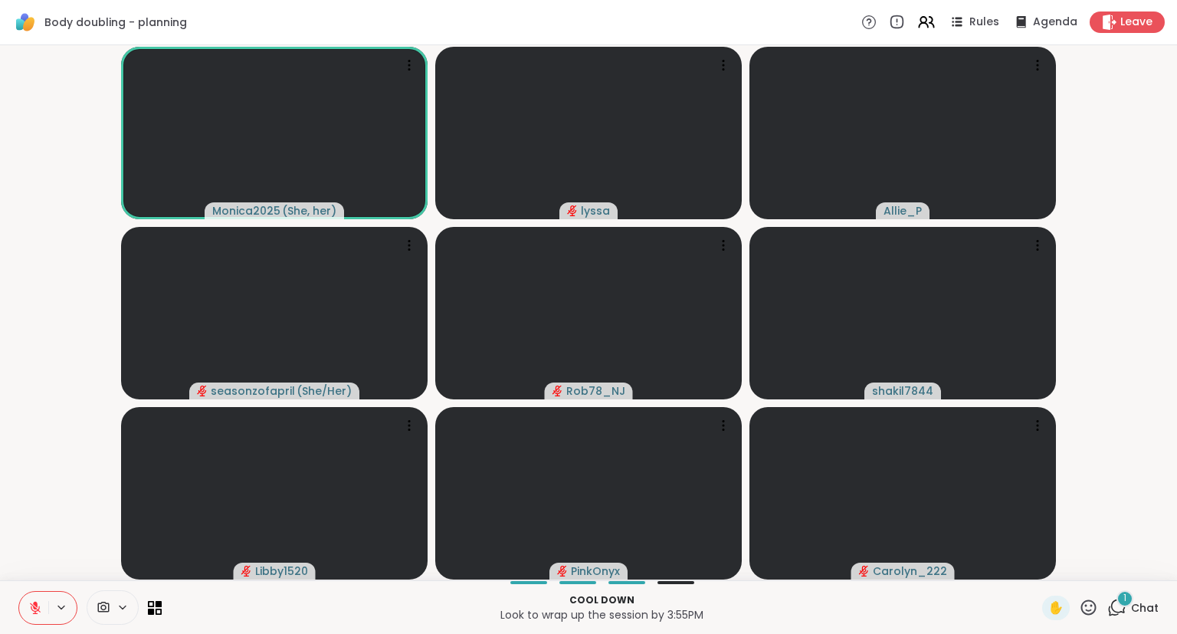
click at [41, 601] on icon at bounding box center [35, 608] width 14 height 14
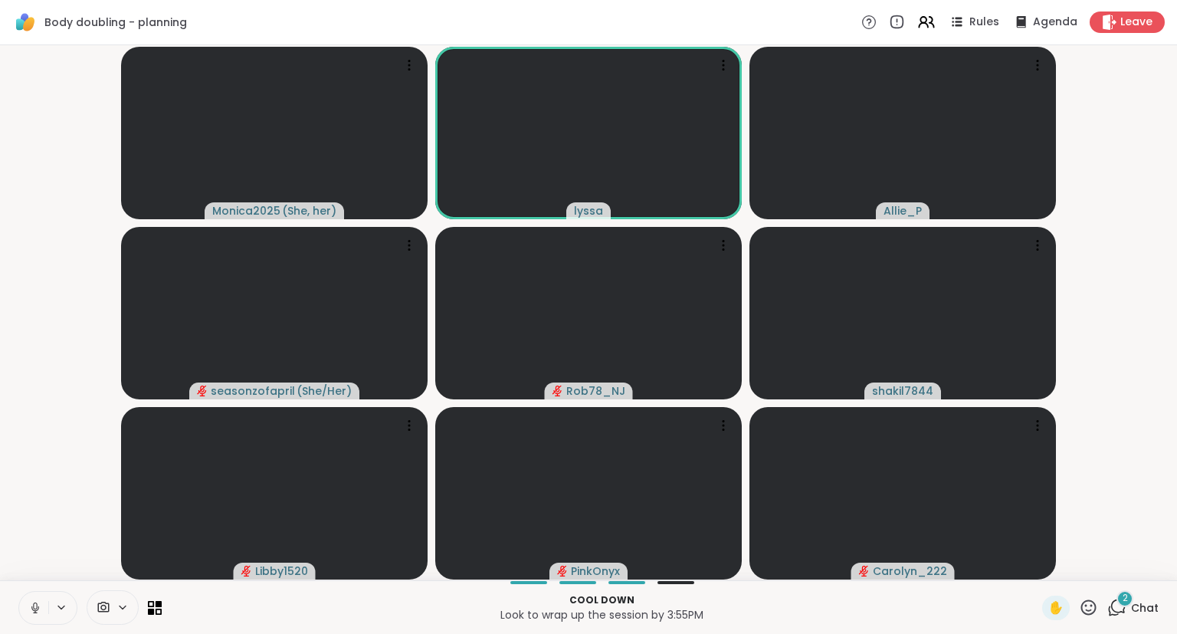
click at [41, 609] on icon at bounding box center [35, 608] width 14 height 14
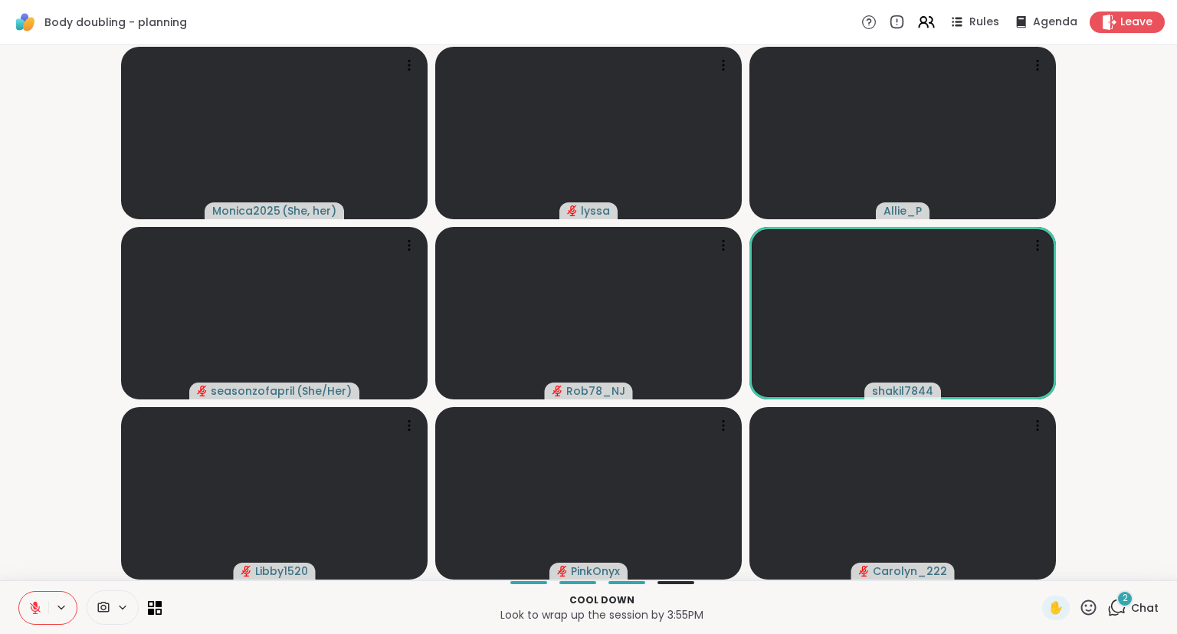
click at [39, 601] on icon at bounding box center [35, 608] width 14 height 14
click at [38, 617] on button at bounding box center [33, 607] width 29 height 32
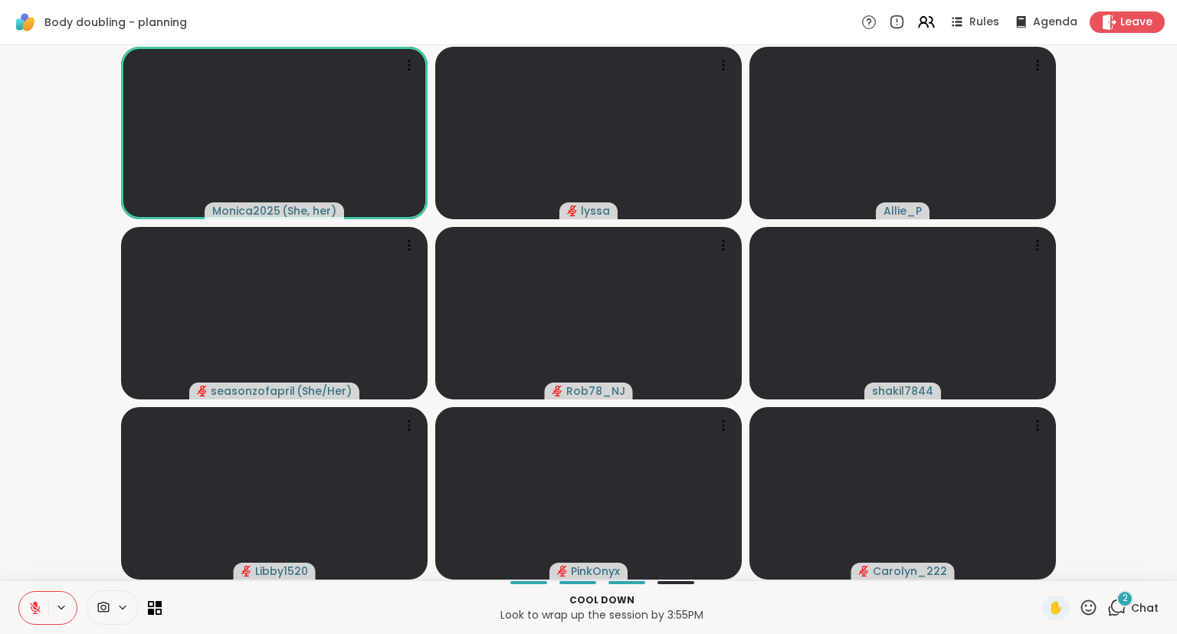
click at [38, 595] on button at bounding box center [33, 607] width 29 height 32
click at [39, 599] on button at bounding box center [33, 607] width 29 height 32
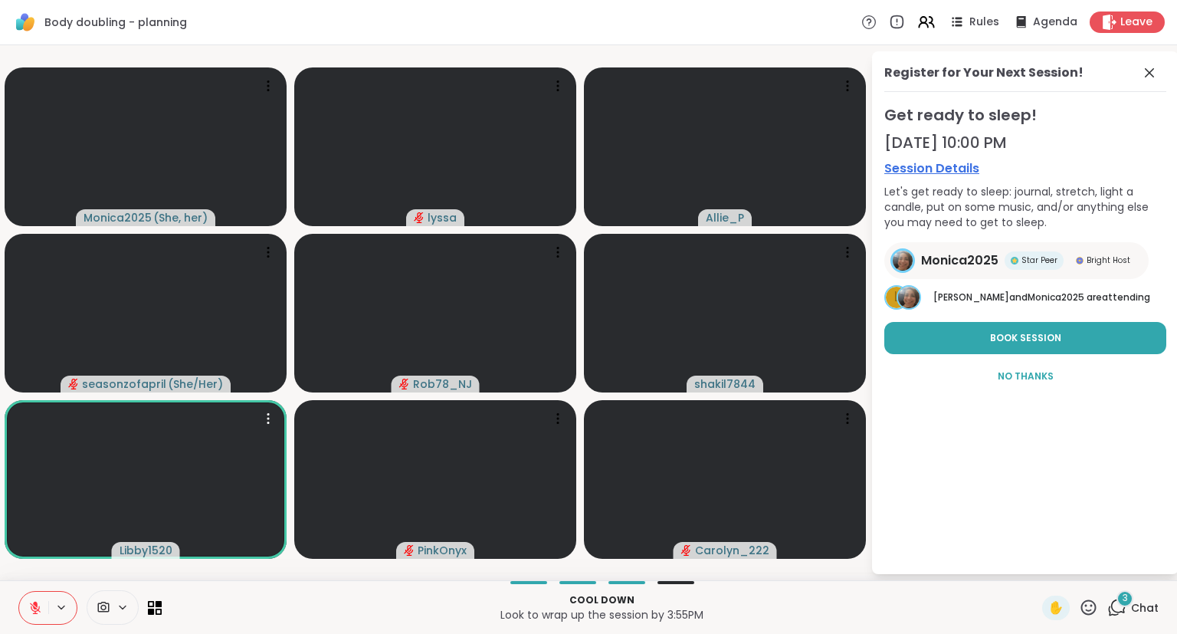
click at [1176, 169] on div "Register for Your Next Session! Get ready to sleep! [DATE] 10:00 PM Session Det…" at bounding box center [1025, 312] width 306 height 523
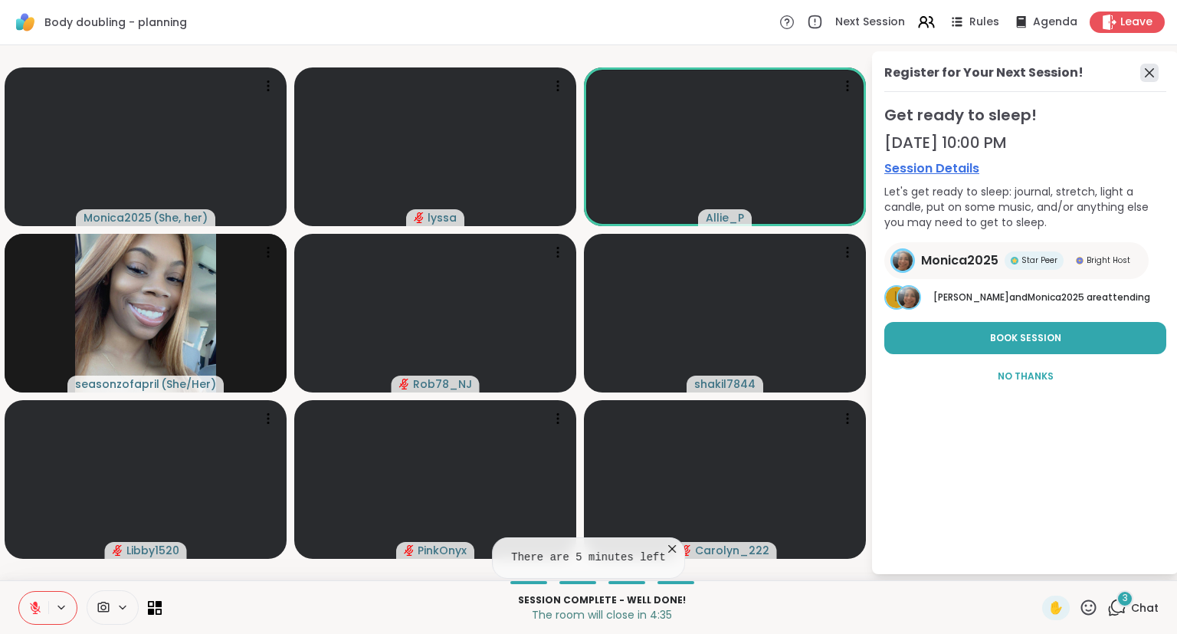
click at [1149, 71] on icon at bounding box center [1149, 72] width 9 height 9
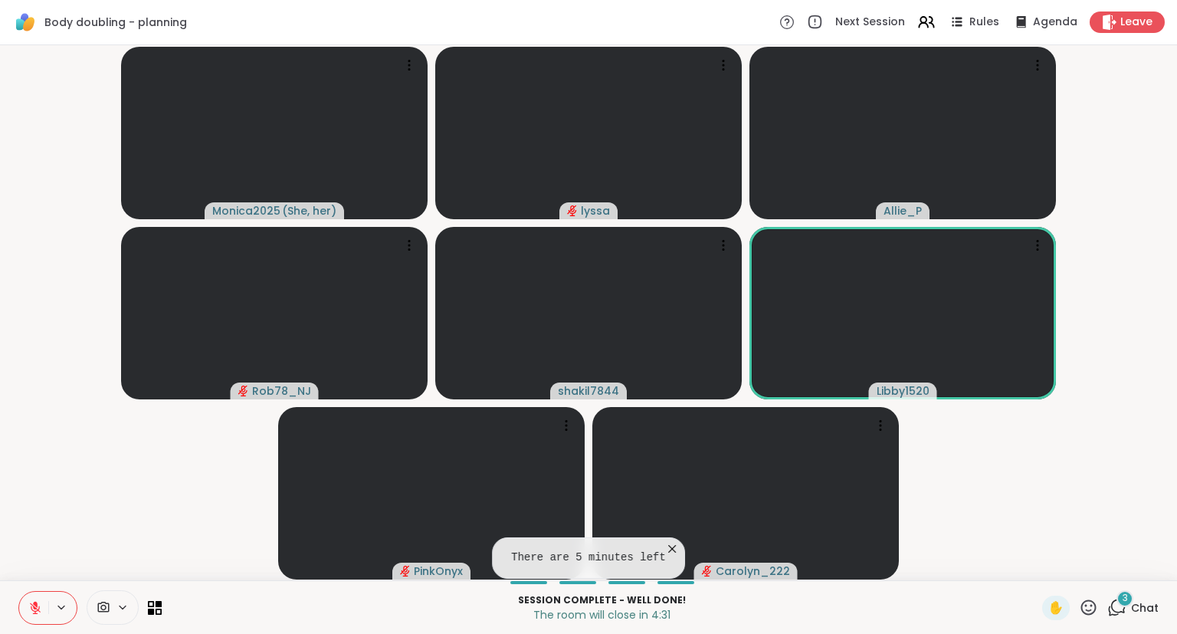
click at [44, 593] on button at bounding box center [33, 607] width 29 height 32
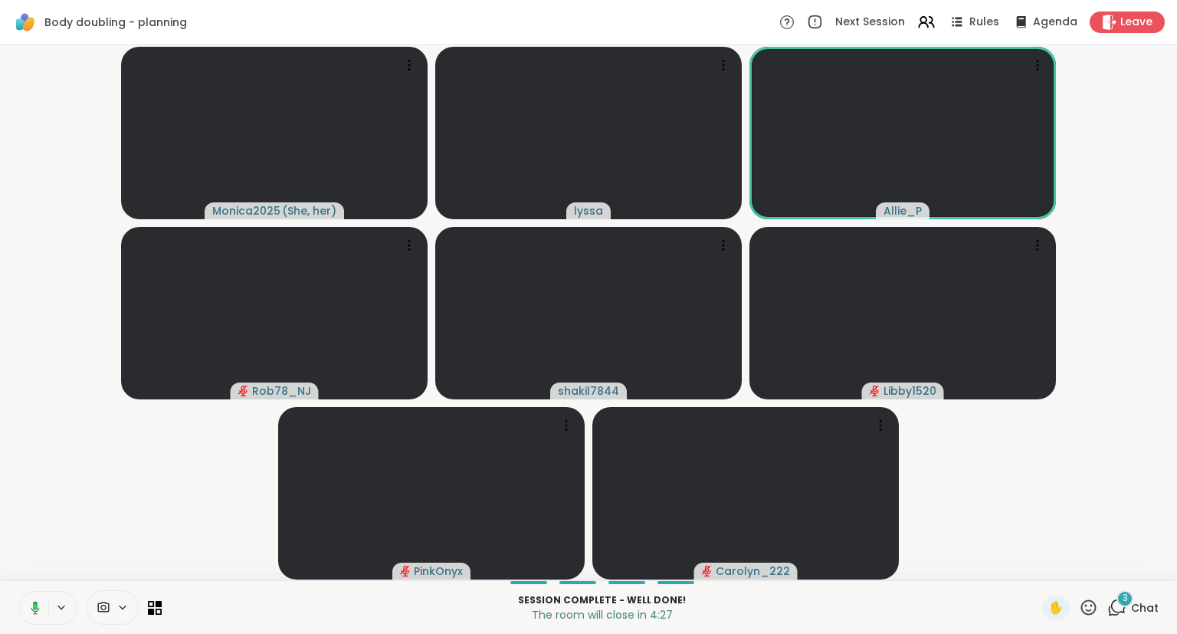
click at [38, 605] on icon at bounding box center [33, 608] width 14 height 14
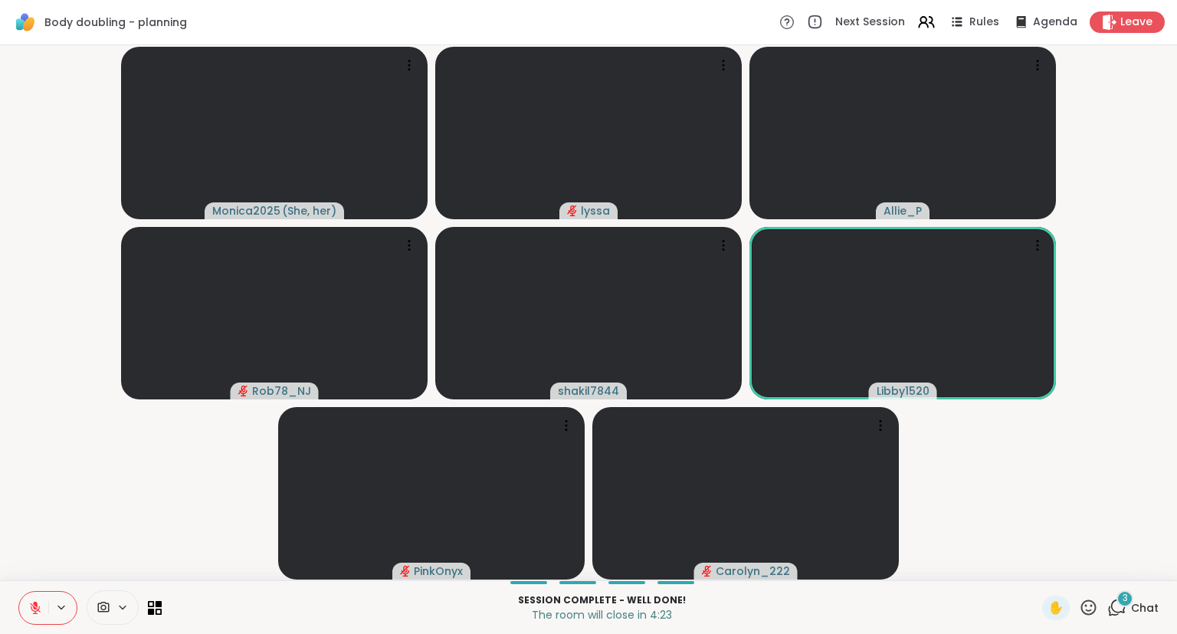
click at [37, 600] on button at bounding box center [33, 607] width 29 height 32
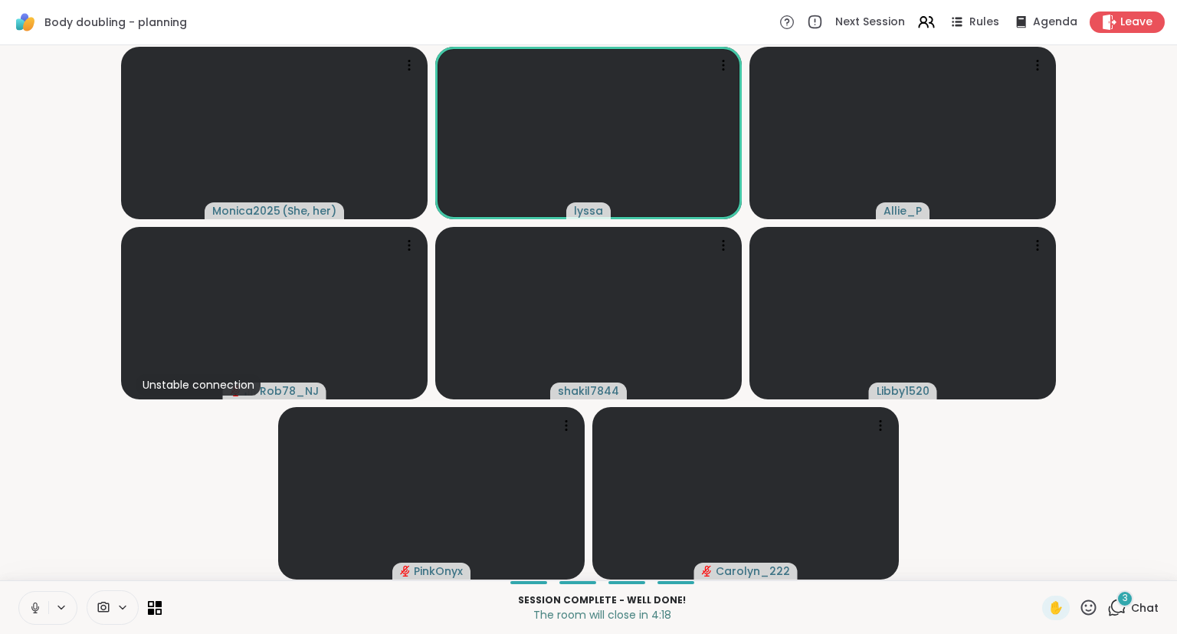
click at [44, 608] on button at bounding box center [33, 607] width 29 height 32
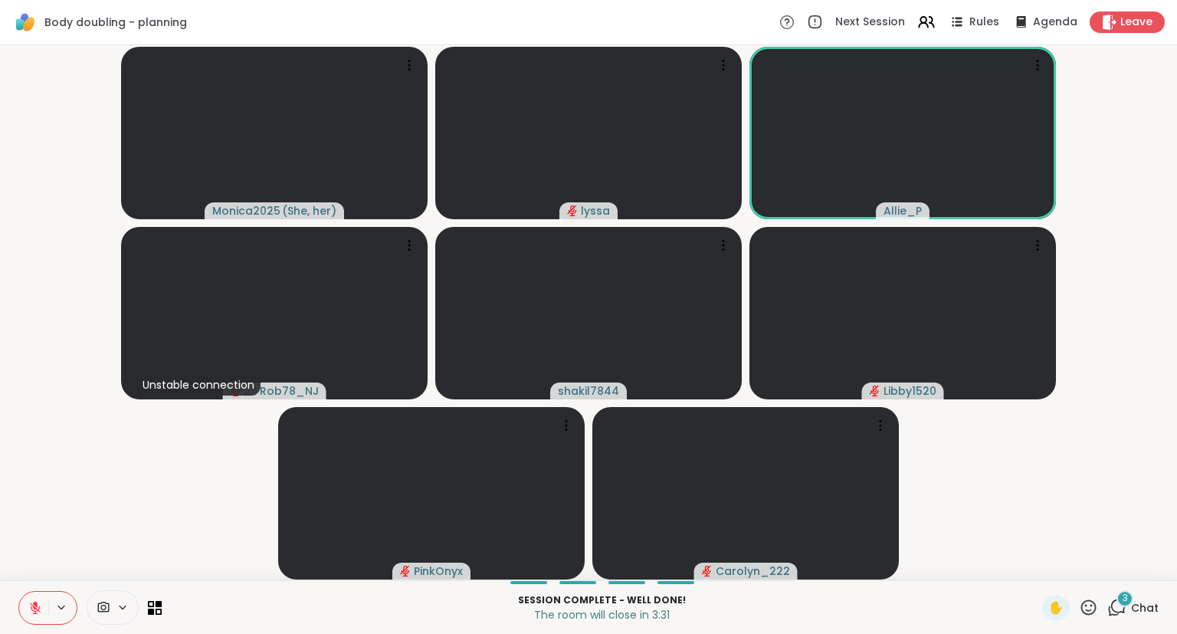
click at [38, 605] on icon at bounding box center [35, 608] width 14 height 14
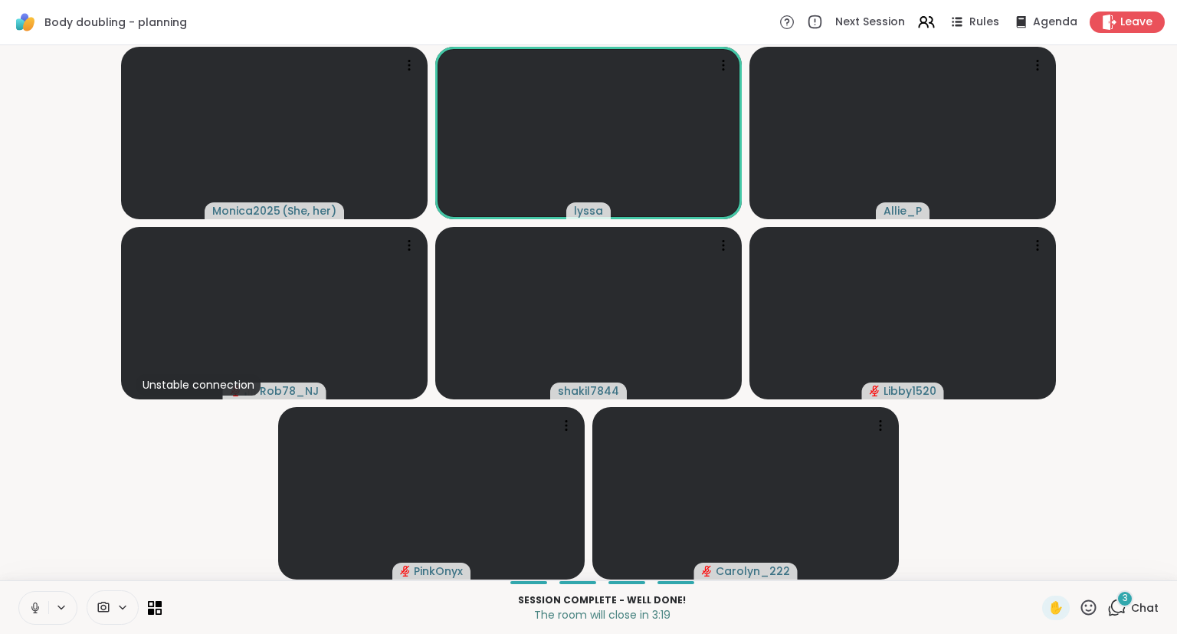
click at [34, 593] on button at bounding box center [33, 607] width 29 height 32
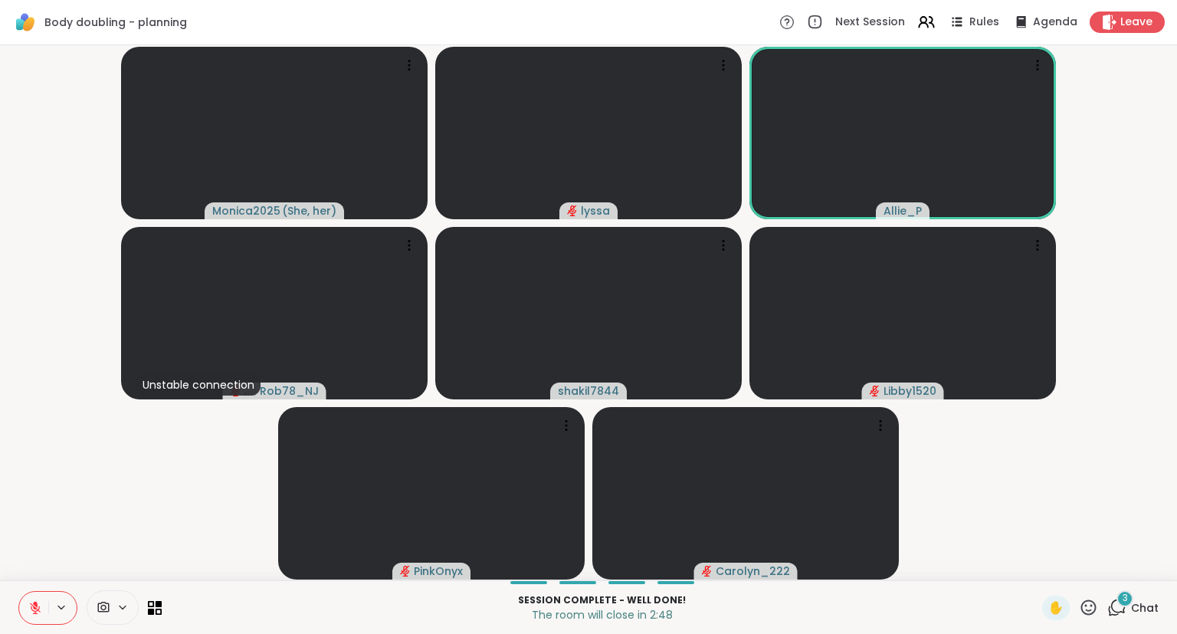
click at [1090, 608] on icon at bounding box center [1088, 607] width 19 height 19
click at [1048, 569] on div "❤️" at bounding box center [1044, 567] width 28 height 25
click at [1171, 347] on div "Monica2025 ( She, her ) [PERSON_NAME] Unstable connection Rob78_NJ shakil7844 L…" at bounding box center [588, 312] width 1177 height 535
click at [32, 602] on icon at bounding box center [35, 608] width 14 height 14
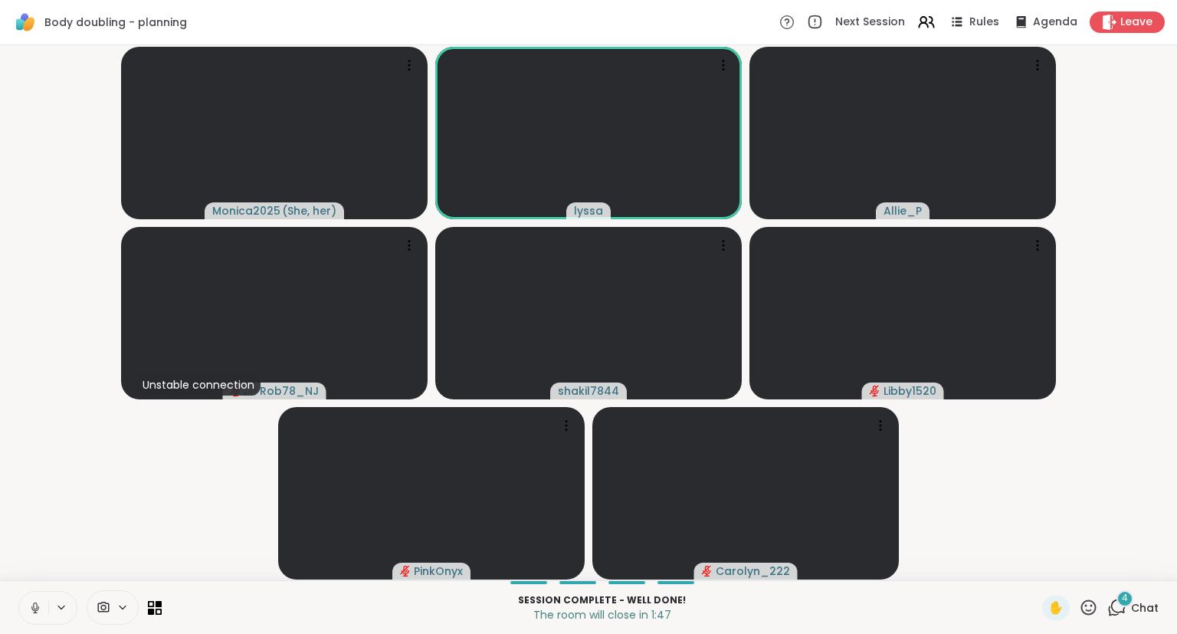
click at [38, 596] on button at bounding box center [33, 607] width 29 height 32
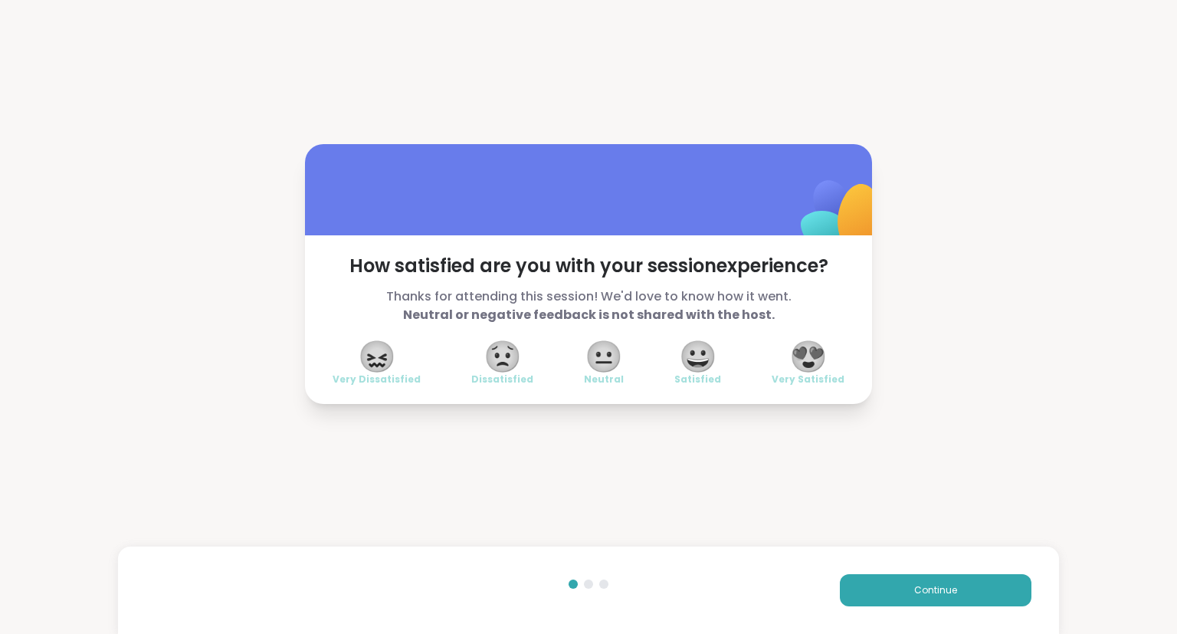
click at [814, 370] on span "😍" at bounding box center [808, 356] width 38 height 28
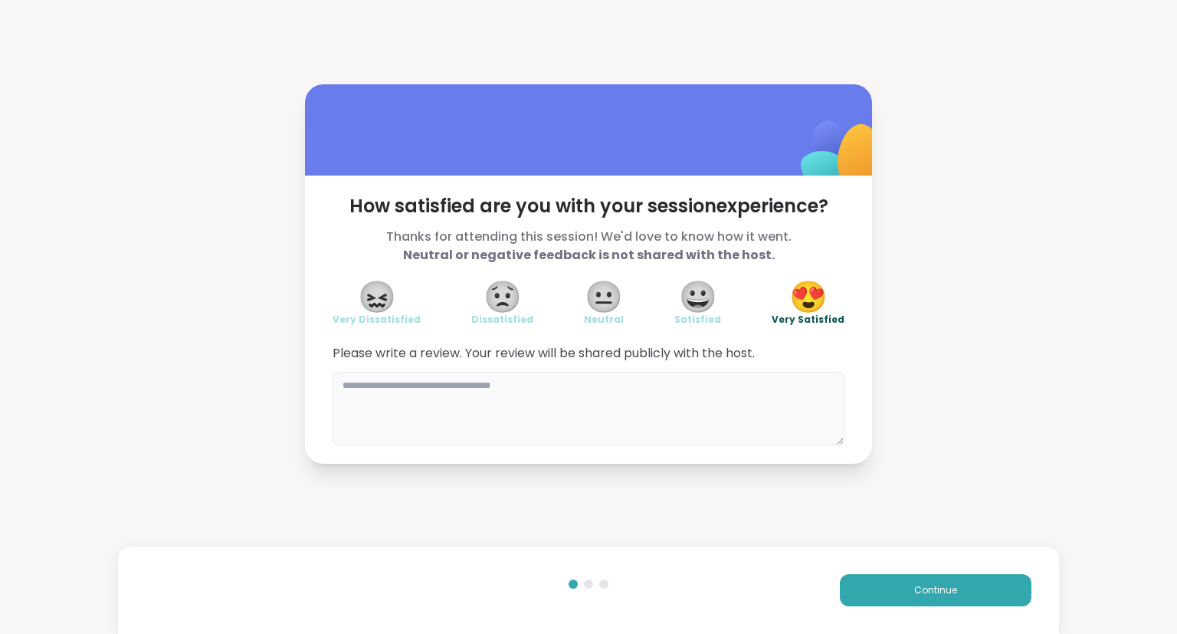
click at [790, 405] on textarea at bounding box center [589, 409] width 512 height 74
type textarea "**********"
click at [952, 597] on button "Continue" at bounding box center [936, 590] width 192 height 32
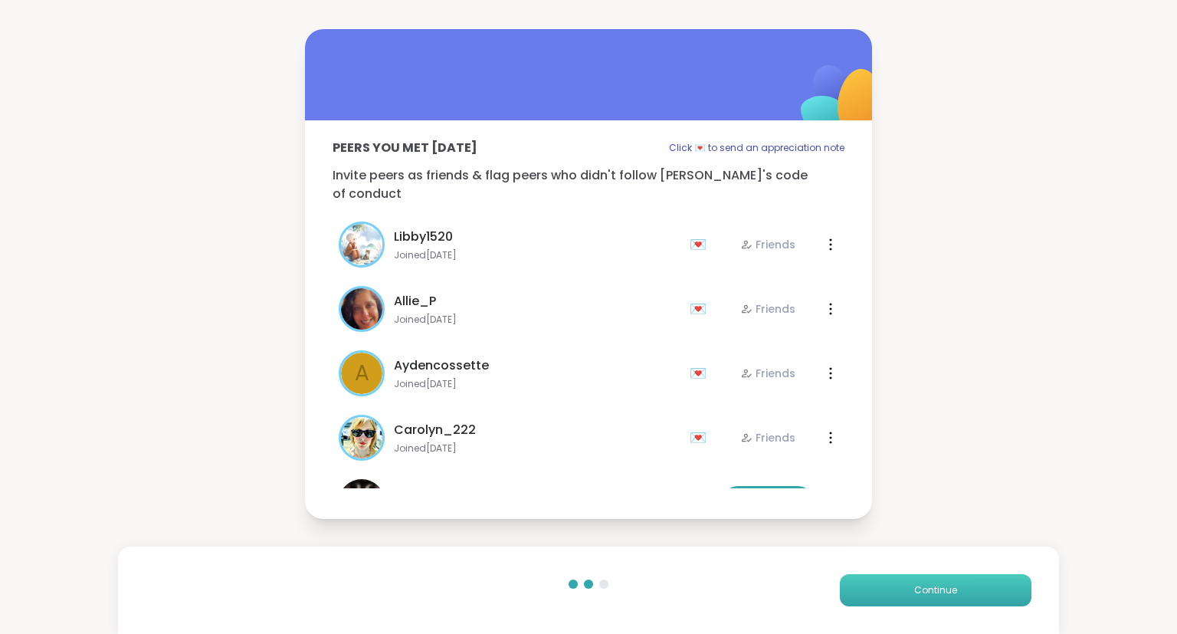
click at [955, 584] on span "Continue" at bounding box center [935, 590] width 43 height 14
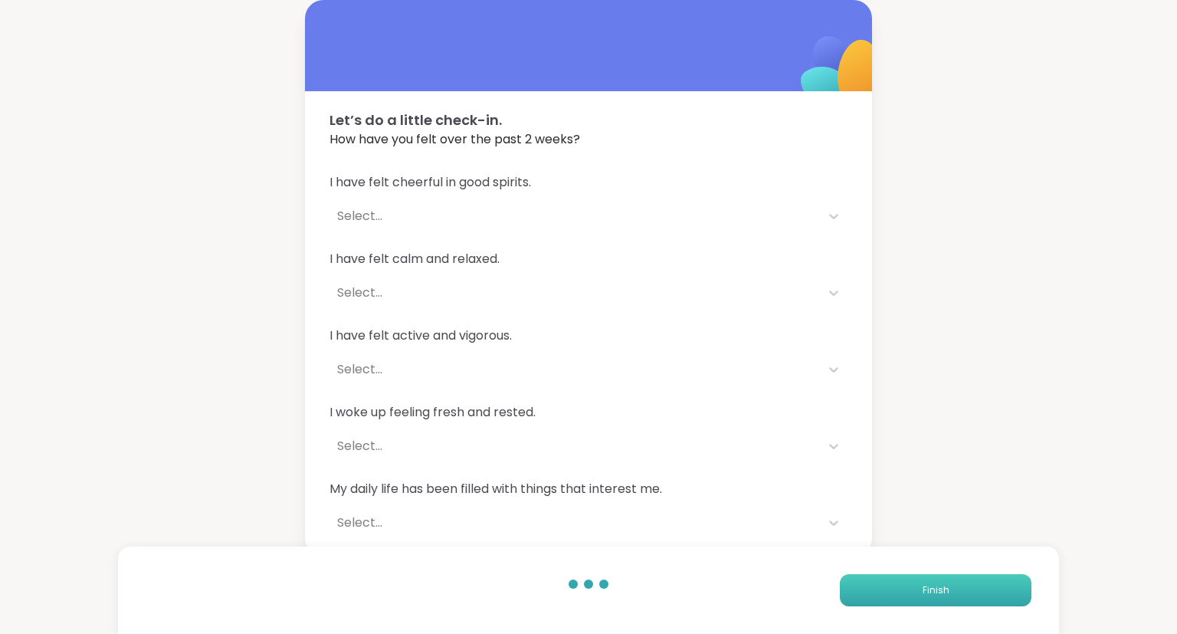
click at [976, 579] on button "Finish" at bounding box center [936, 590] width 192 height 32
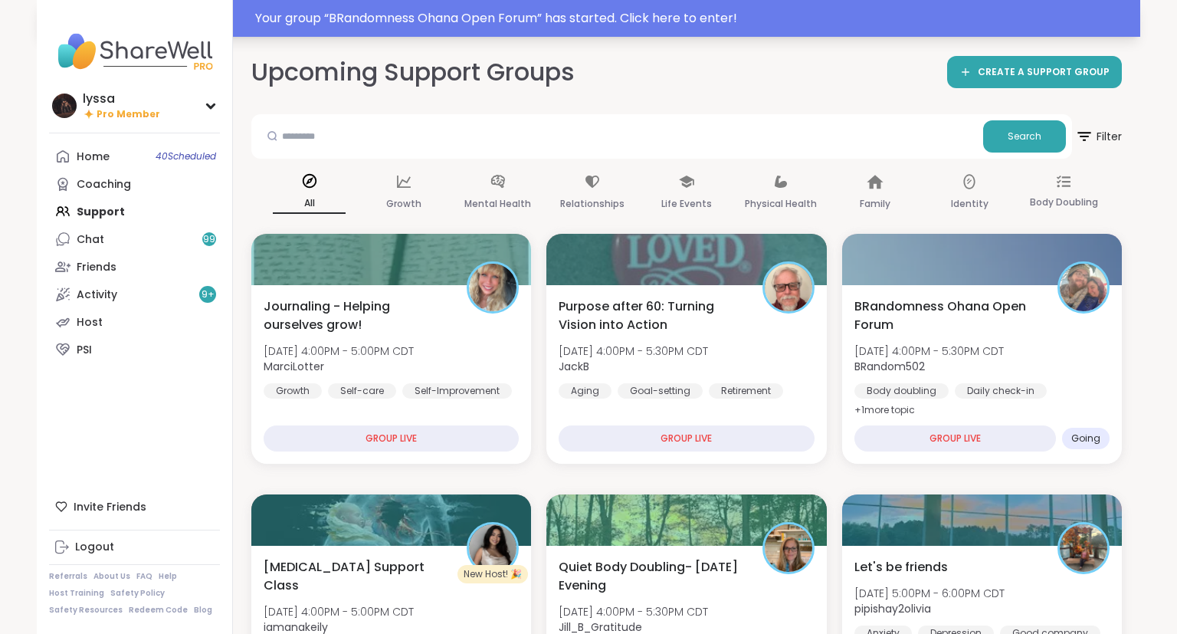
click at [412, 11] on div "Your group “ BRandomness Ohana Open Forum ” has started. Click here to enter!" at bounding box center [693, 18] width 876 height 18
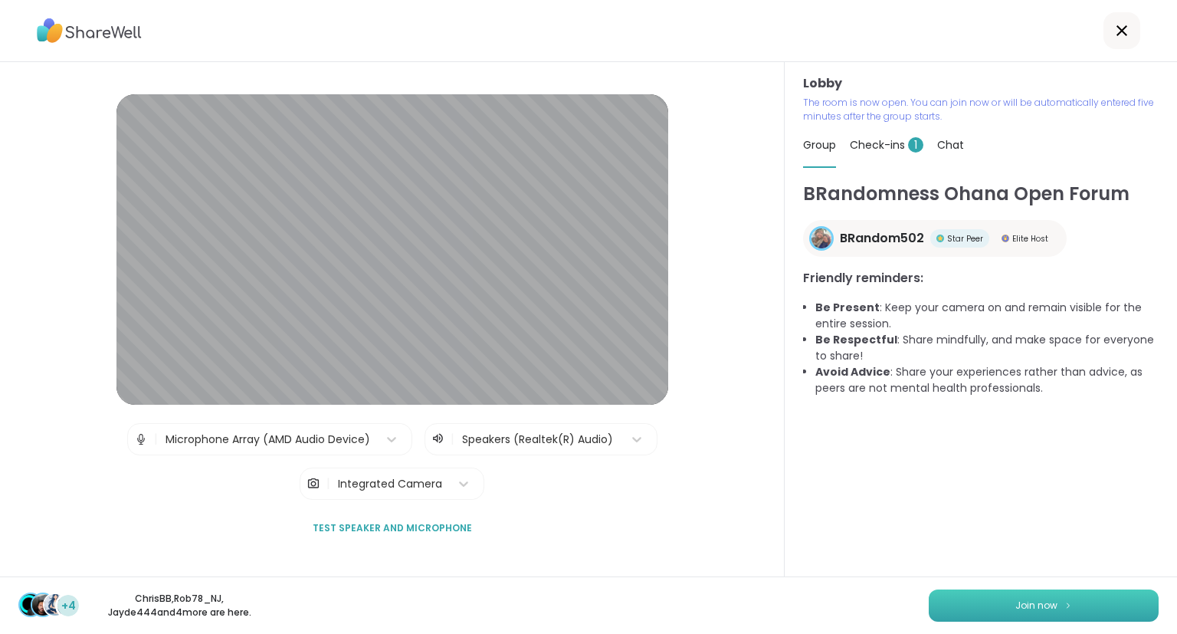
click at [971, 596] on button "Join now" at bounding box center [1044, 605] width 230 height 32
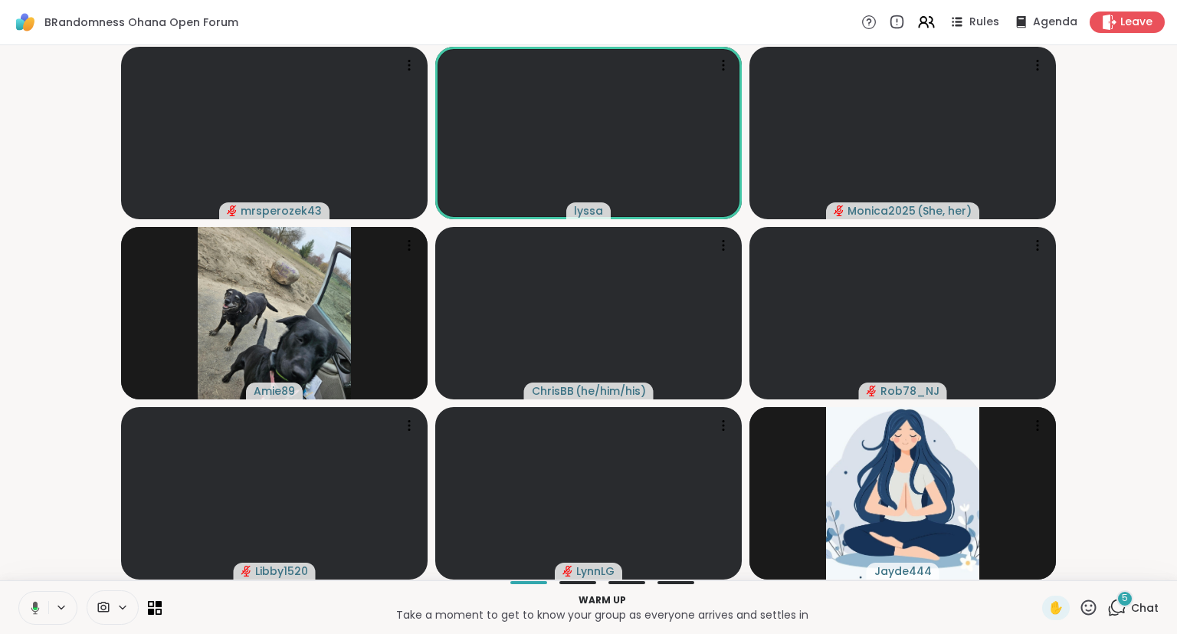
click at [37, 601] on icon at bounding box center [33, 608] width 14 height 14
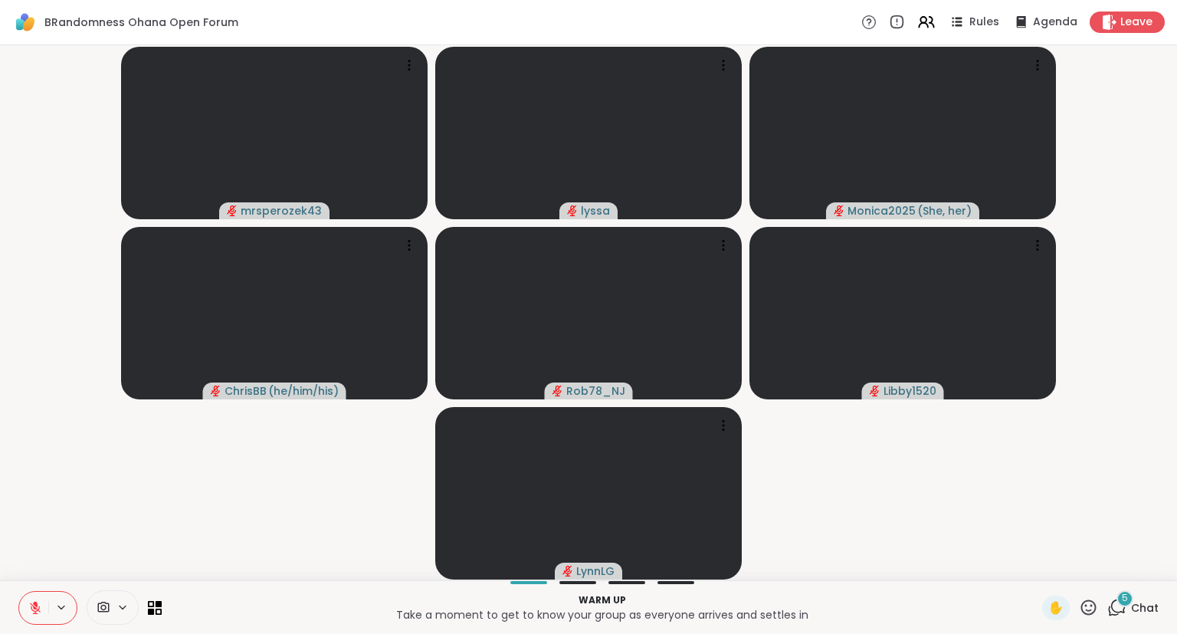
click at [31, 606] on icon at bounding box center [35, 608] width 14 height 14
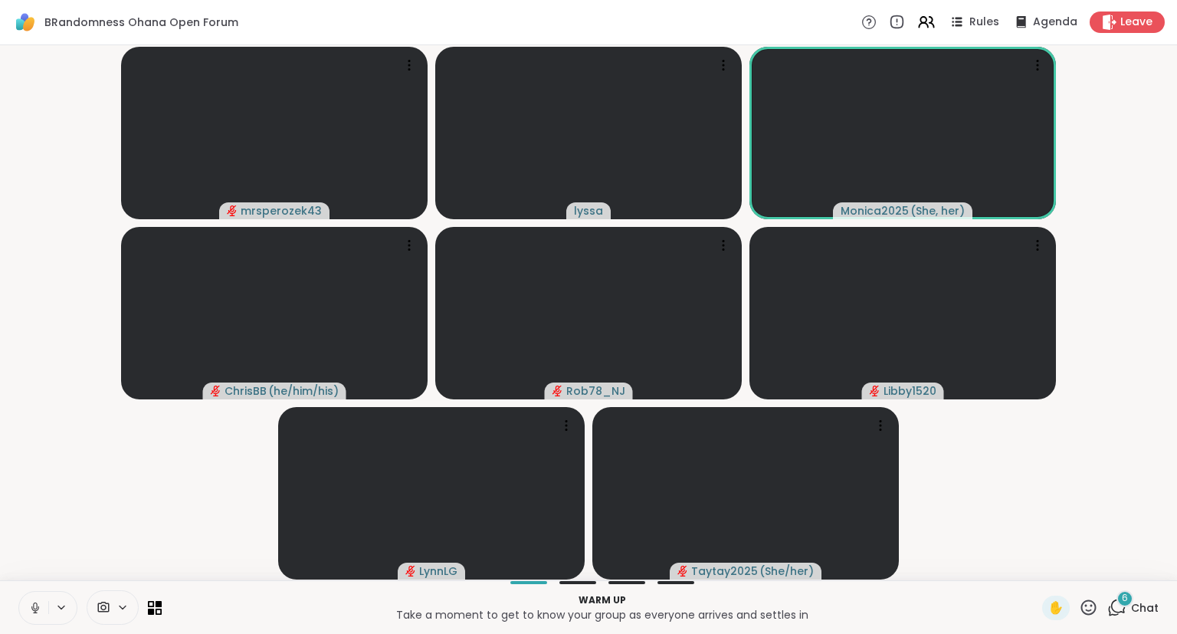
click at [41, 596] on button at bounding box center [33, 607] width 29 height 32
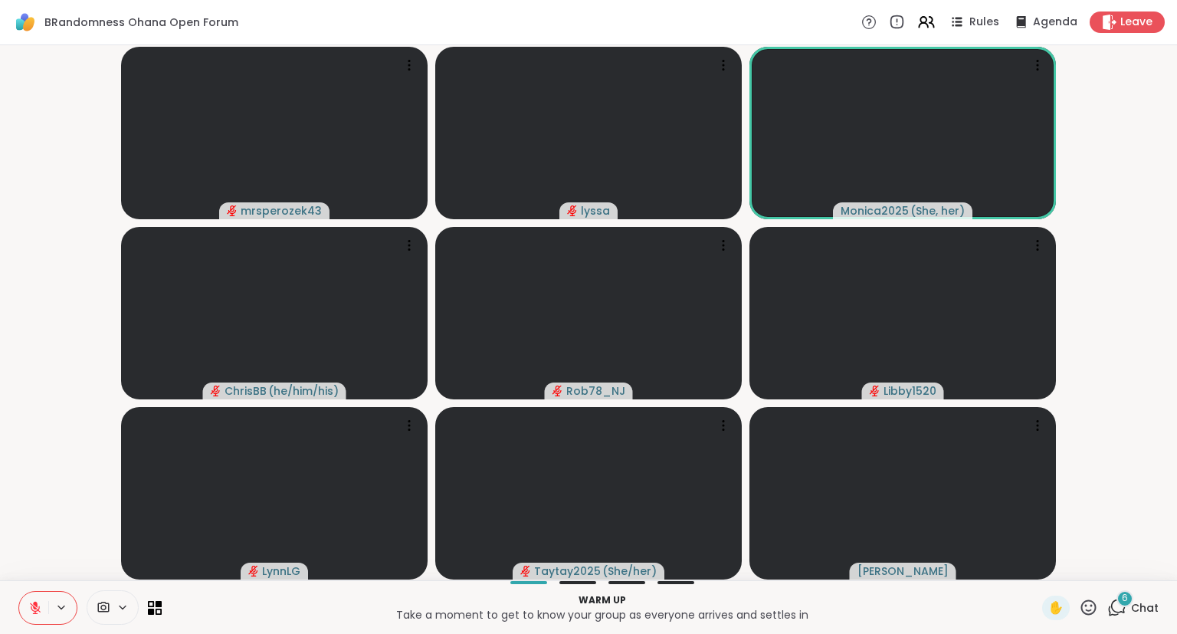
click at [1176, 470] on div "mrsperozek43 lyssa Monica2025 ( She, her ) [PERSON_NAME] ( he/him/his ) Rob78_N…" at bounding box center [588, 312] width 1177 height 535
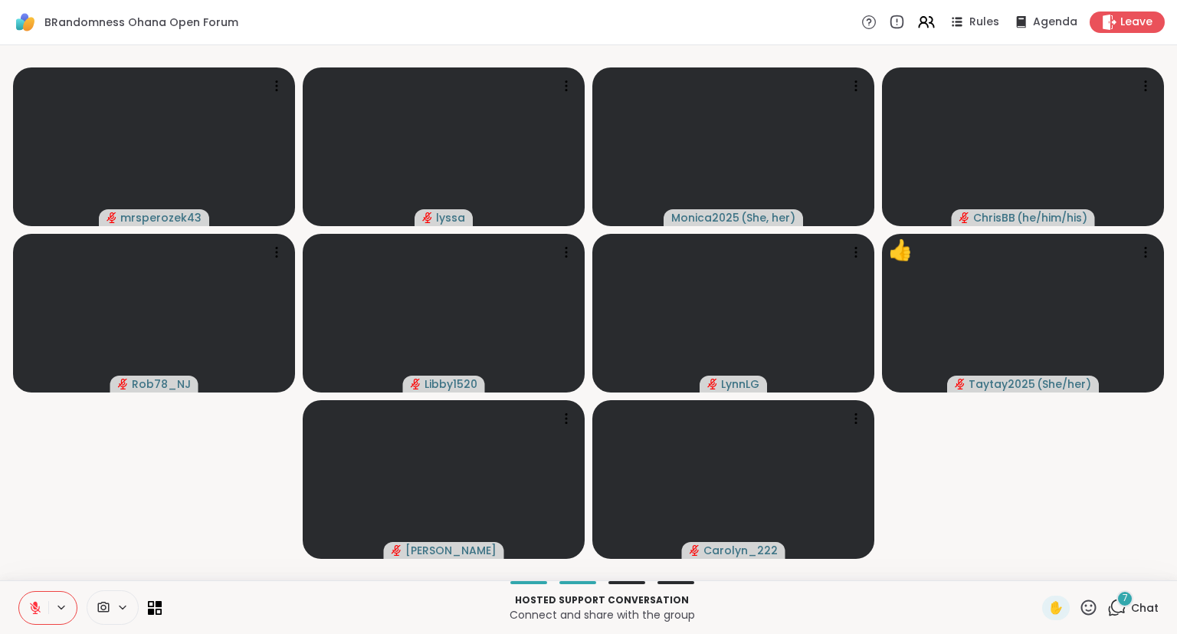
click at [1087, 612] on icon at bounding box center [1088, 607] width 19 height 19
click at [1043, 579] on div "❤️" at bounding box center [1044, 567] width 28 height 25
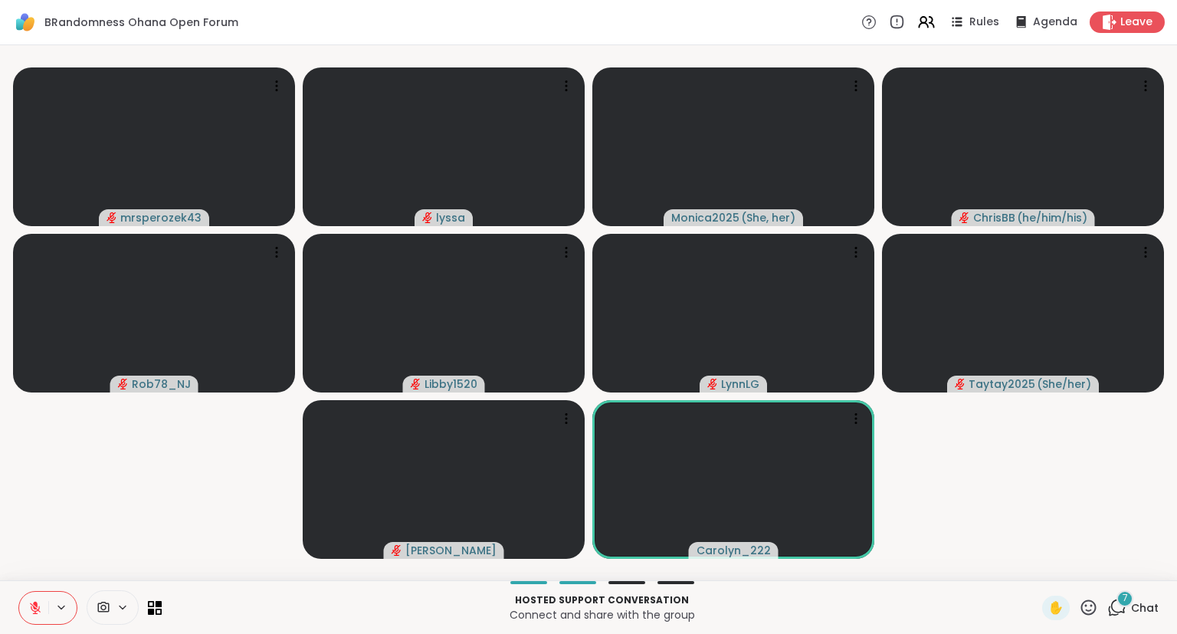
click at [1132, 610] on div "7 Chat" at bounding box center [1132, 607] width 51 height 25
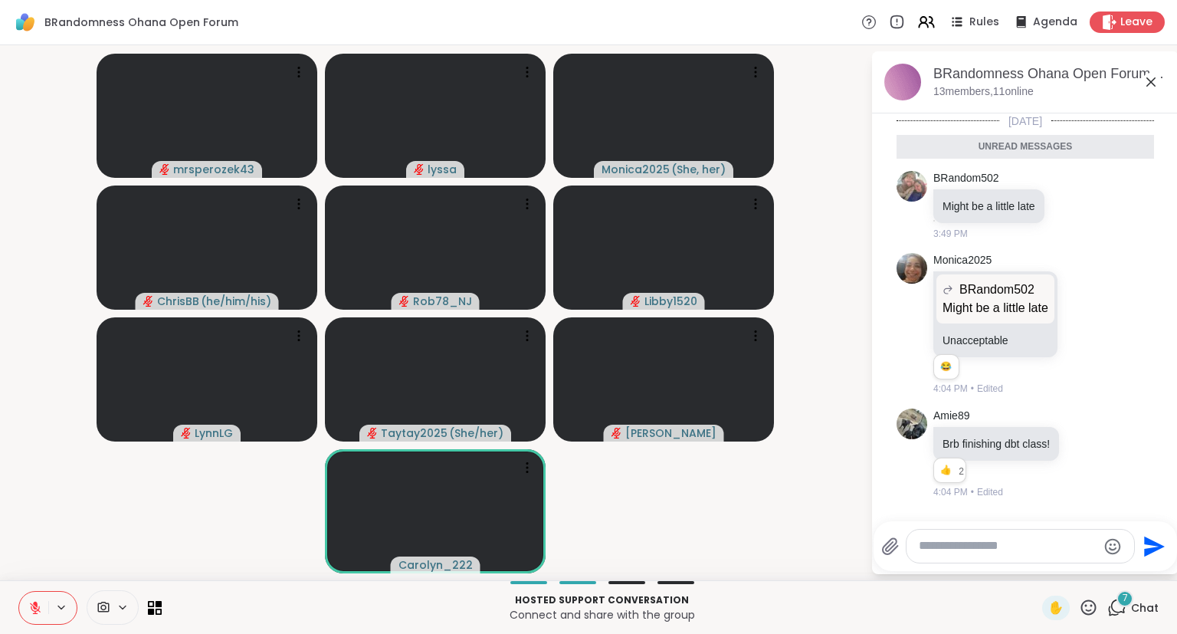
scroll to position [355, 0]
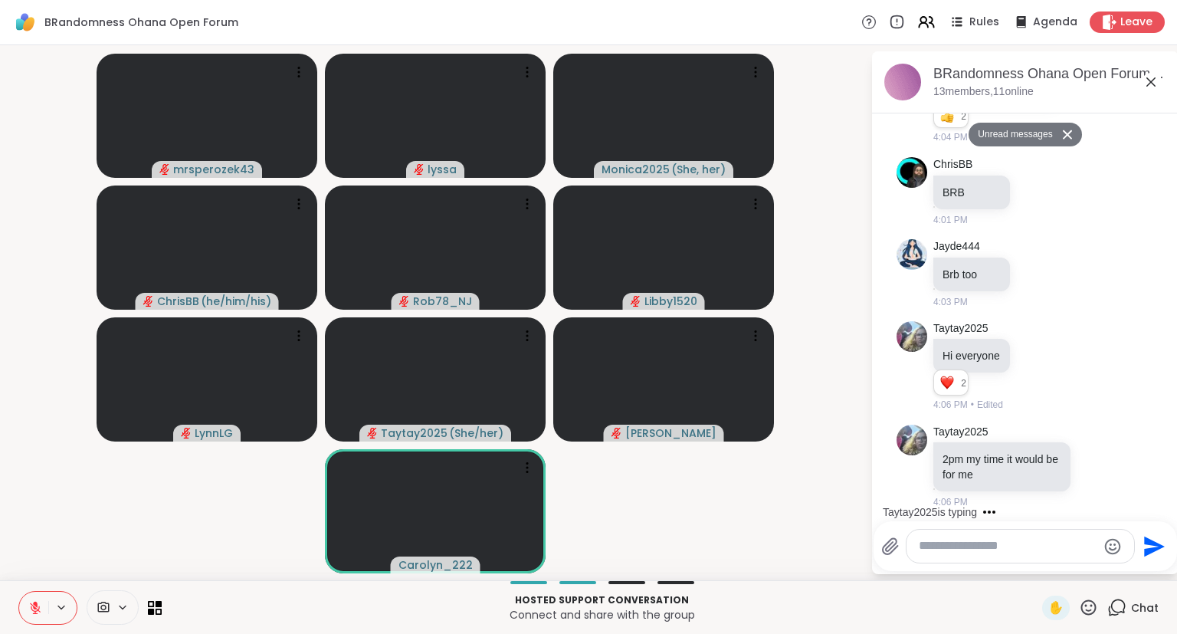
click at [1146, 93] on div "BRandomness Ohana Open Forum, [DATE] members, 11 online" at bounding box center [1049, 81] width 233 height 34
click at [1161, 83] on div "BRandomness Ohana Open Forum, [DATE]" at bounding box center [1049, 73] width 233 height 19
click at [1143, 94] on div "BRandomness Ohana Open Forum, [DATE] members, 11 online" at bounding box center [1049, 81] width 233 height 34
click at [1142, 93] on div "BRandomness Ohana Open Forum, [DATE] members, 11 online" at bounding box center [1049, 81] width 233 height 34
click at [1135, 97] on div "BRandomness Ohana Open Forum, [DATE] members, 11 online" at bounding box center [1049, 81] width 233 height 34
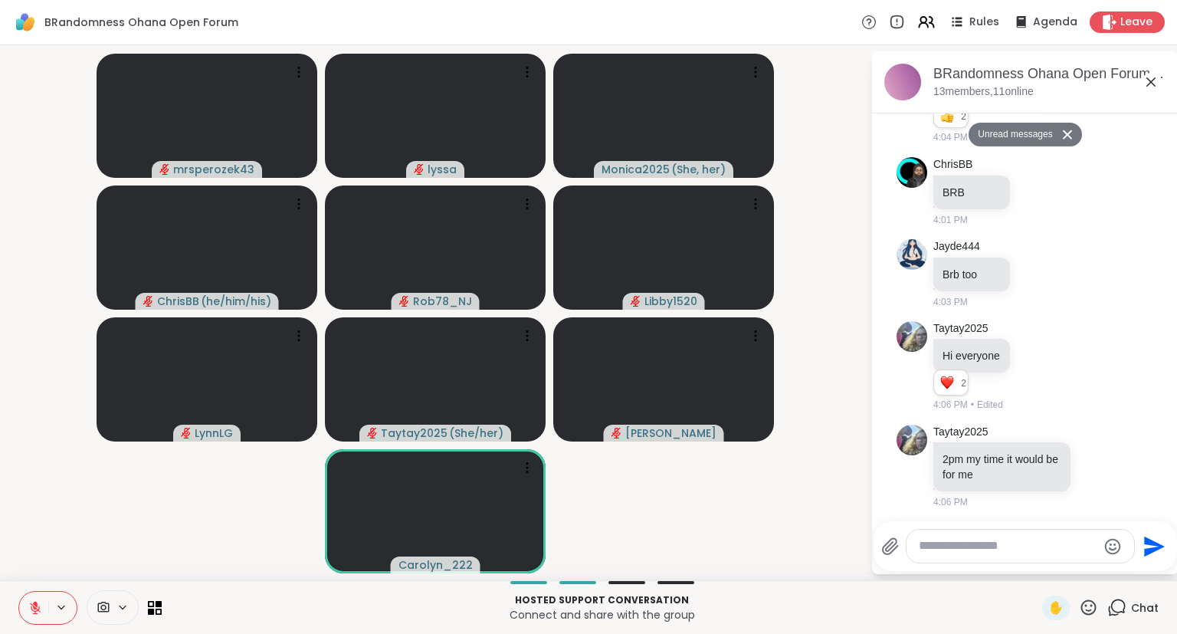
click at [1135, 93] on div "BRandomness Ohana Open Forum, [DATE] members, 11 online" at bounding box center [1049, 81] width 233 height 34
click at [1135, 96] on div "BRandomness Ohana Open Forum, [DATE] members, 11 online" at bounding box center [1049, 81] width 233 height 34
click at [1135, 97] on div "BRandomness Ohana Open Forum, [DATE] members, 11 online" at bounding box center [1049, 81] width 233 height 34
click at [1146, 90] on div "BRandomness Ohana Open Forum, [DATE] members, 11 online" at bounding box center [1049, 81] width 233 height 34
click at [1152, 86] on icon at bounding box center [1151, 82] width 18 height 18
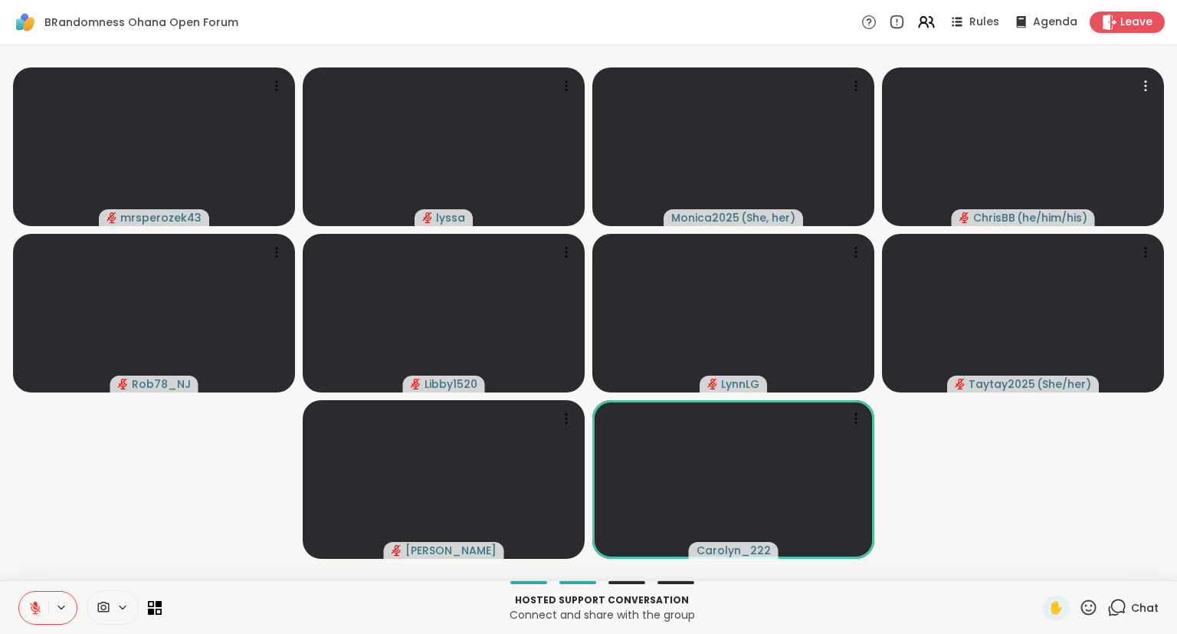
click at [36, 611] on icon at bounding box center [35, 607] width 11 height 11
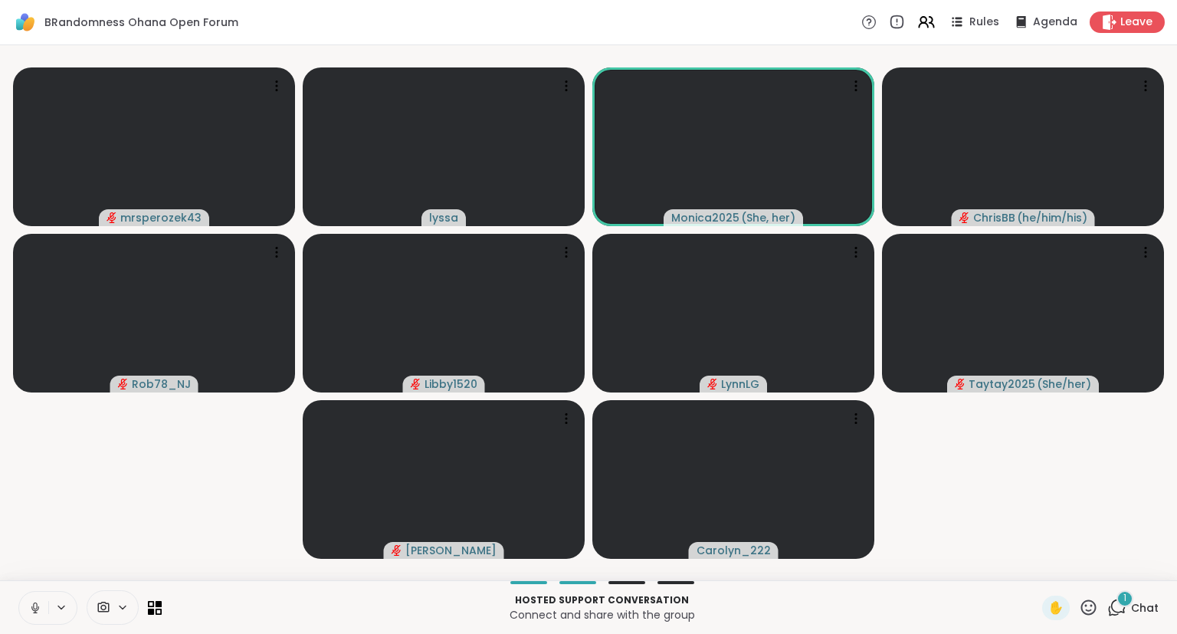
click at [1120, 586] on div "Hosted support conversation Connect and share with the group ✋ 1 Chat" at bounding box center [588, 607] width 1177 height 54
click at [1128, 618] on div "1 Chat" at bounding box center [1132, 607] width 51 height 25
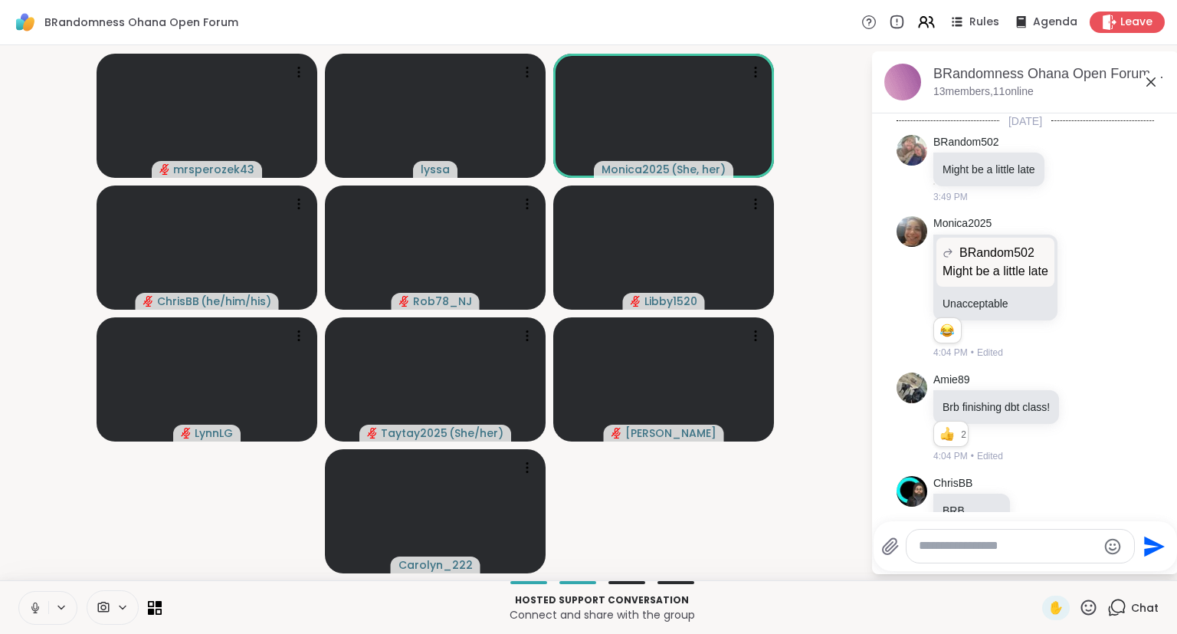
scroll to position [451, 0]
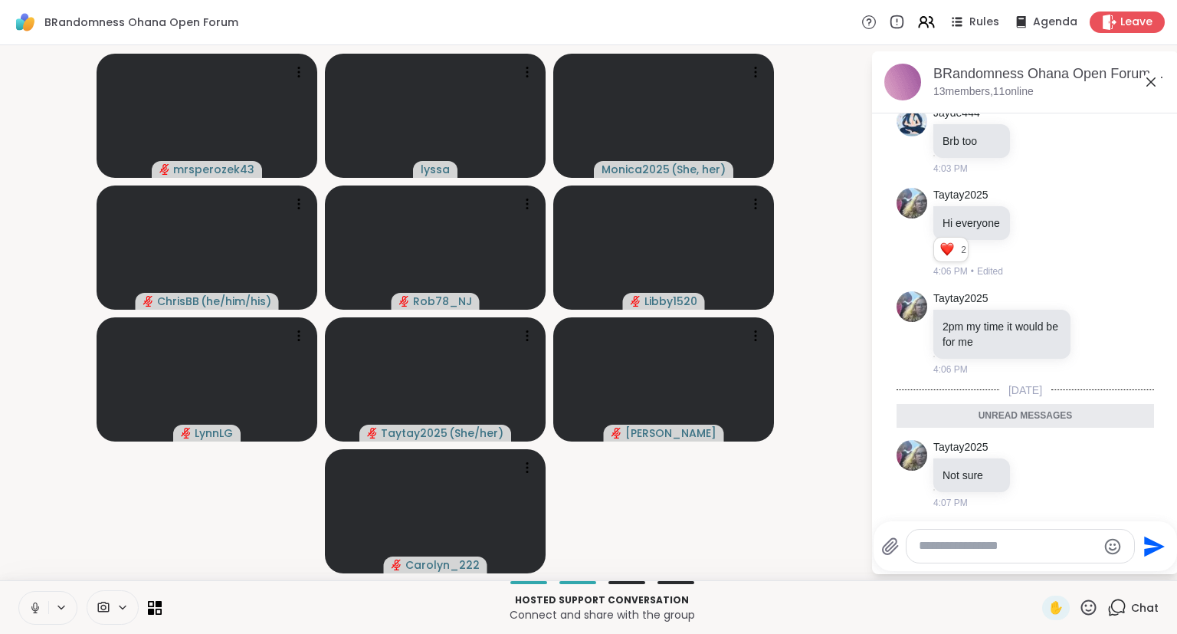
click at [1146, 97] on div "BRandomness Ohana Open Forum, [DATE] members, 11 online" at bounding box center [1049, 81] width 233 height 34
click at [1146, 84] on icon at bounding box center [1151, 82] width 18 height 18
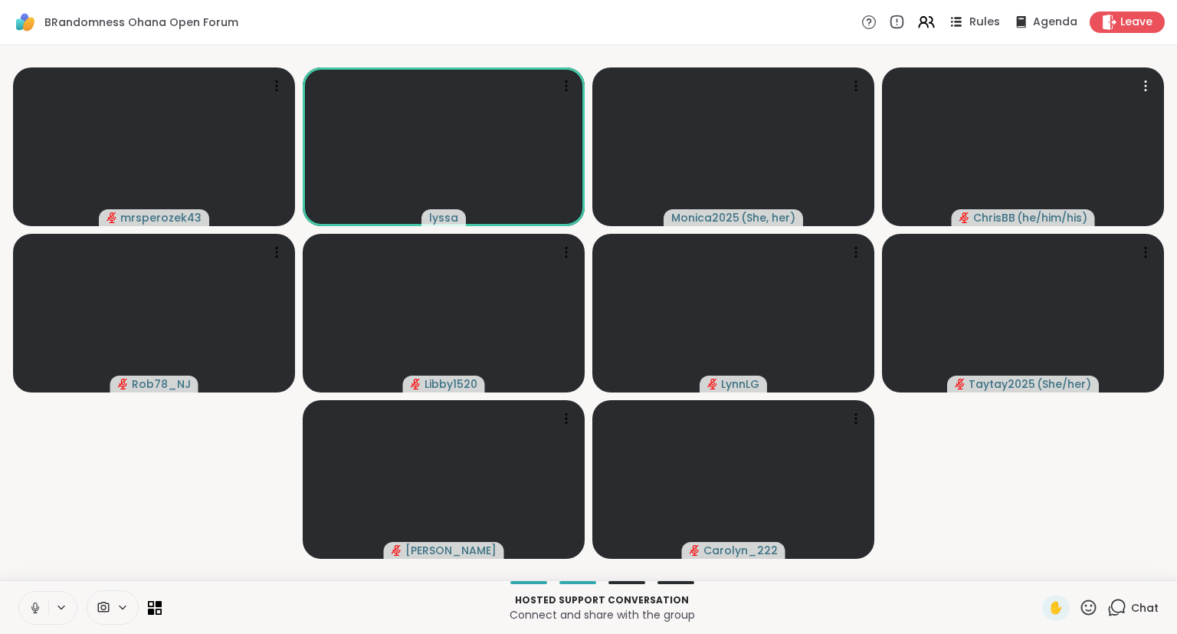
click at [980, 29] on span "Rules" at bounding box center [984, 23] width 31 height 16
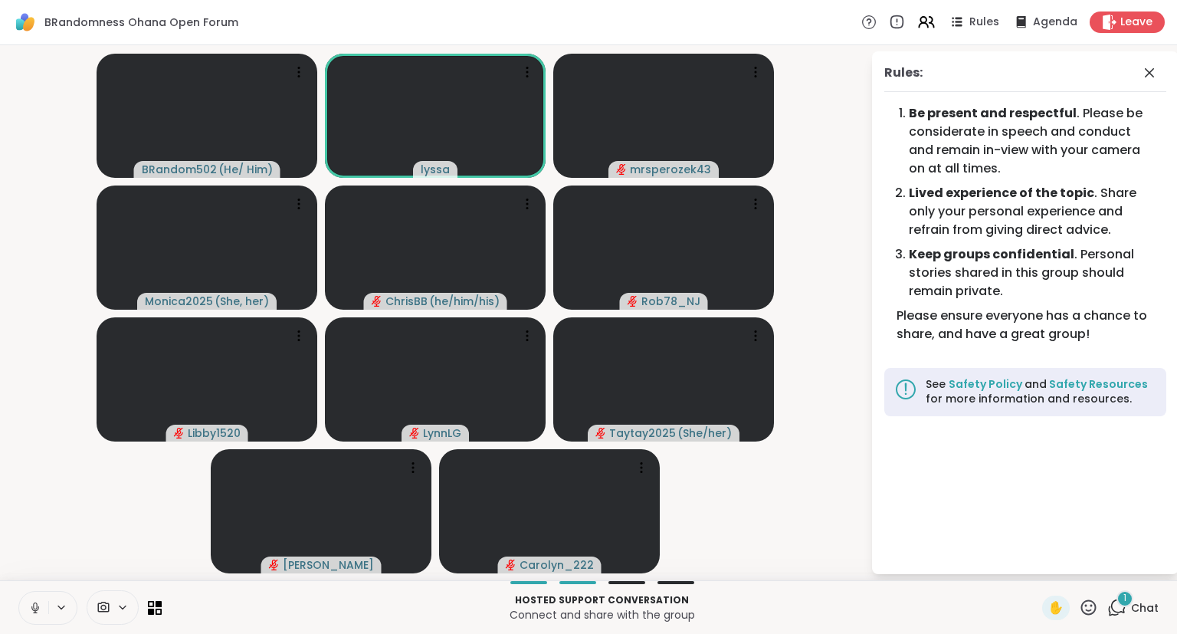
click at [38, 596] on button at bounding box center [33, 607] width 29 height 32
click at [1145, 77] on icon at bounding box center [1149, 73] width 18 height 18
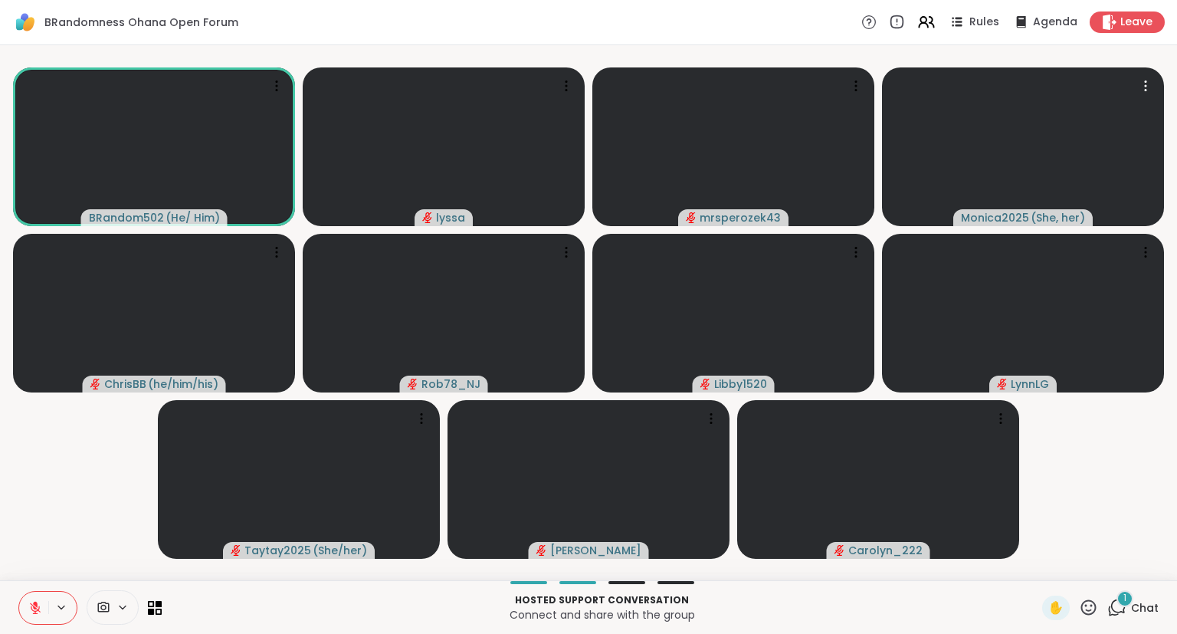
click at [1096, 610] on icon at bounding box center [1088, 606] width 15 height 15
click at [1047, 573] on div "❤️" at bounding box center [1044, 567] width 28 height 25
click at [1176, 499] on div "BRandom502 ( He/ Him ) ❤️ lyssa ❤️ ❤️ ❤️ ❤️ ❤️ ❤️ ❤️ ❤️ ❤️ ❤️ ❤️ ❤️ ❤️ ❤️ ❤️ ❤️…" at bounding box center [588, 312] width 1177 height 535
click at [1176, 495] on div "BRandom502 ( He/ Him ) ❤️ lyssa ❤️ ❤️ ❤️ ❤️ ❤️ ❤️ ❤️ ❤️ ❤️ ❤️ ❤️ ❤️ ❤️ ❤️ ❤️ ❤️…" at bounding box center [588, 312] width 1177 height 535
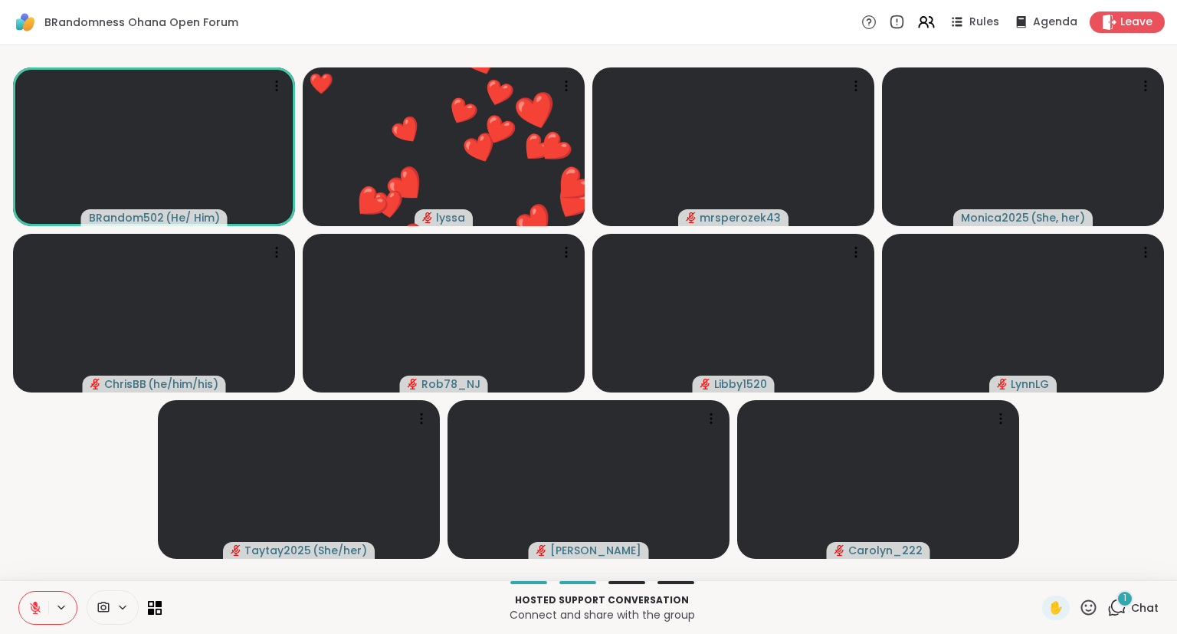
click at [1176, 494] on div "BRandom502 ( He/ Him ) ❤️ lyssa ❤️ ❤️ ❤️ ❤️ ❤️ ❤️ ❤️ ❤️ ❤️ ❤️ ❤️ ❤️ ❤️ ❤️ ❤️ ❤️…" at bounding box center [588, 312] width 1177 height 535
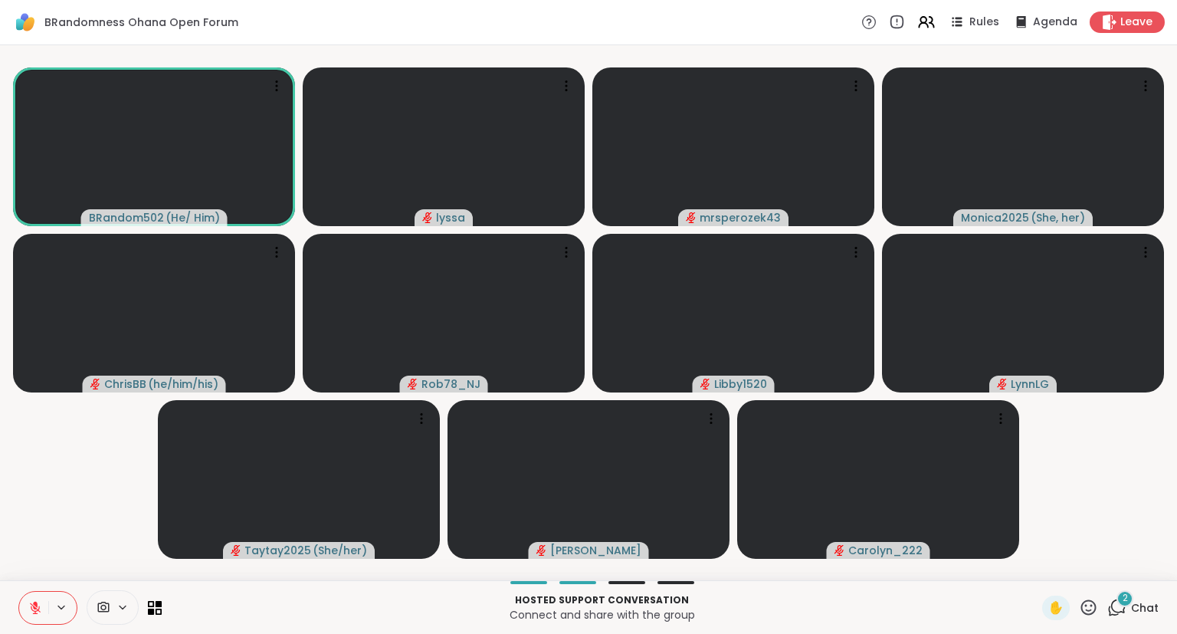
click at [1092, 611] on icon at bounding box center [1088, 607] width 19 height 19
click at [1047, 569] on span "❤️" at bounding box center [1043, 567] width 15 height 18
click at [25, 603] on button at bounding box center [33, 607] width 29 height 32
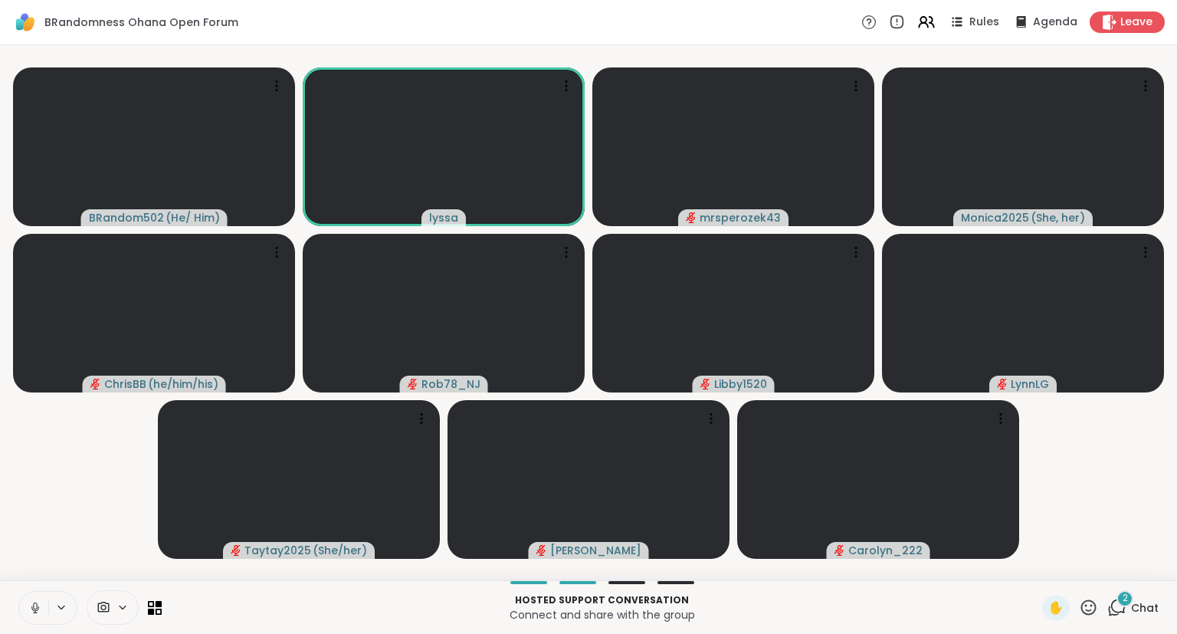
click at [35, 602] on icon at bounding box center [35, 608] width 14 height 14
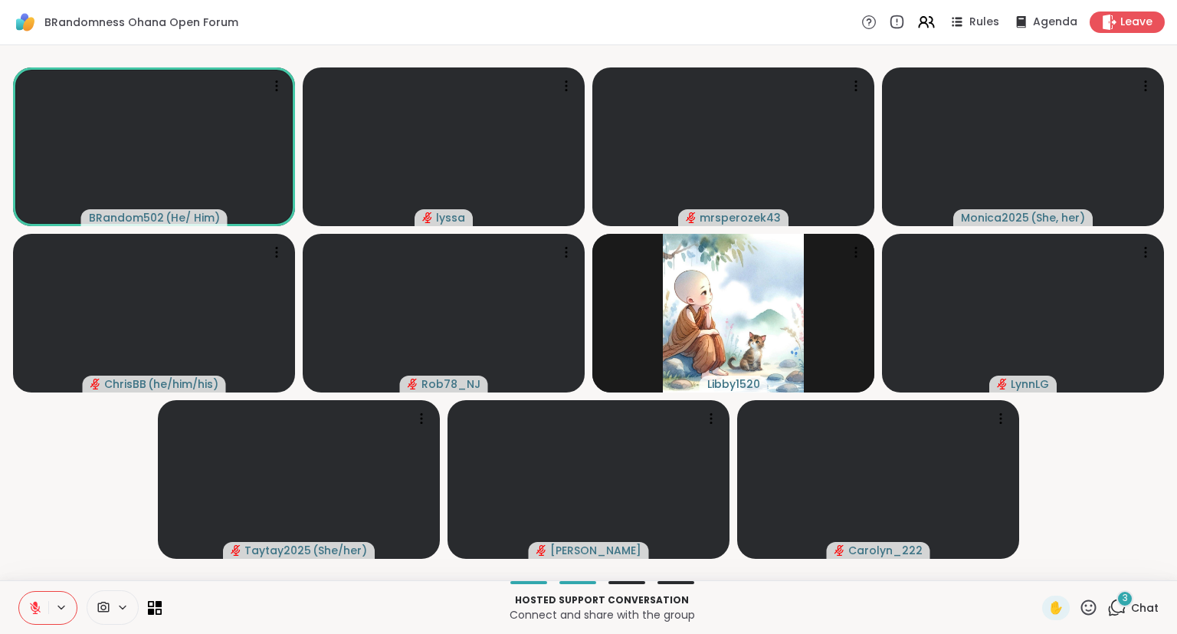
click at [1093, 605] on icon at bounding box center [1088, 606] width 15 height 15
click at [1048, 567] on div "❤️" at bounding box center [1044, 567] width 28 height 25
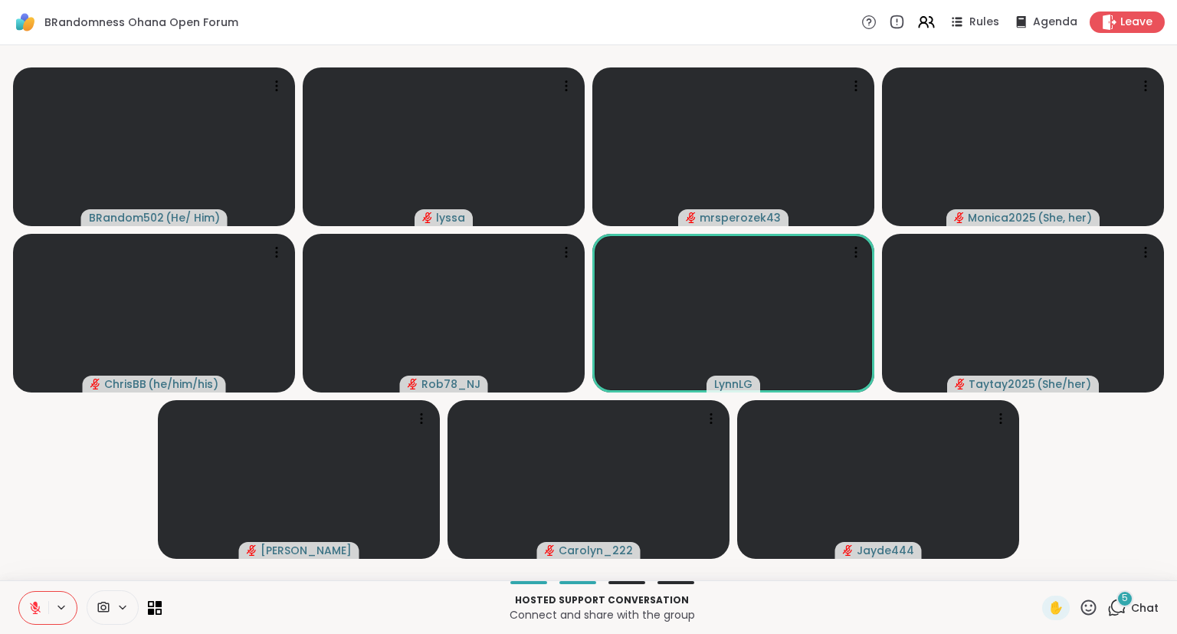
click at [1093, 608] on icon at bounding box center [1088, 607] width 19 height 19
click at [1041, 573] on span "❤️" at bounding box center [1043, 567] width 15 height 18
click at [1093, 608] on icon at bounding box center [1088, 607] width 19 height 19
click at [1073, 572] on span "👍" at bounding box center [1077, 567] width 15 height 18
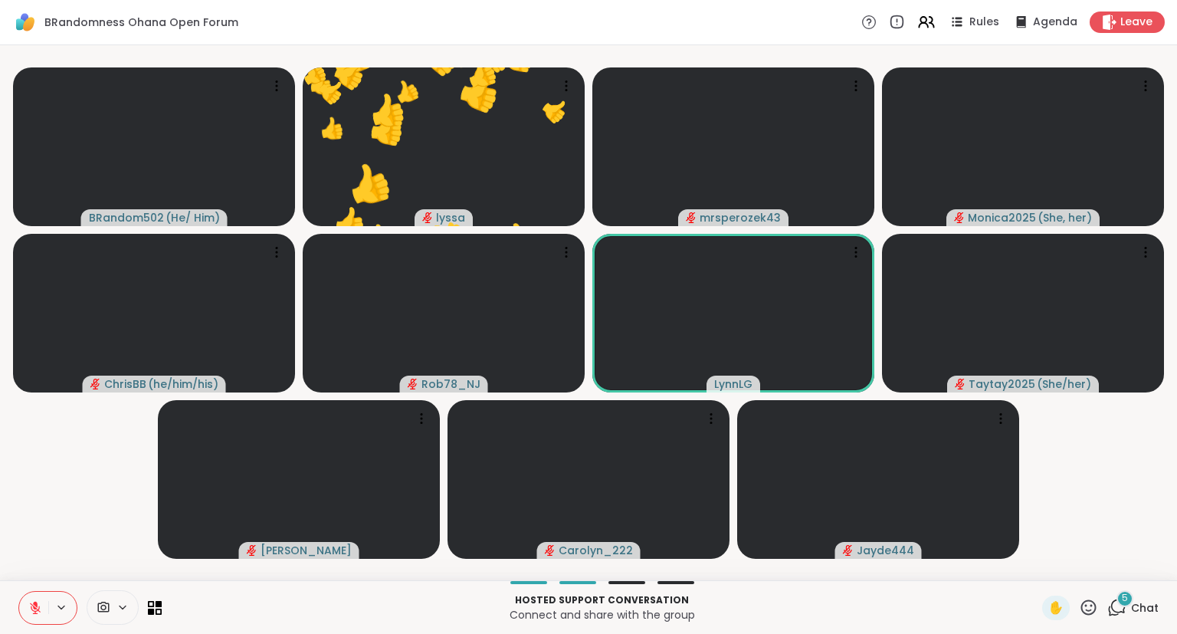
click at [1098, 611] on icon at bounding box center [1088, 607] width 19 height 19
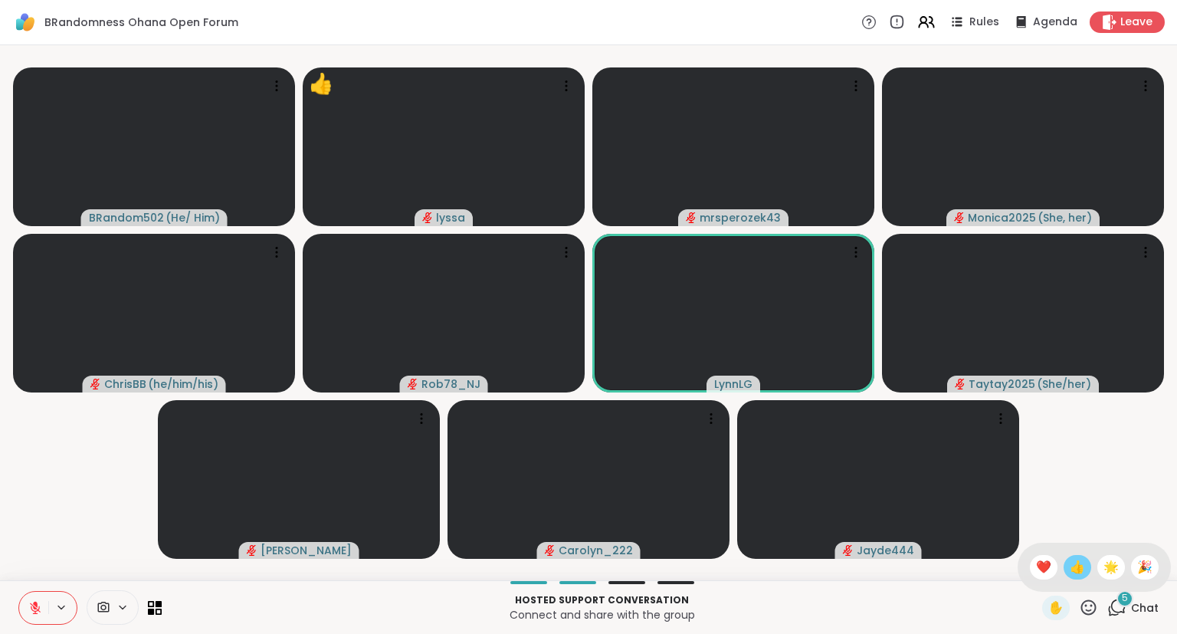
click at [1083, 570] on div "👍" at bounding box center [1077, 567] width 28 height 25
click at [1093, 611] on icon at bounding box center [1088, 607] width 19 height 19
click at [1040, 565] on span "❤️" at bounding box center [1043, 567] width 15 height 18
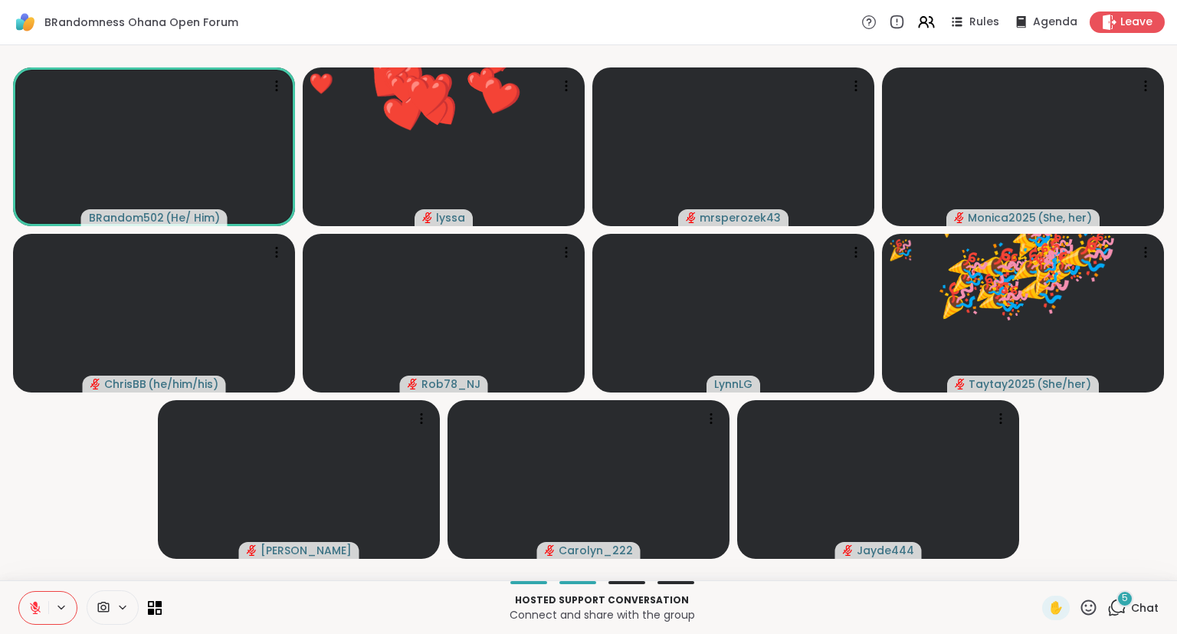
click at [1085, 609] on icon at bounding box center [1088, 607] width 19 height 19
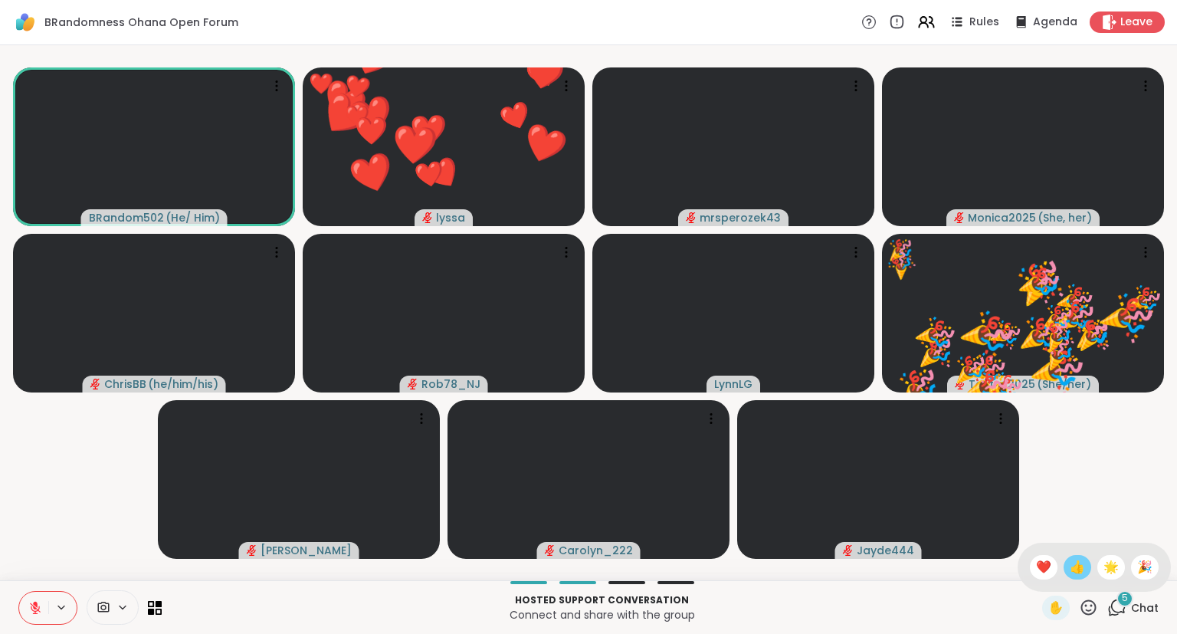
click at [1076, 565] on span "👍" at bounding box center [1077, 567] width 15 height 18
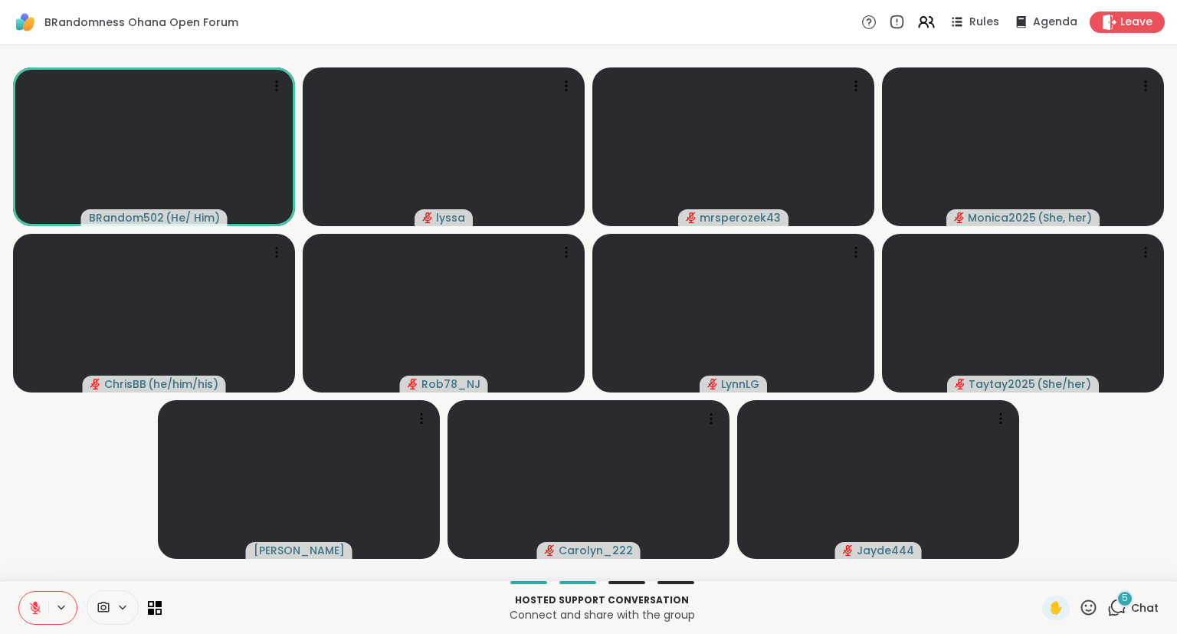
click at [1092, 605] on icon at bounding box center [1088, 606] width 15 height 15
click at [1036, 564] on span "❤️" at bounding box center [1043, 567] width 15 height 18
click at [1091, 606] on icon at bounding box center [1088, 607] width 19 height 19
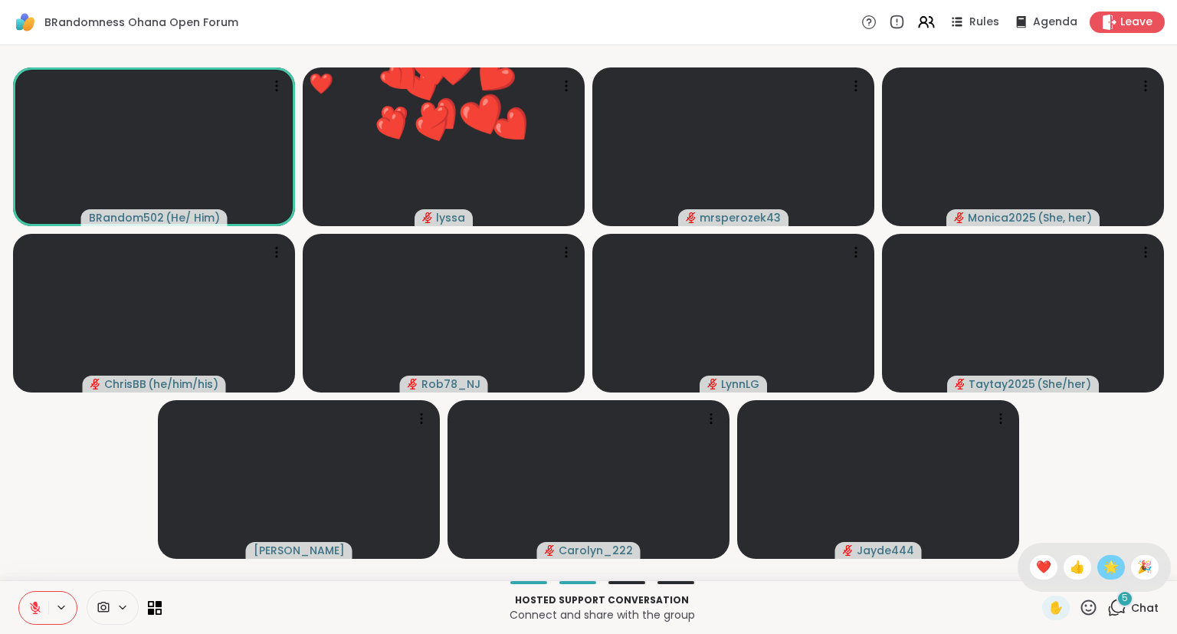
click at [1108, 564] on span "🌟" at bounding box center [1110, 567] width 15 height 18
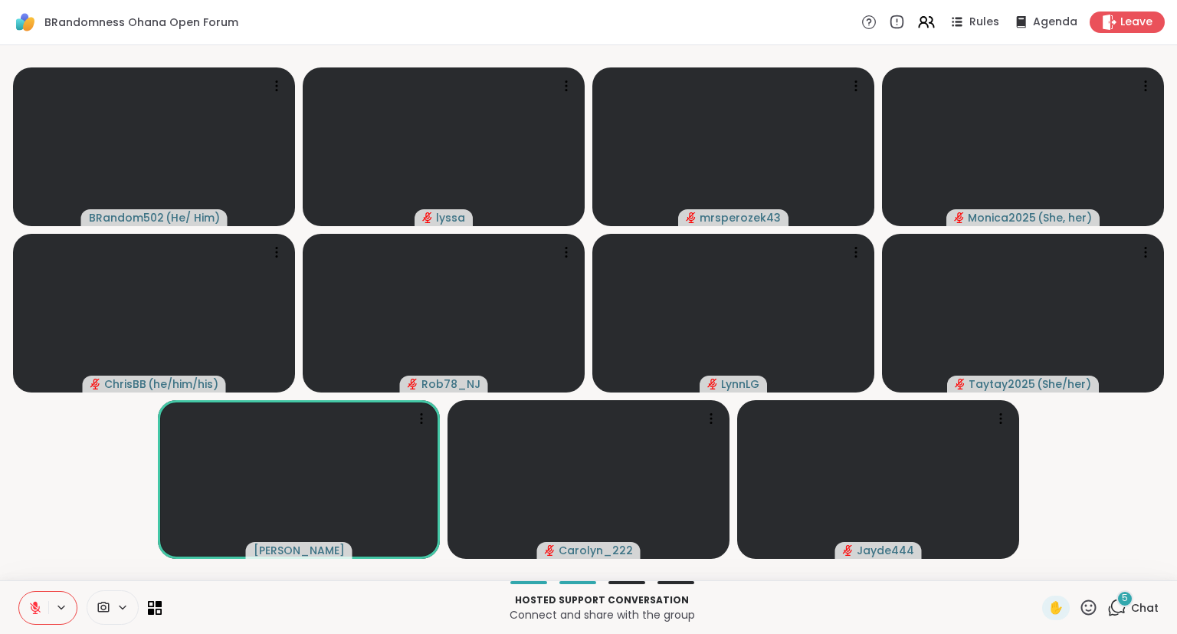
click at [37, 603] on icon at bounding box center [35, 604] width 5 height 6
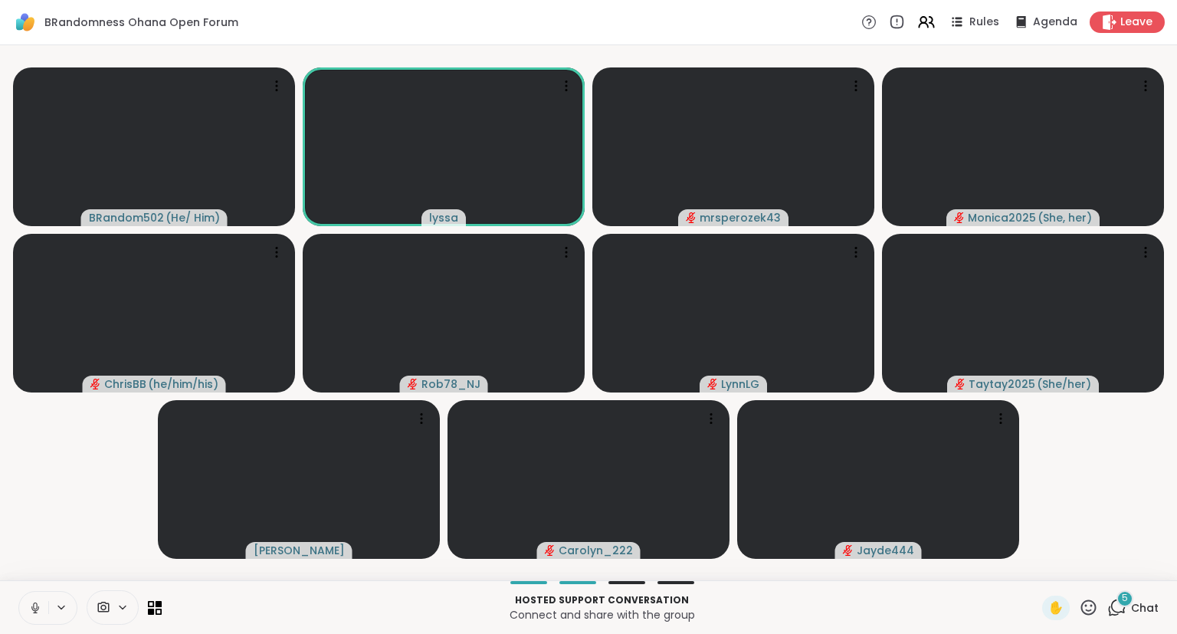
click at [34, 601] on icon at bounding box center [35, 608] width 14 height 14
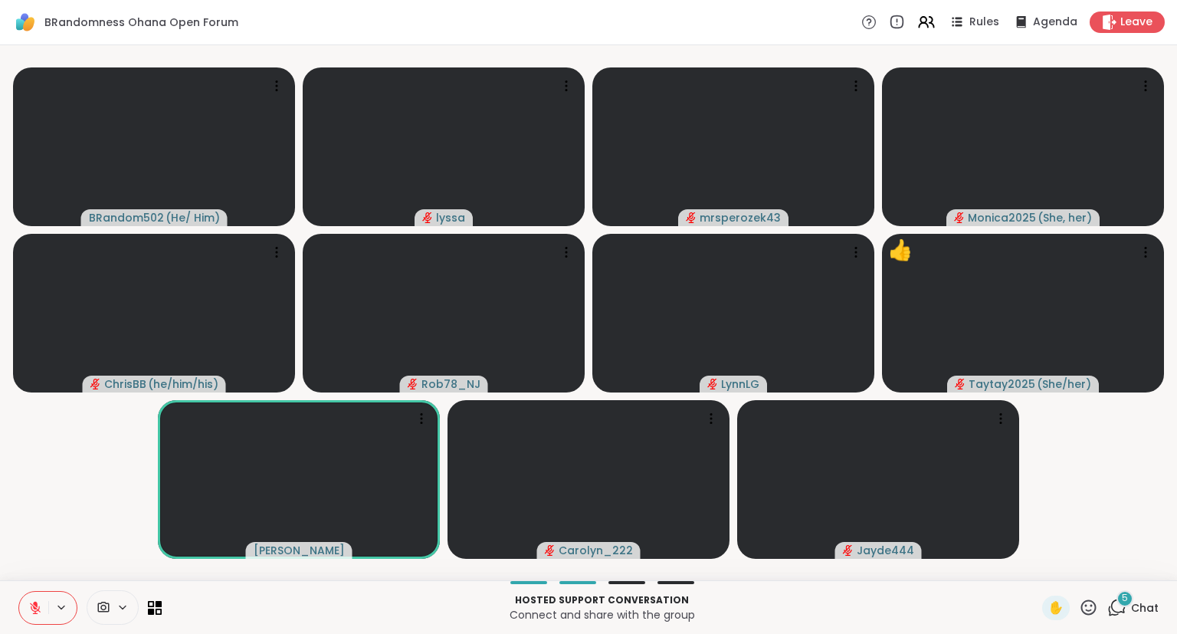
click at [34, 601] on icon at bounding box center [35, 608] width 14 height 14
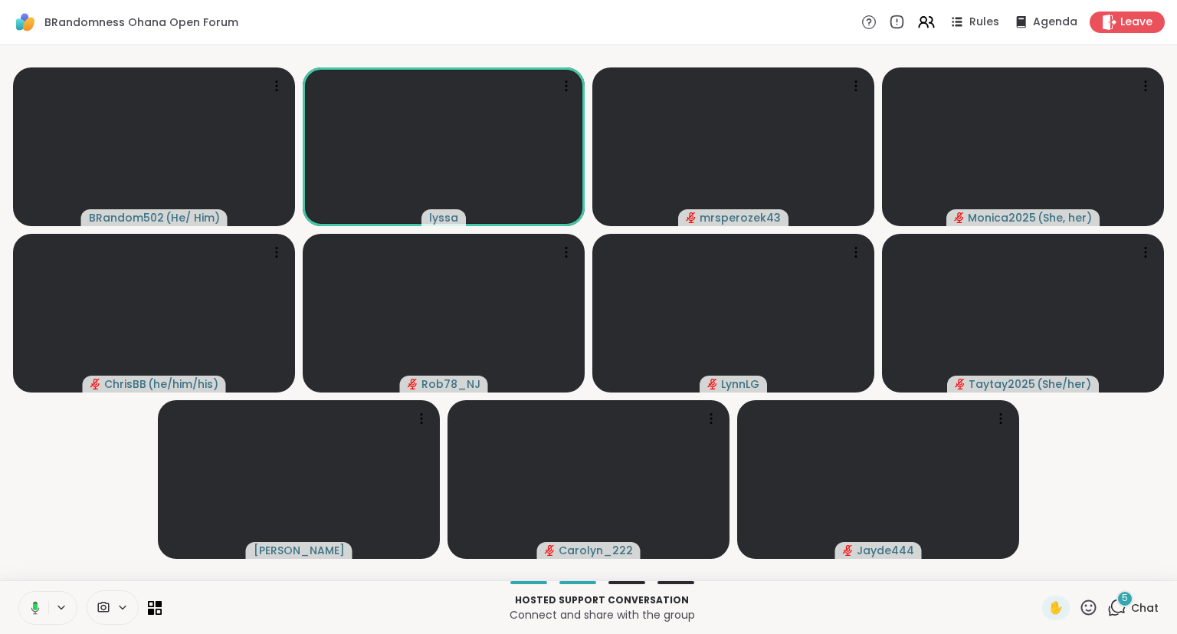
click at [28, 595] on button at bounding box center [32, 607] width 31 height 32
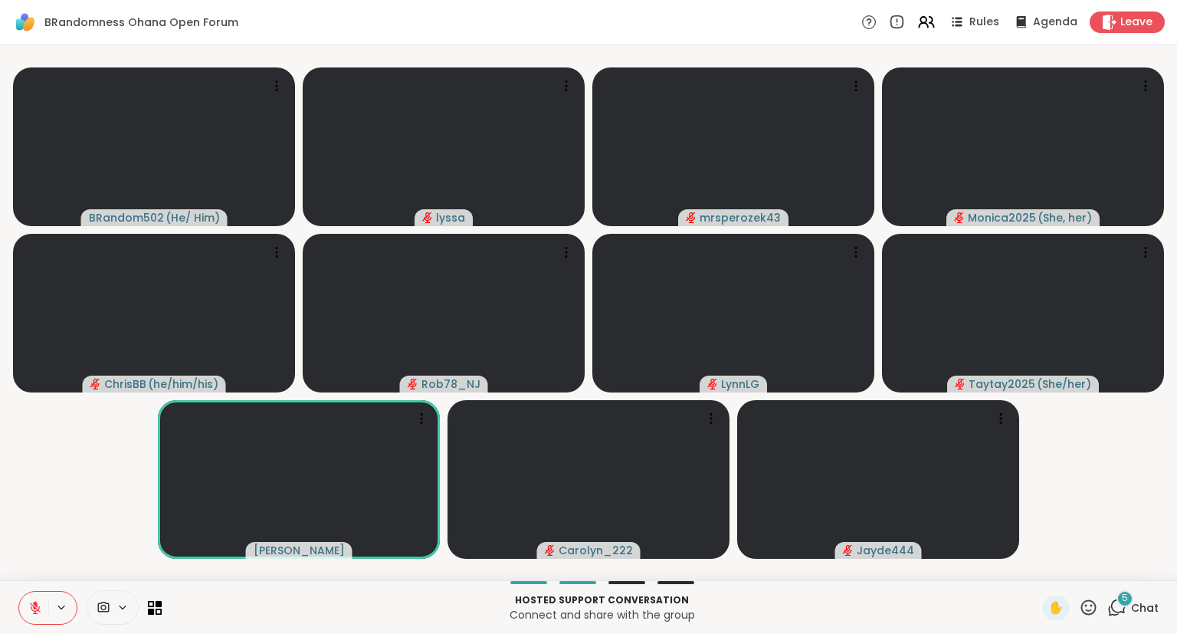
click at [1176, 543] on div "BRandom502 ( He/ Him ) lyssa mrsperozek43 Monica2025 ( She, her ) [PERSON_NAME]…" at bounding box center [588, 312] width 1177 height 535
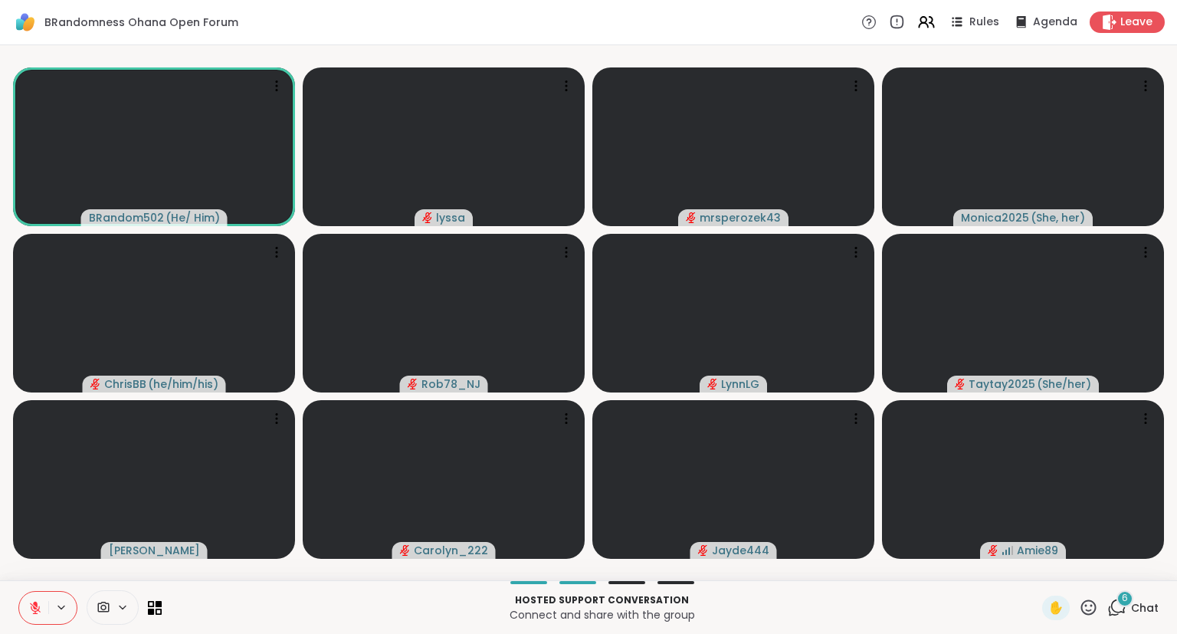
click at [38, 613] on icon at bounding box center [35, 607] width 11 height 11
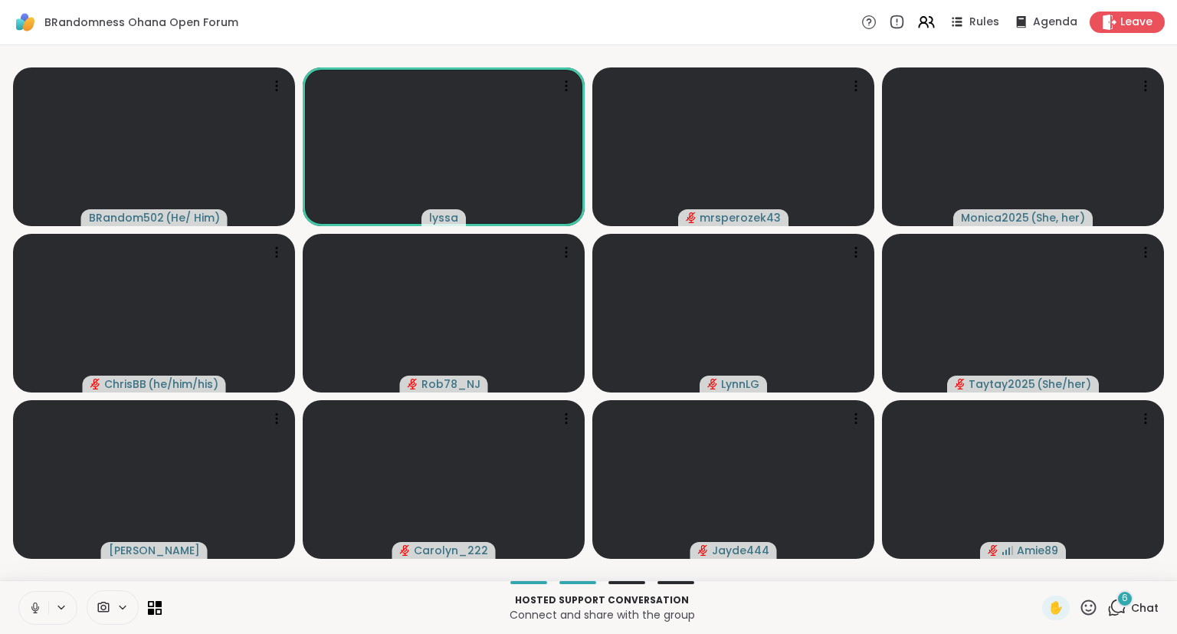
click at [34, 615] on button at bounding box center [33, 607] width 29 height 32
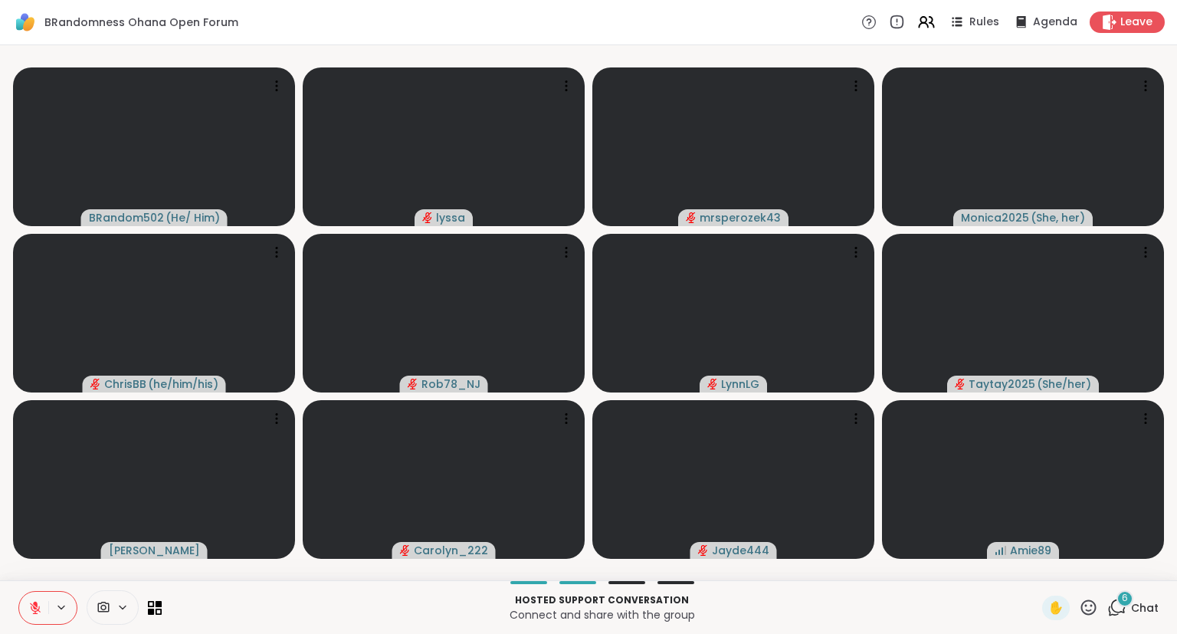
click at [1090, 605] on icon at bounding box center [1088, 607] width 19 height 19
click at [1070, 575] on span "👍" at bounding box center [1077, 567] width 15 height 18
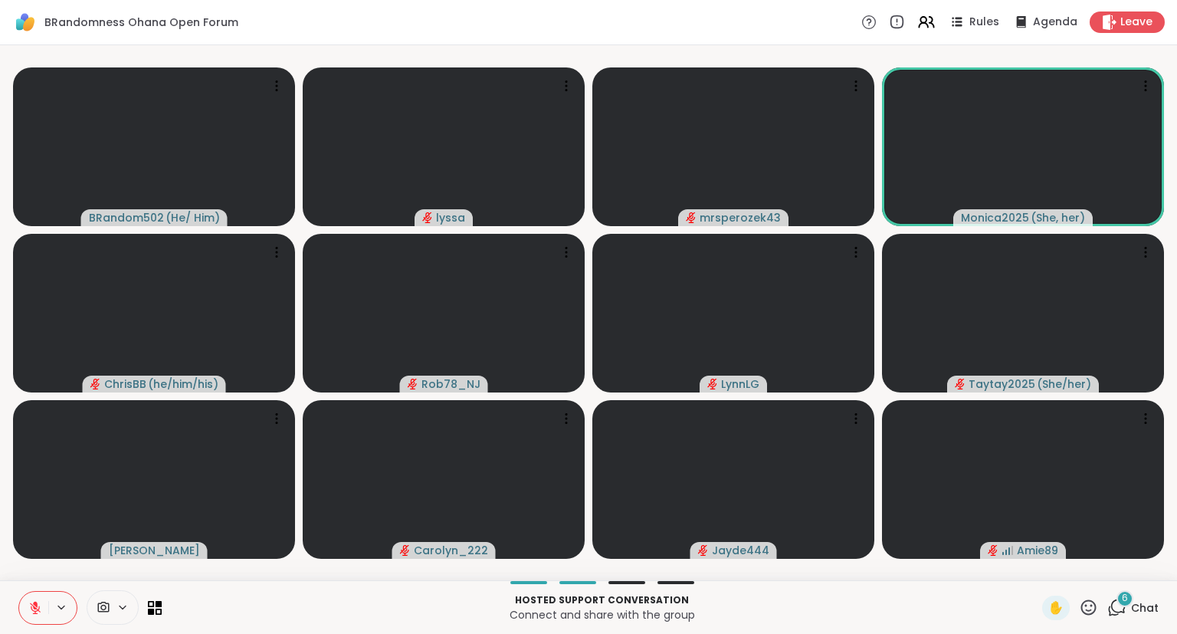
click at [1090, 608] on icon at bounding box center [1088, 607] width 19 height 19
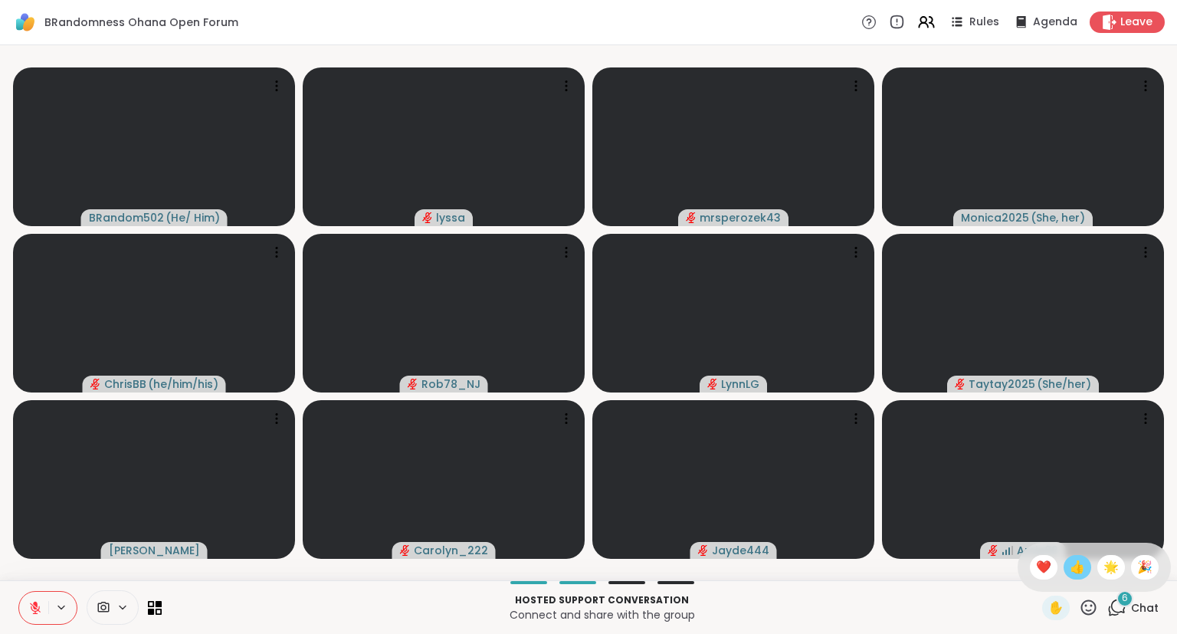
click at [1073, 562] on span "👍" at bounding box center [1077, 567] width 15 height 18
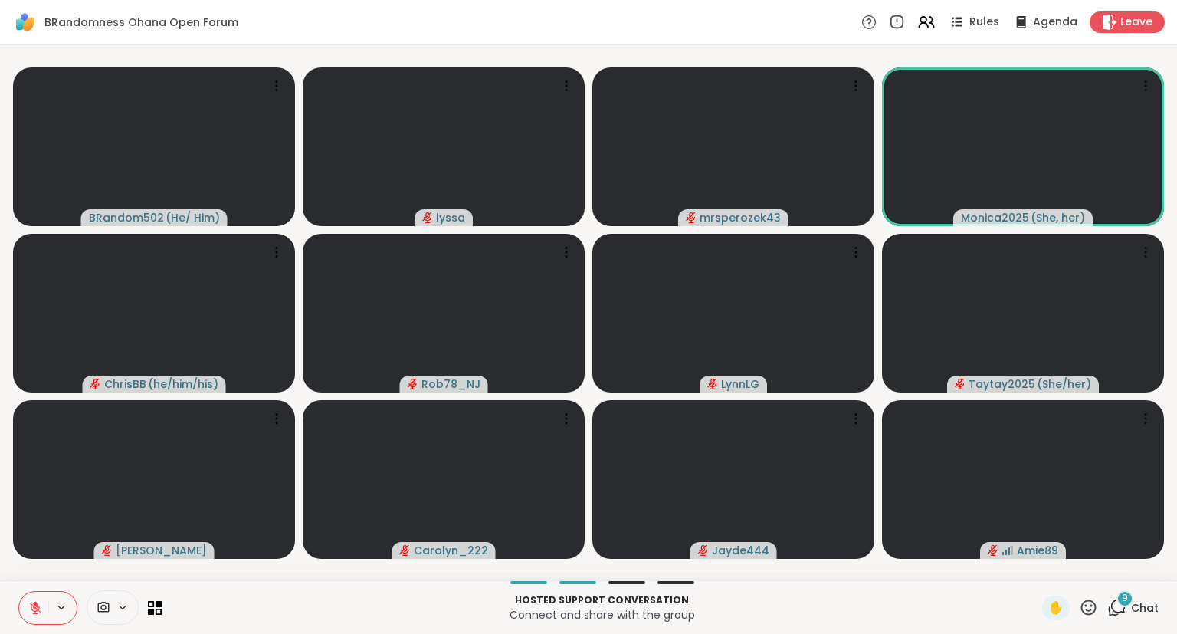
click at [36, 618] on button at bounding box center [33, 607] width 29 height 32
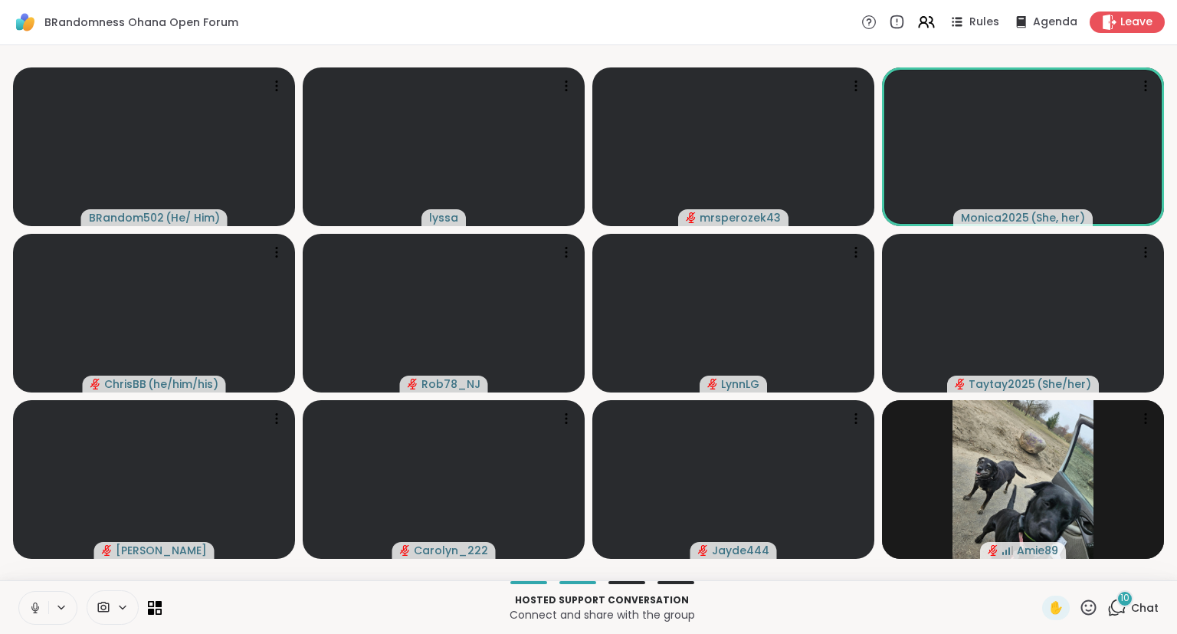
click at [21, 605] on button at bounding box center [33, 607] width 29 height 32
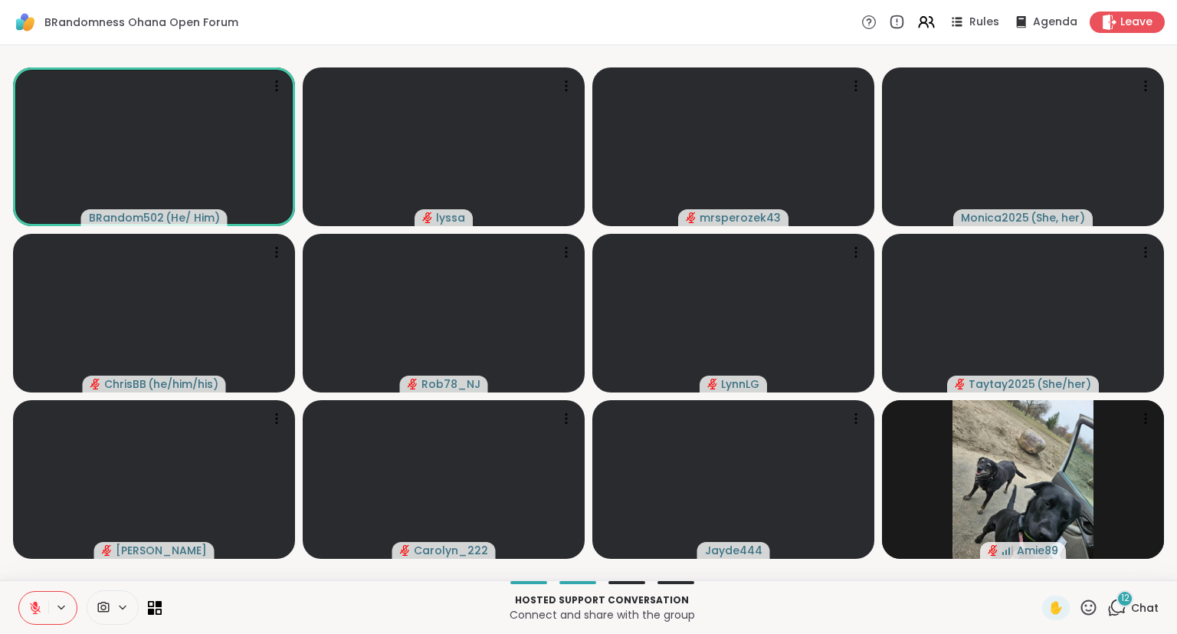
click at [26, 605] on button at bounding box center [33, 607] width 29 height 32
click at [36, 611] on icon at bounding box center [35, 607] width 11 height 11
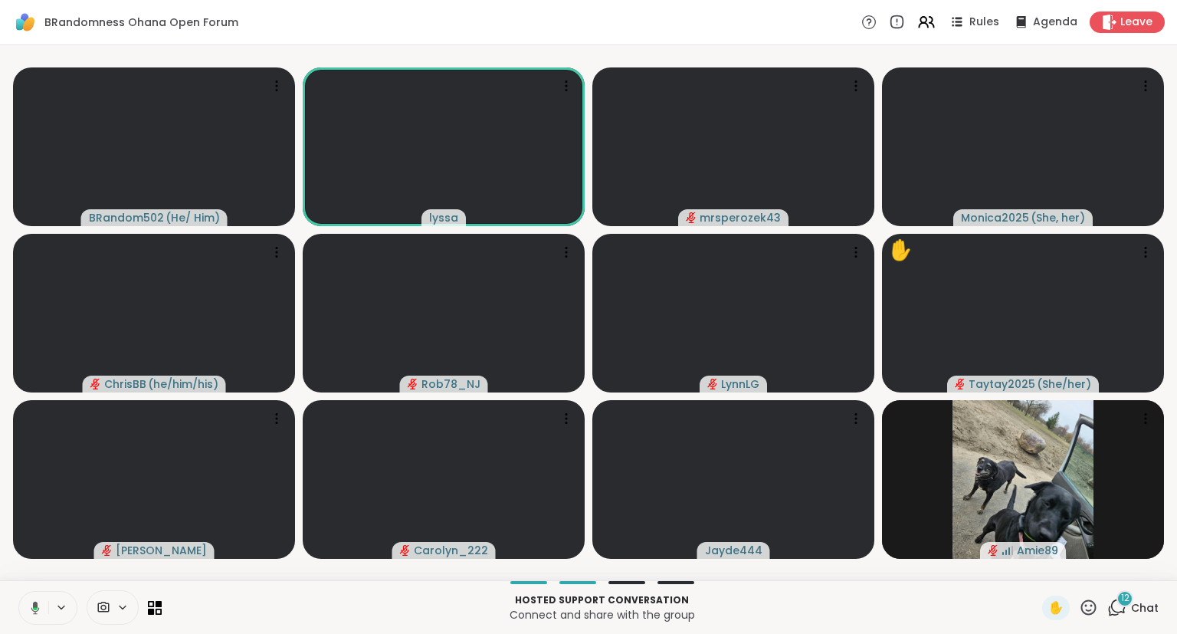
drag, startPoint x: 36, startPoint y: 611, endPoint x: 5, endPoint y: 589, distance: 38.5
